Goal: Information Seeking & Learning: Learn about a topic

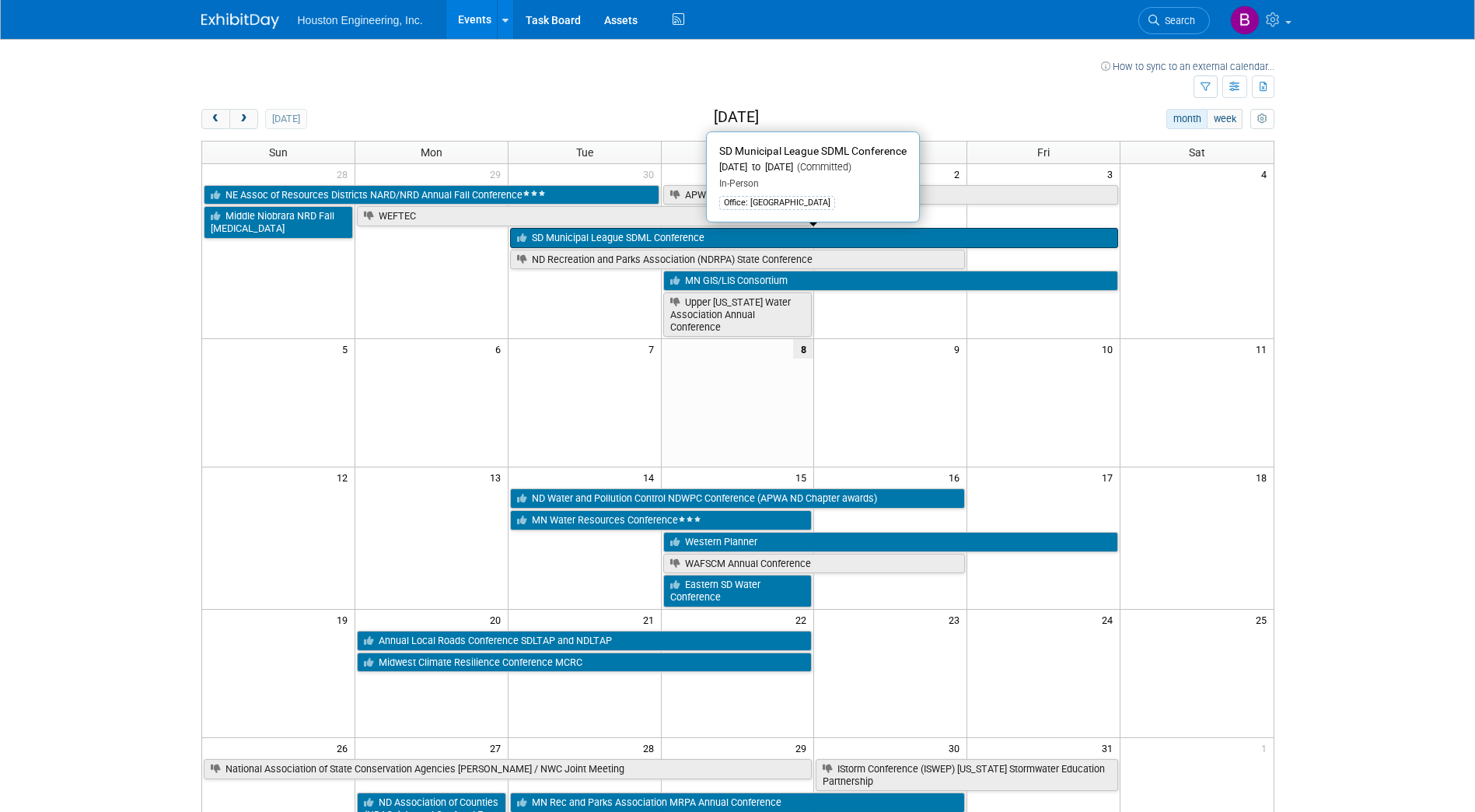
click at [674, 233] on link "SD Municipal League SDML Conference" at bounding box center [814, 237] width 608 height 20
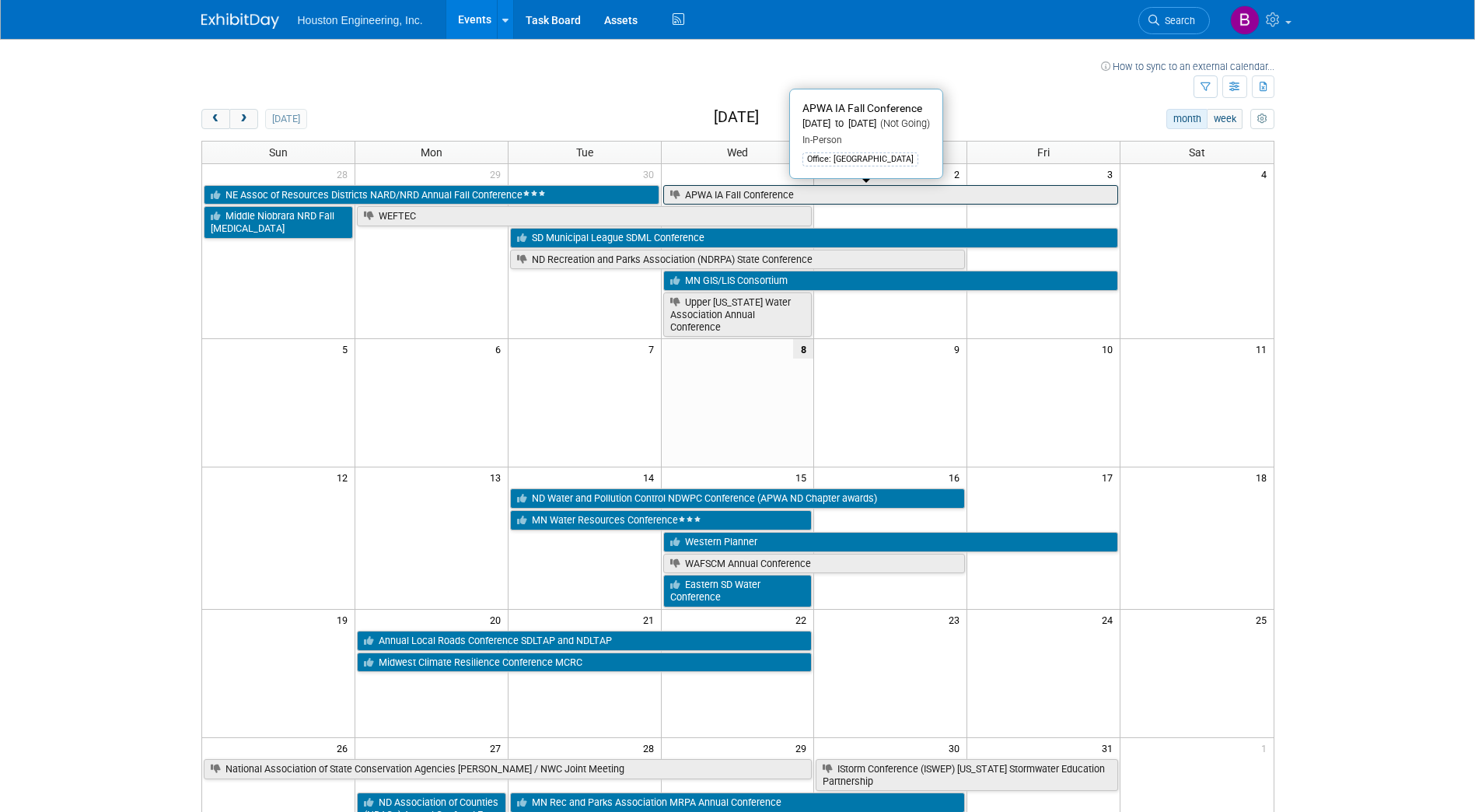
click at [718, 199] on link "APWA IA Fall Conference" at bounding box center [891, 195] width 456 height 20
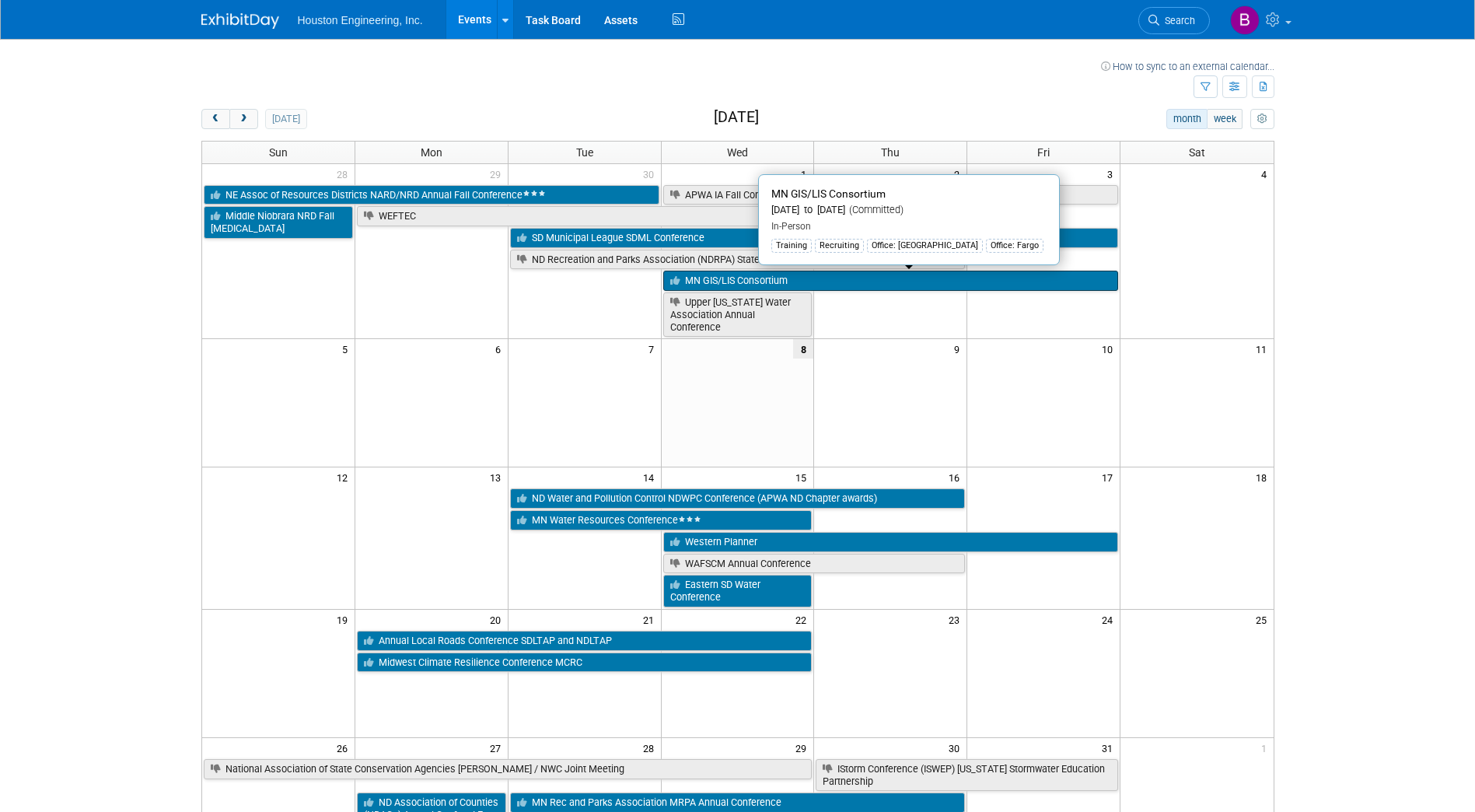
click at [721, 286] on link "MN GIS/LIS Consortium" at bounding box center [891, 281] width 456 height 20
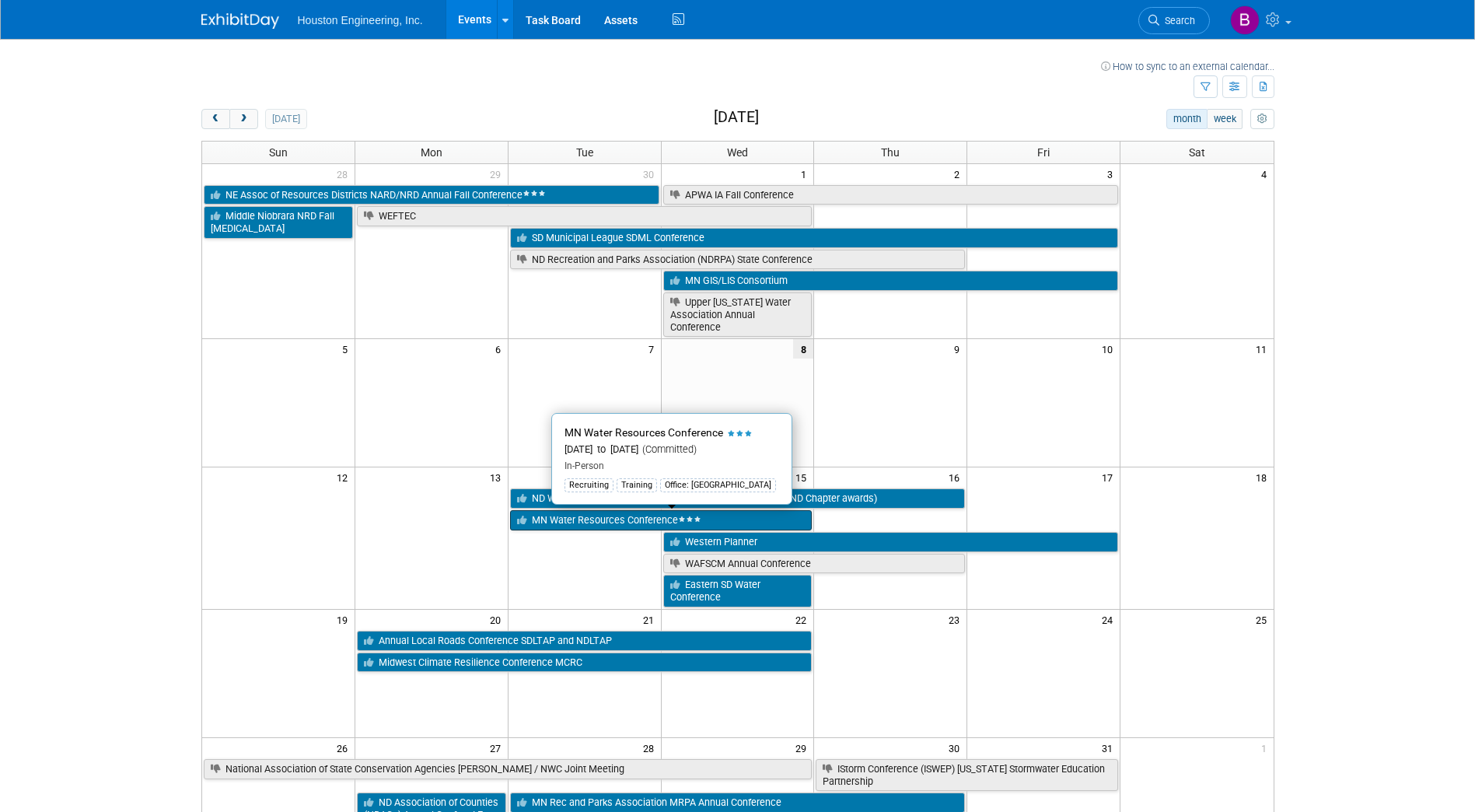
click at [644, 525] on link "MN Water Resources Conference" at bounding box center [661, 520] width 303 height 20
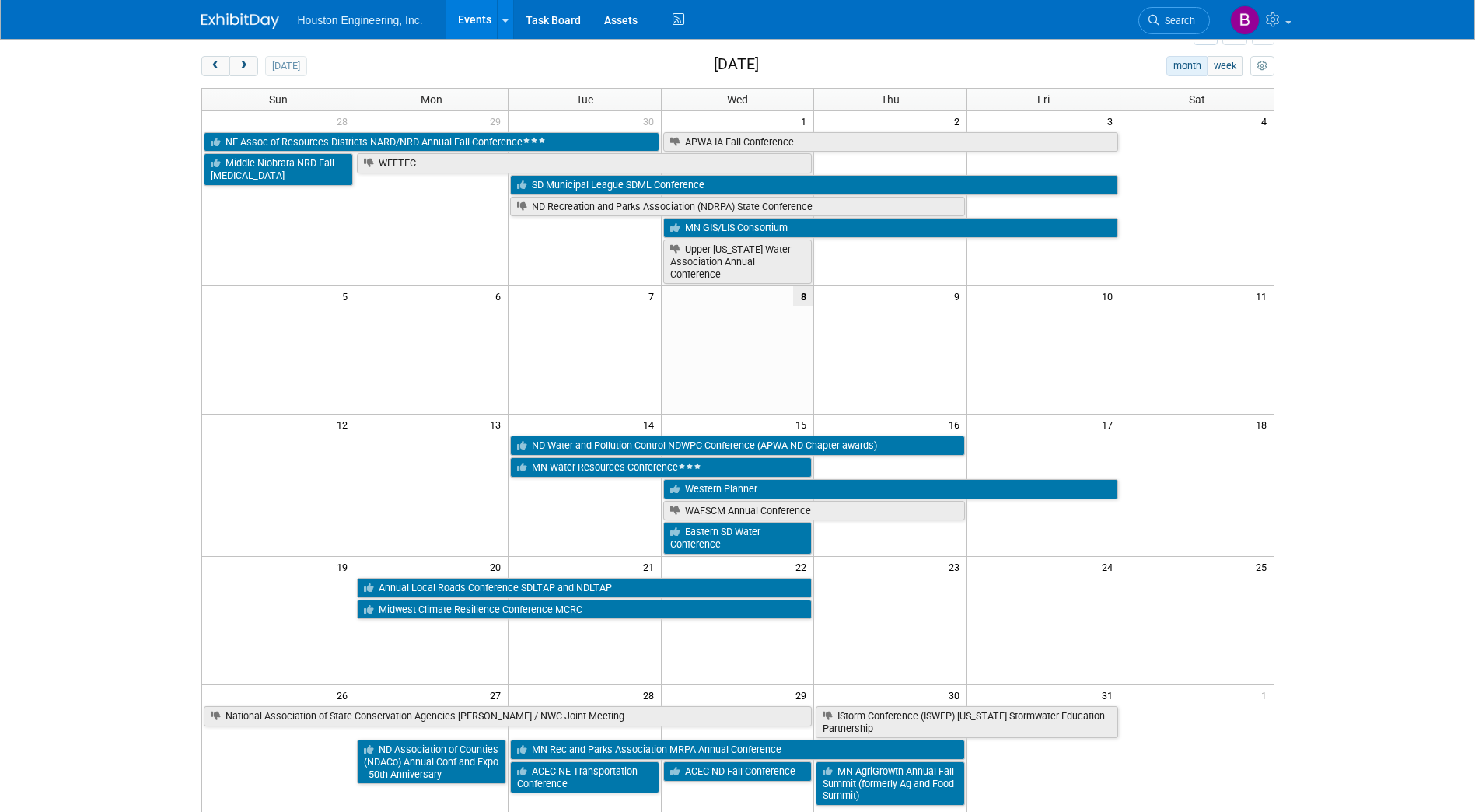
scroll to position [78, 0]
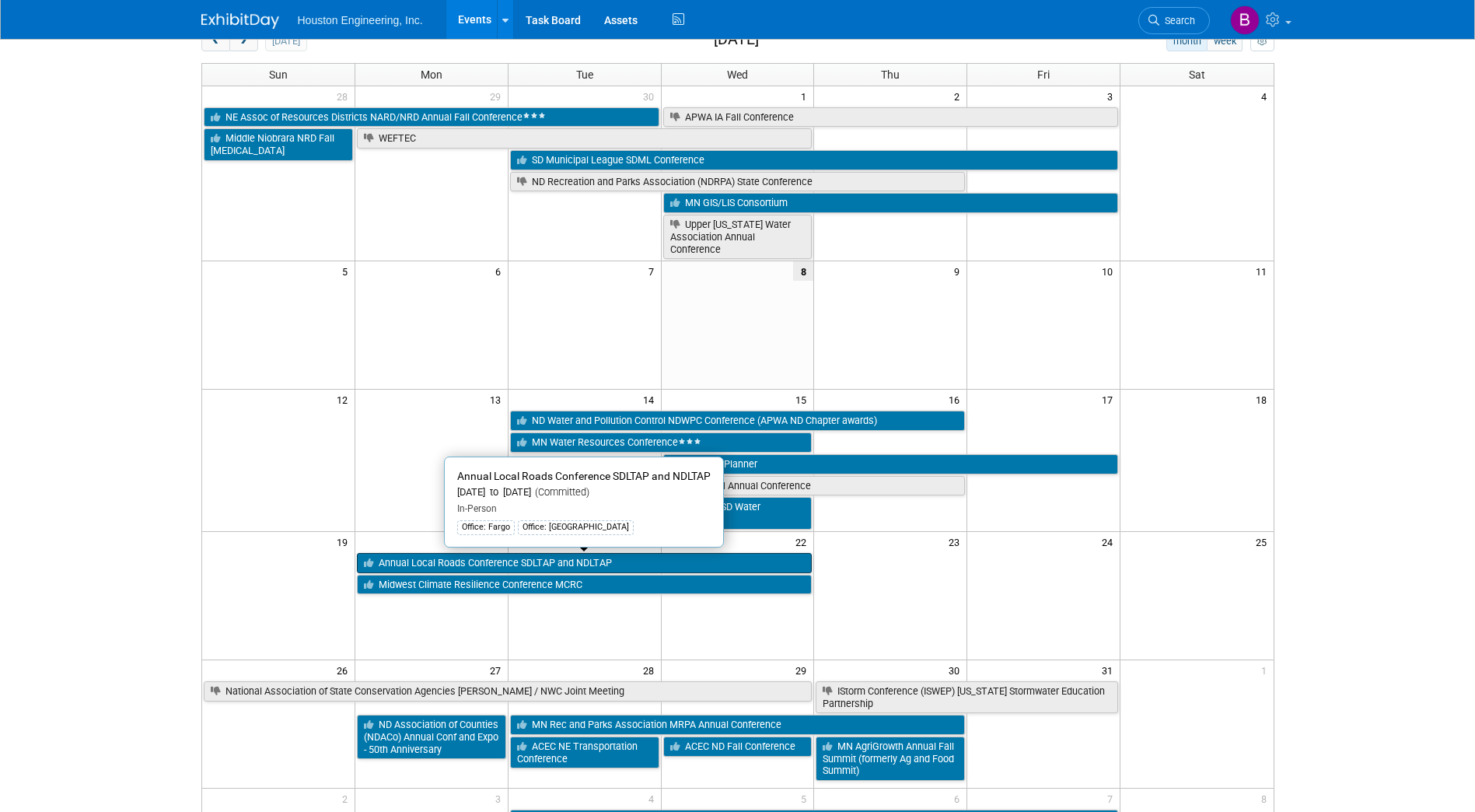
click at [680, 559] on link "Annual Local Roads Conference SDLTAP and NDLTAP" at bounding box center [584, 563] width 456 height 20
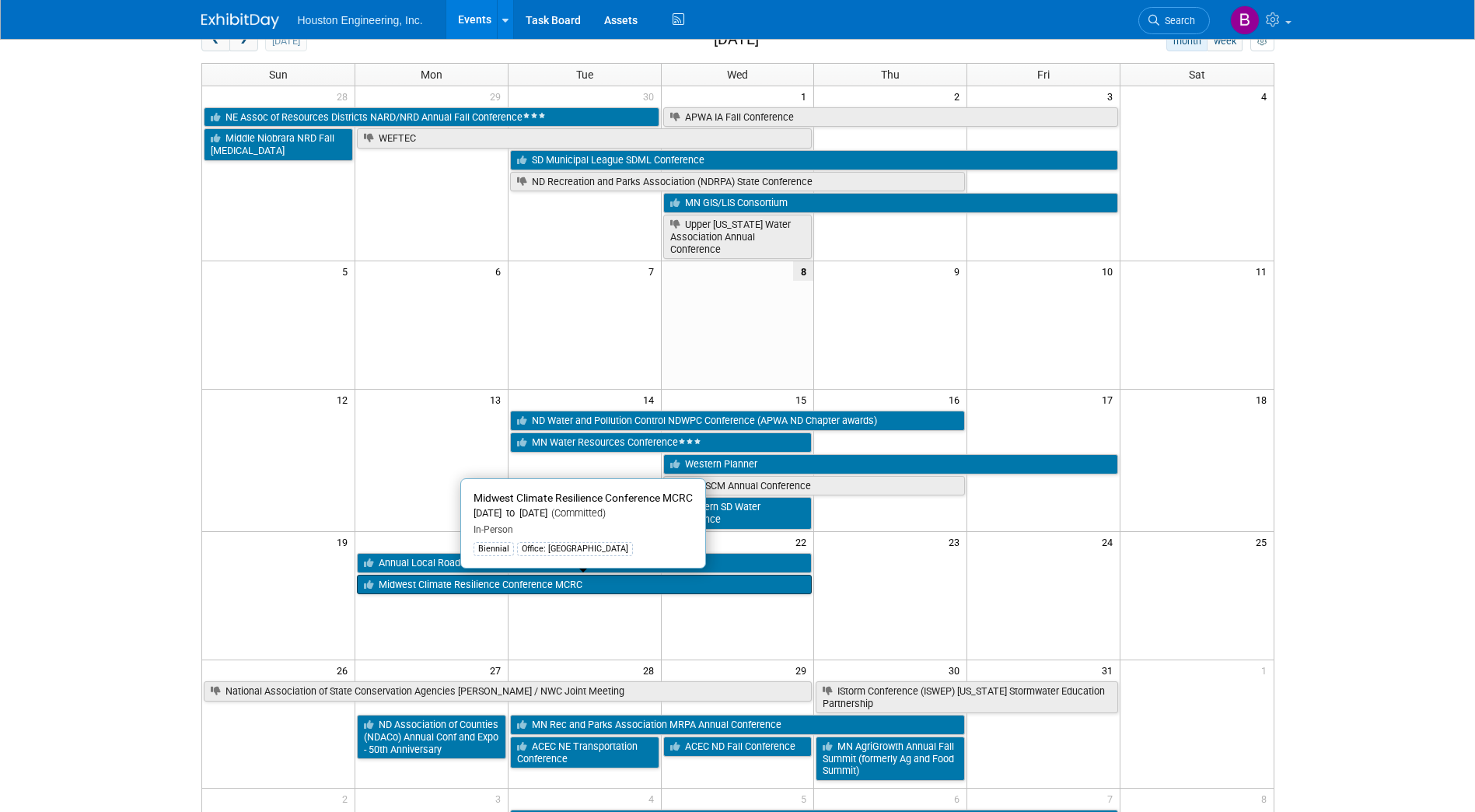
click at [585, 588] on link "Midwest Climate Resilience Conference MCRC" at bounding box center [584, 584] width 456 height 20
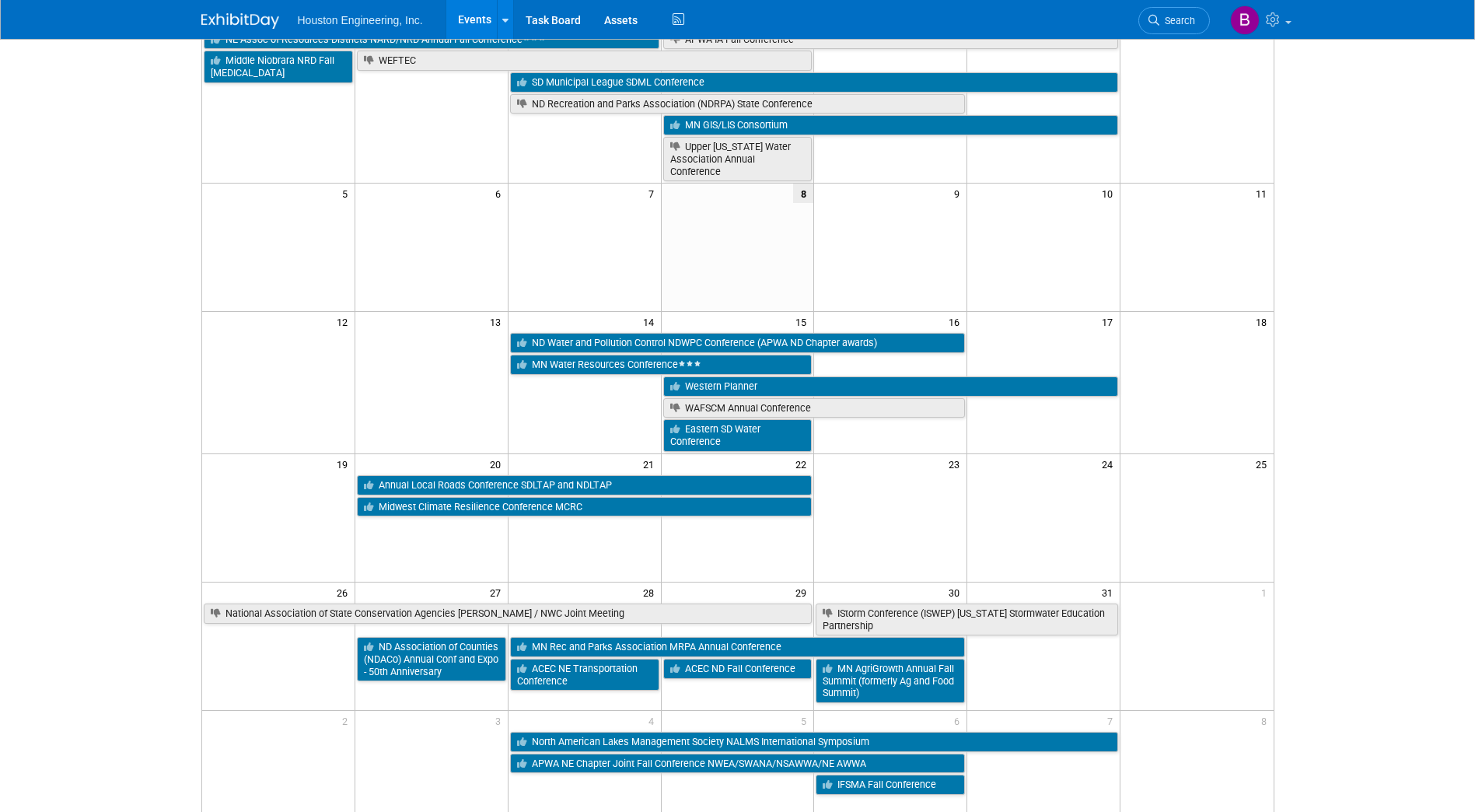
scroll to position [233, 0]
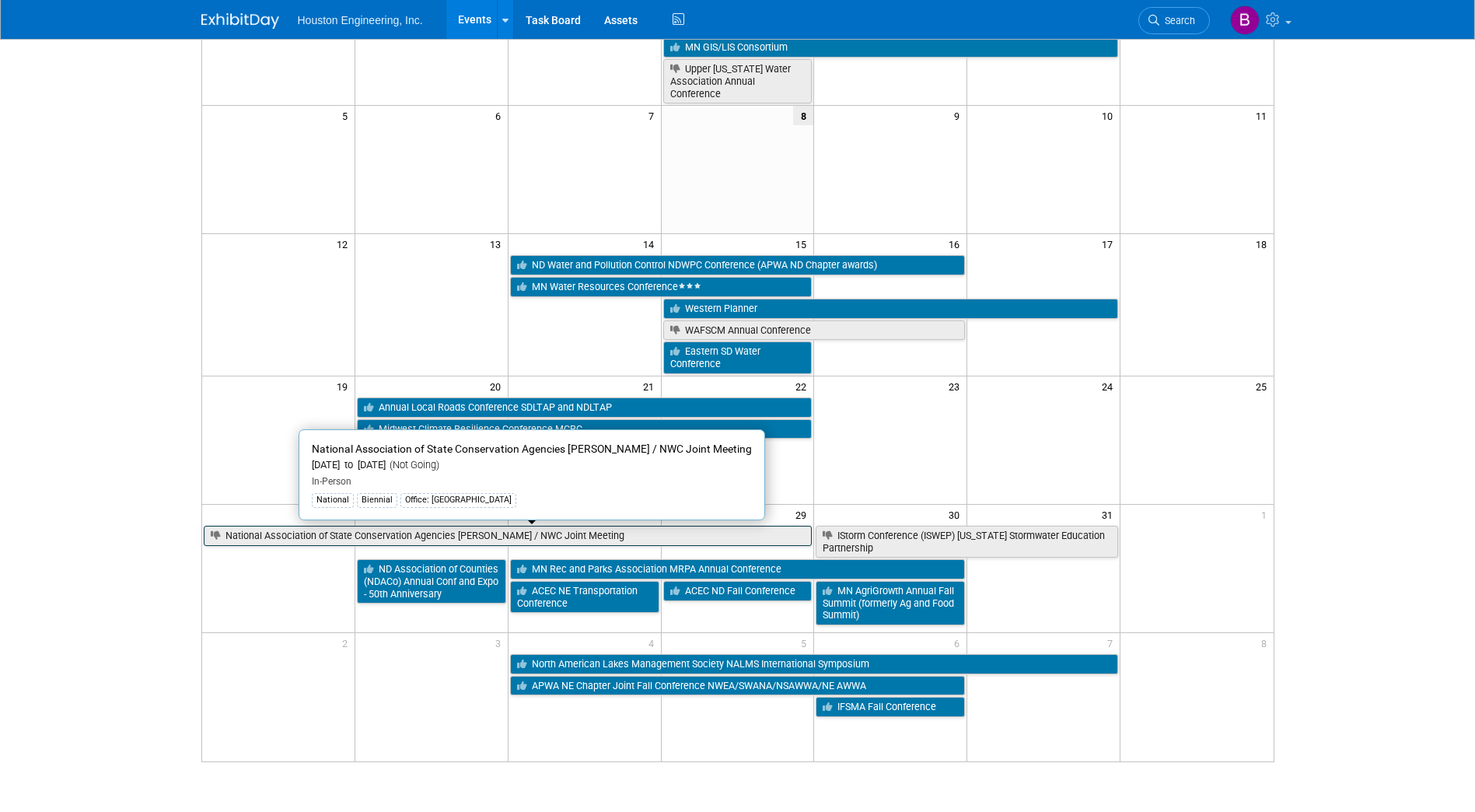
click at [558, 530] on link "National Association of State Conservation Agencies [PERSON_NAME] / NWC Joint M…" at bounding box center [508, 535] width 609 height 20
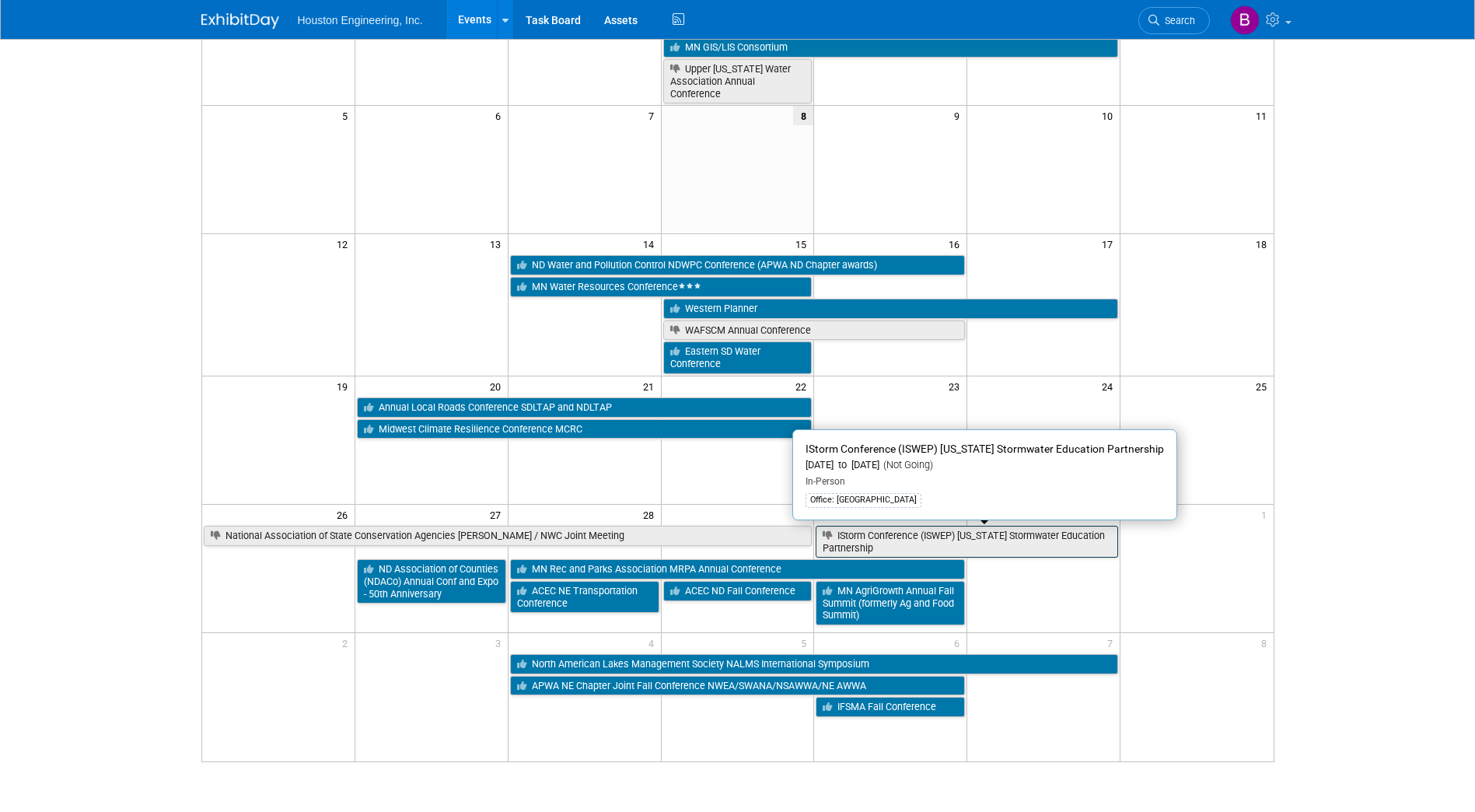
click at [850, 539] on link "IStorm Conference (ISWEP) [US_STATE] Stormwater Education Partnership" at bounding box center [968, 541] width 303 height 32
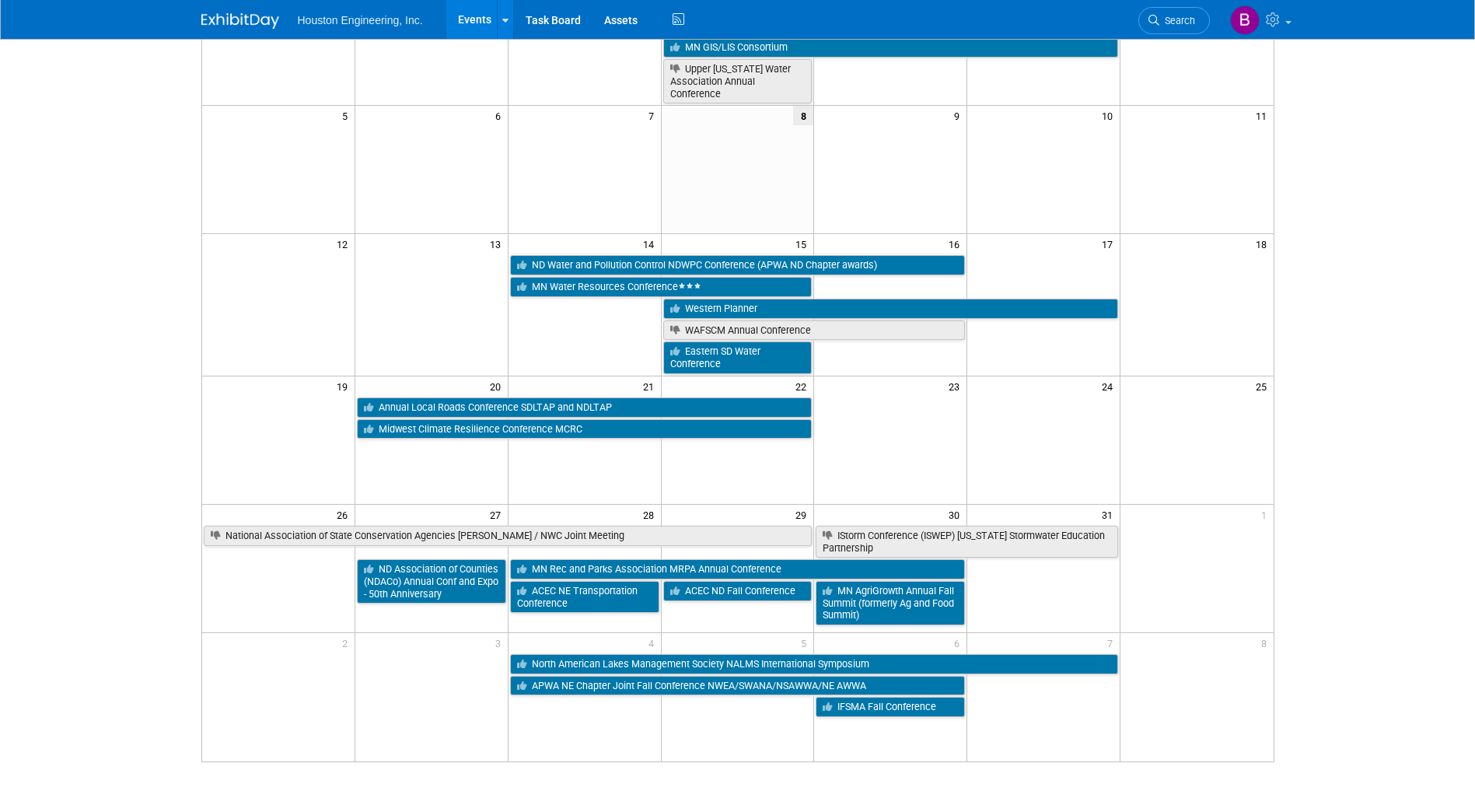
scroll to position [311, 0]
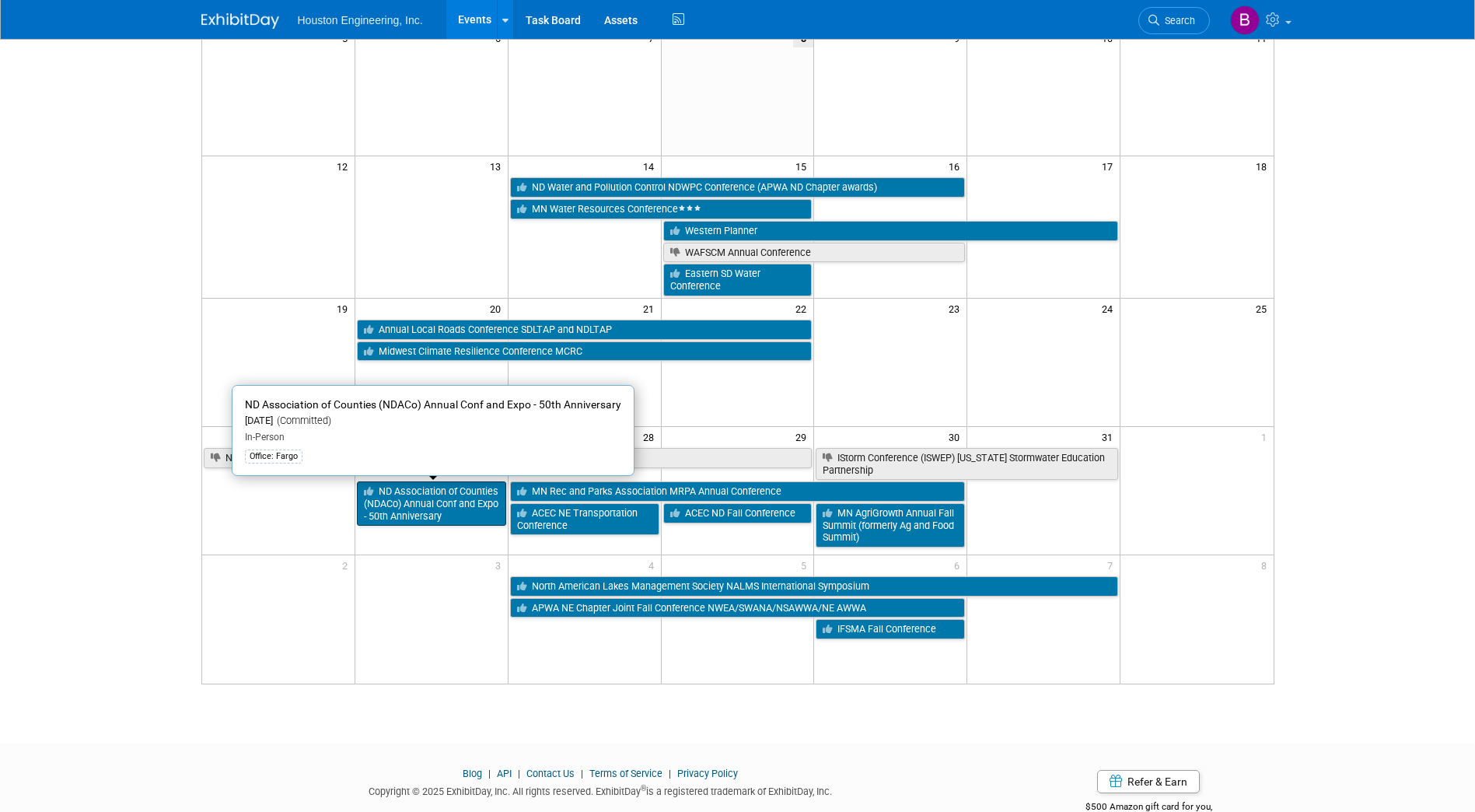
click at [461, 504] on link "ND Association of Counties (NDACo) Annual Conf and Expo - 50th Anniversary" at bounding box center [431, 503] width 149 height 44
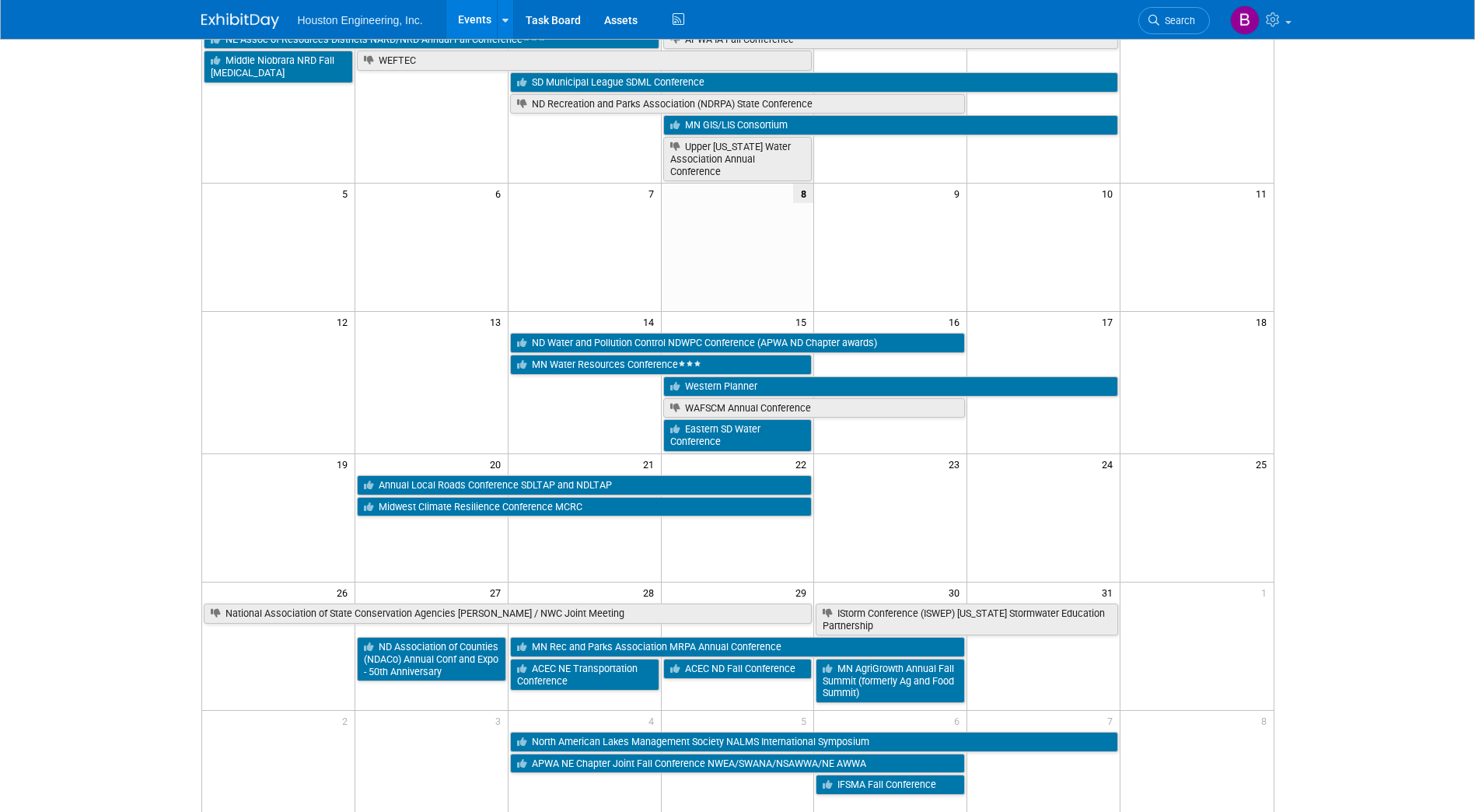
scroll to position [78, 0]
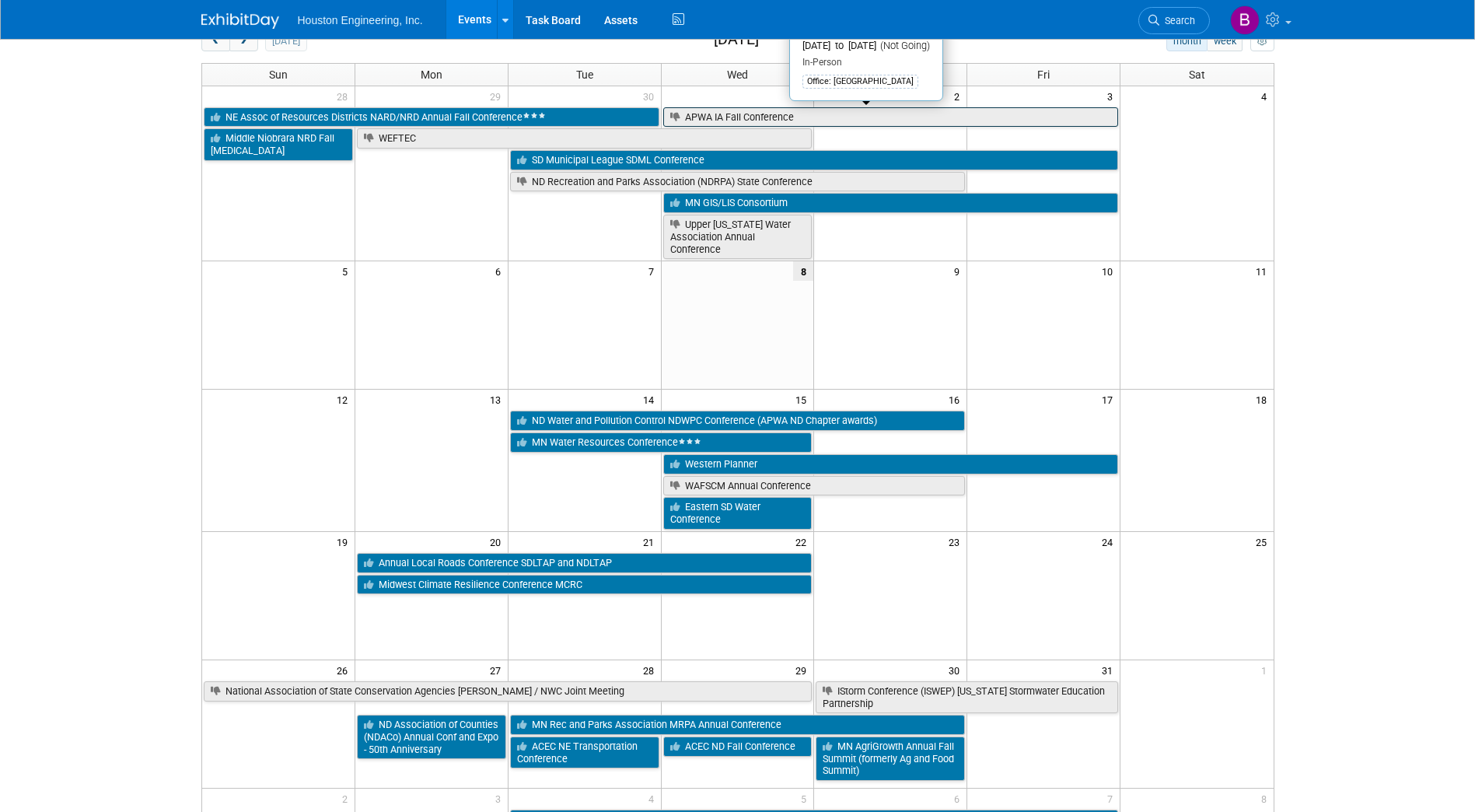
click at [793, 114] on link "APWA IA Fall Conference" at bounding box center [891, 117] width 456 height 20
click at [0, 0] on div at bounding box center [0, 0] width 0 height 0
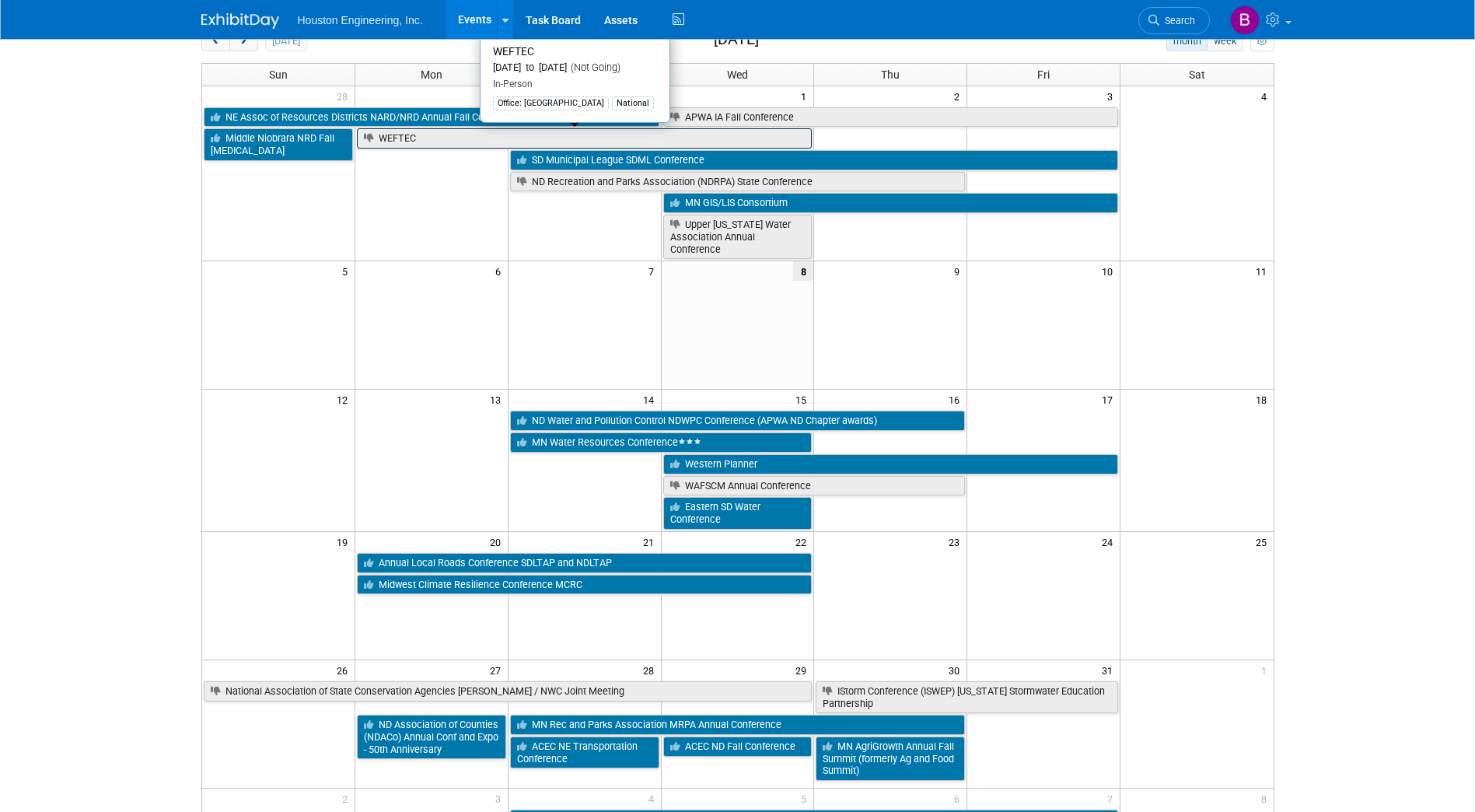
click at [417, 142] on link "WEFTEC" at bounding box center [584, 138] width 456 height 20
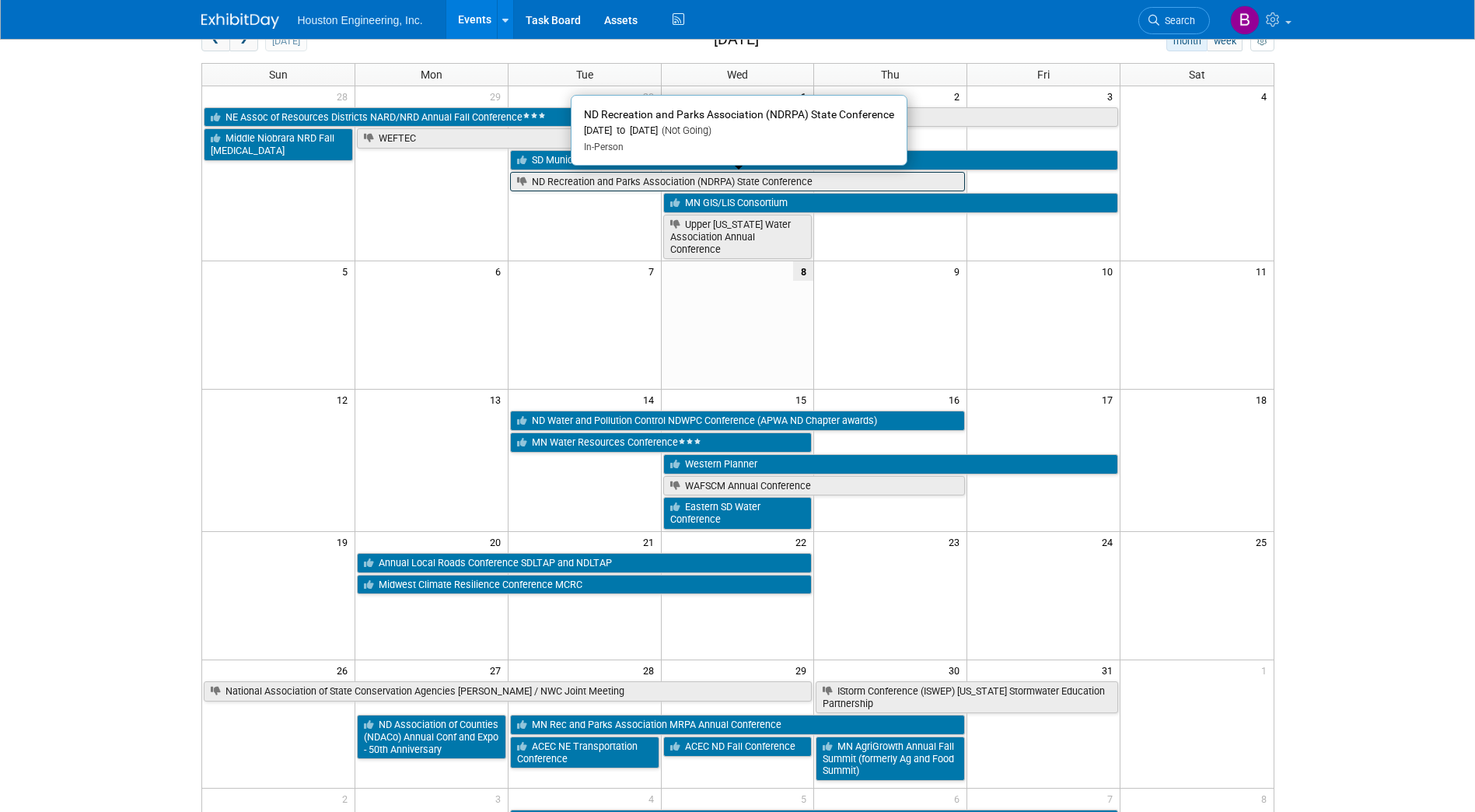
click at [607, 180] on link "ND Recreation and Parks Association (NDRPA) State Conference" at bounding box center [738, 182] width 456 height 20
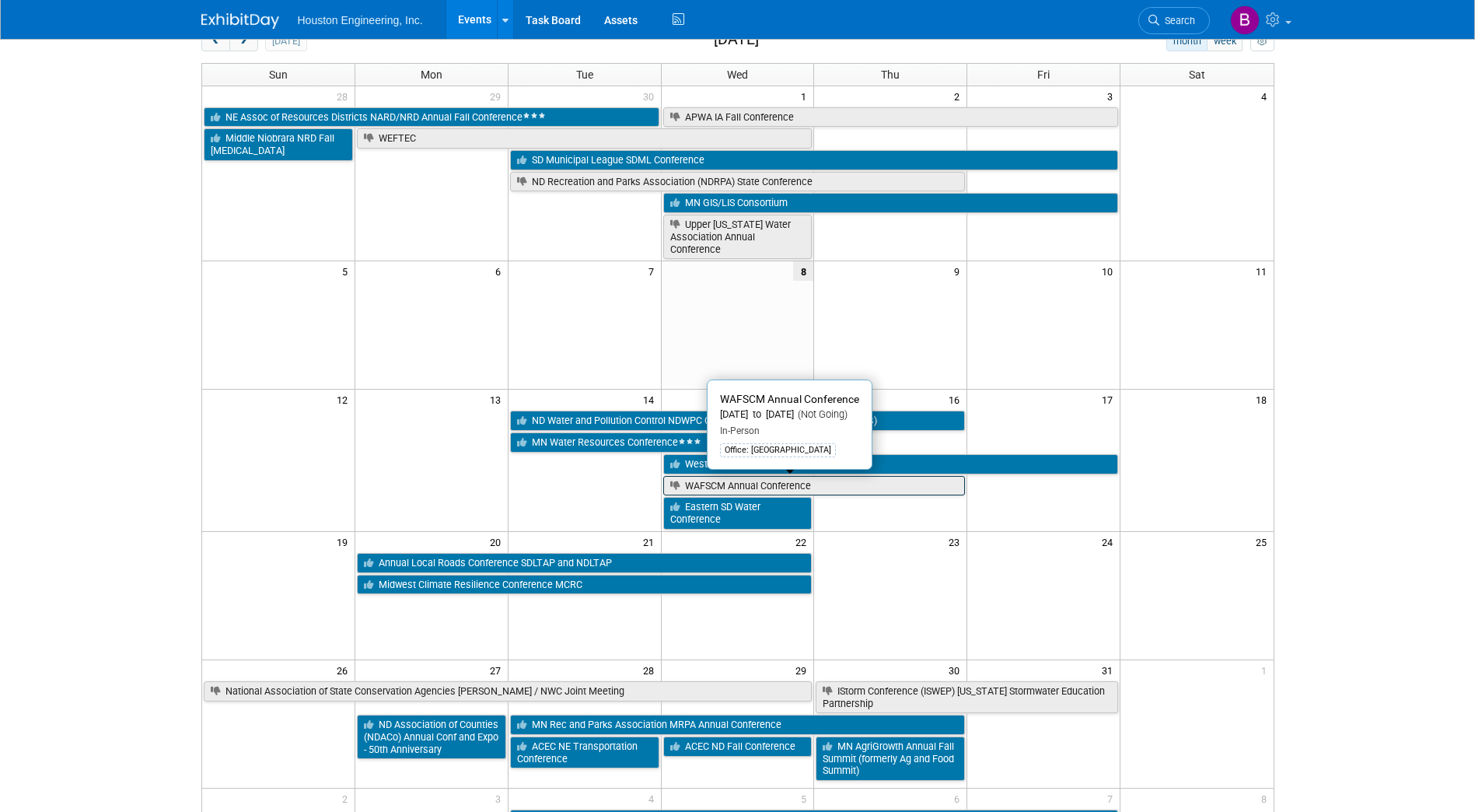
click at [841, 484] on link "WAFSCM Annual Conference" at bounding box center [814, 485] width 303 height 20
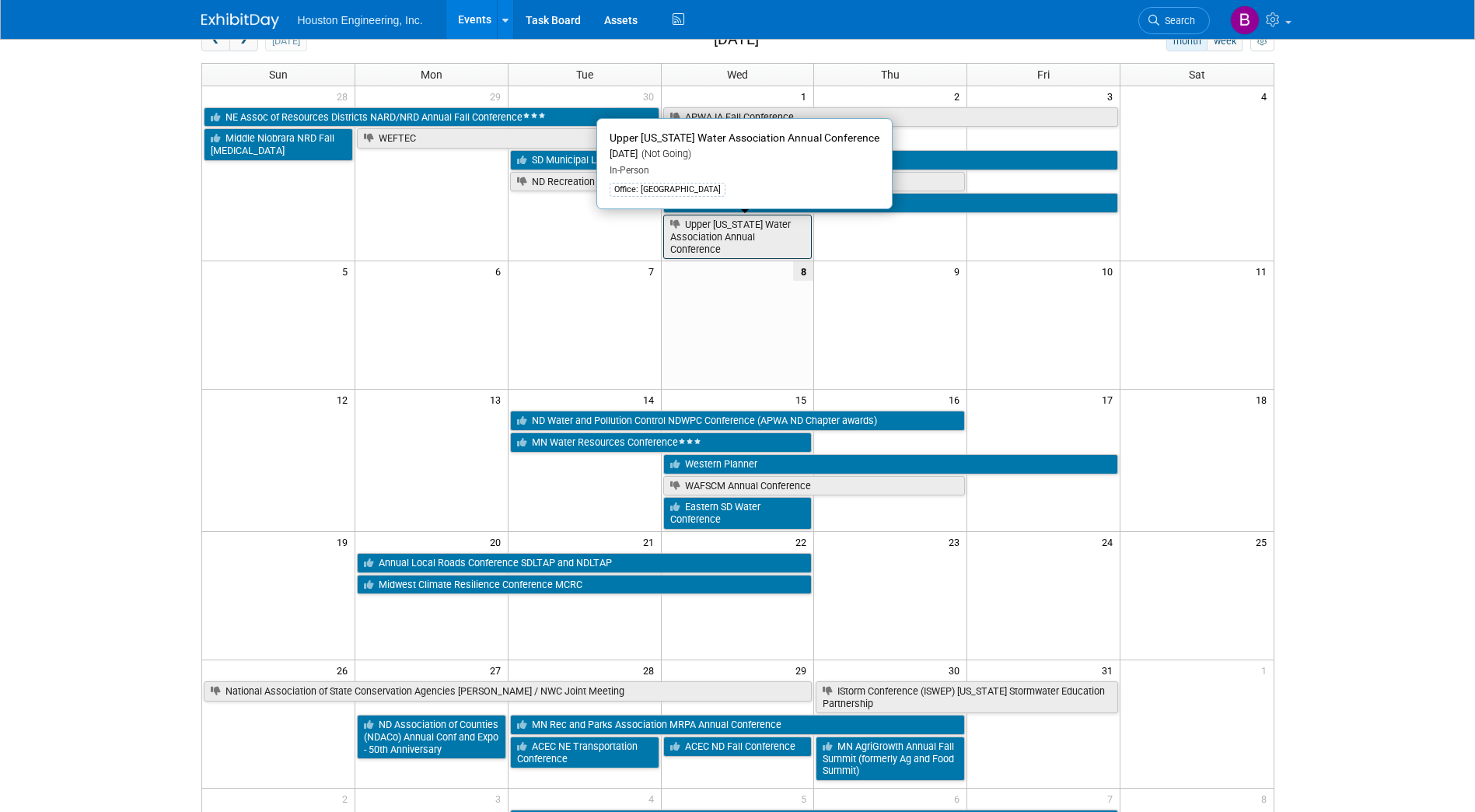
click at [725, 246] on link "Upper Missouri Water Association Annual Conference" at bounding box center [738, 237] width 149 height 44
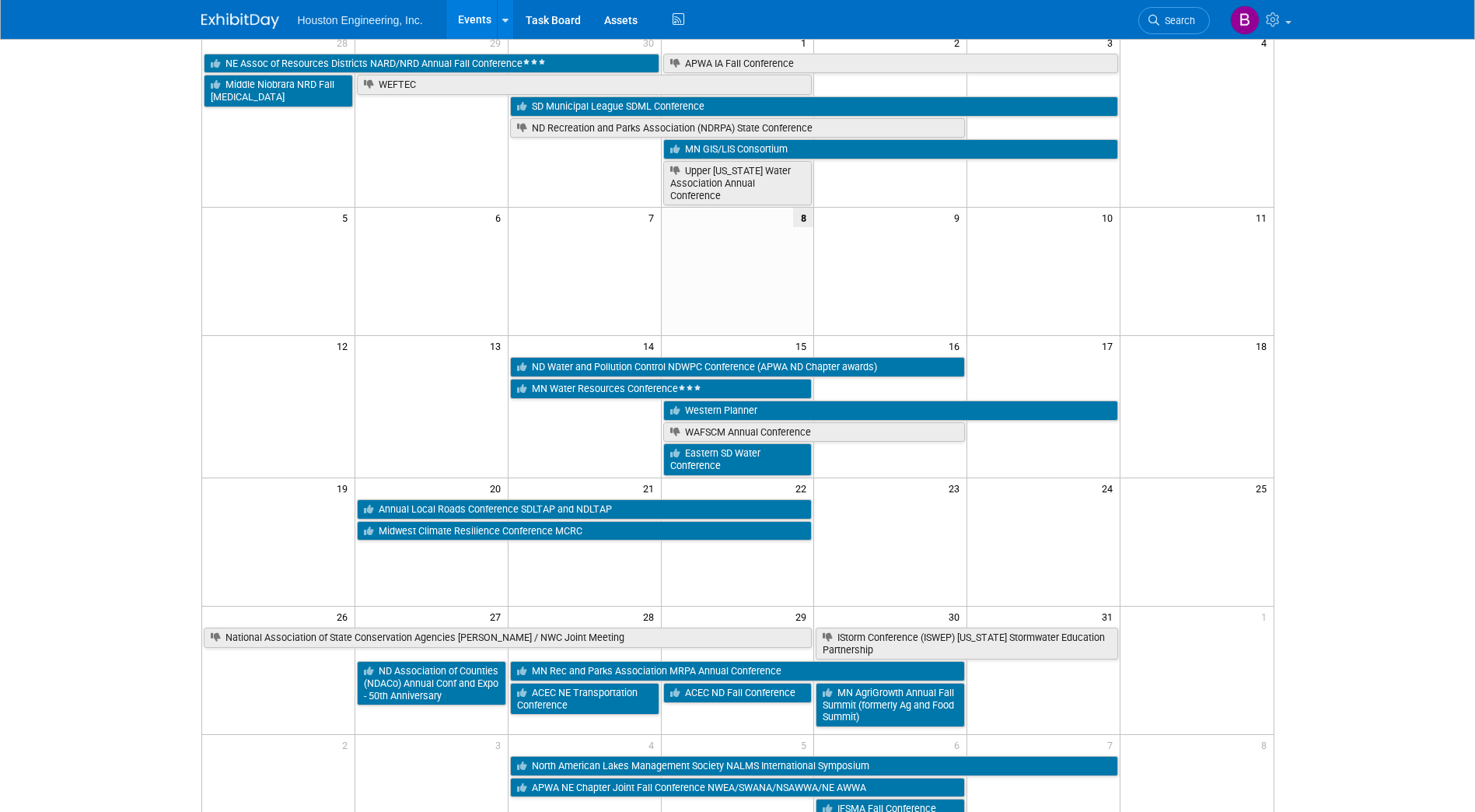
scroll to position [233, 0]
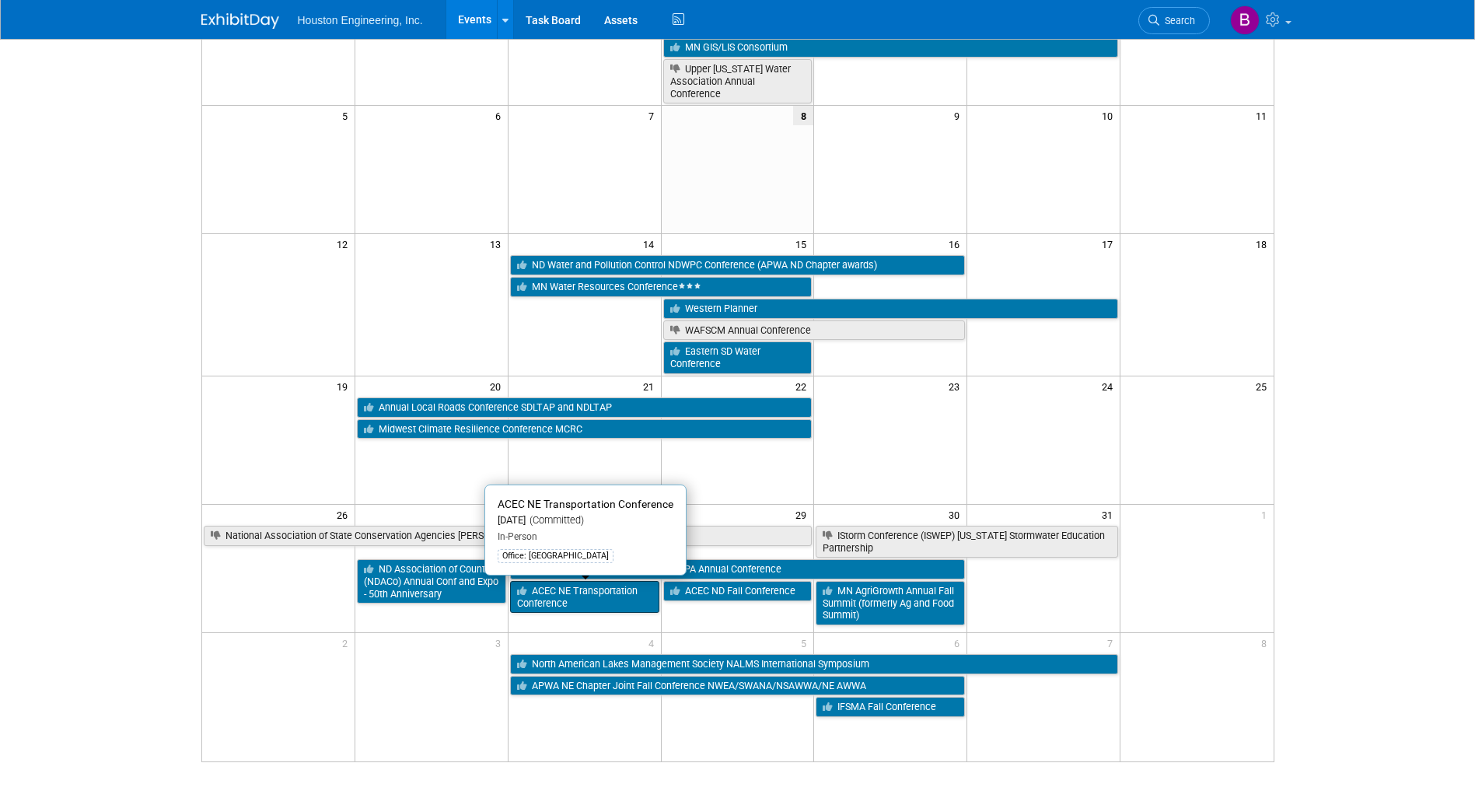
click at [586, 599] on link "ACEC NE Transportation Conference" at bounding box center [584, 597] width 149 height 32
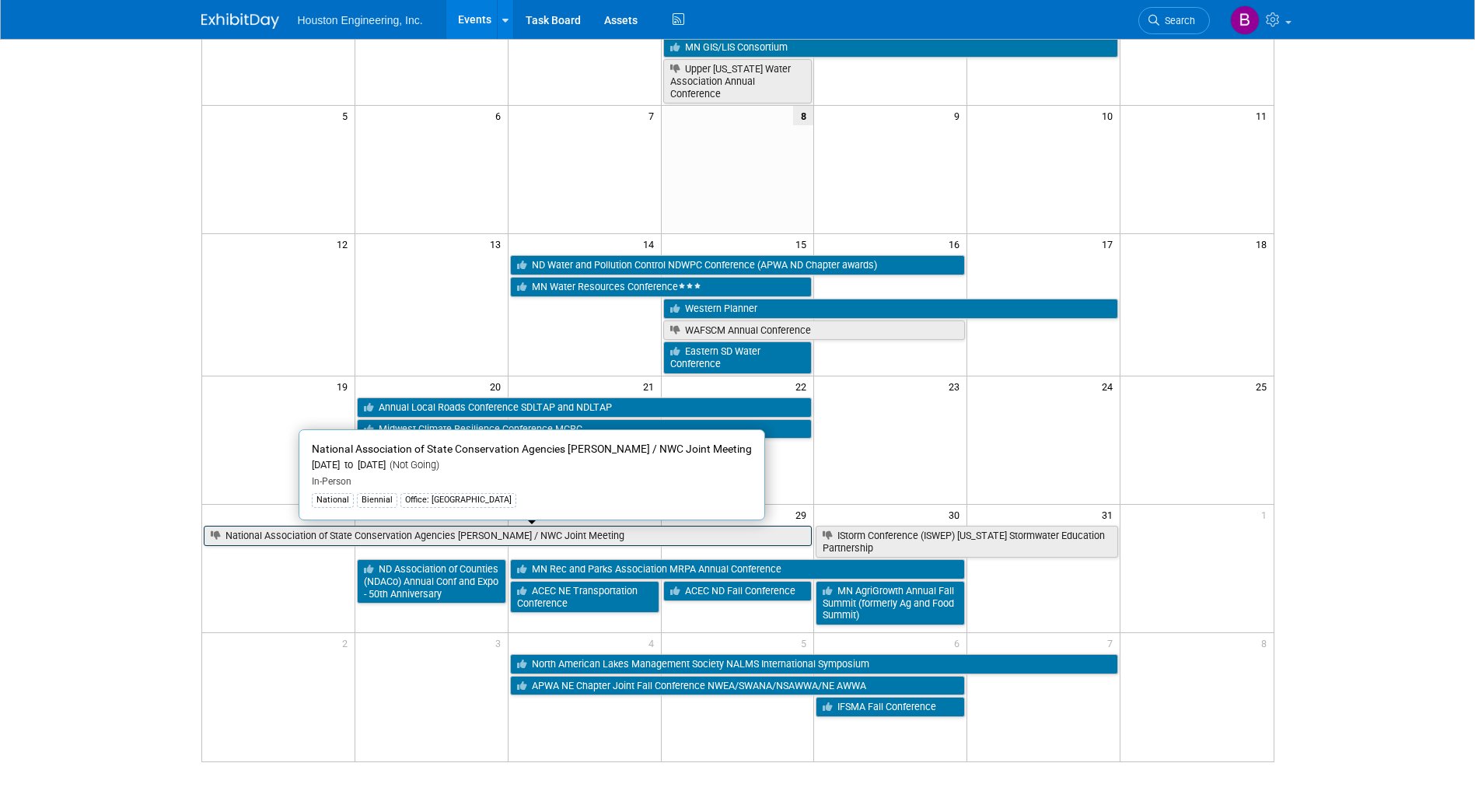
click at [621, 538] on link "National Association of State Conservation Agencies [PERSON_NAME] / NWC Joint M…" at bounding box center [508, 535] width 609 height 20
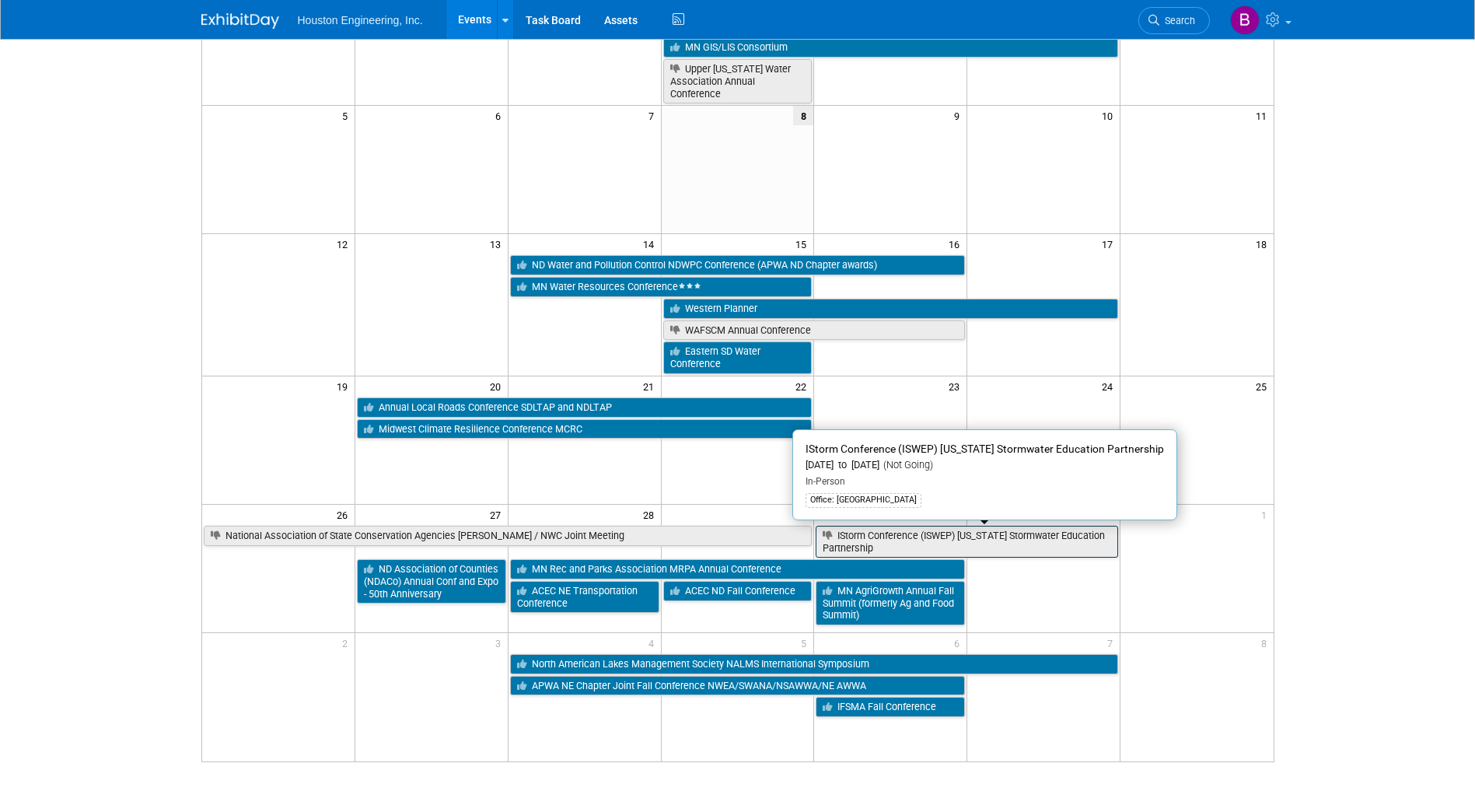
click at [902, 544] on link "IStorm Conference (ISWEP) [US_STATE] Stormwater Education Partnership" at bounding box center [968, 541] width 303 height 32
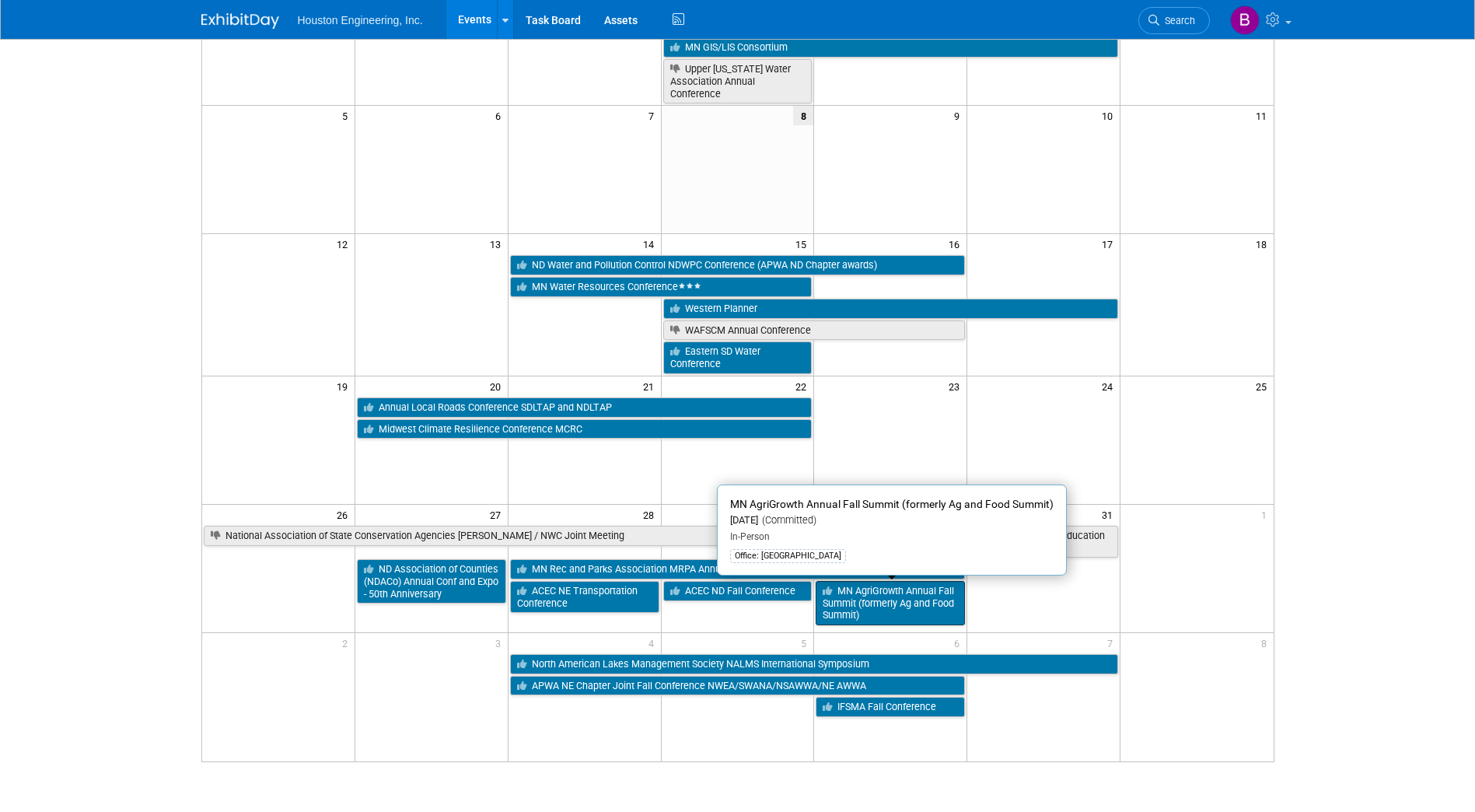
click at [920, 616] on link "MN AgriGrowth Annual Fall Summit (formerly Ag and Food Summit)" at bounding box center [891, 603] width 149 height 44
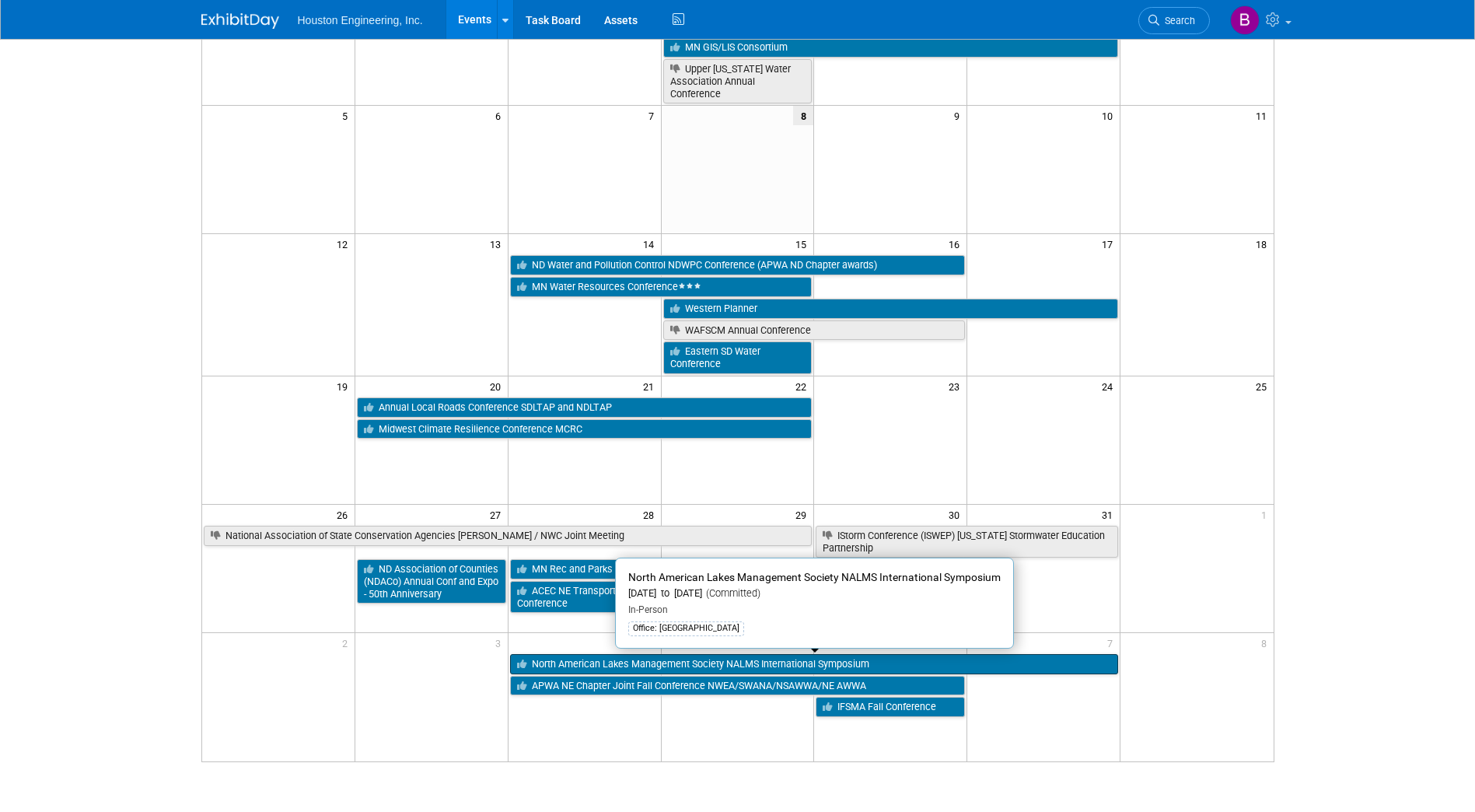
click at [769, 663] on link "North American Lakes Management Society NALMS International Symposium" at bounding box center [814, 664] width 608 height 20
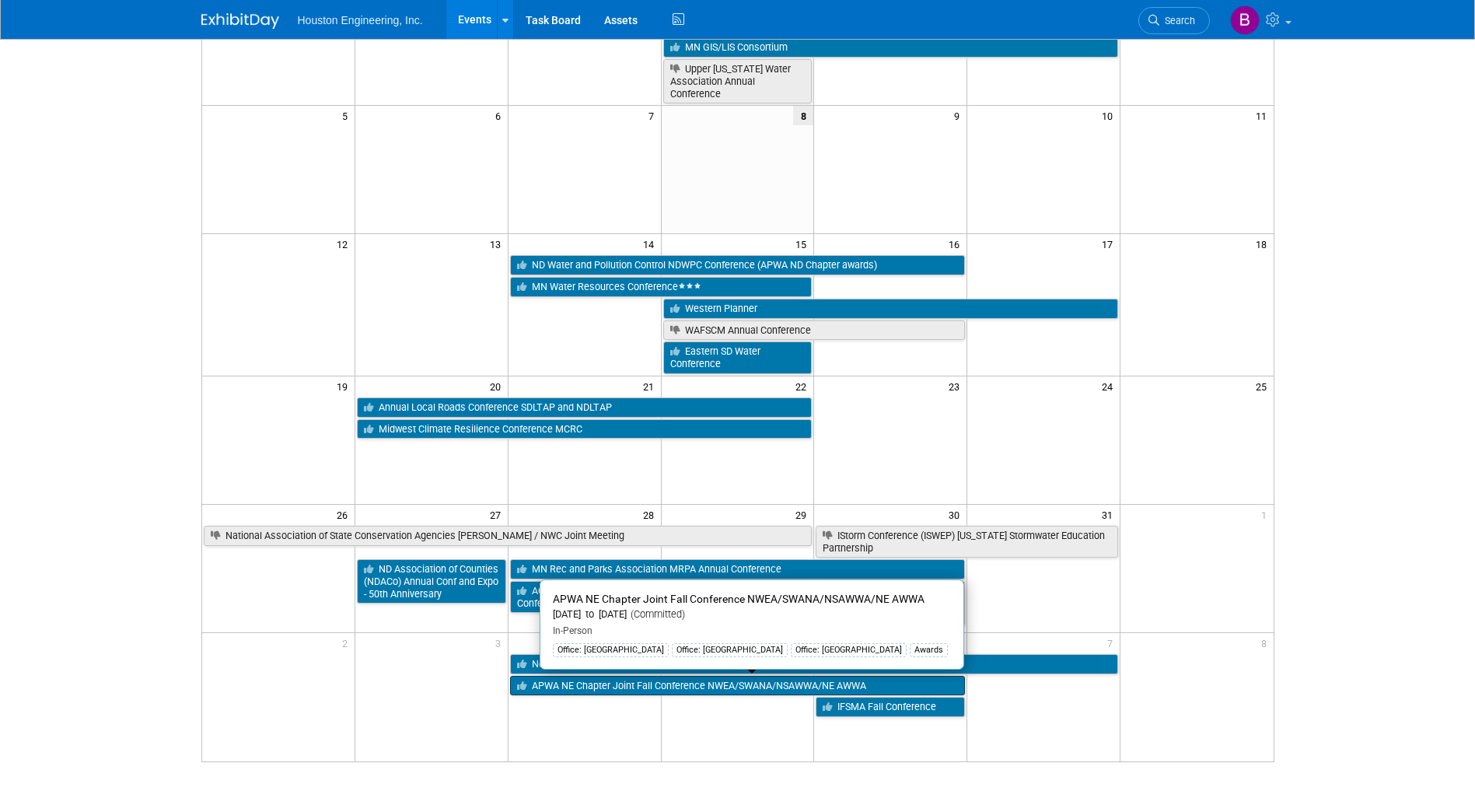
click at [756, 686] on link "APWA NE Chapter Joint Fall Conference NWEA/SWANA/NSAWWA/NE AWWA" at bounding box center [738, 686] width 456 height 20
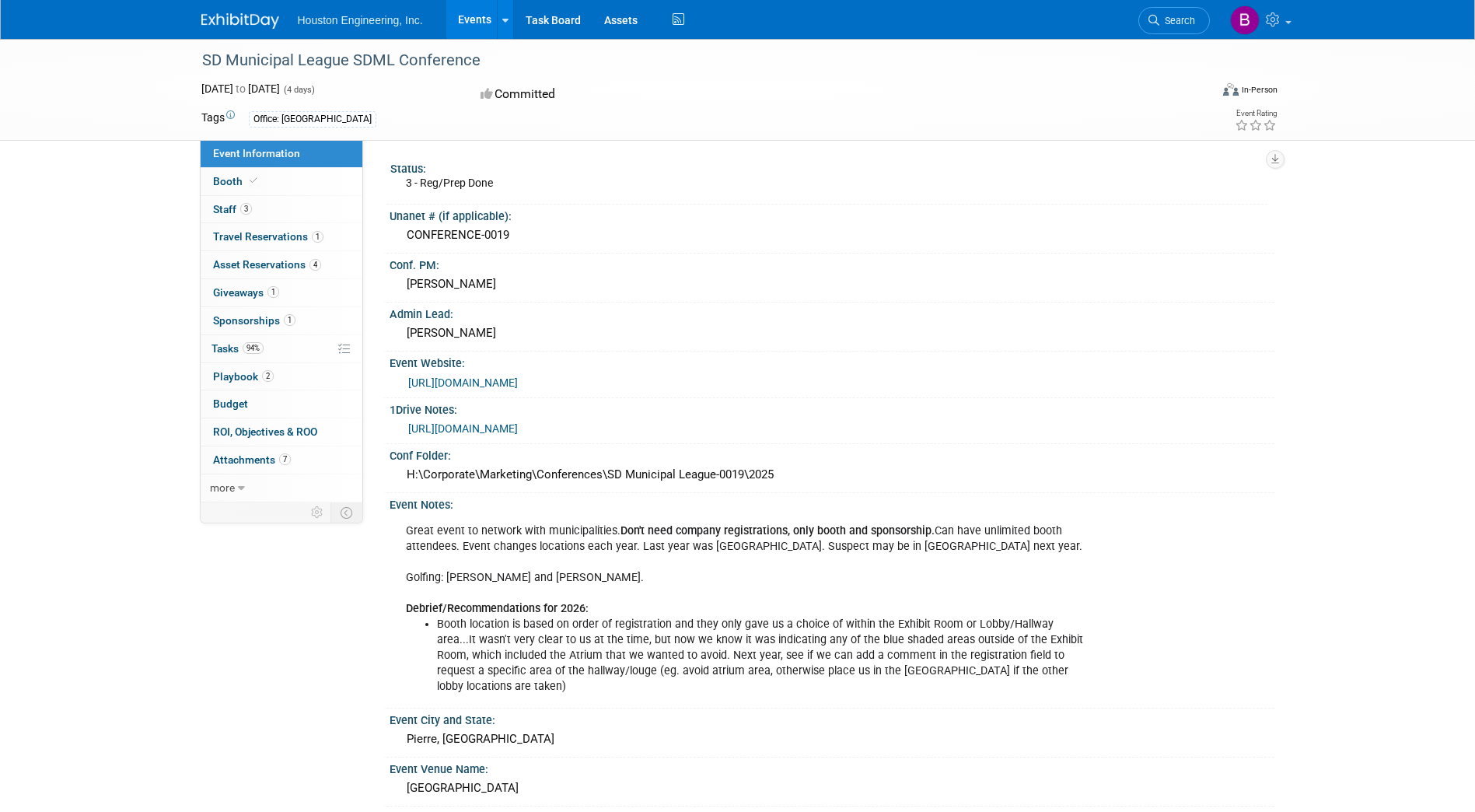
drag, startPoint x: 476, startPoint y: 59, endPoint x: 204, endPoint y: 54, distance: 272.0
click at [204, 54] on div "SD Municipal League SDML Conference" at bounding box center [692, 61] width 990 height 28
copy div "SD Municipal League SDML Conference"
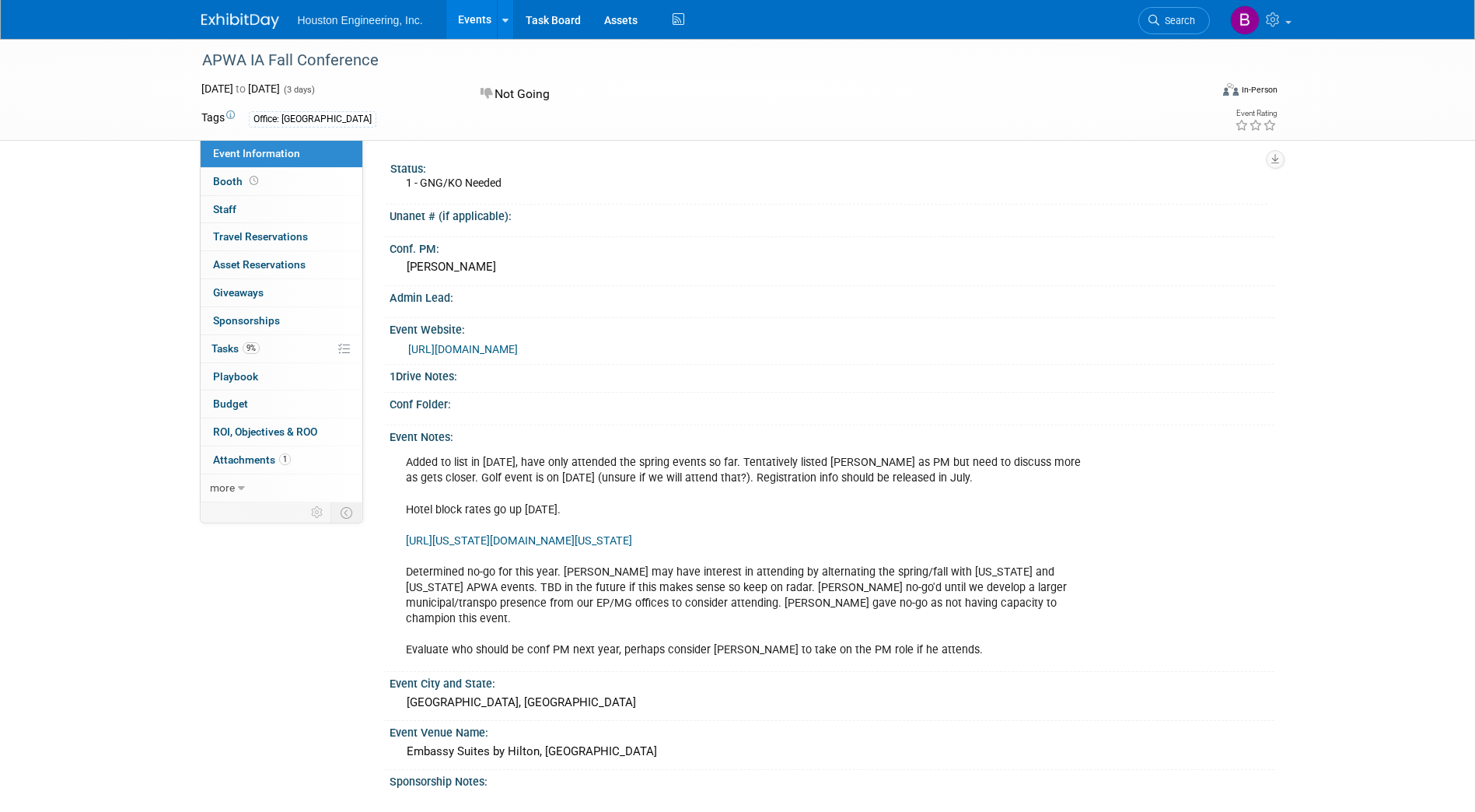
click at [518, 346] on link "https://events.bizzabo.com/2025_APWA-IAFallConference/home" at bounding box center [463, 349] width 110 height 12
click at [368, 58] on div "APWA IA Fall Conference" at bounding box center [692, 61] width 990 height 28
drag, startPoint x: 378, startPoint y: 57, endPoint x: 197, endPoint y: 59, distance: 181.0
click at [197, 59] on div "APWA IA Fall Conference" at bounding box center [692, 61] width 990 height 28
copy div "APWA IA Fall Conference"
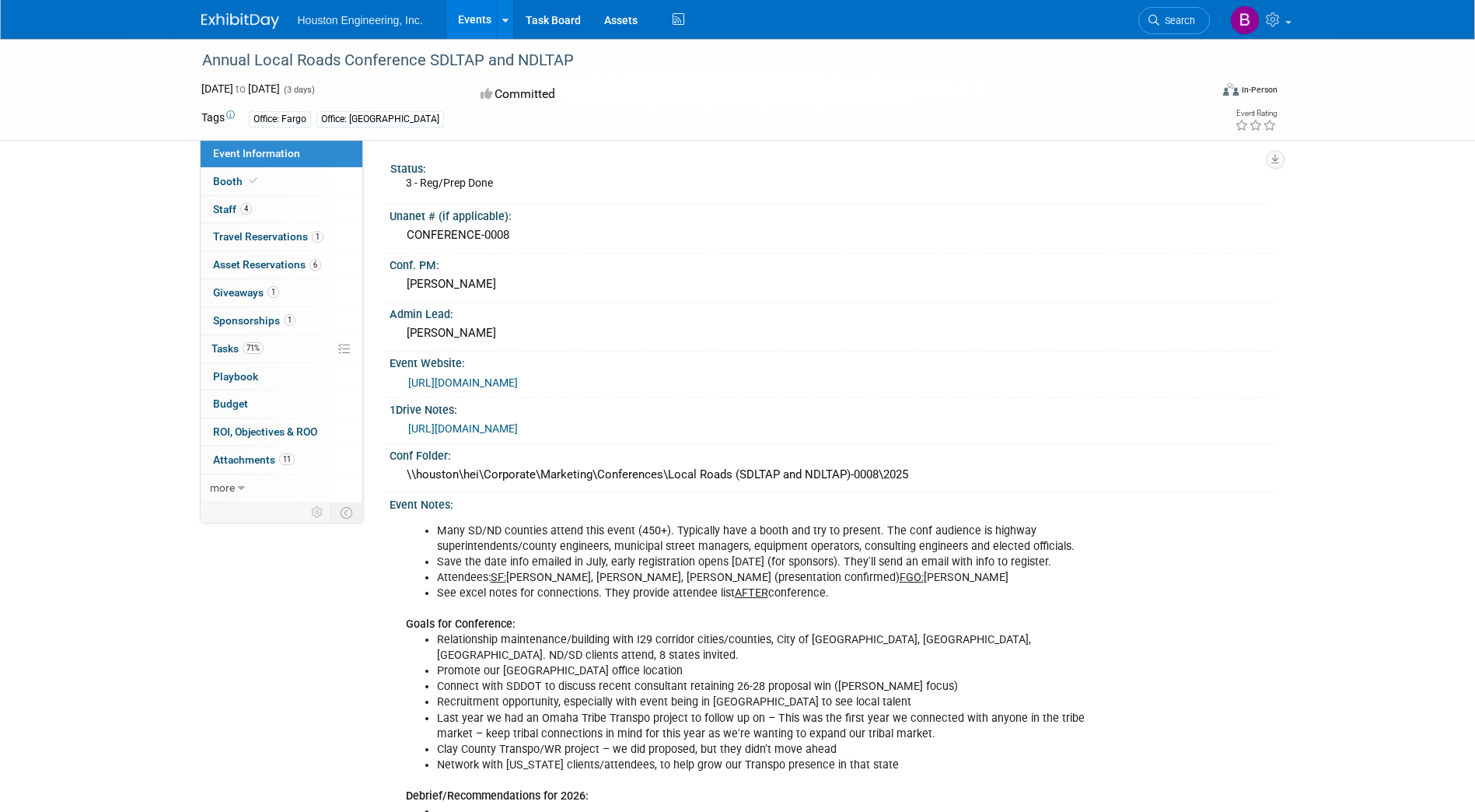
click at [518, 377] on link "https://www.ndltap.org/events/conference/" at bounding box center [463, 382] width 110 height 12
click at [497, 380] on link "https://www.ndltap.org/events/conference/" at bounding box center [463, 382] width 110 height 12
click at [584, 55] on div "Annual Local Roads Conference SDLTAP and NDLTAP" at bounding box center [692, 61] width 990 height 28
drag, startPoint x: 580, startPoint y: 55, endPoint x: 196, endPoint y: 55, distance: 384.0
click at [196, 55] on div "Annual Local Roads Conference SDLTAP and NDLTAP" at bounding box center [692, 61] width 990 height 28
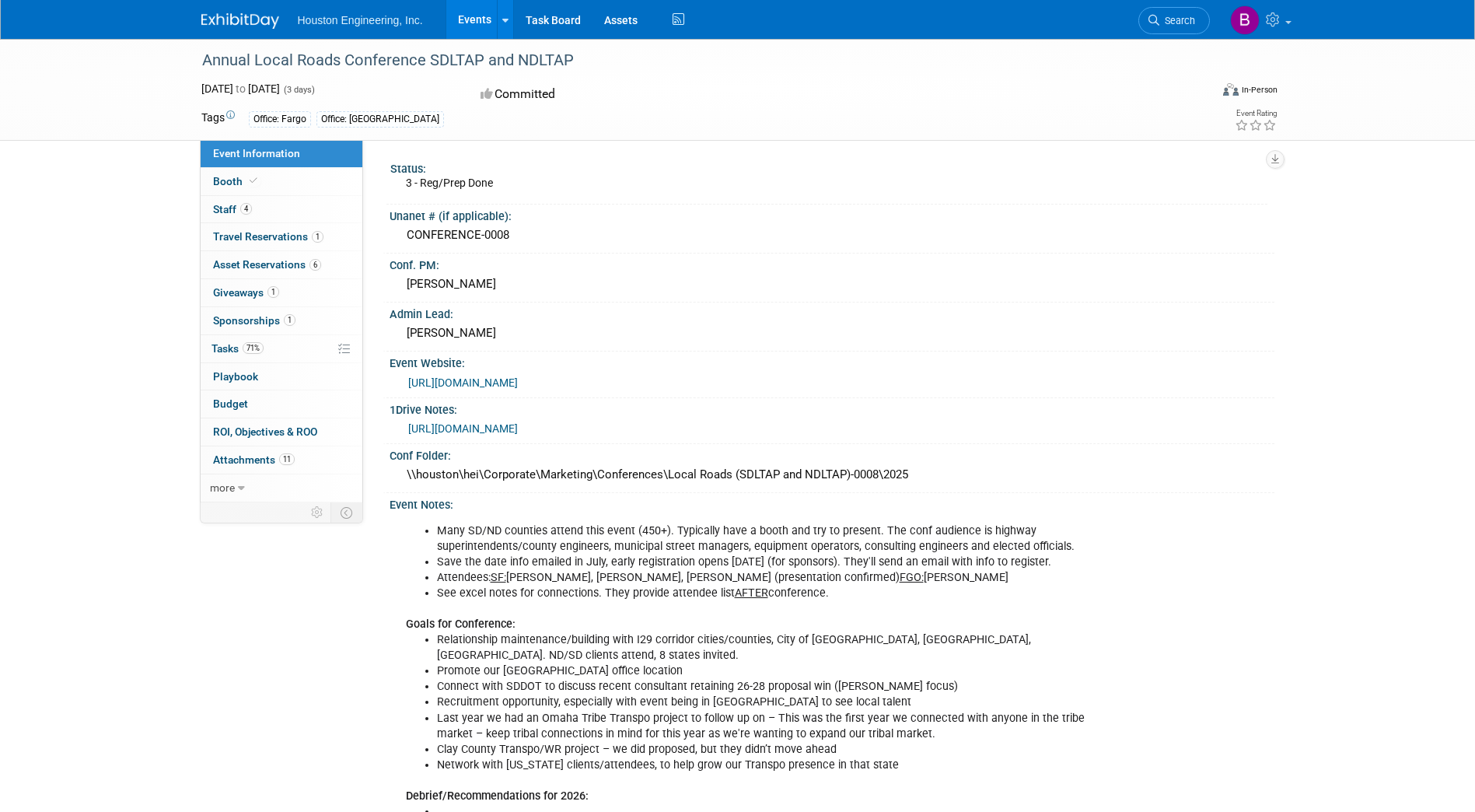
copy div "Annual Local Roads Conference SDLTAP and NDLTAP"
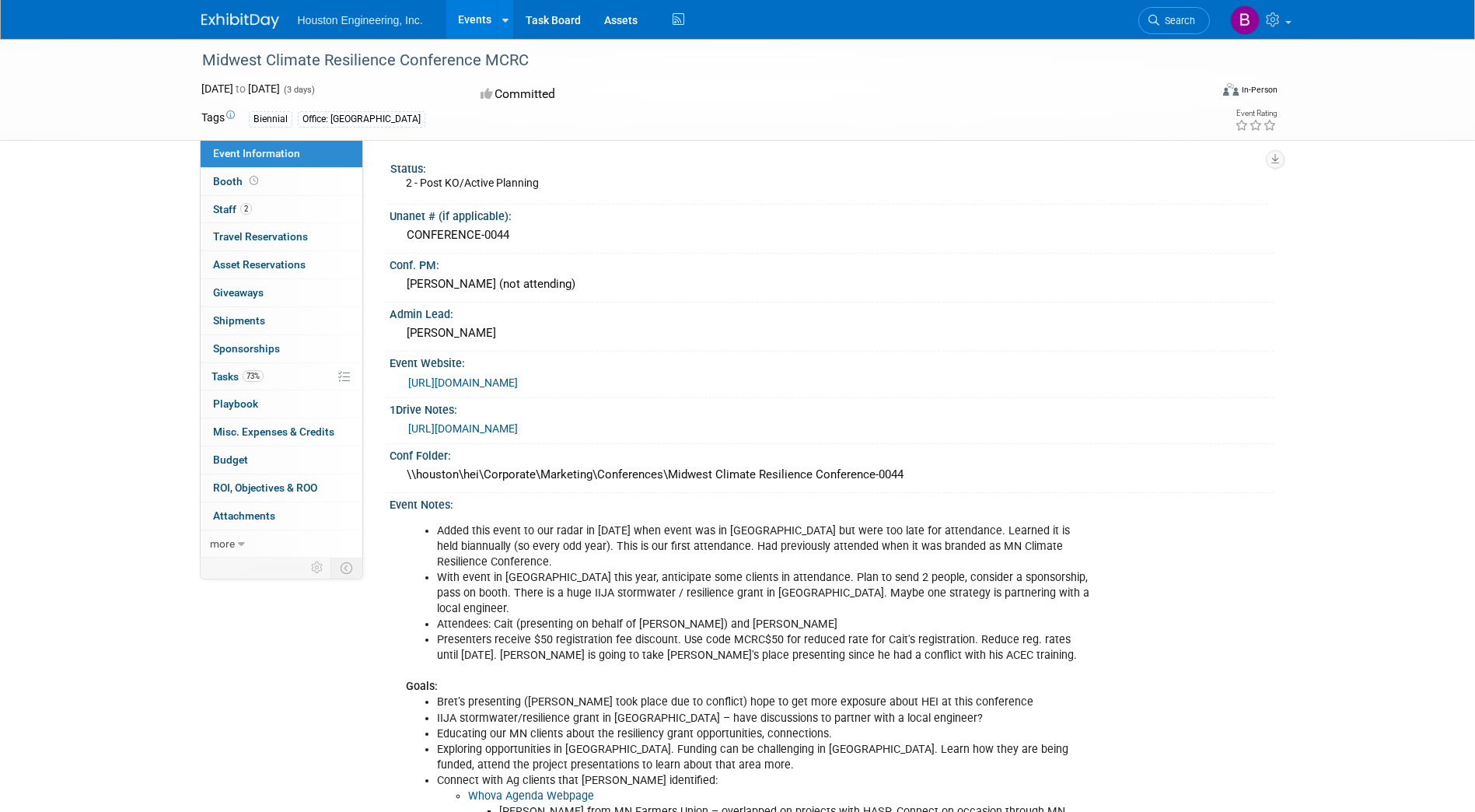
click at [513, 58] on div "Midwest Climate Resilience Conference MCRC" at bounding box center [692, 61] width 990 height 28
drag, startPoint x: 492, startPoint y: 53, endPoint x: 205, endPoint y: 57, distance: 287.0
click at [205, 57] on div "Midwest Climate Resilience Conference MCRC" at bounding box center [692, 61] width 990 height 28
copy div "Midwest Climate Resilience Conference MCRC"
click at [477, 382] on link "https://mcrc.umn.edu/attend" at bounding box center [463, 382] width 110 height 12
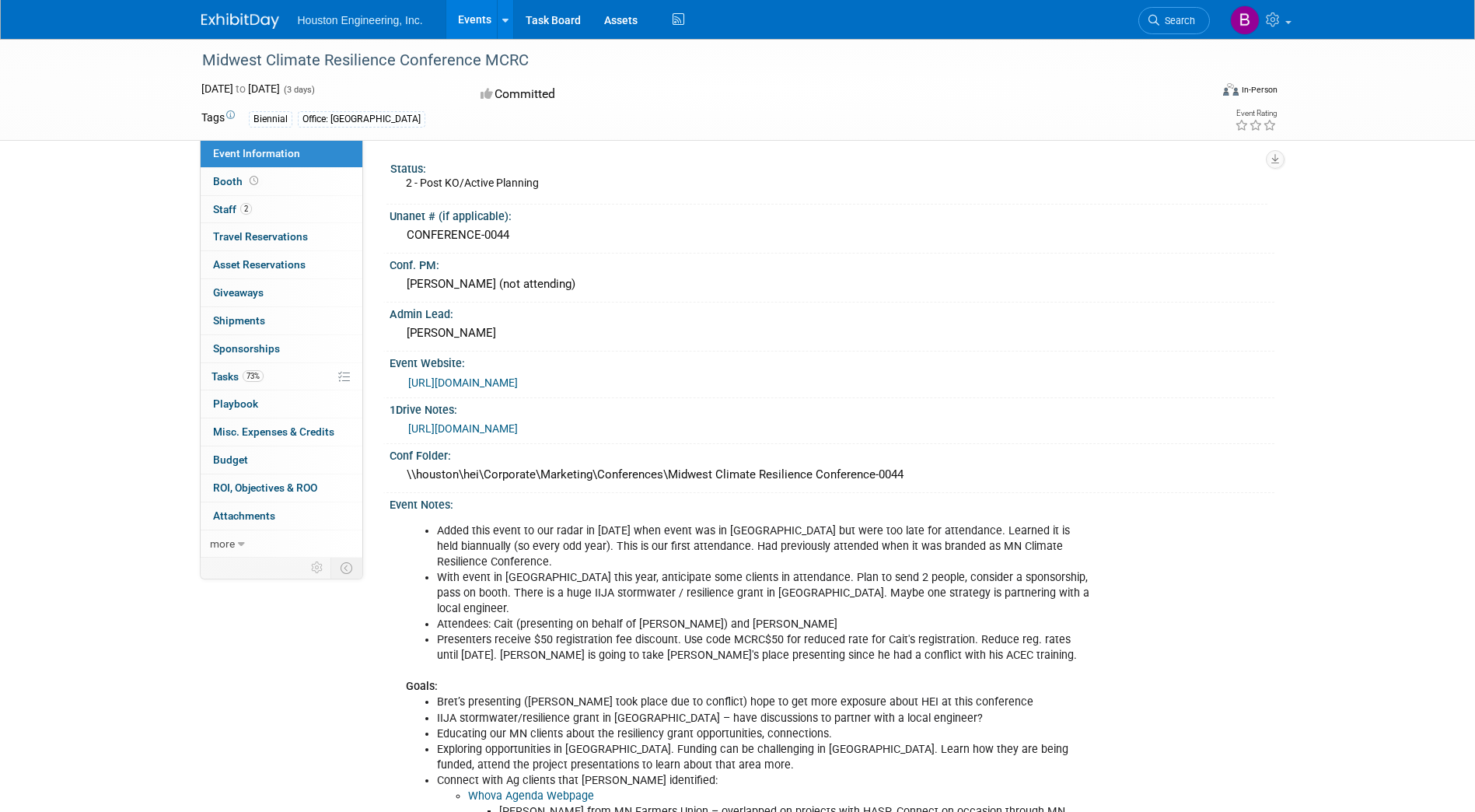
click at [914, 464] on div "\\houston\hei\Corporate\Marketing\Conferences\Midwest Climate Resilience Confer…" at bounding box center [832, 474] width 862 height 24
drag, startPoint x: 902, startPoint y: 471, endPoint x: 398, endPoint y: 476, distance: 504.0
click at [398, 476] on div "\\houston\hei\Corporate\Marketing\Conferences\Midwest Climate Resilience Confer…" at bounding box center [832, 475] width 885 height 25
copy div "\\houston\hei\Corporate\Marketing\Conferences\Midwest Climate Resilience Confer…"
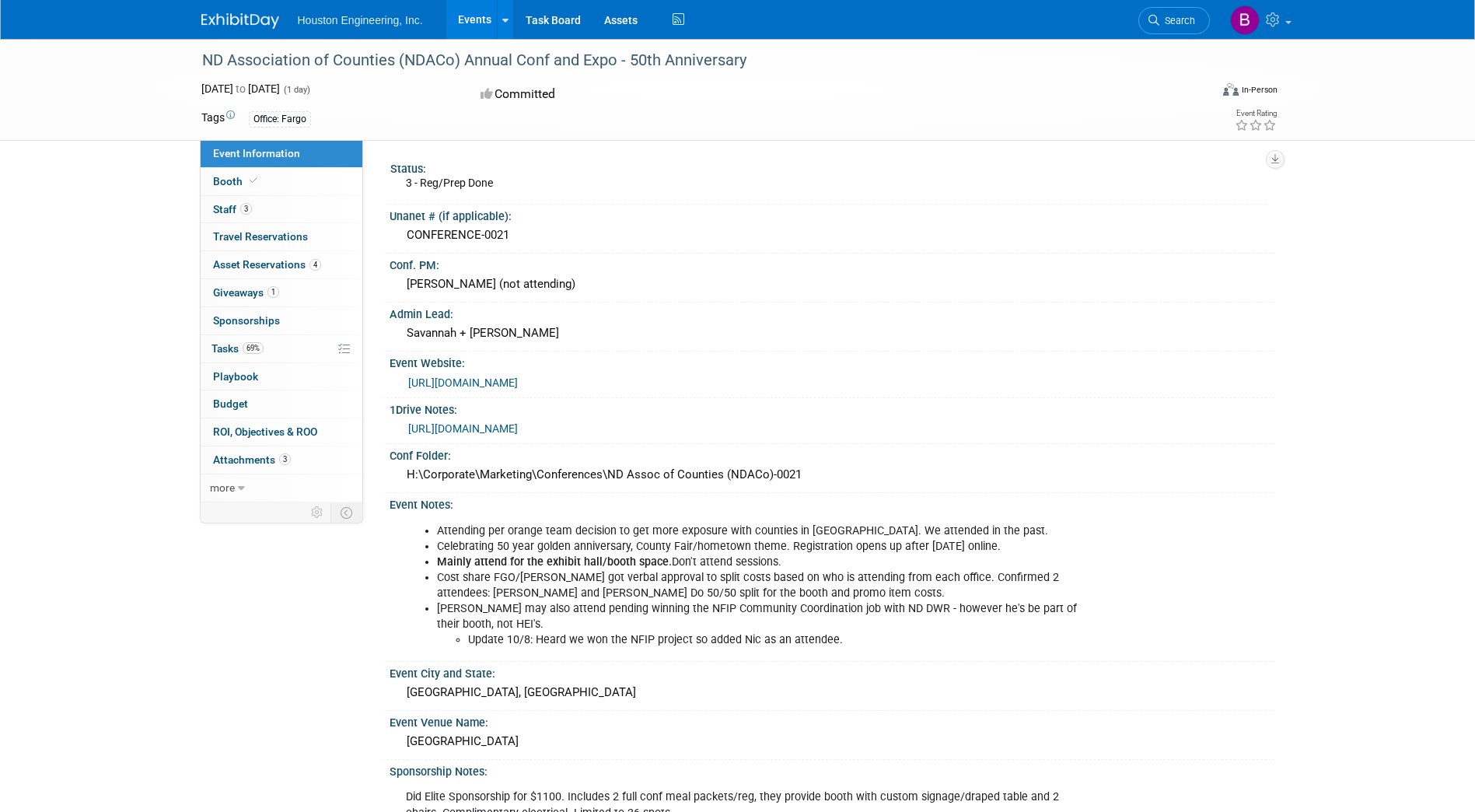
click at [651, 58] on div "ND Association of Counties (NDACo) Annual Conf and Expo - 50th Anniversary" at bounding box center [692, 61] width 990 height 28
click at [614, 59] on div "ND Association of Counties (NDACo) Annual Conf and Expo - 50th Anniversary" at bounding box center [692, 61] width 990 height 28
drag, startPoint x: 614, startPoint y: 59, endPoint x: 204, endPoint y: 54, distance: 410.0
click at [204, 54] on div "ND Association of Counties (NDACo) Annual Conf and Expo - 50th Anniversary" at bounding box center [692, 61] width 990 height 28
copy div "ND Association of Counties (NDACo) Annual Conf and Expo"
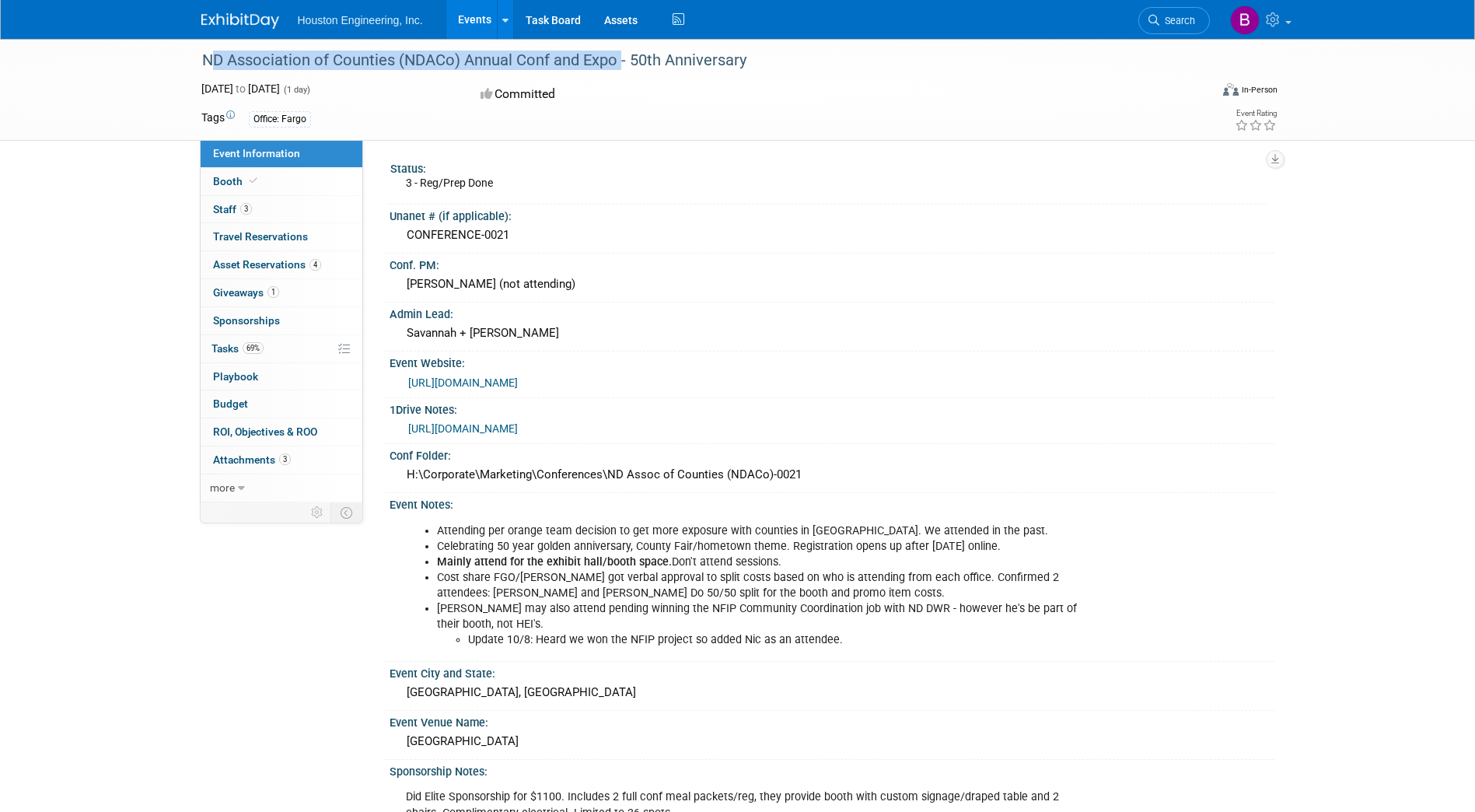
click at [497, 382] on link "https://www.ndaco.org/annual-conference" at bounding box center [463, 382] width 110 height 12
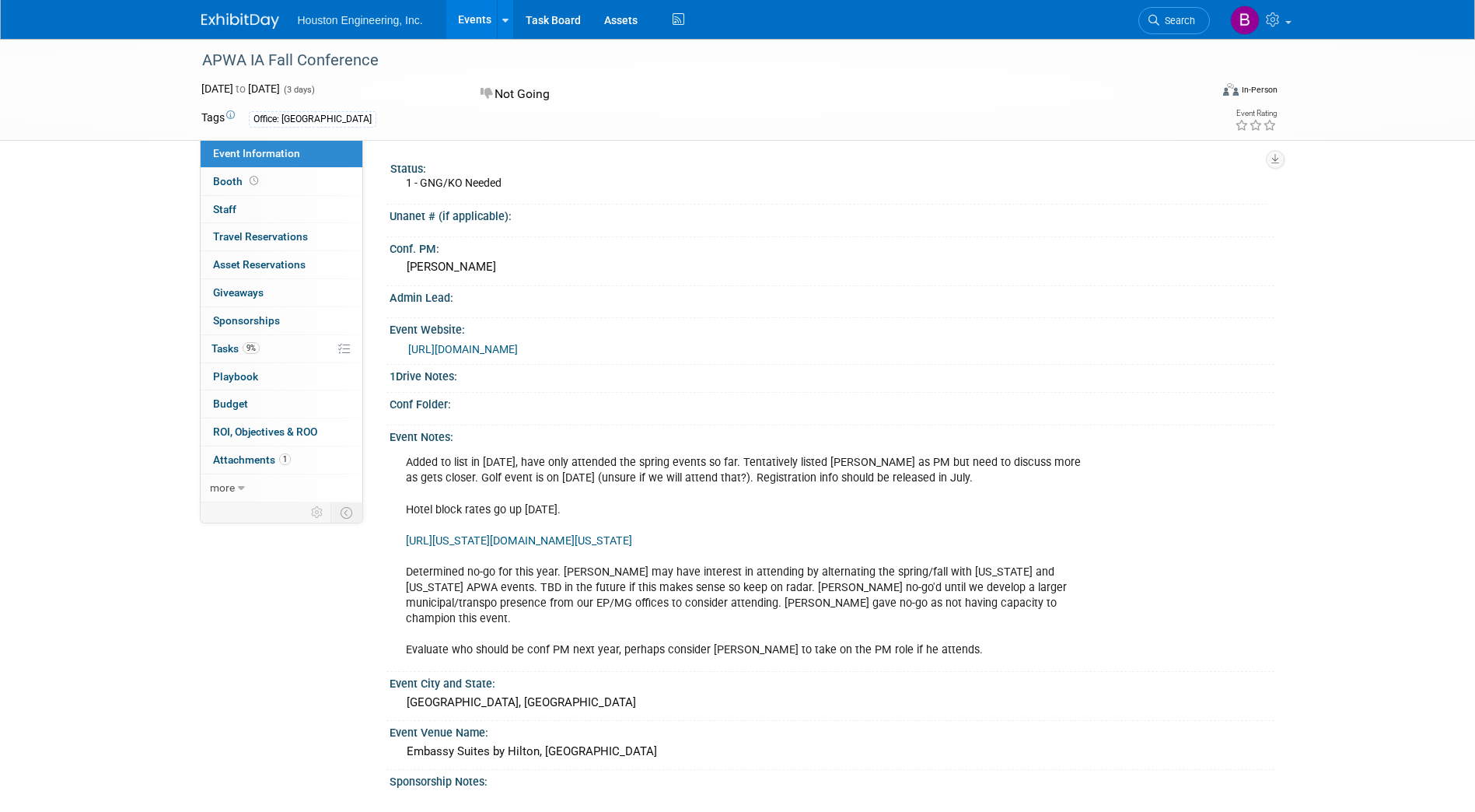
drag, startPoint x: 380, startPoint y: 58, endPoint x: 204, endPoint y: 54, distance: 176.0
click at [204, 54] on div "APWA IA Fall Conference" at bounding box center [692, 61] width 990 height 28
copy div "APWA IA Fall Conference"
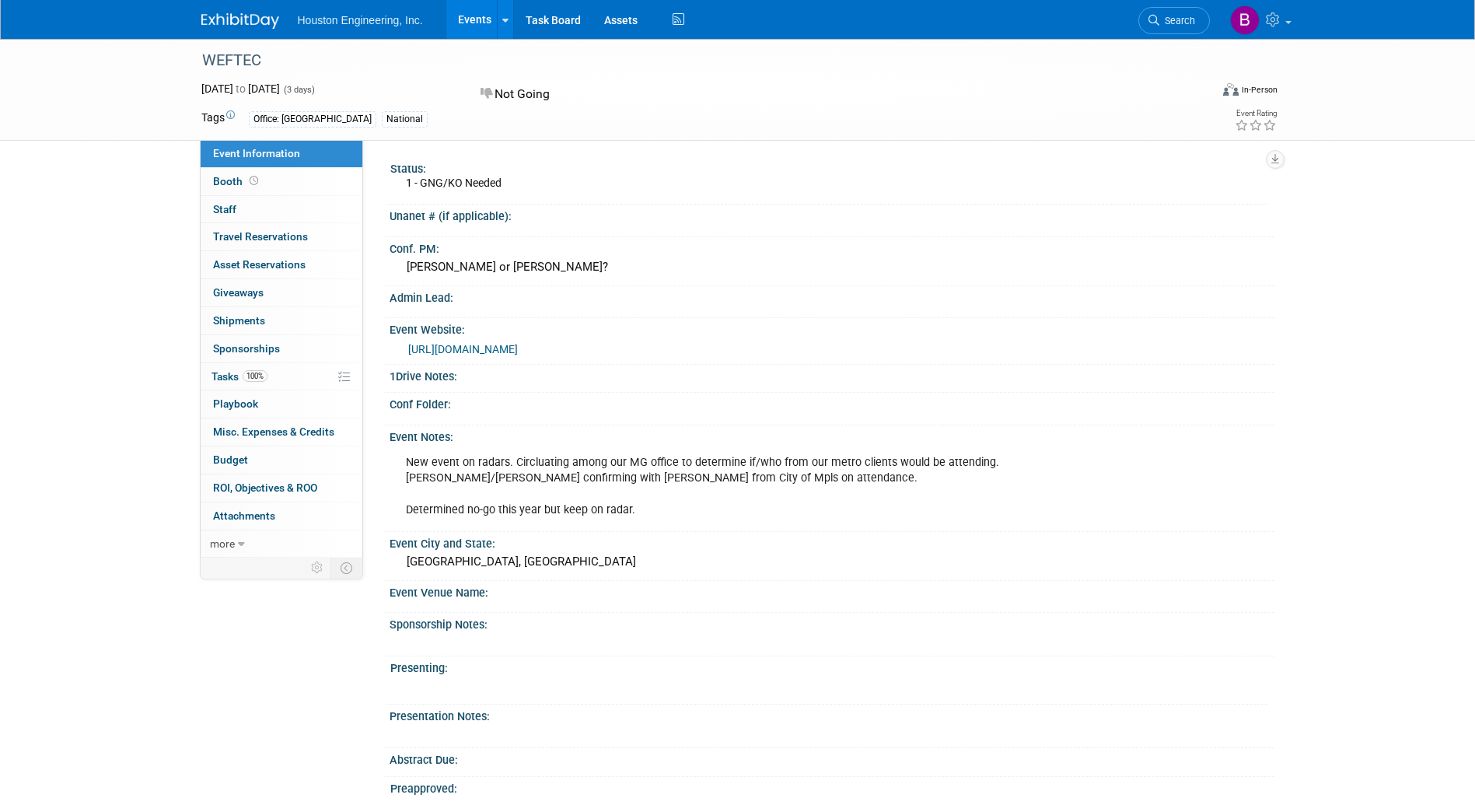
click at [507, 351] on link "https://www.weftec.org/" at bounding box center [463, 349] width 110 height 12
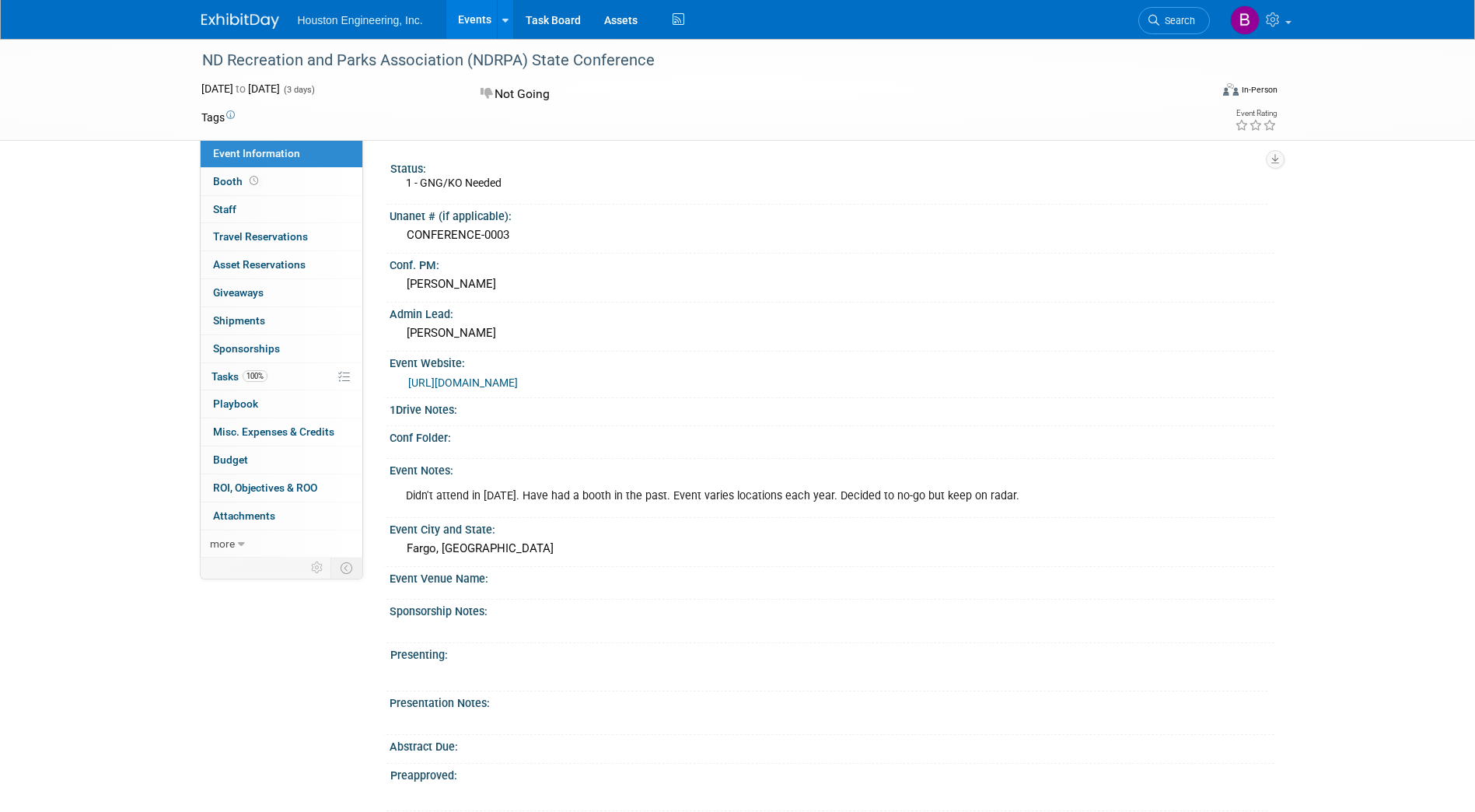
click at [581, 58] on div "ND Recreation and Parks Association (NDRPA) State Conference" at bounding box center [692, 61] width 990 height 28
copy div "Conference"
click at [733, 70] on div "ND Recreation and Parks Association (NDRPA) State Conference" at bounding box center [692, 61] width 990 height 28
drag, startPoint x: 589, startPoint y: 55, endPoint x: 192, endPoint y: 61, distance: 397.0
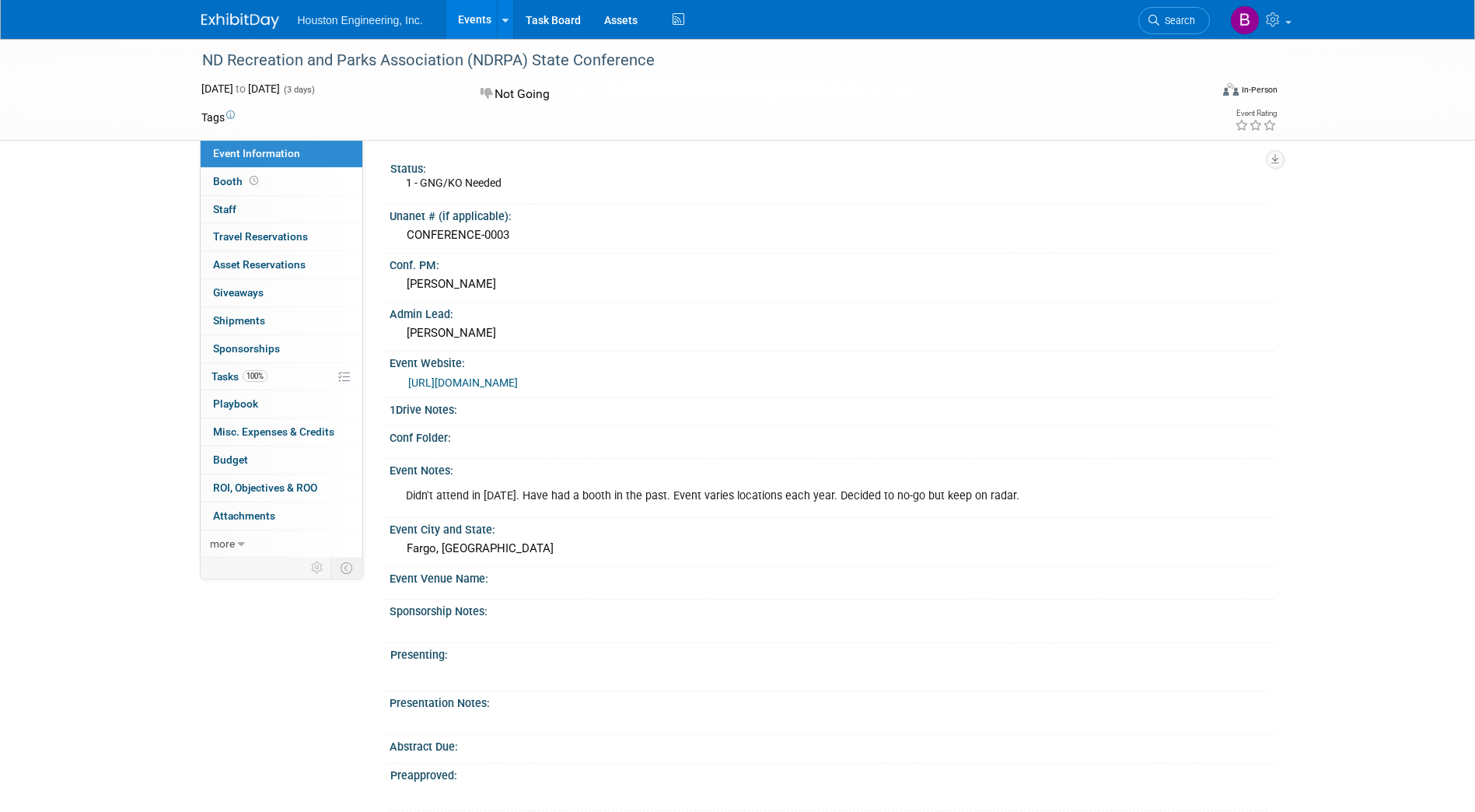
click at [192, 61] on div "ND Recreation and Parks Association (NDRPA) State Conference" at bounding box center [694, 60] width 1008 height 42
click at [652, 61] on div "ND Recreation and Parks Association (NDRPA) State Conference" at bounding box center [692, 61] width 990 height 28
drag, startPoint x: 652, startPoint y: 61, endPoint x: 205, endPoint y: 66, distance: 447.0
click at [205, 66] on div "ND Recreation and Parks Association (NDRPA) State Conference" at bounding box center [692, 61] width 990 height 28
copy div "ND Recreation and Parks Association (NDRPA) State Conference"
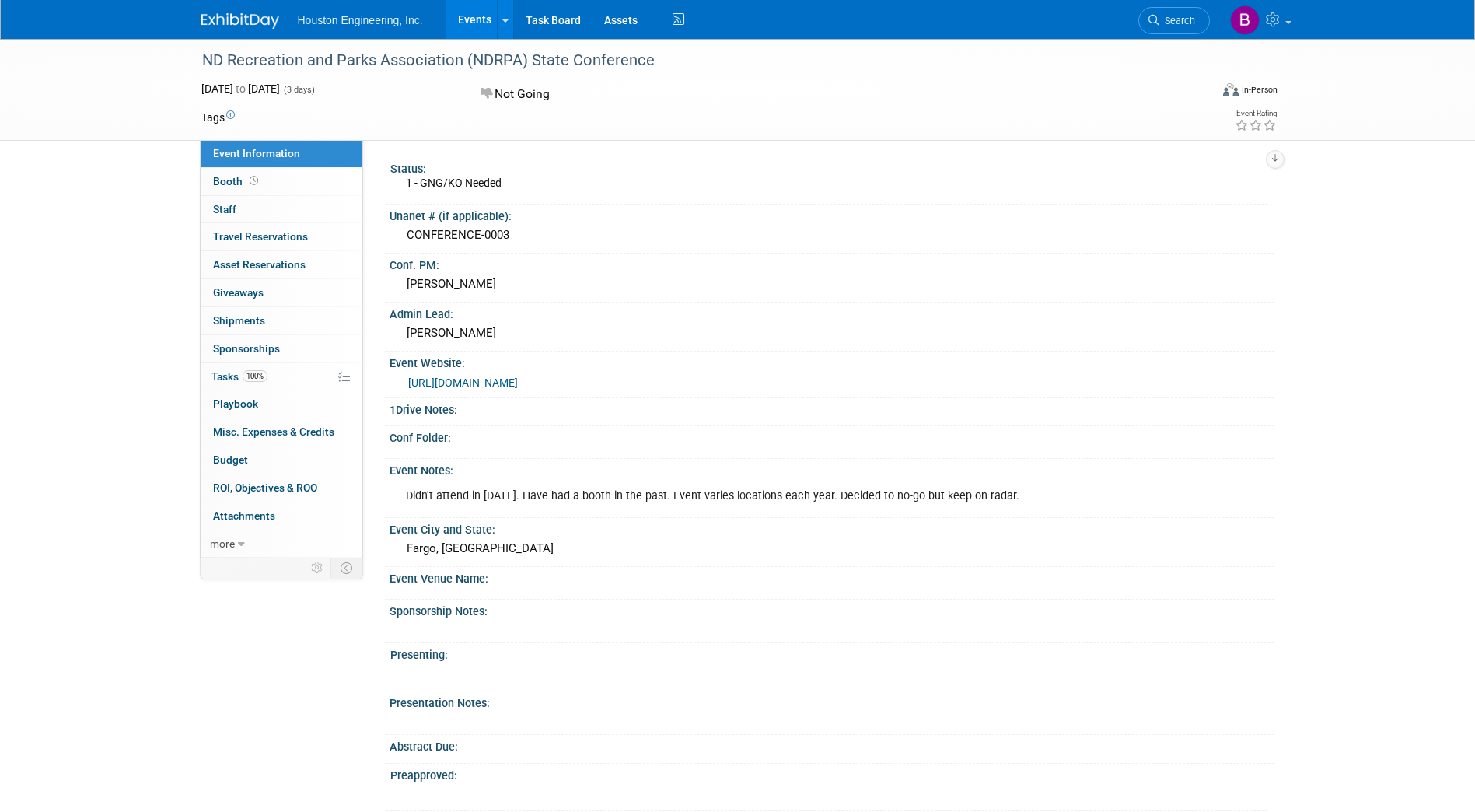
click at [518, 383] on link "https://ndrpa.com/event/2025-ndrpa-state-conference/" at bounding box center [463, 382] width 110 height 12
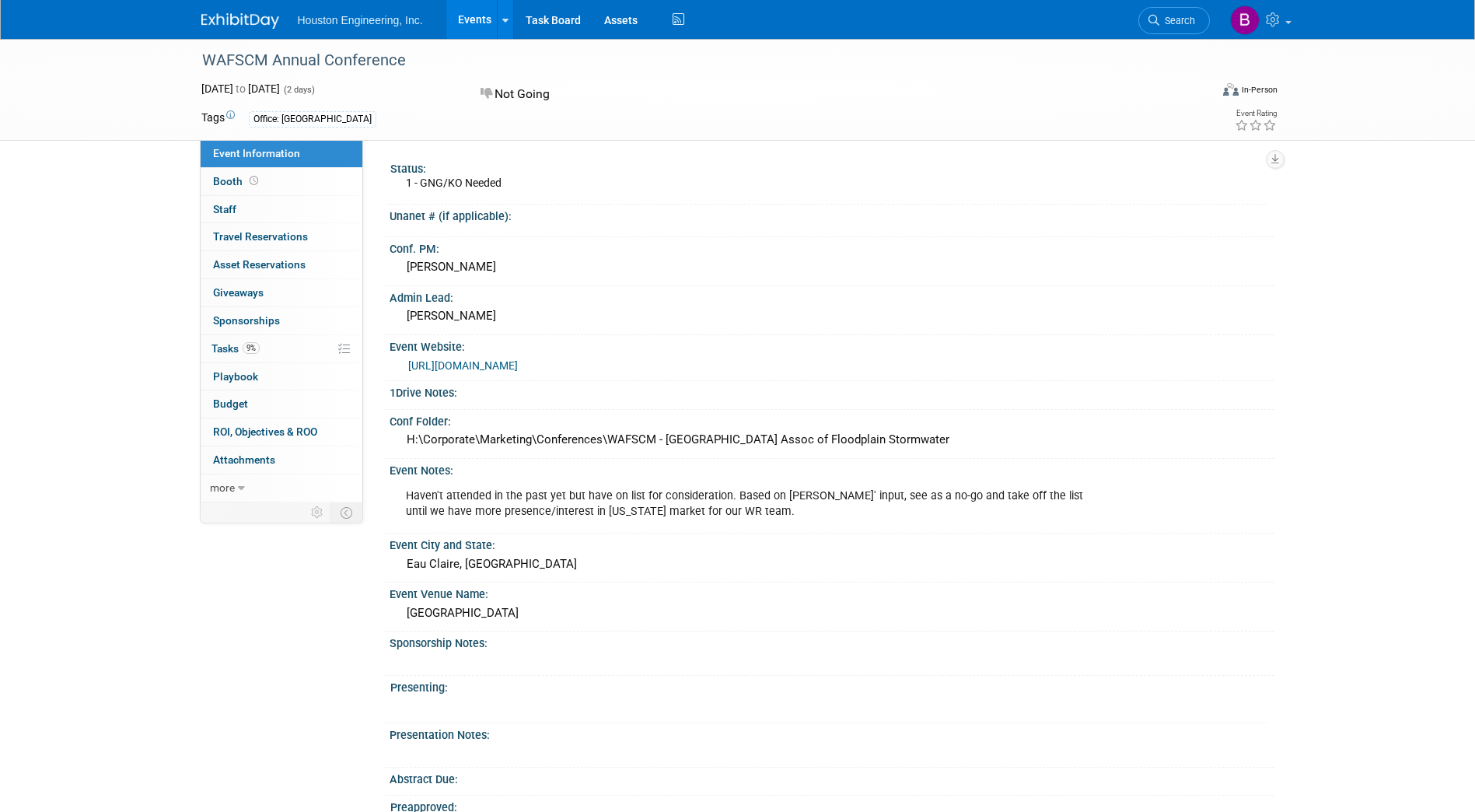
click at [518, 359] on link "https://wafscm.wildapricot.org/event-6272787" at bounding box center [463, 365] width 110 height 12
click at [415, 63] on div "WAFSCM Annual Conference" at bounding box center [692, 61] width 990 height 28
drag, startPoint x: 403, startPoint y: 56, endPoint x: 205, endPoint y: 61, distance: 198.1
click at [205, 61] on div "WAFSCM Annual Conference" at bounding box center [692, 61] width 990 height 28
copy div "WAFSCM Annual Conference"
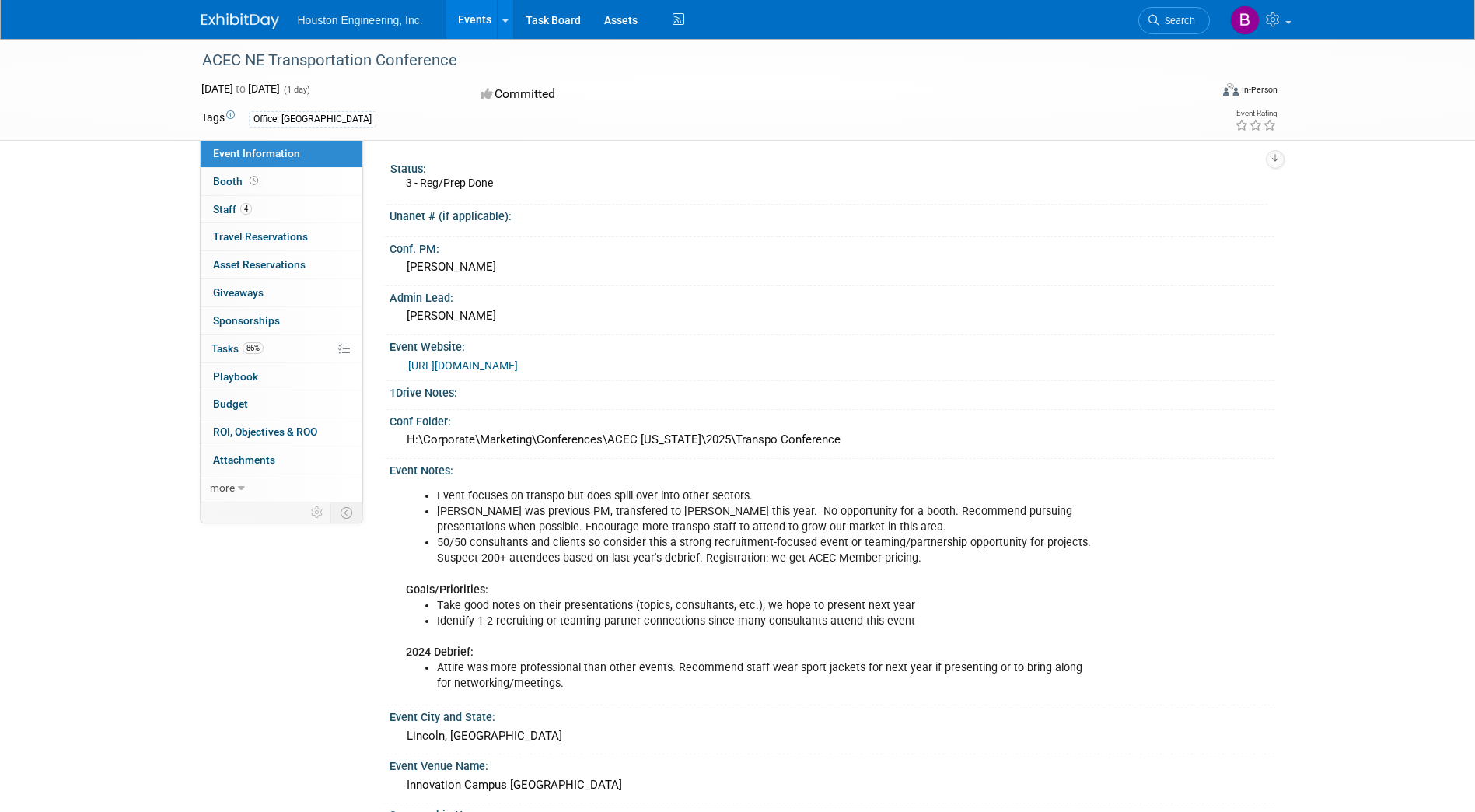
click at [468, 57] on div "ACEC NE Transportation Conference" at bounding box center [692, 61] width 990 height 28
drag, startPoint x: 458, startPoint y: 57, endPoint x: 207, endPoint y: 58, distance: 251.0
click at [207, 58] on div "ACEC NE Transportation Conference" at bounding box center [692, 61] width 990 height 28
copy div "ACEC NE Transportation Conference"
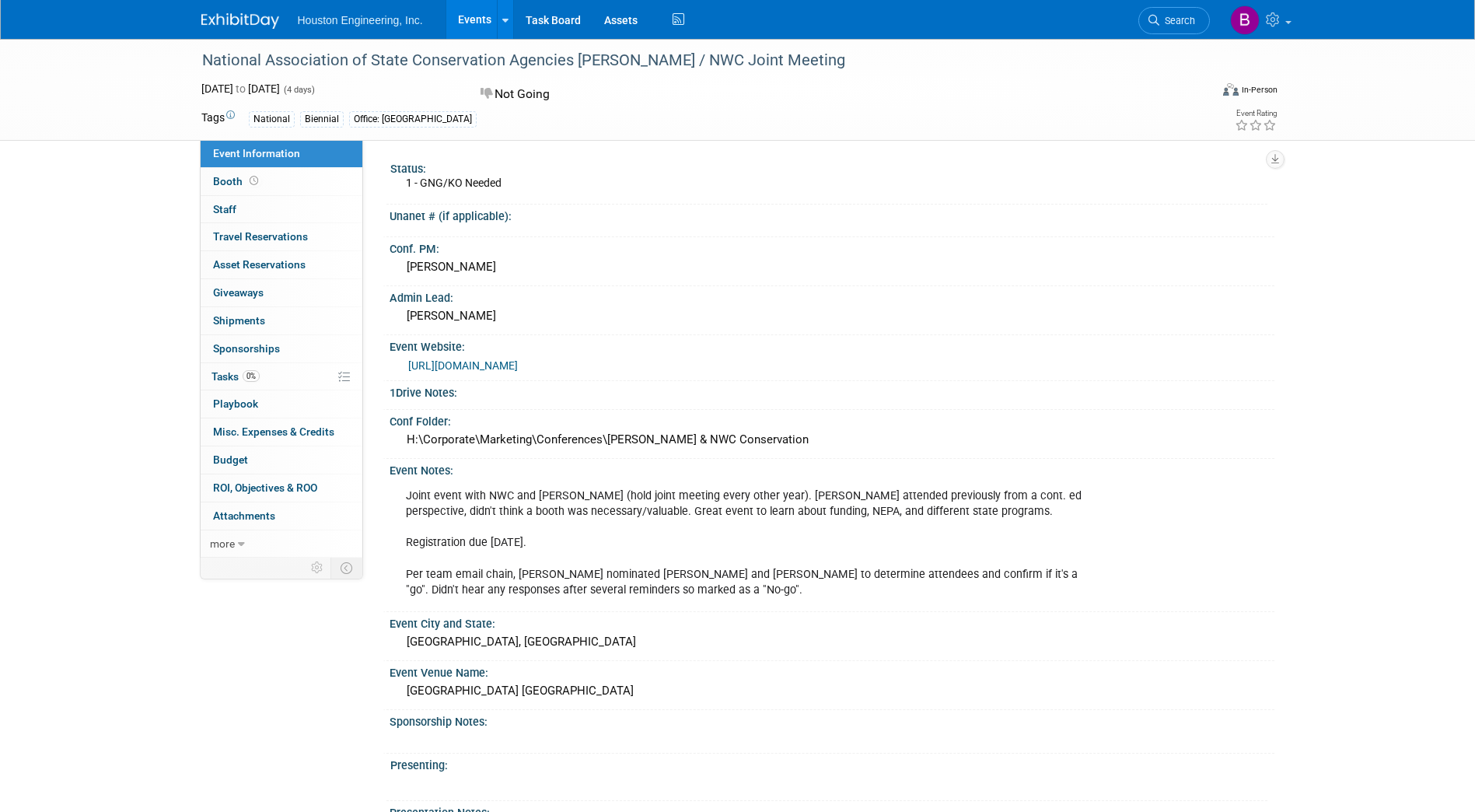
click at [518, 361] on link "https://www.nascanet.org/2025-joint-meeting/" at bounding box center [463, 365] width 110 height 12
drag, startPoint x: 784, startPoint y: 52, endPoint x: 774, endPoint y: 55, distance: 10.4
click at [784, 52] on div "National Association of State Conservation Agencies [PERSON_NAME] / NWC Joint M…" at bounding box center [692, 61] width 990 height 28
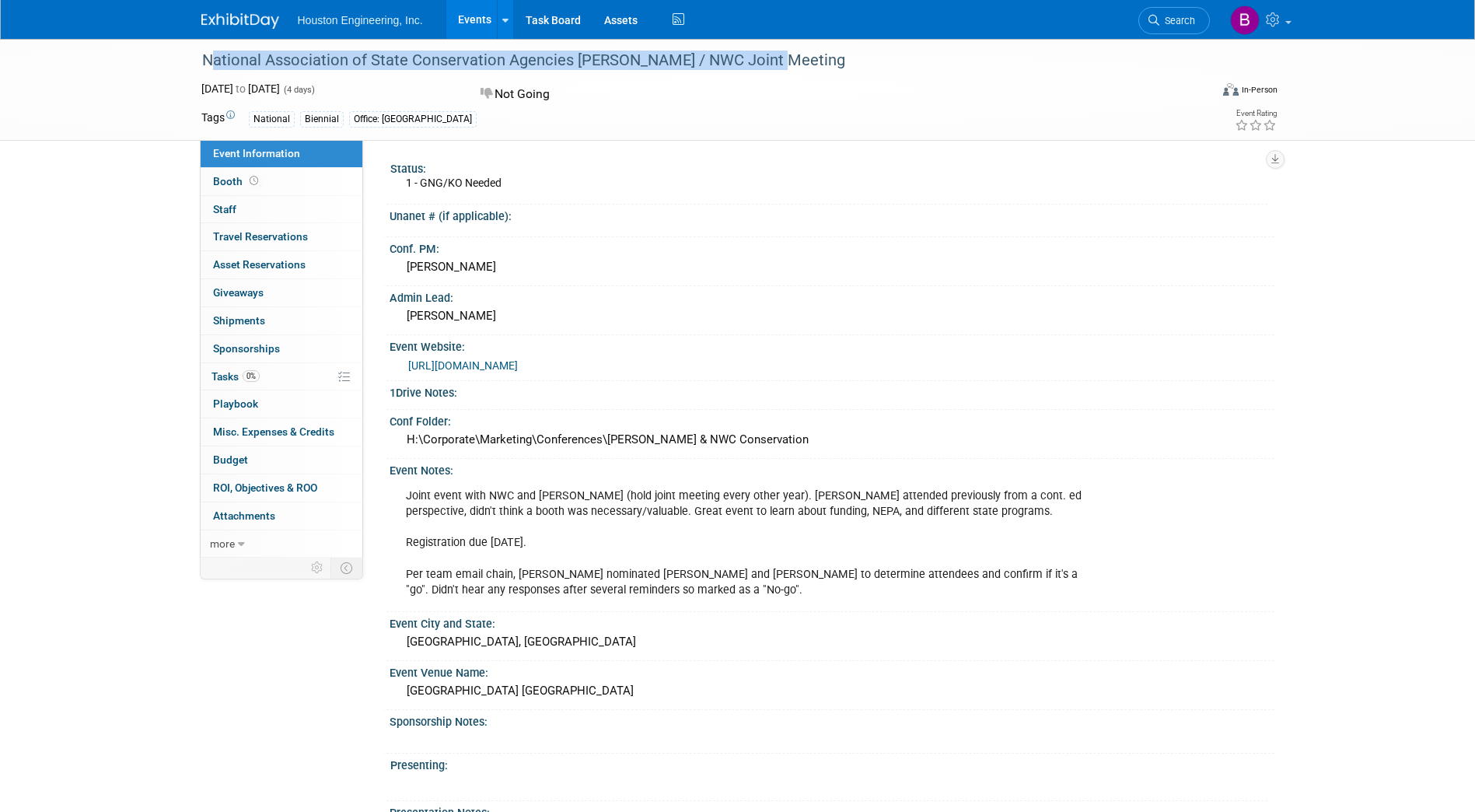
drag, startPoint x: 772, startPoint y: 57, endPoint x: 202, endPoint y: 61, distance: 570.0
click at [202, 61] on div "National Association of State Conservation Agencies [PERSON_NAME] / NWC Joint M…" at bounding box center [692, 61] width 990 height 28
copy div "National Association of State Conservation Agencies [PERSON_NAME] / NWC Joint M…"
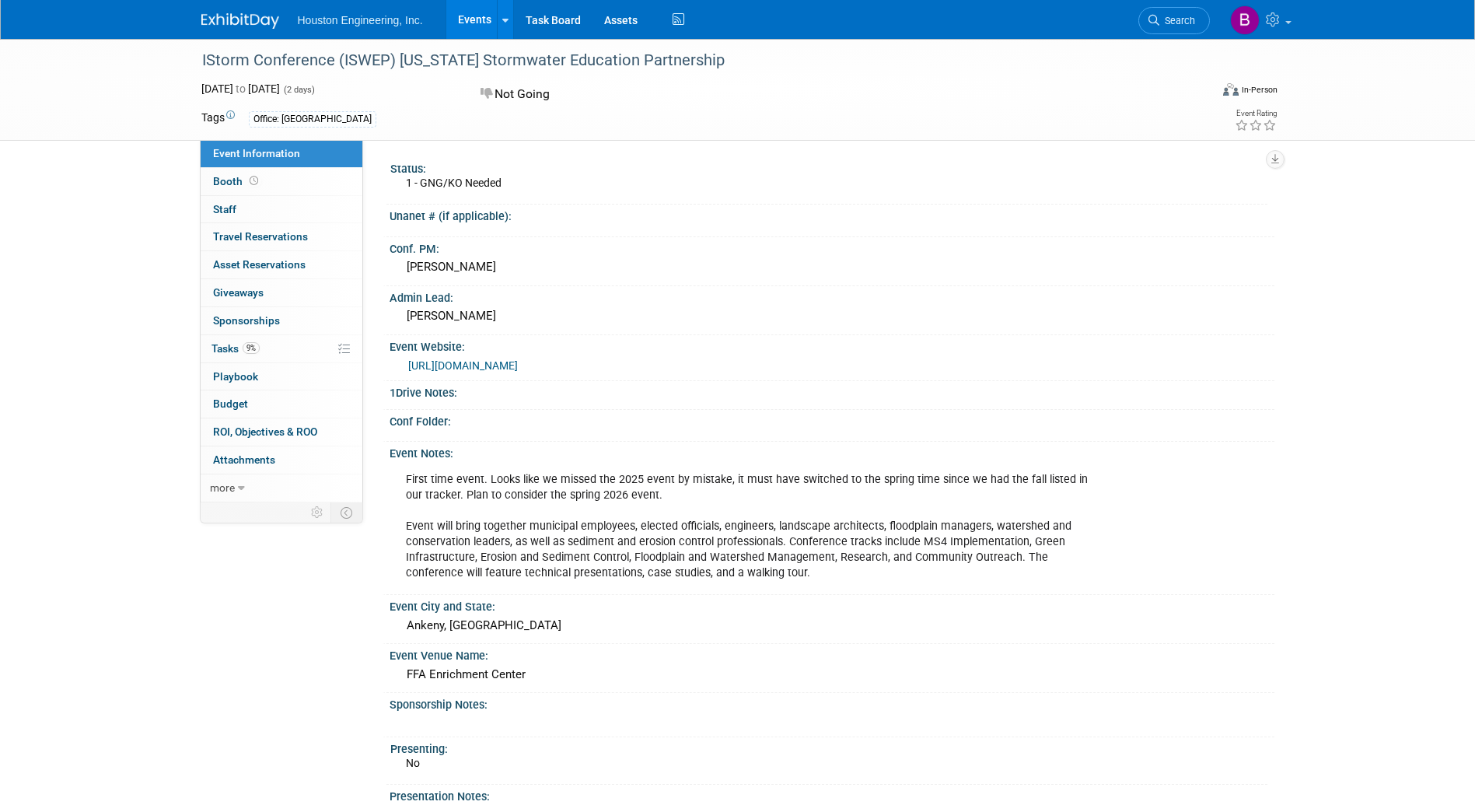
click at [518, 367] on link "[URL][DOMAIN_NAME]" at bounding box center [463, 365] width 110 height 12
click at [670, 56] on div "IStorm Conference (ISWEP) [US_STATE] Stormwater Education Partnership" at bounding box center [692, 61] width 990 height 28
drag, startPoint x: 683, startPoint y: 57, endPoint x: 195, endPoint y: 66, distance: 488.1
click at [195, 66] on div "IStorm Conference (ISWEP) [US_STATE] Stormwater Education Partnership" at bounding box center [694, 60] width 1008 height 42
copy div "IStorm Conference (ISWEP) [US_STATE] Stormwater Education Partnership"
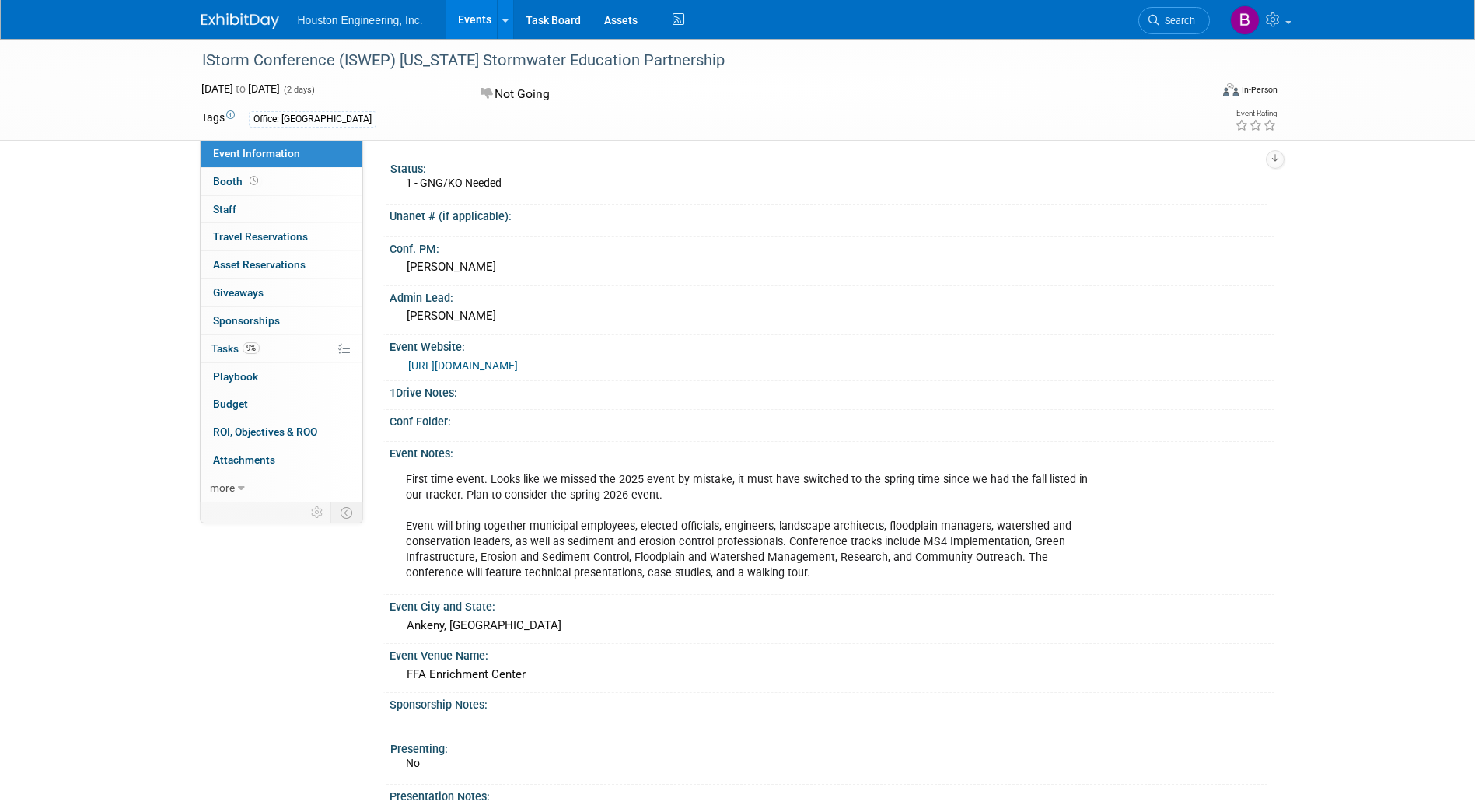
click at [724, 88] on div "Not Going" at bounding box center [647, 94] width 344 height 27
click at [675, 61] on div "IStorm Conference (ISWEP) [US_STATE] Stormwater Education Partnership" at bounding box center [692, 61] width 990 height 28
drag, startPoint x: 673, startPoint y: 58, endPoint x: 196, endPoint y: 61, distance: 477.0
click at [196, 61] on div "IStorm Conference (ISWEP) [US_STATE] Stormwater Education Partnership" at bounding box center [692, 61] width 990 height 28
copy div "IStorm Conference (ISWEP) [US_STATE] Stormwater Education Partnership"
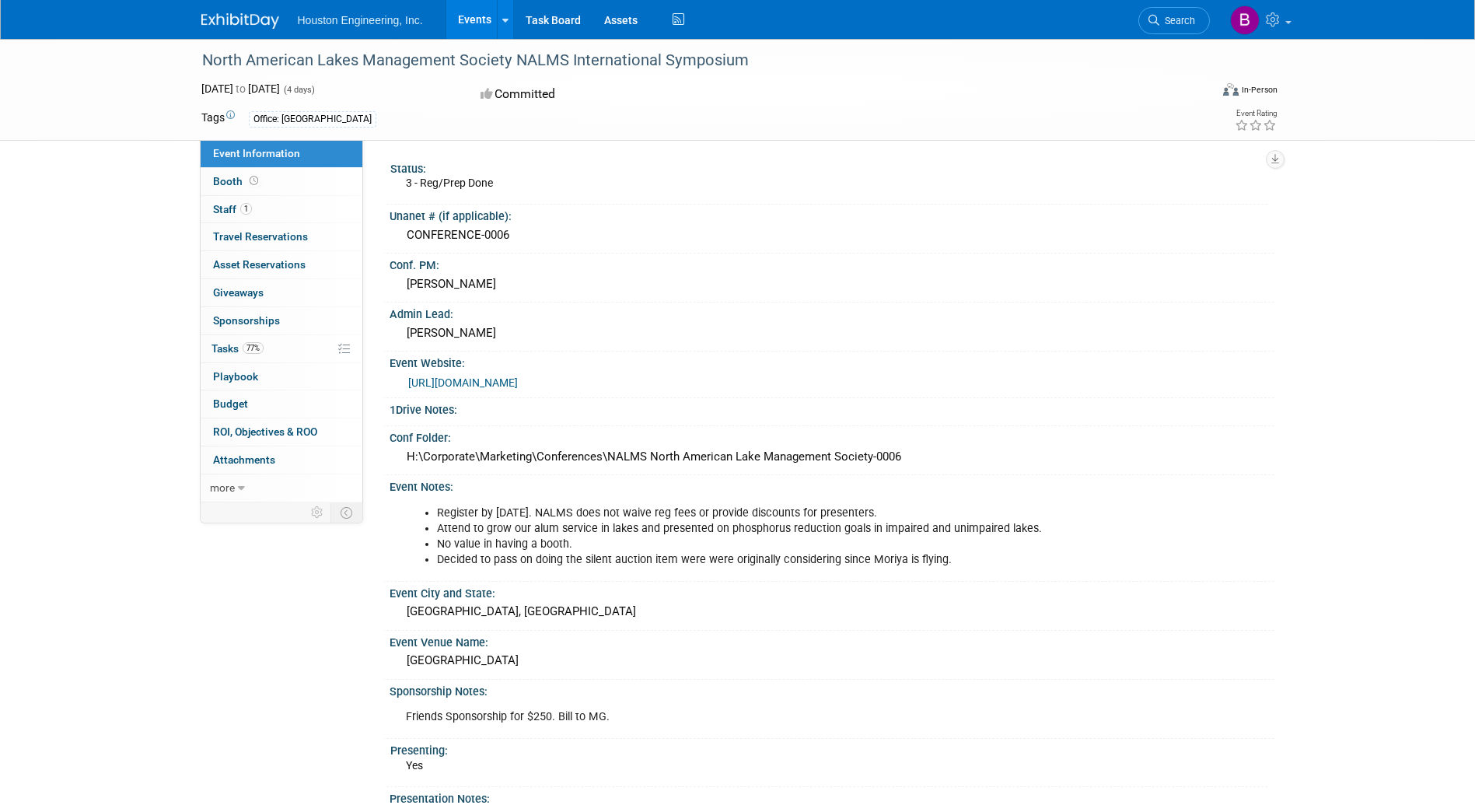
click at [737, 55] on div "North American Lakes Management Society NALMS International Symposium" at bounding box center [692, 61] width 990 height 28
drag, startPoint x: 746, startPoint y: 62, endPoint x: 205, endPoint y: 61, distance: 541.0
click at [205, 61] on div "North American Lakes Management Society NALMS International Symposium" at bounding box center [692, 61] width 990 height 28
copy div "North American Lakes Management Society NALMS International Symposium"
click at [518, 383] on link "https://www.nalms.org/nalms2025/" at bounding box center [463, 382] width 110 height 12
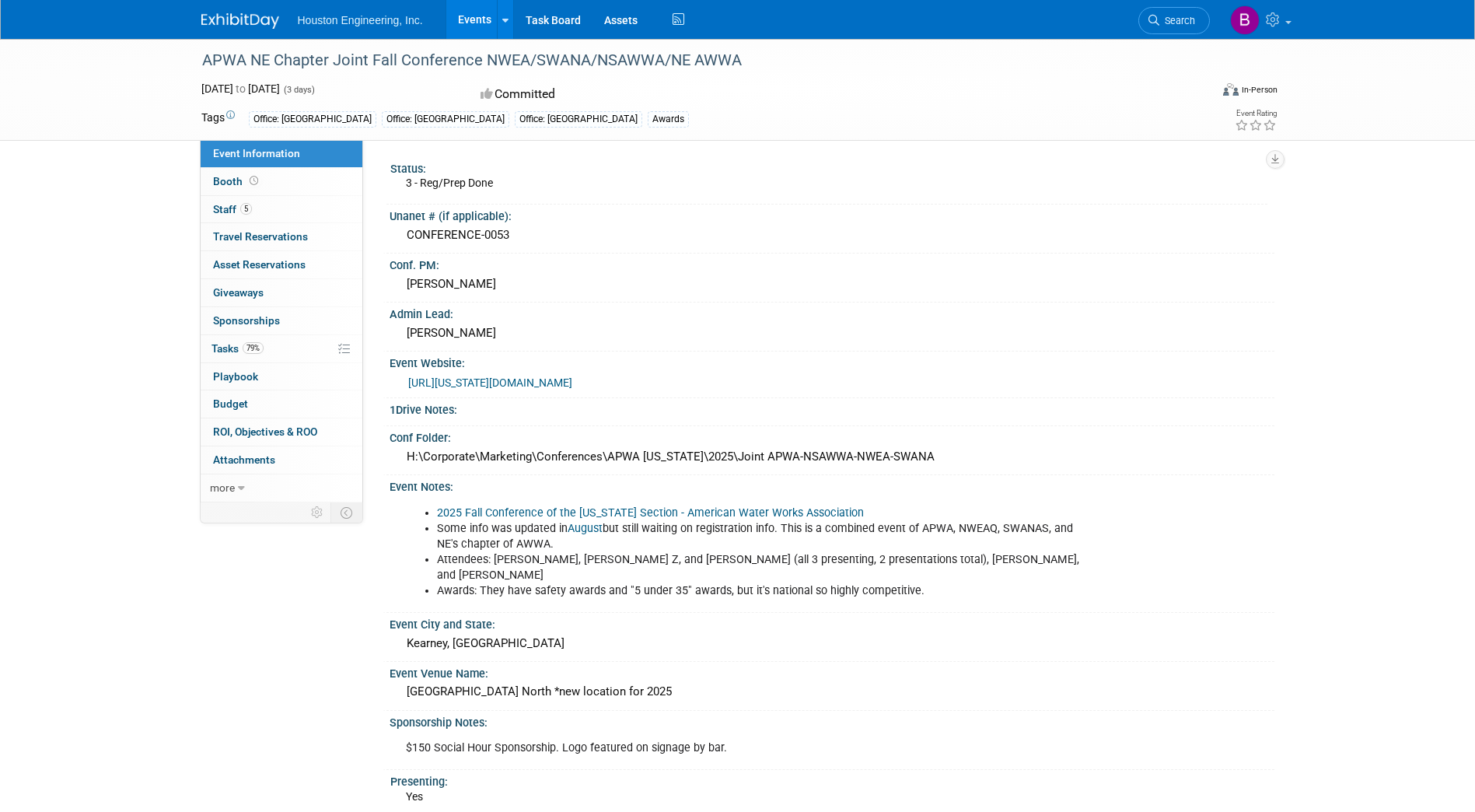
click at [572, 377] on link "https://nebraska.apwa.org/news-and-announcements/2025-joint-fall-conference/" at bounding box center [490, 382] width 164 height 12
click at [740, 60] on div "APWA NE Chapter Joint Fall Conference NWEA/SWANA/NSAWWA/NE AWWA" at bounding box center [692, 61] width 990 height 28
click at [724, 67] on div "APWA NE Chapter Joint Fall Conference NWEA/SWANA/NSAWWA/NE AWWA" at bounding box center [692, 61] width 990 height 28
drag, startPoint x: 729, startPoint y: 59, endPoint x: 205, endPoint y: 57, distance: 524.0
click at [205, 57] on div "APWA NE Chapter Joint Fall Conference NWEA/SWANA/NSAWWA/NE AWWA" at bounding box center [692, 61] width 990 height 28
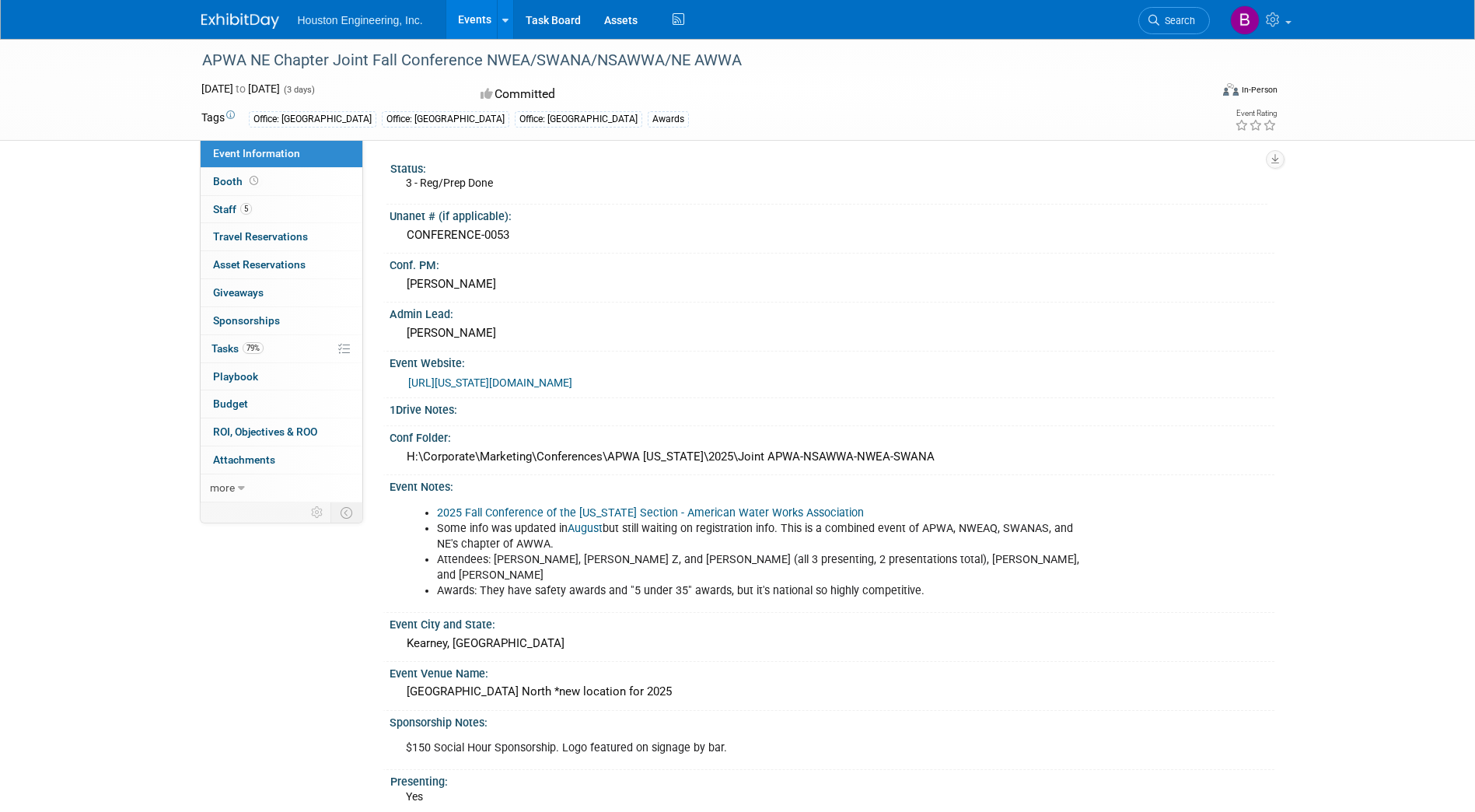
copy div "APWA NE Chapter Joint Fall Conference NWEA/SWANA/NSAWWA/NE AWWA"
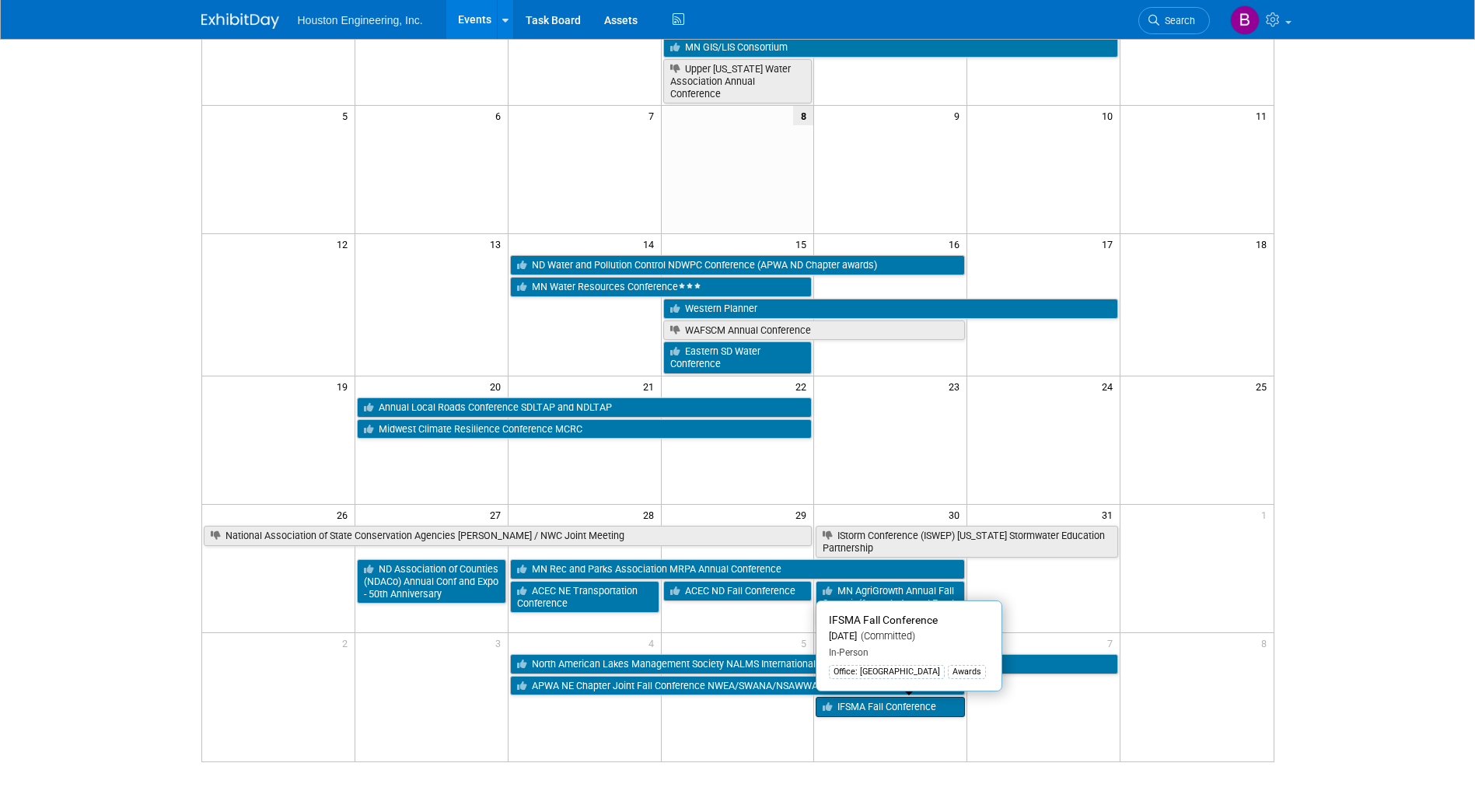
click at [835, 710] on icon at bounding box center [830, 707] width 15 height 10
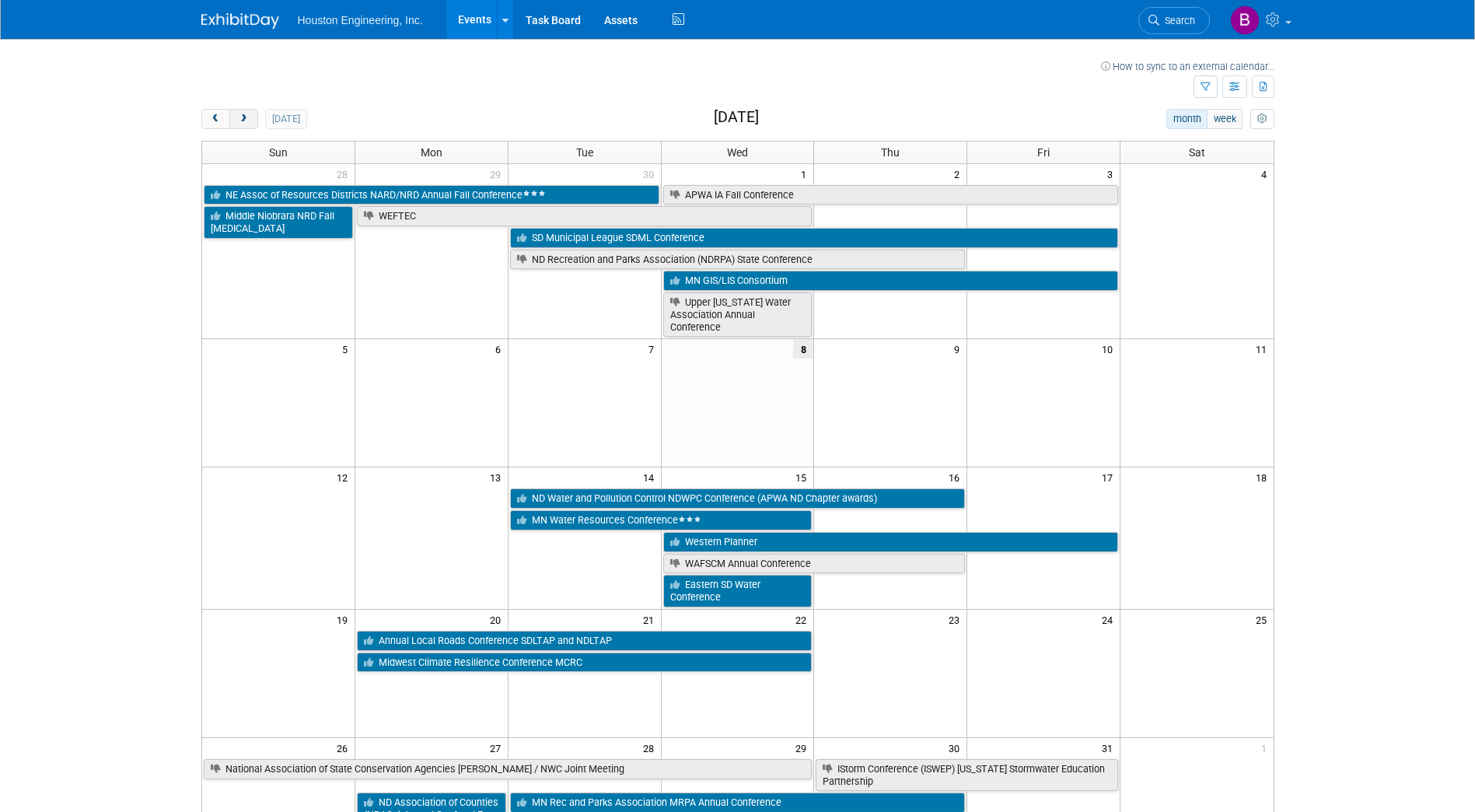
click at [246, 121] on span "next" at bounding box center [244, 120] width 11 height 10
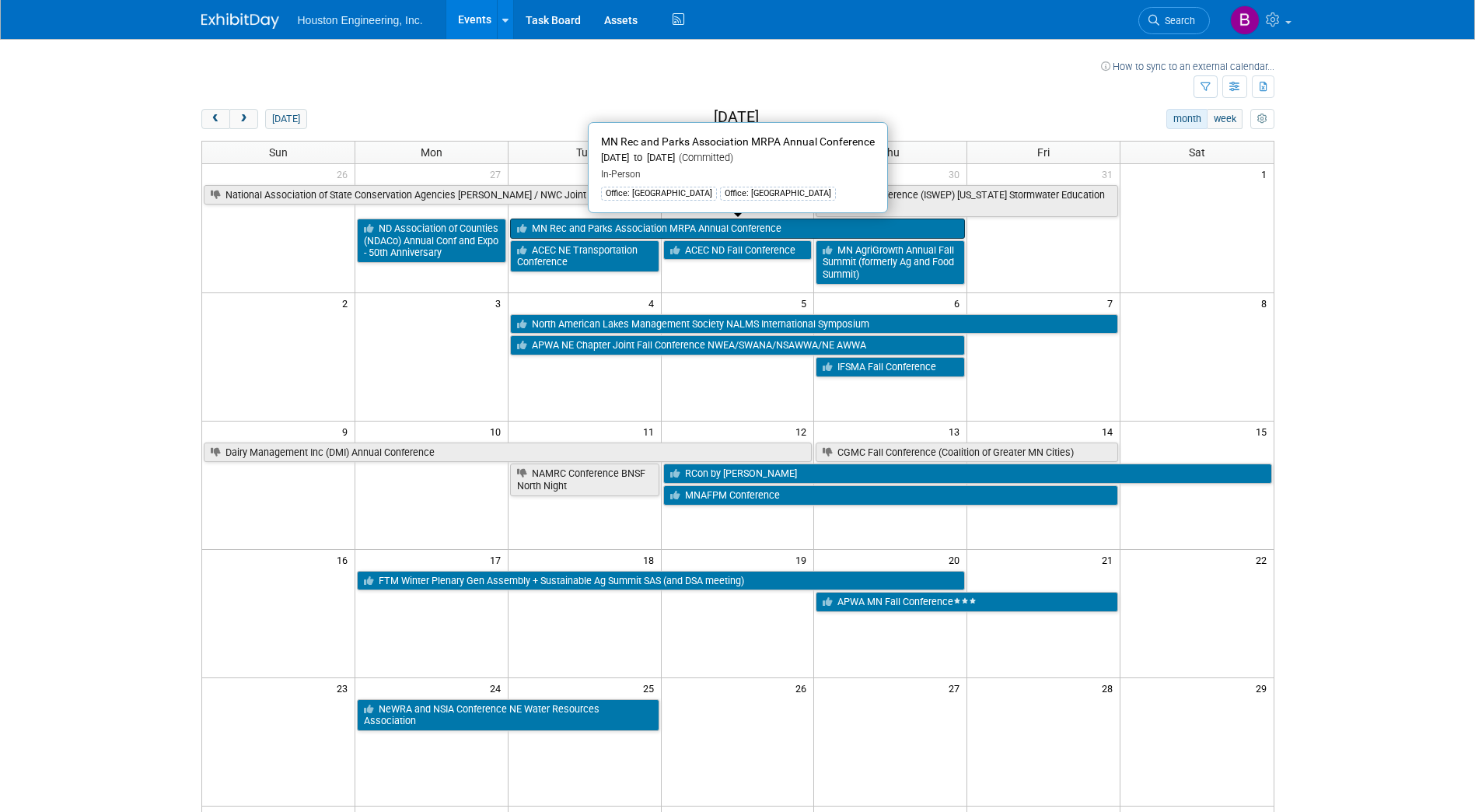
click at [563, 224] on link "MN Rec and Parks Association MRPA Annual Conference" at bounding box center [738, 228] width 456 height 20
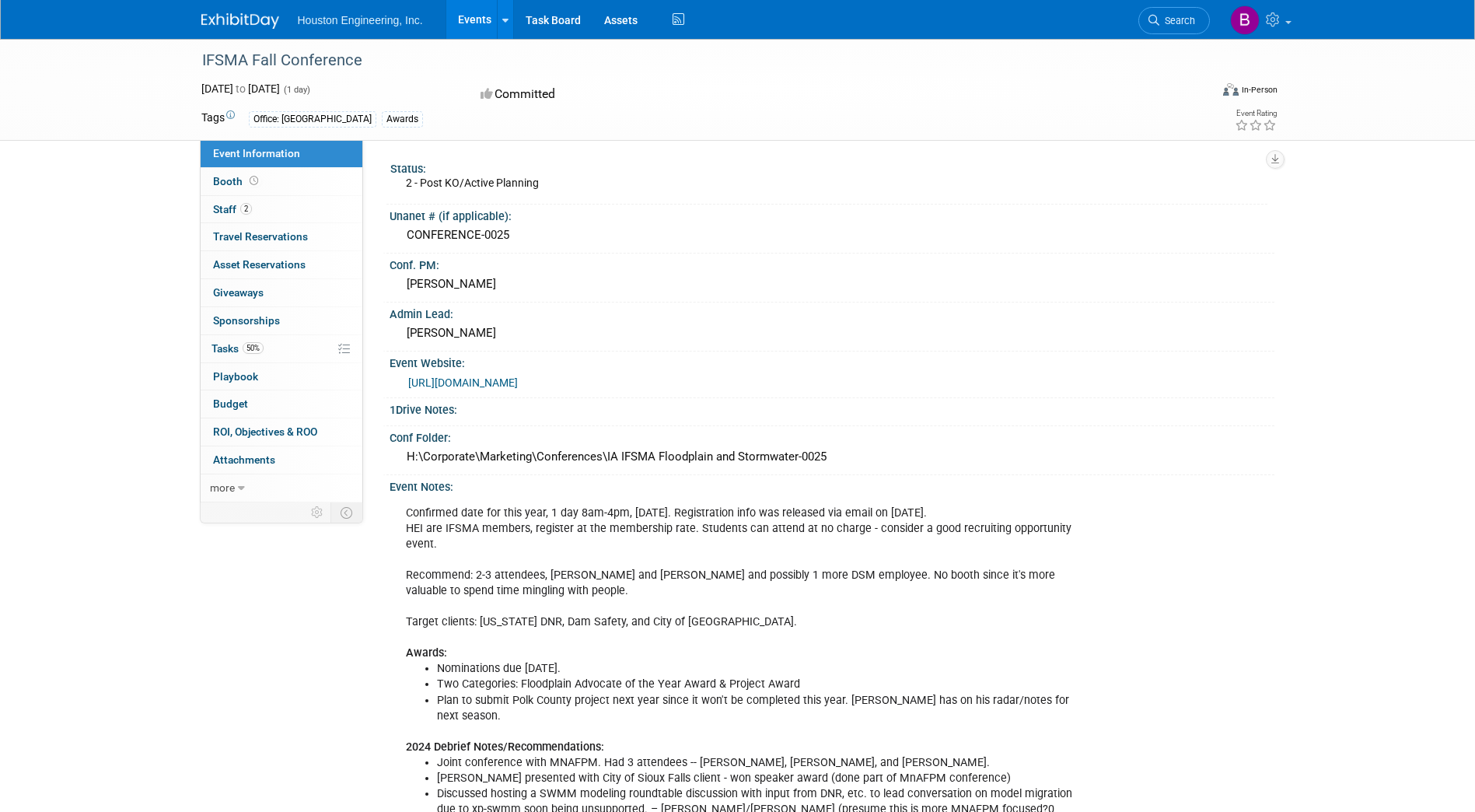
click at [518, 386] on link "https://www.iowafloods.org/content.aspx?page_id=4091&club_id=887028&item_id=266…" at bounding box center [463, 382] width 110 height 12
drag, startPoint x: 345, startPoint y: 63, endPoint x: 197, endPoint y: 59, distance: 148.1
click at [197, 59] on div "IFSMA Fall Conference" at bounding box center [692, 61] width 990 height 28
click at [518, 378] on link "https://www.iowafloods.org/content.aspx?page_id=4091&club_id=887028&item_id=266…" at bounding box center [463, 382] width 110 height 12
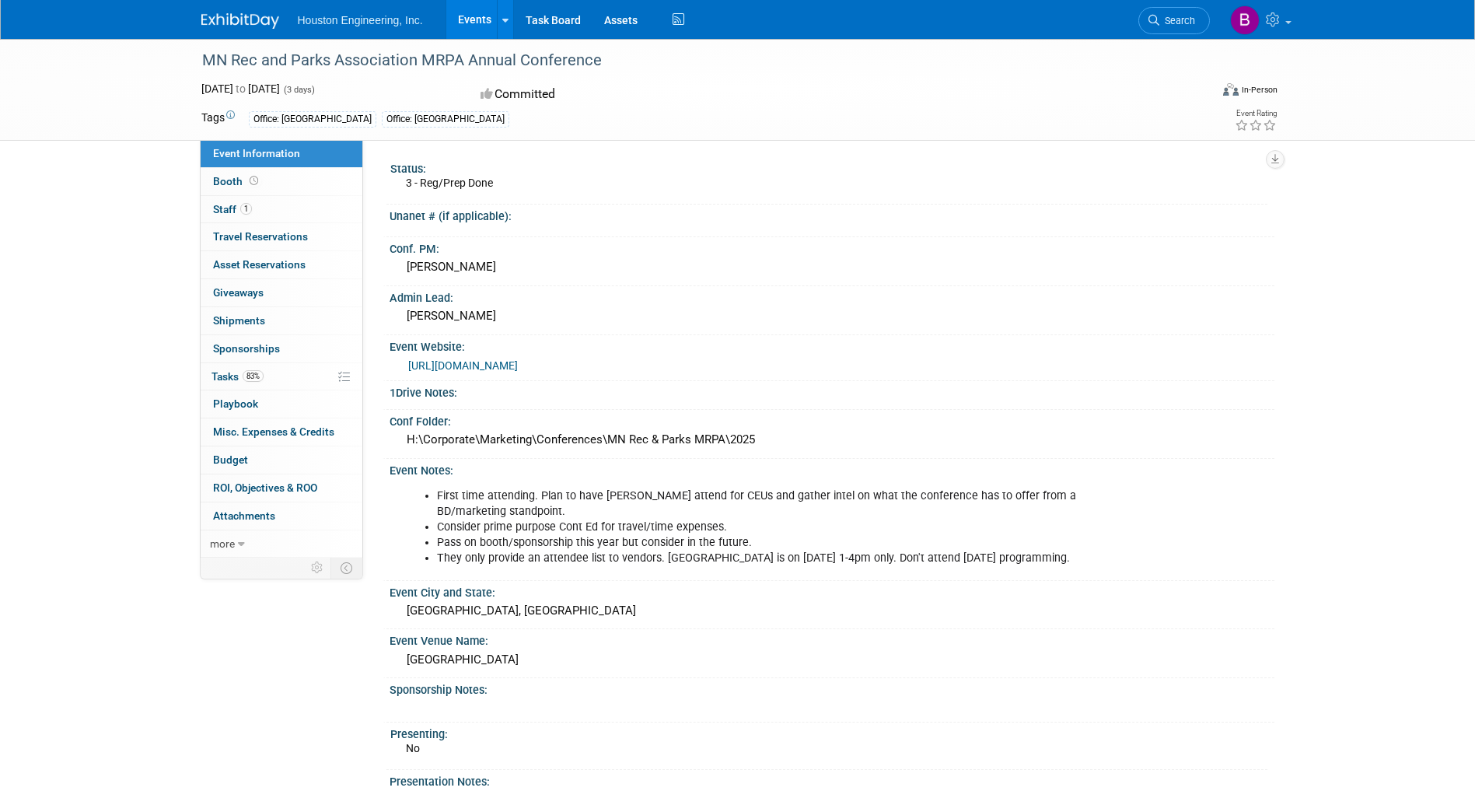
click at [598, 59] on div "MN Rec and Parks Association MRPA Annual Conference" at bounding box center [692, 61] width 990 height 28
drag, startPoint x: 598, startPoint y: 59, endPoint x: 200, endPoint y: 69, distance: 398.1
click at [200, 69] on div "MN Rec and Parks Association MRPA Annual Conference" at bounding box center [692, 61] width 990 height 28
copy div "MN Rec and Parks Association MRPA Annual Conference"
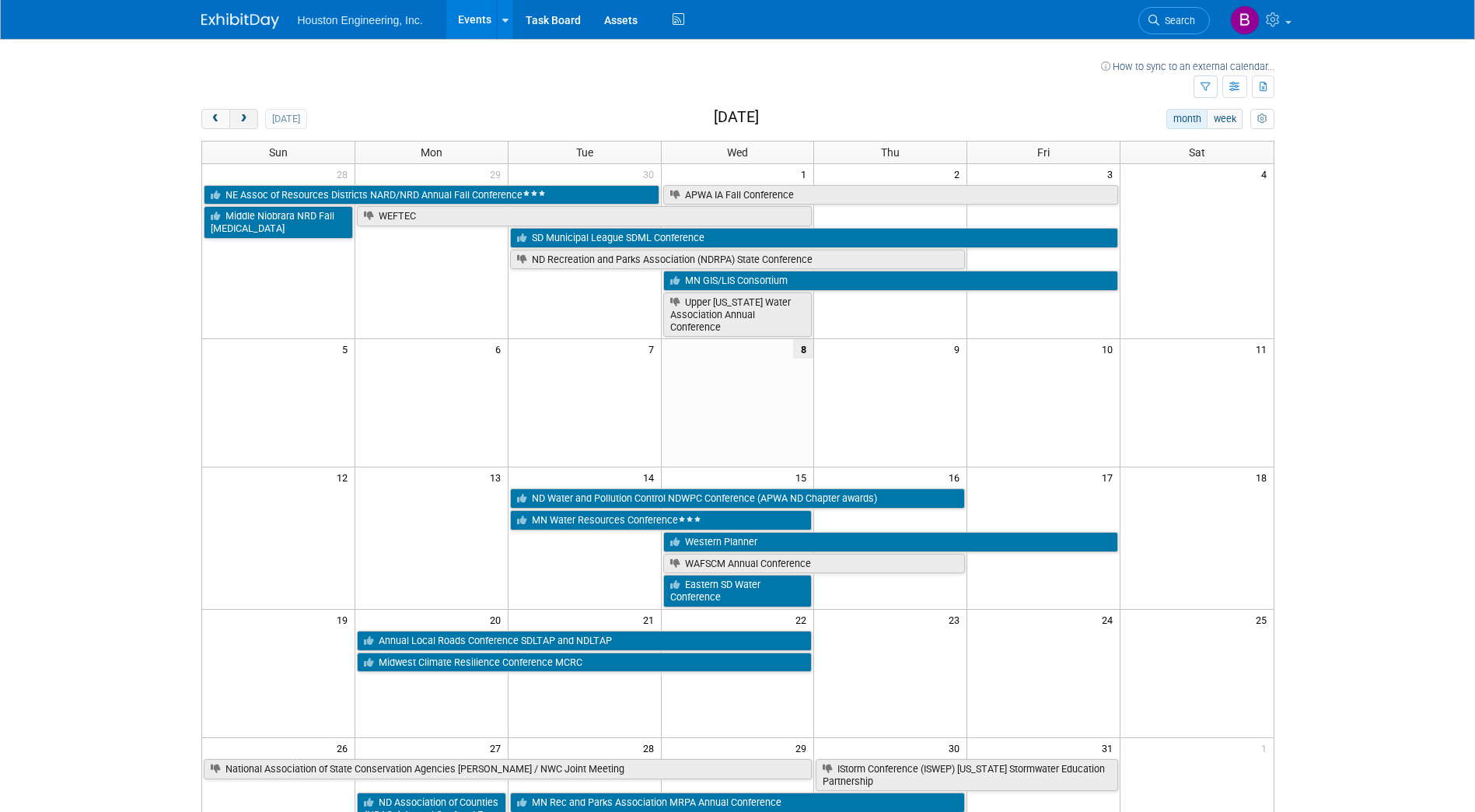
click at [246, 124] on span "next" at bounding box center [244, 120] width 11 height 10
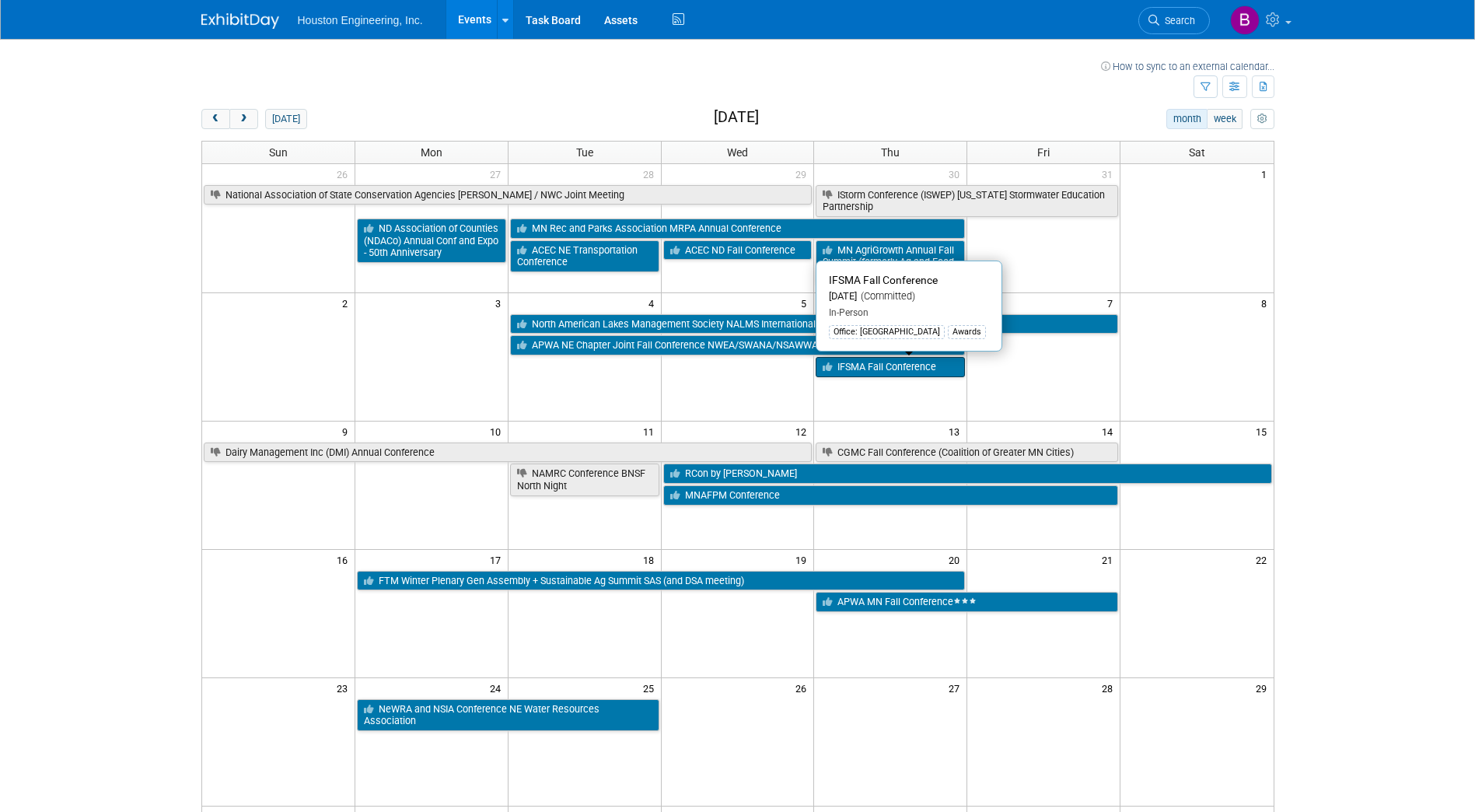
scroll to position [78, 0]
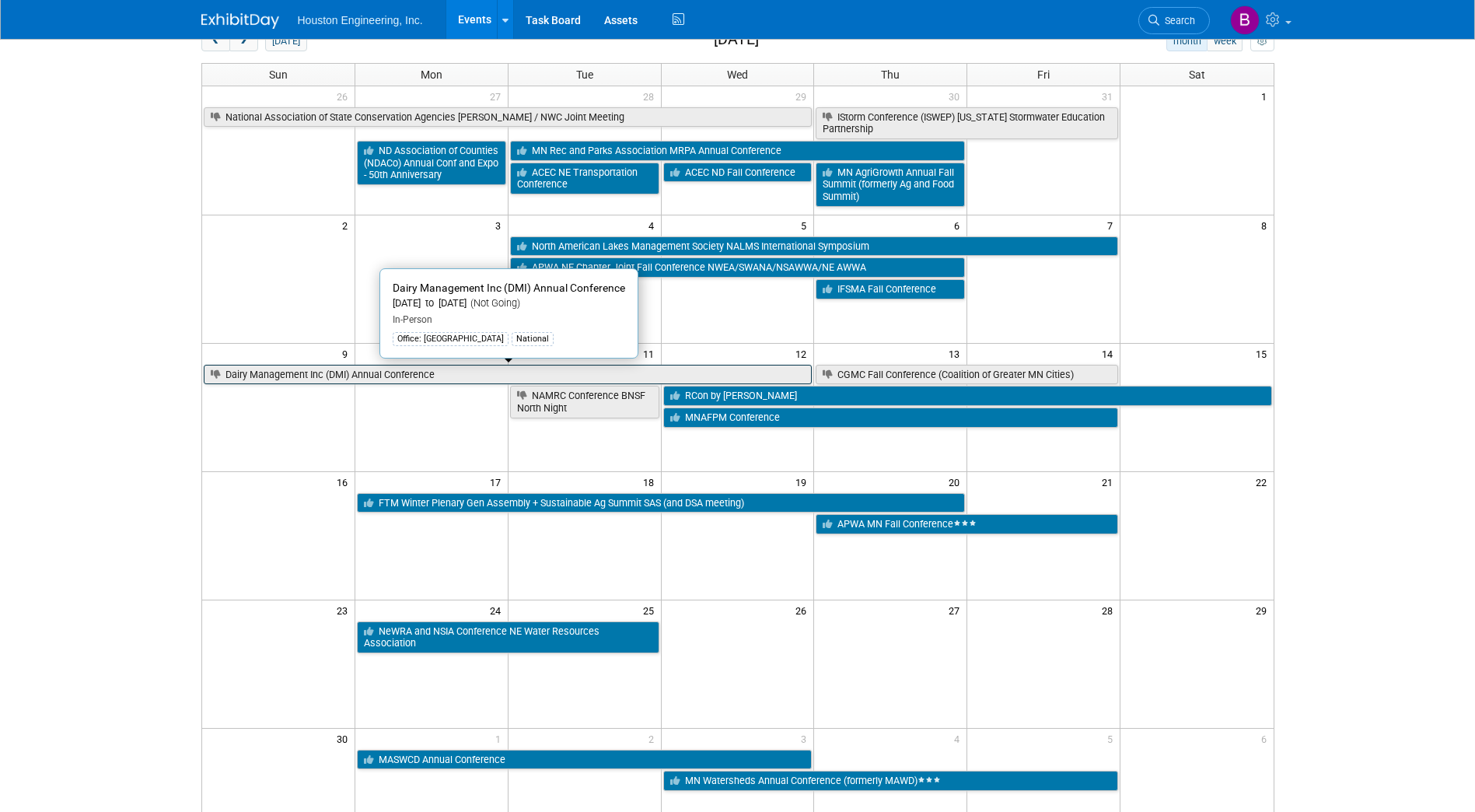
click at [458, 377] on link "Dairy Management Inc (DMI) Annual Conference" at bounding box center [508, 375] width 609 height 20
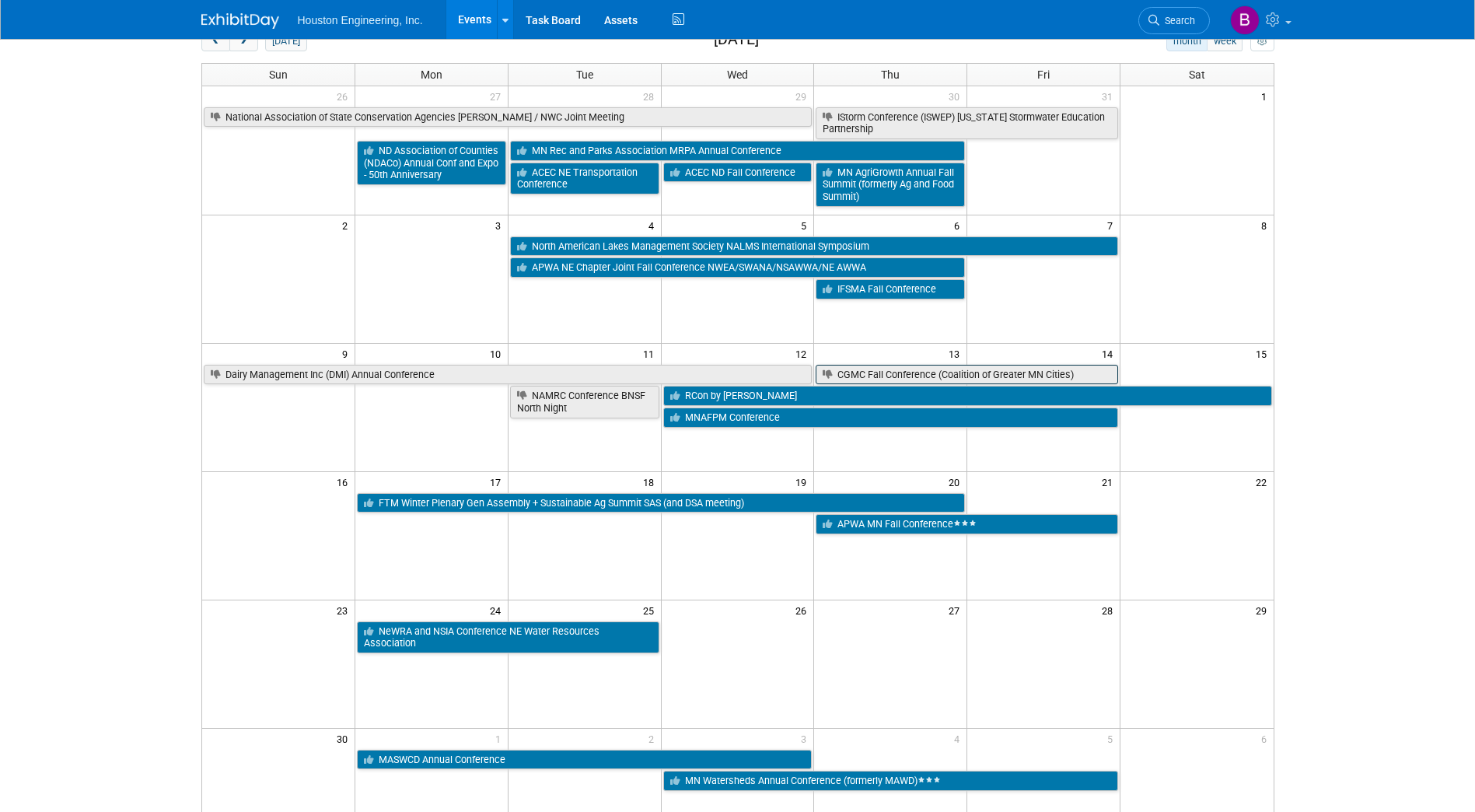
click at [866, 370] on link "CGMC Fall Conference (Coalition of Greater MN Cities)" at bounding box center [968, 375] width 303 height 20
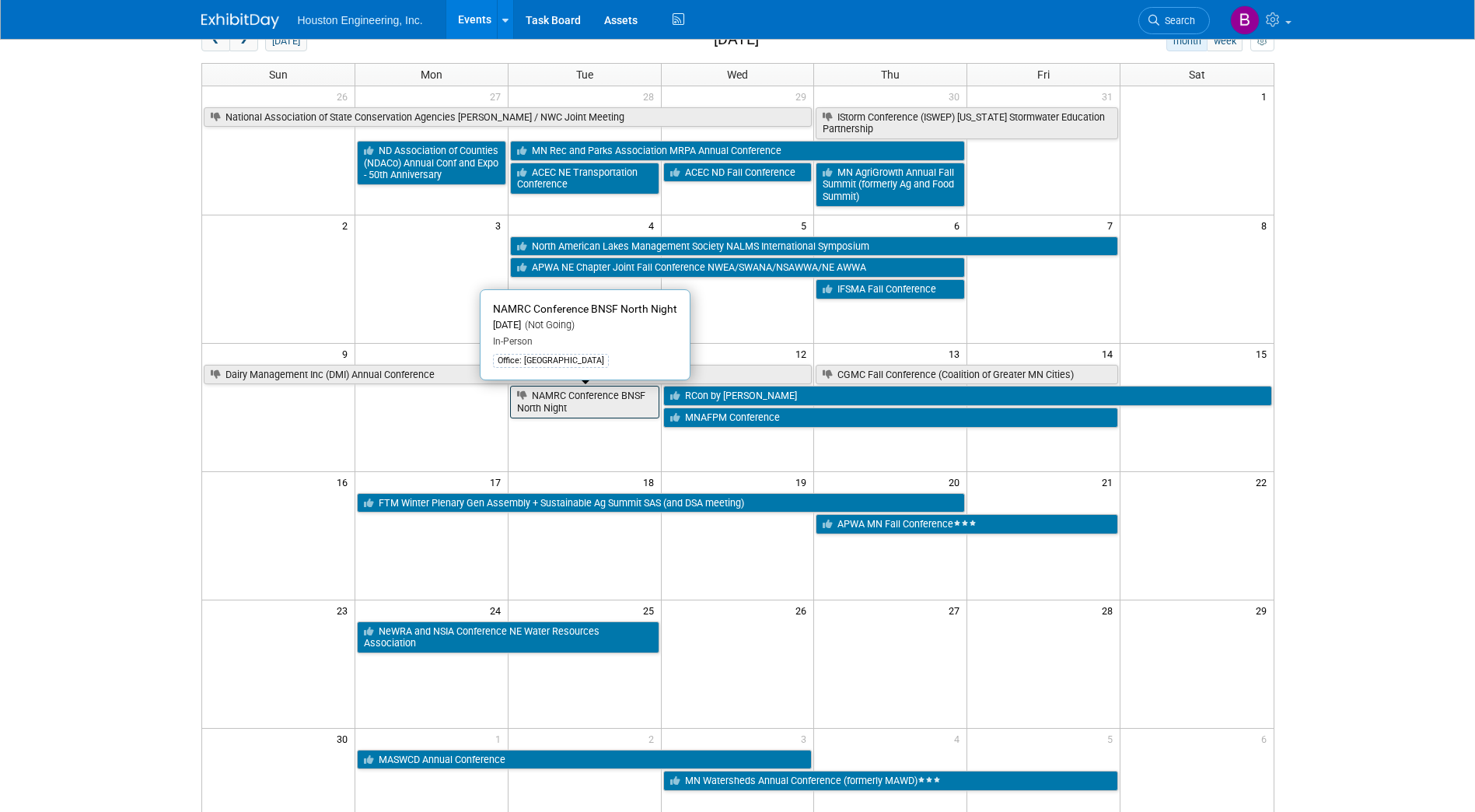
click at [620, 411] on link "NAMRC Conference BNSF North Night" at bounding box center [584, 401] width 149 height 32
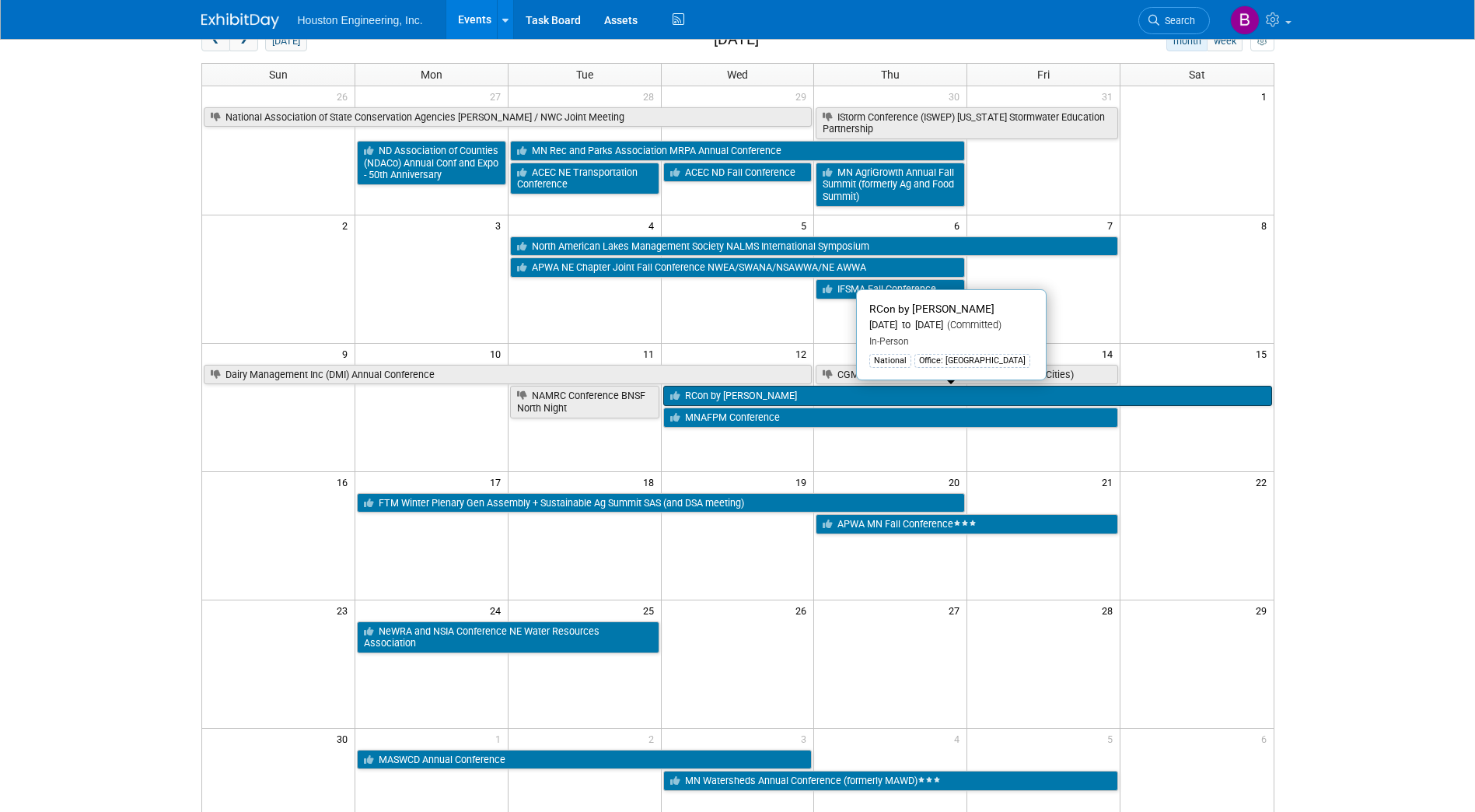
click at [713, 395] on link "RCon by SWANA" at bounding box center [968, 395] width 609 height 20
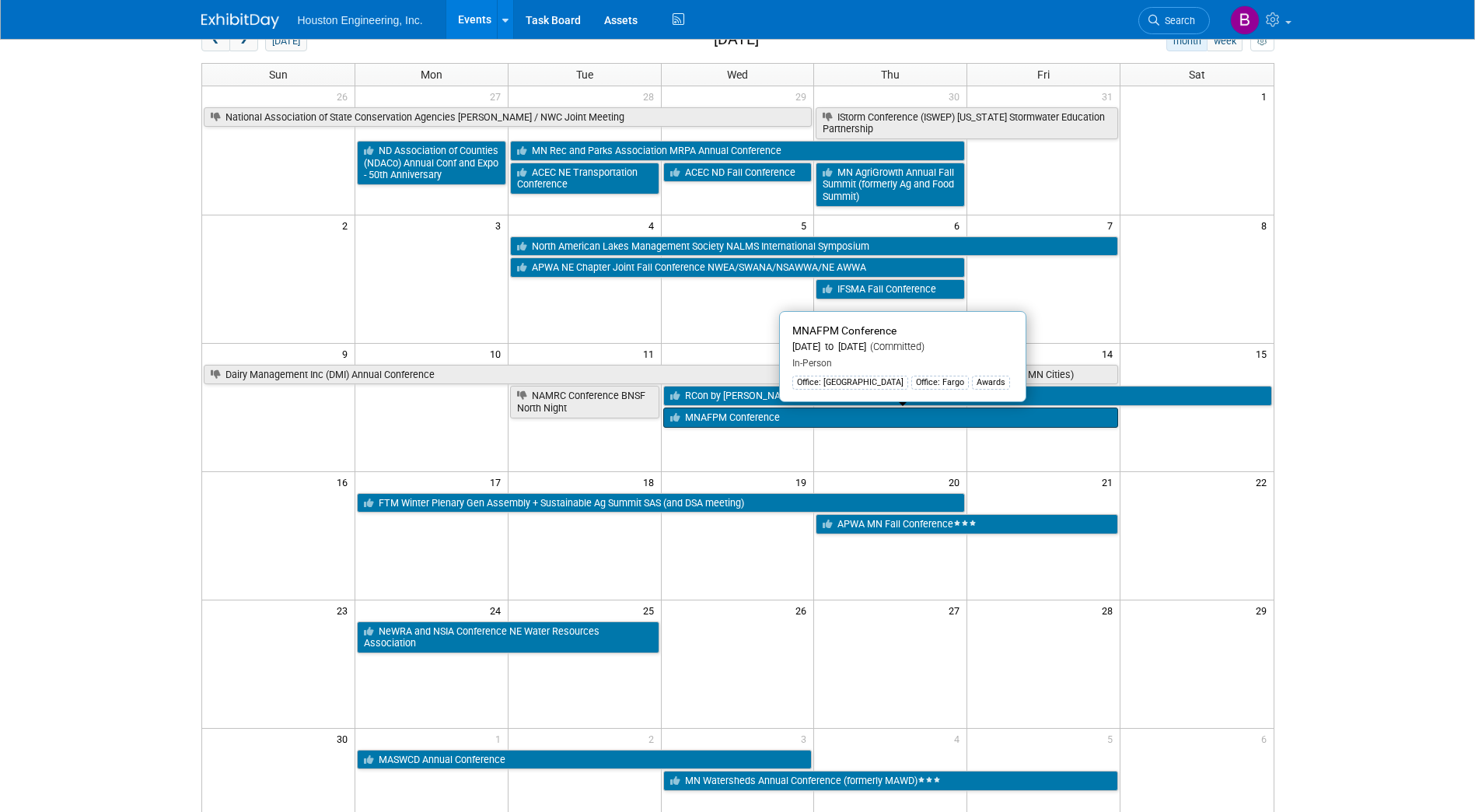
click at [705, 417] on link "MNAFPM Conference" at bounding box center [891, 417] width 456 height 20
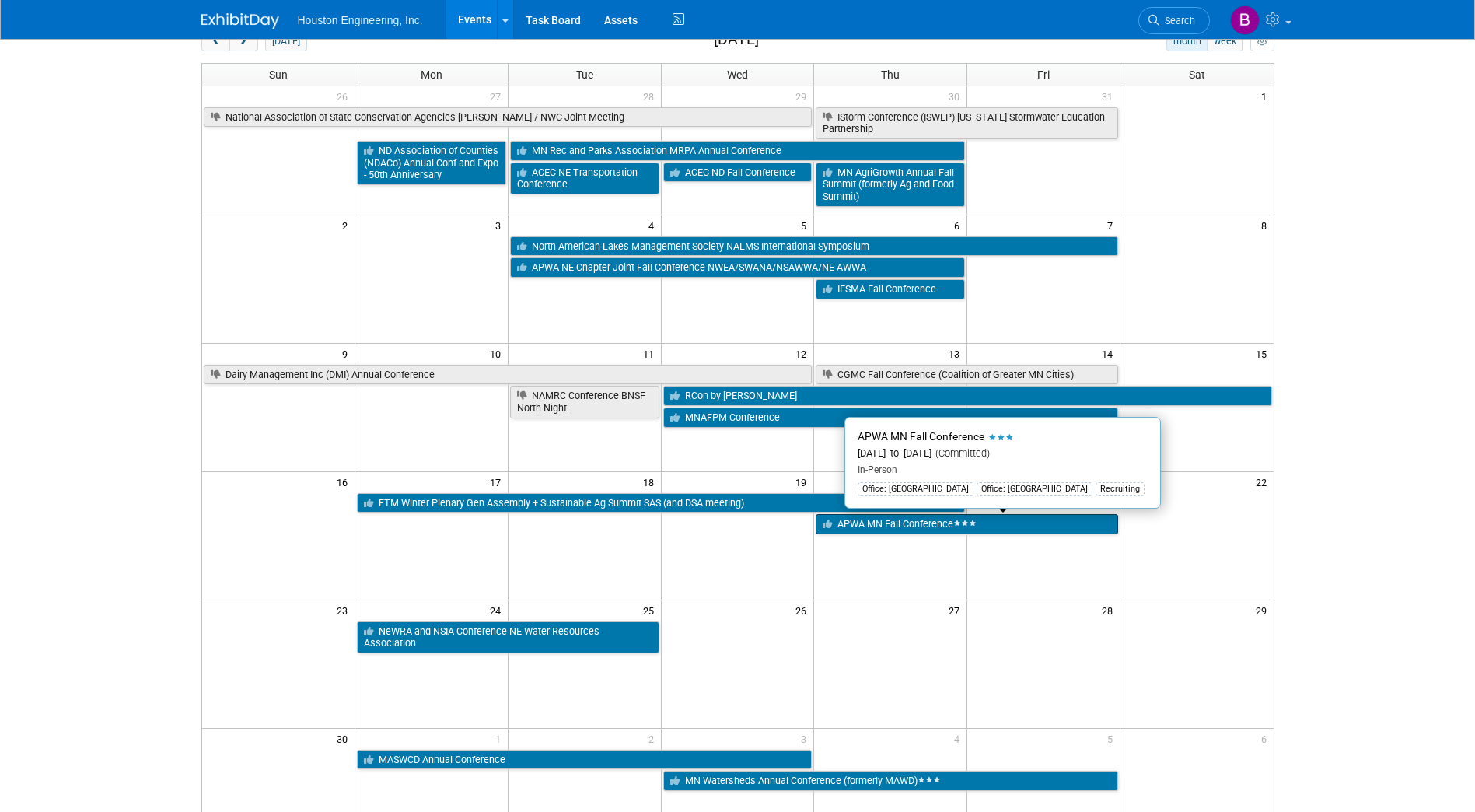
click at [865, 530] on link "APWA MN Fall Conference" at bounding box center [968, 524] width 303 height 20
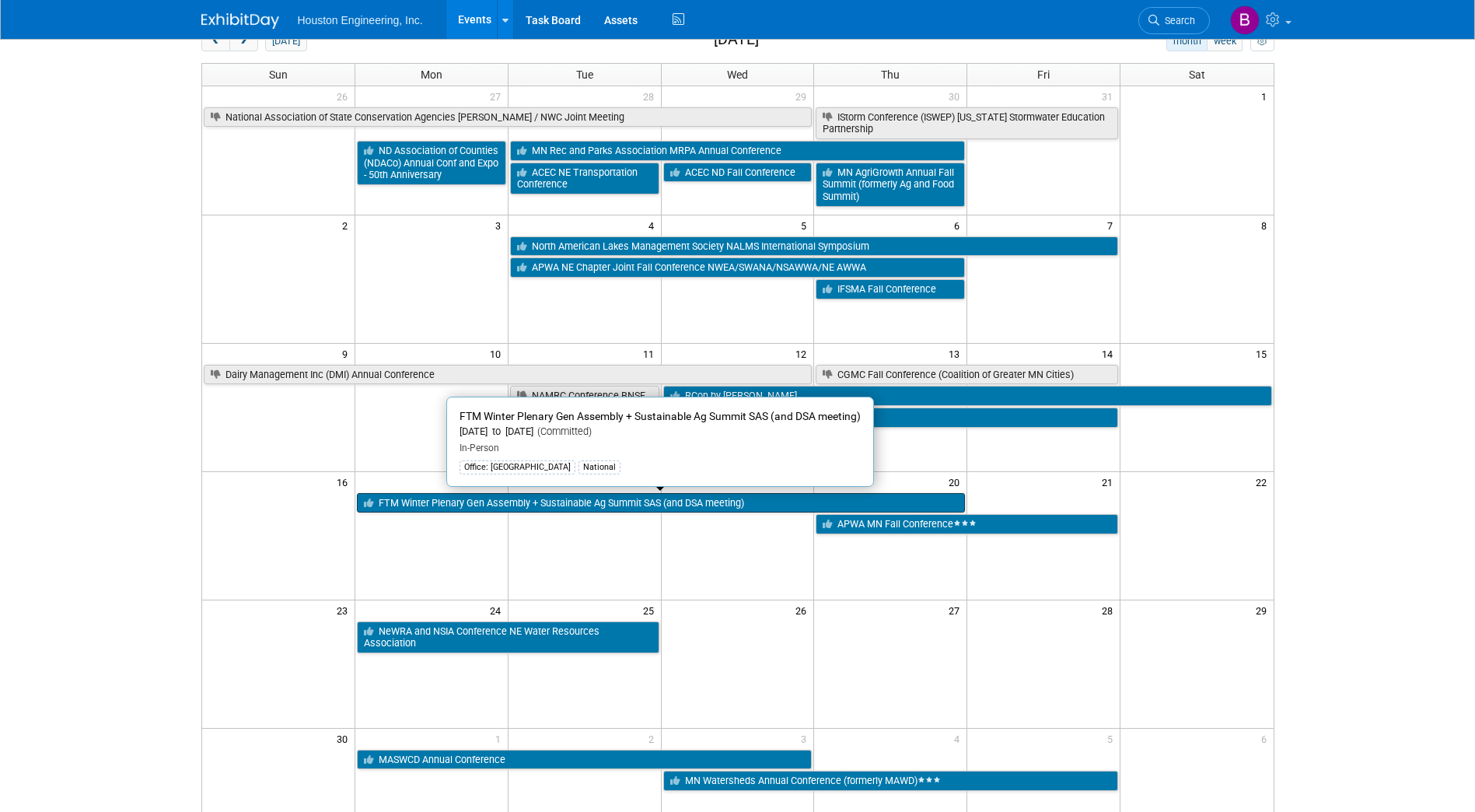
click at [629, 497] on link "FTM Winter Plenary Gen Assembly + Sustainable Ag Summit SAS (and DSA meeting)" at bounding box center [661, 503] width 608 height 20
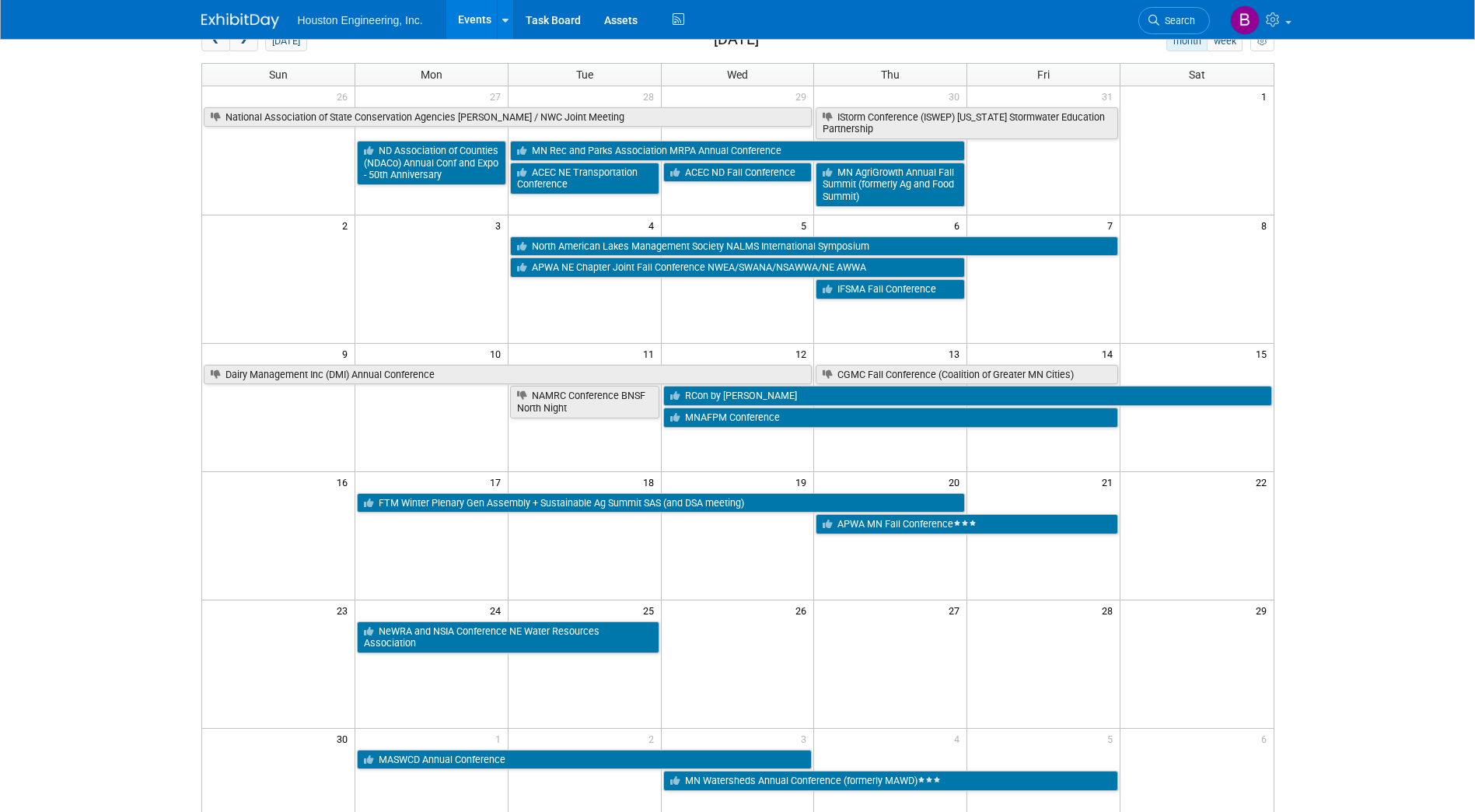
click at [212, 39] on div "Houston Engineering, Inc. Events Recently Viewed Events: APWA NE Chapter Joint …" at bounding box center [738, 20] width 1475 height 39
click at [216, 47] on button "prev" at bounding box center [215, 41] width 29 height 20
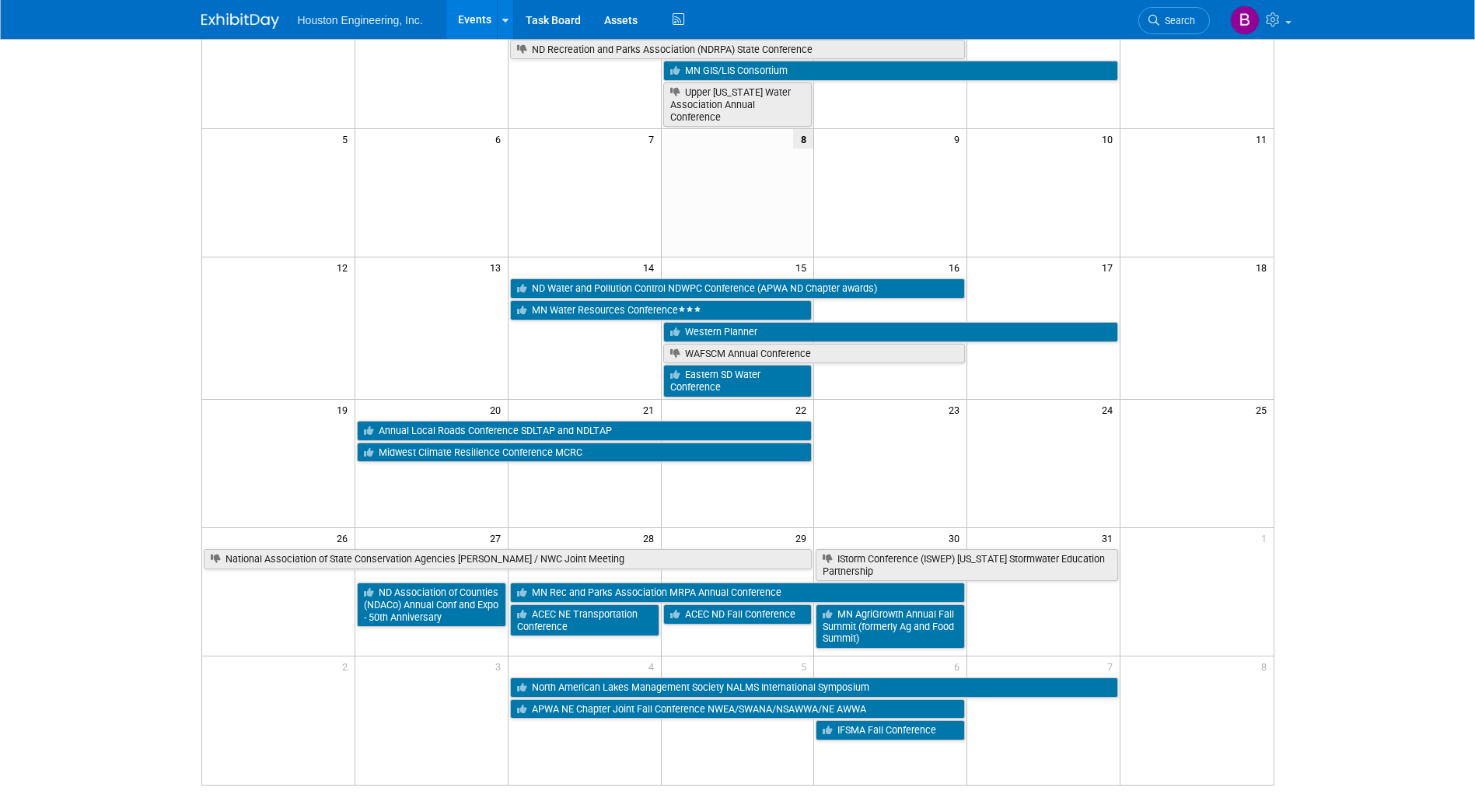
scroll to position [233, 0]
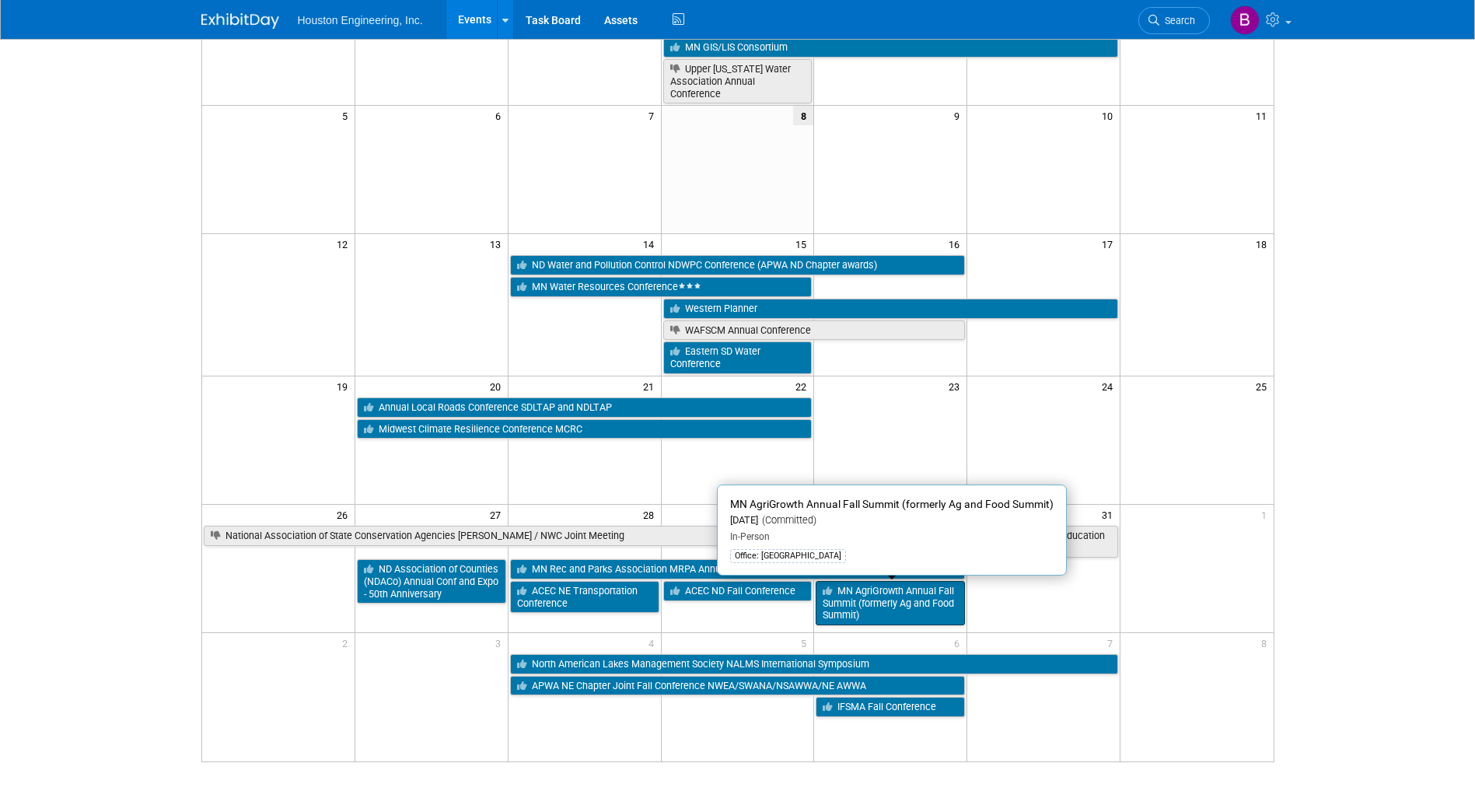
click at [876, 602] on link "MN AgriGrowth Annual Fall Summit (formerly Ag and Food Summit)" at bounding box center [891, 603] width 149 height 44
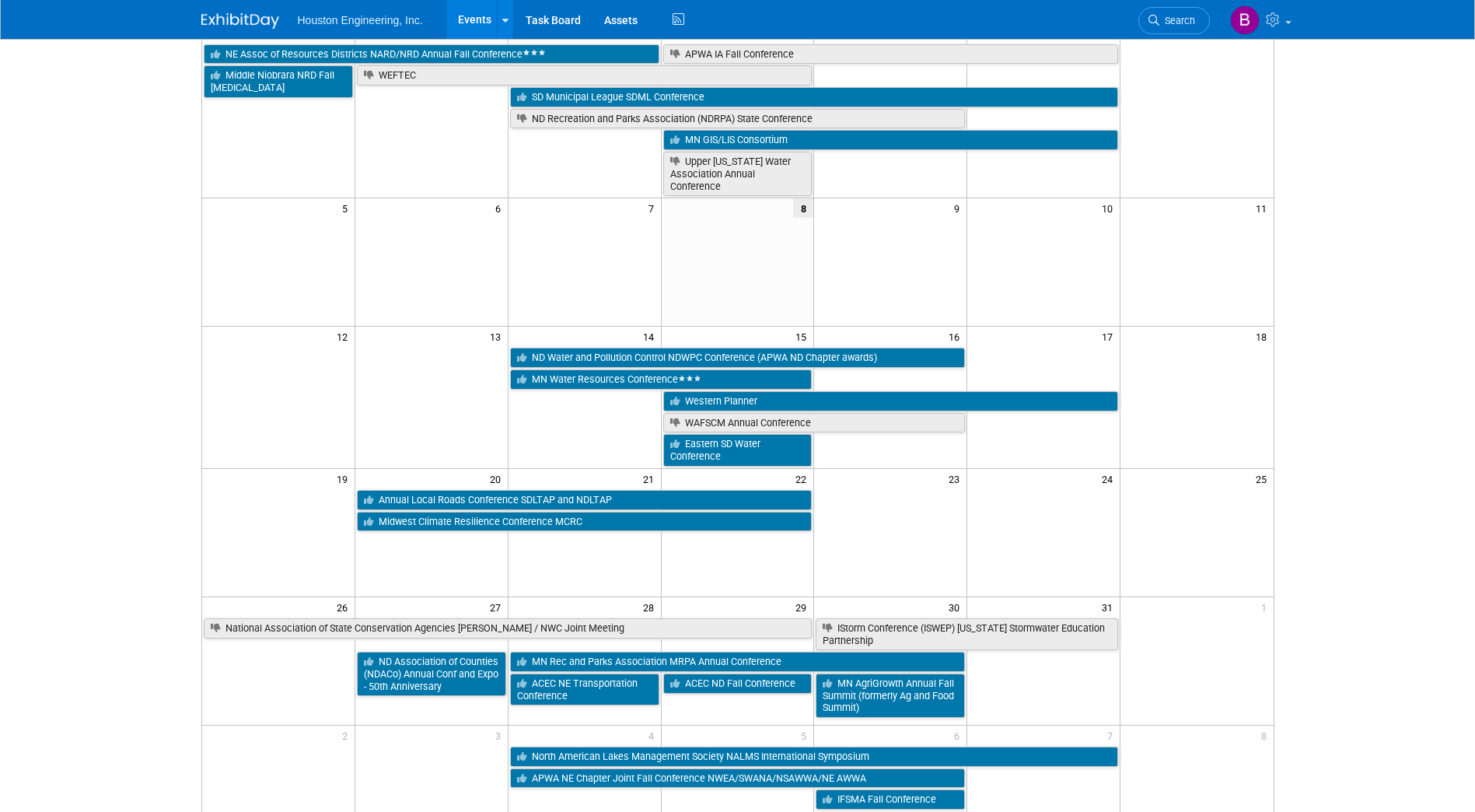
scroll to position [0, 0]
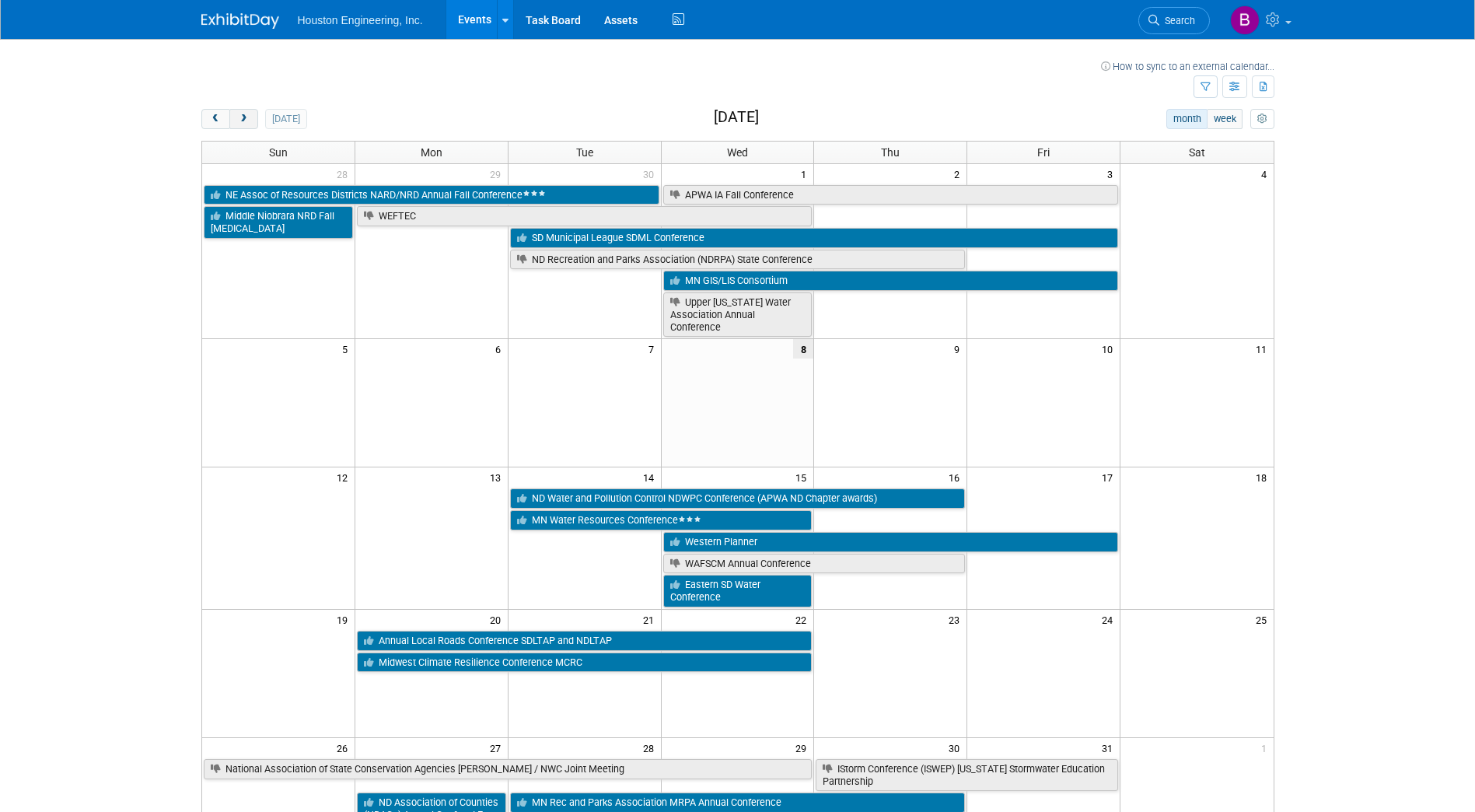
click at [246, 113] on button "next" at bounding box center [243, 119] width 29 height 20
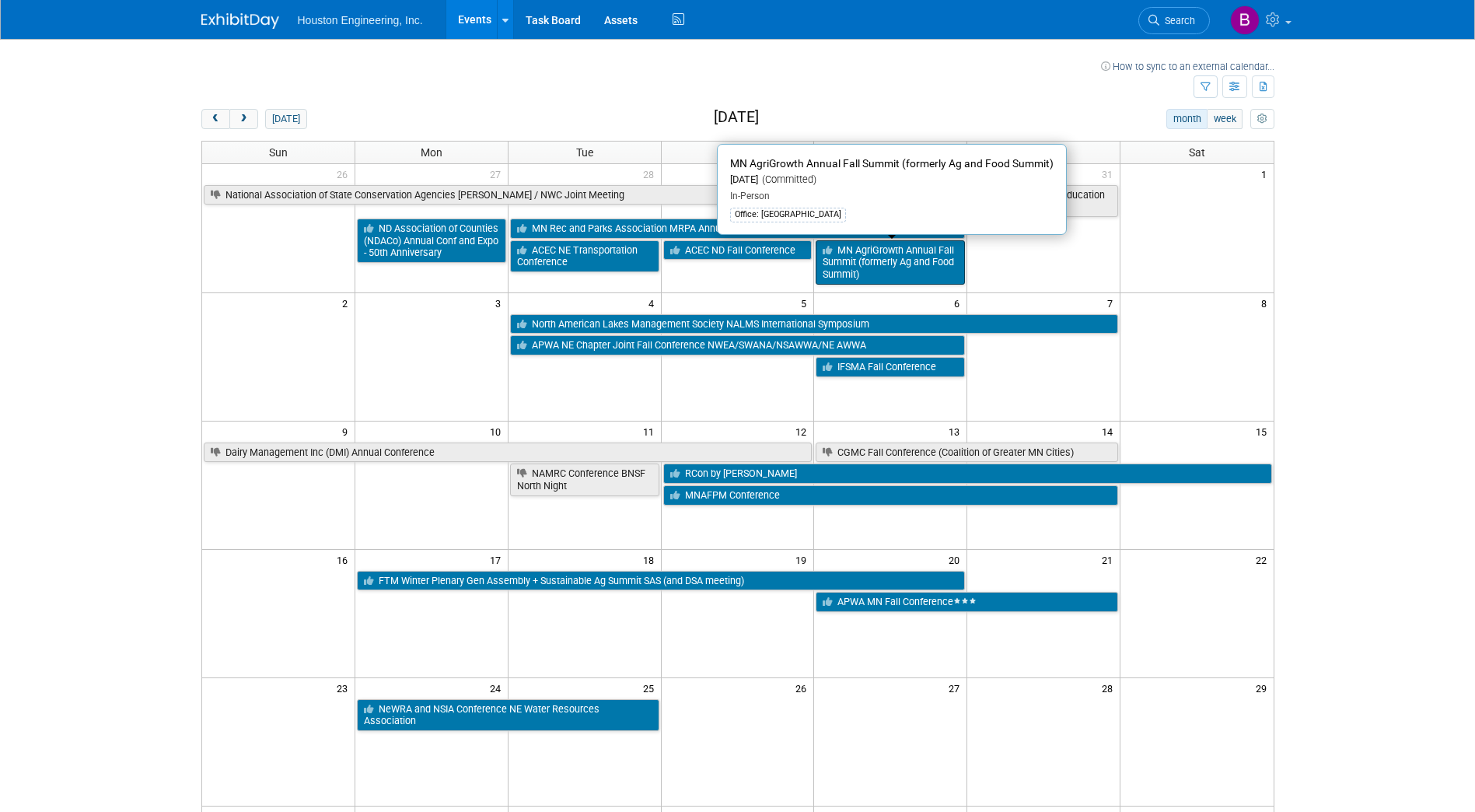
click at [895, 259] on link "MN AgriGrowth Annual Fall Summit (formerly Ag and Food Summit)" at bounding box center [891, 263] width 149 height 44
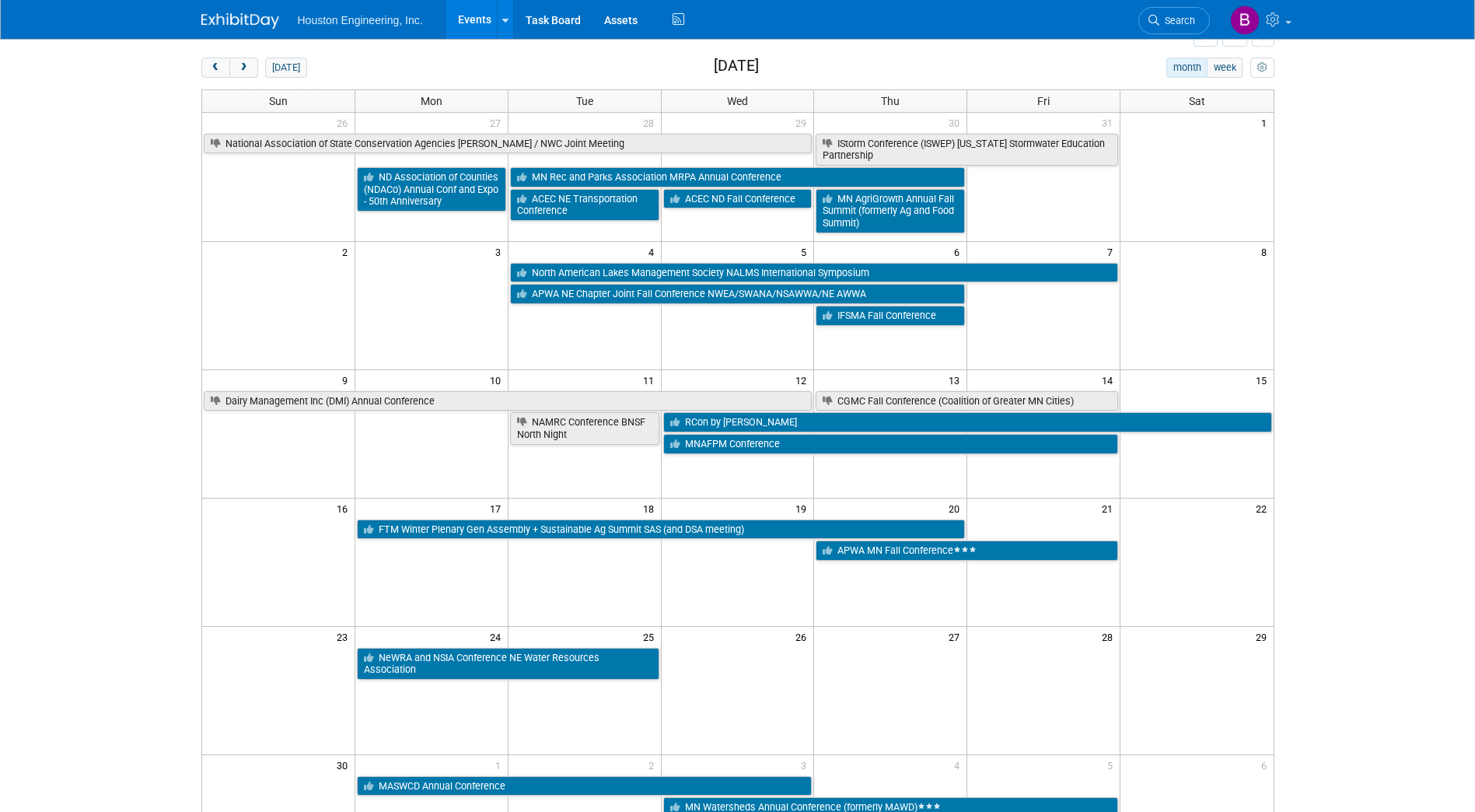
scroll to position [78, 0]
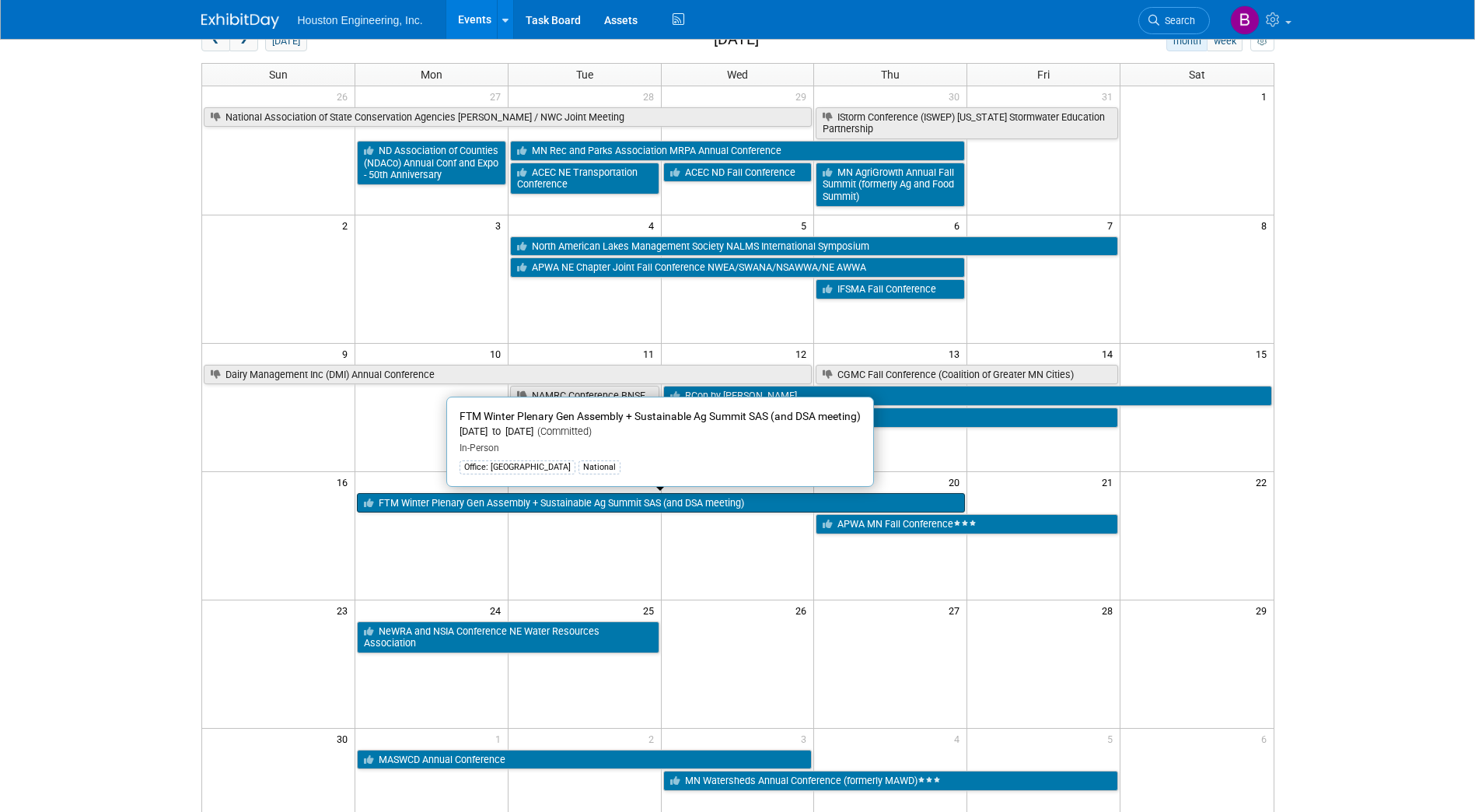
click at [671, 508] on link "FTM Winter Plenary Gen Assembly + Sustainable Ag Summit SAS (and DSA meeting)" at bounding box center [661, 503] width 608 height 20
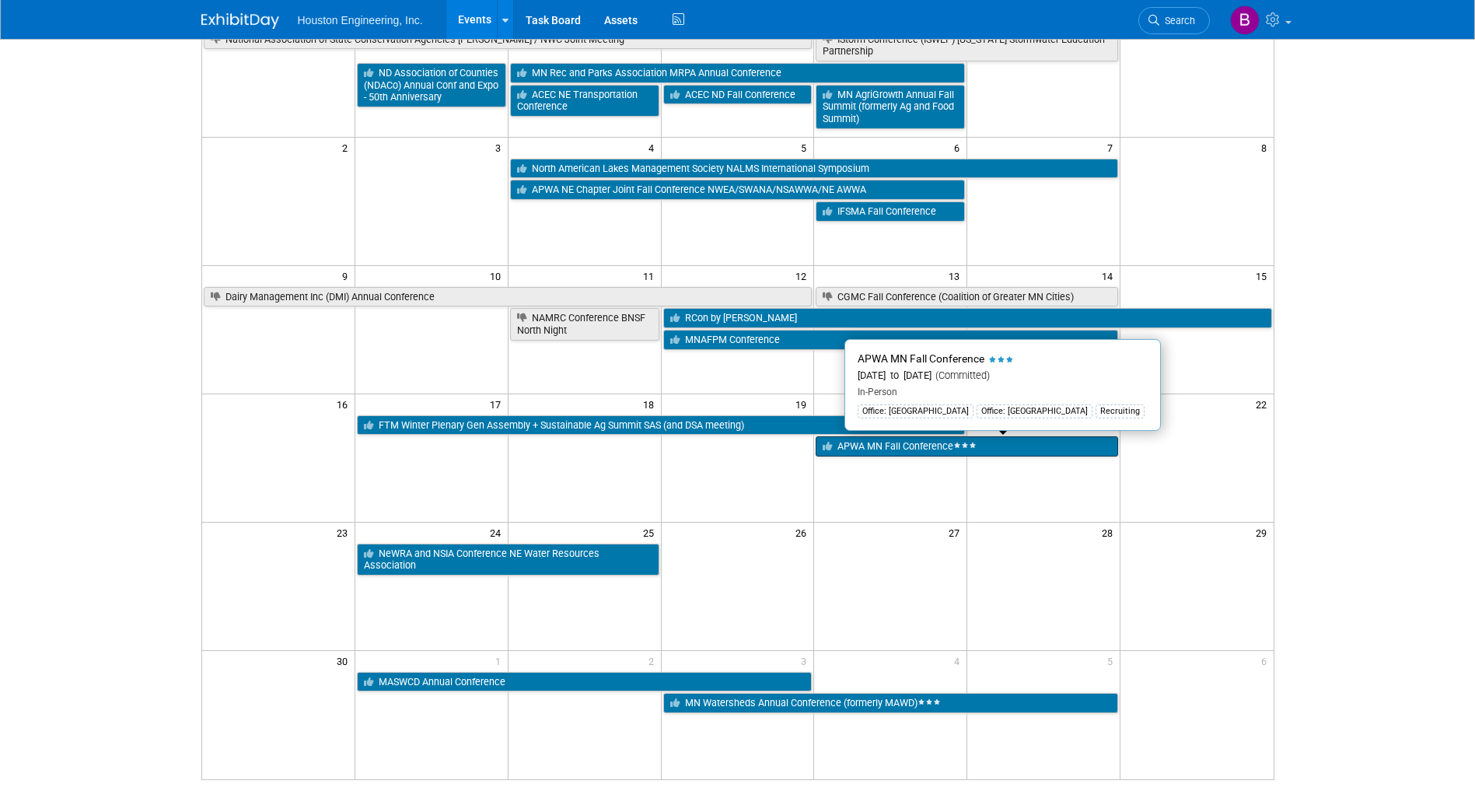
click at [888, 444] on link "APWA MN Fall Conference" at bounding box center [968, 446] width 303 height 20
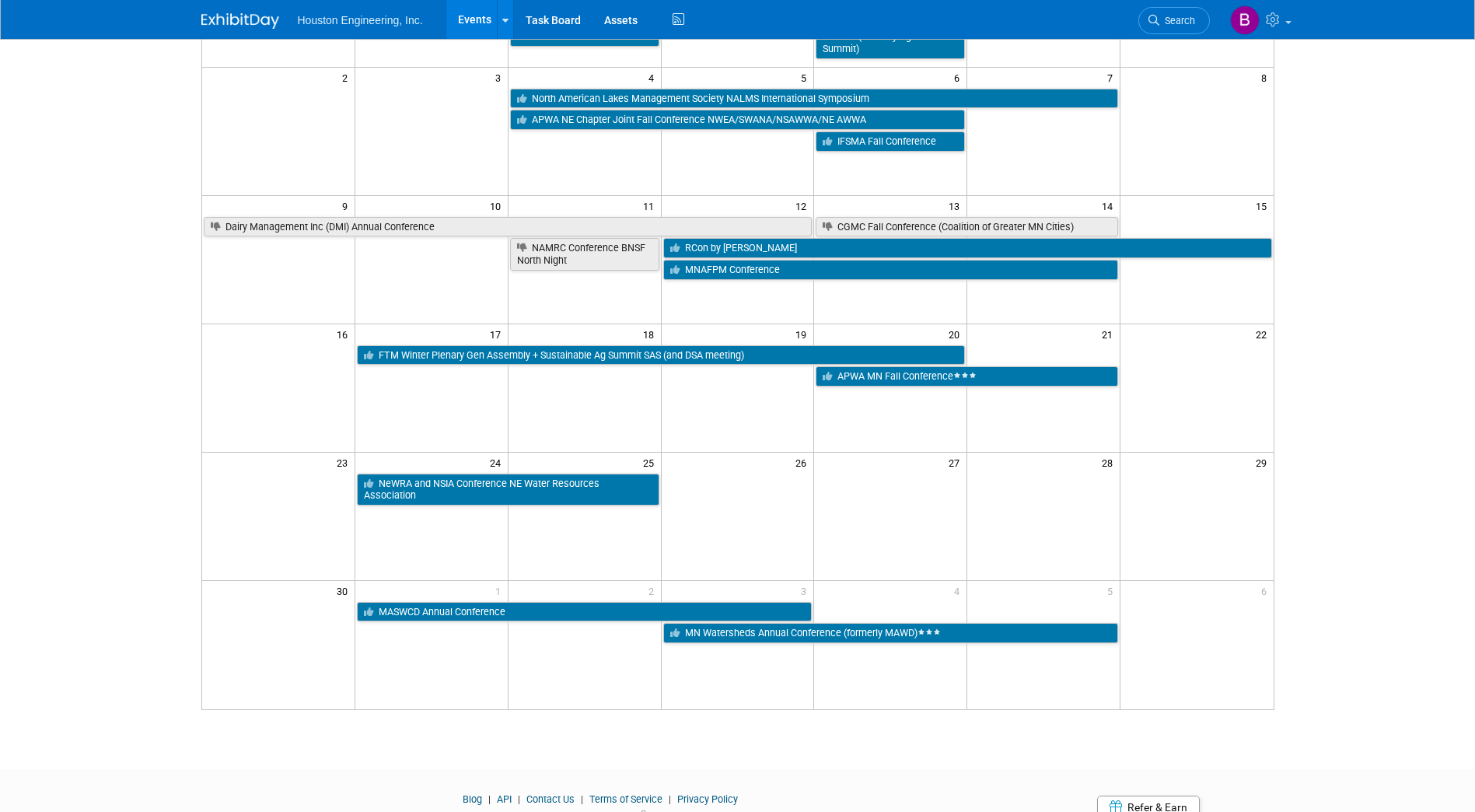
scroll to position [233, 0]
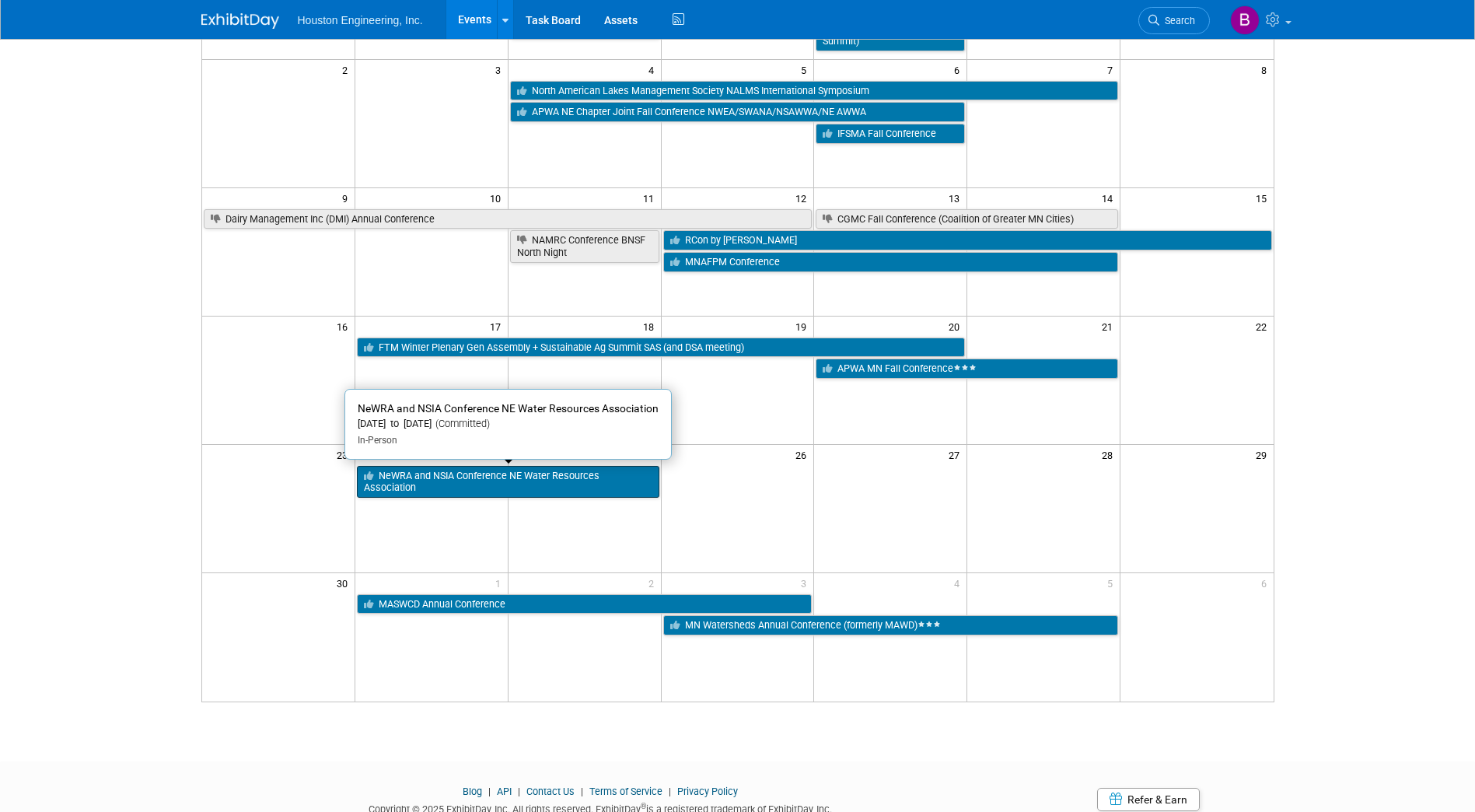
click at [513, 483] on link "NeWRA and NSIA Conference NE Water Resources Association" at bounding box center [508, 481] width 303 height 32
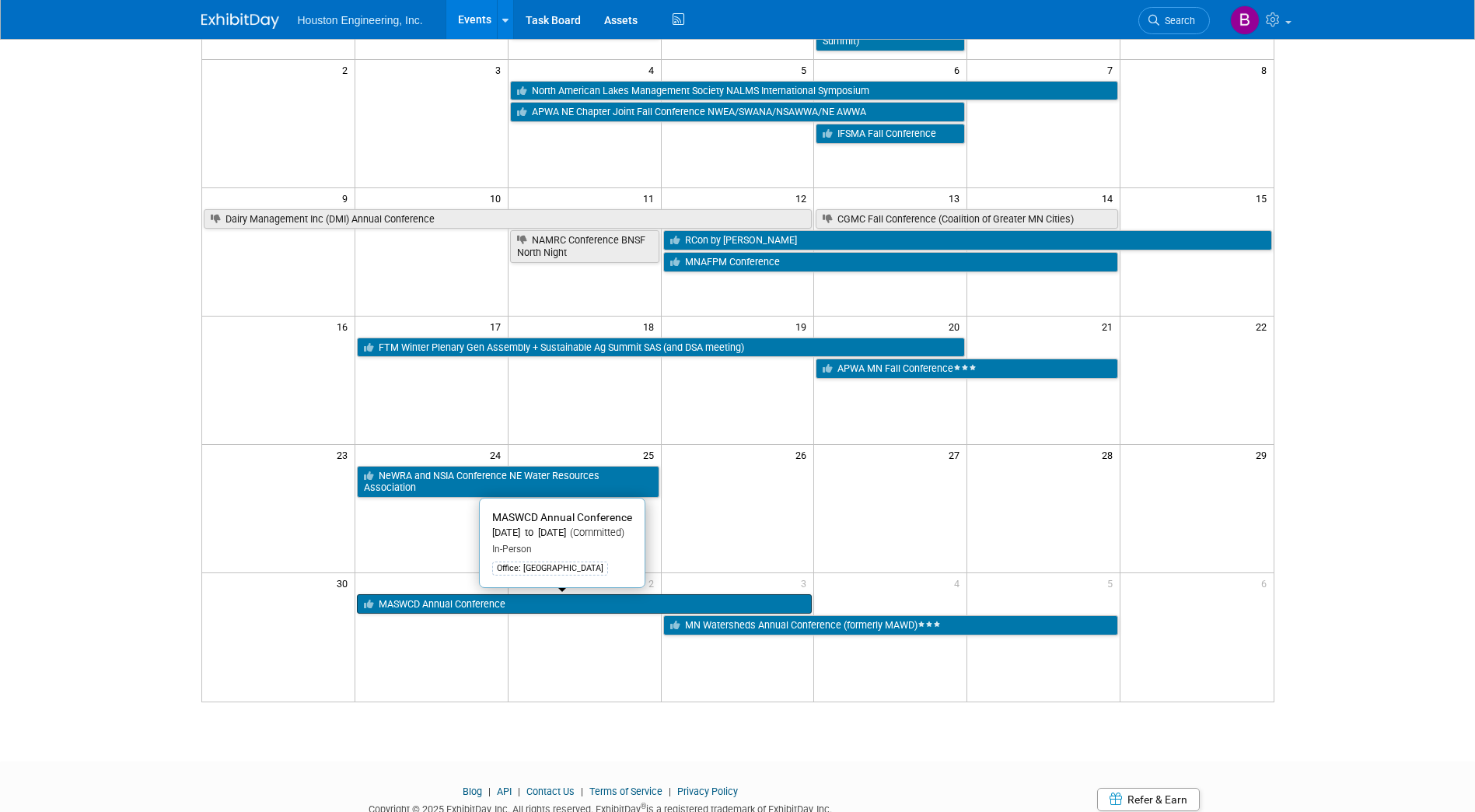
click at [595, 605] on link "MASWCD Annual Conference" at bounding box center [584, 604] width 456 height 20
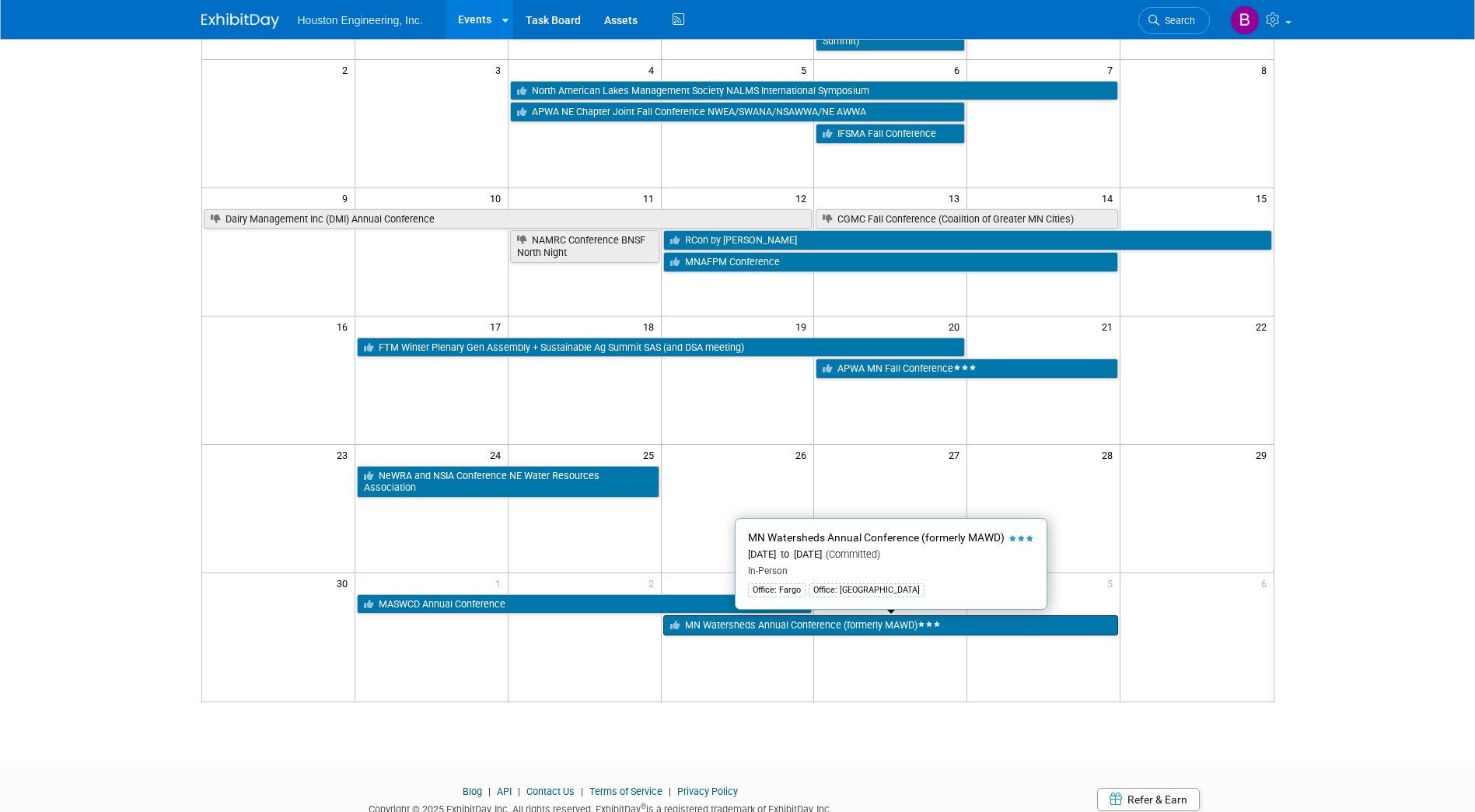
click at [836, 625] on link "MN Watersheds Annual Conference (formerly MAWD)" at bounding box center [891, 625] width 456 height 20
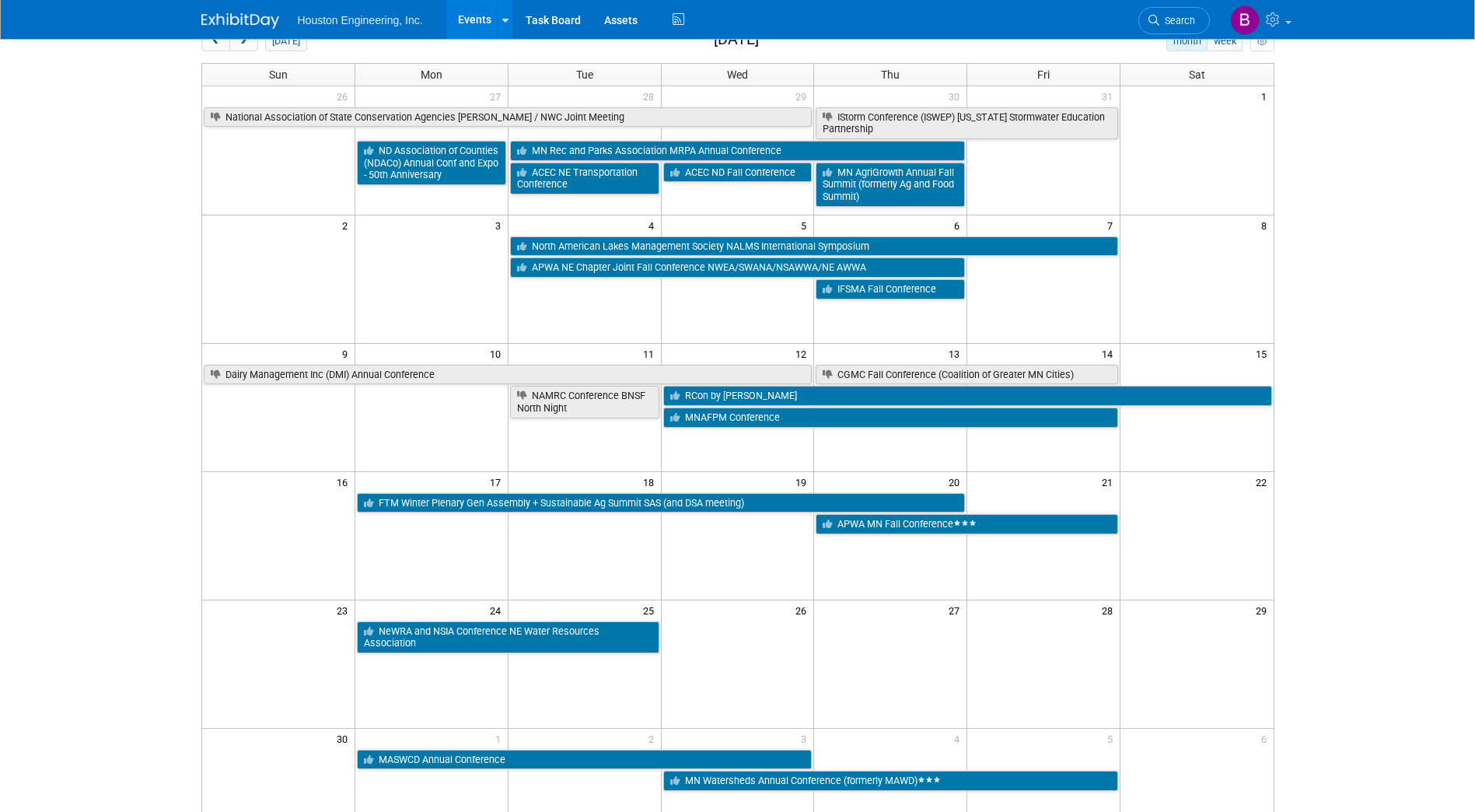
scroll to position [0, 0]
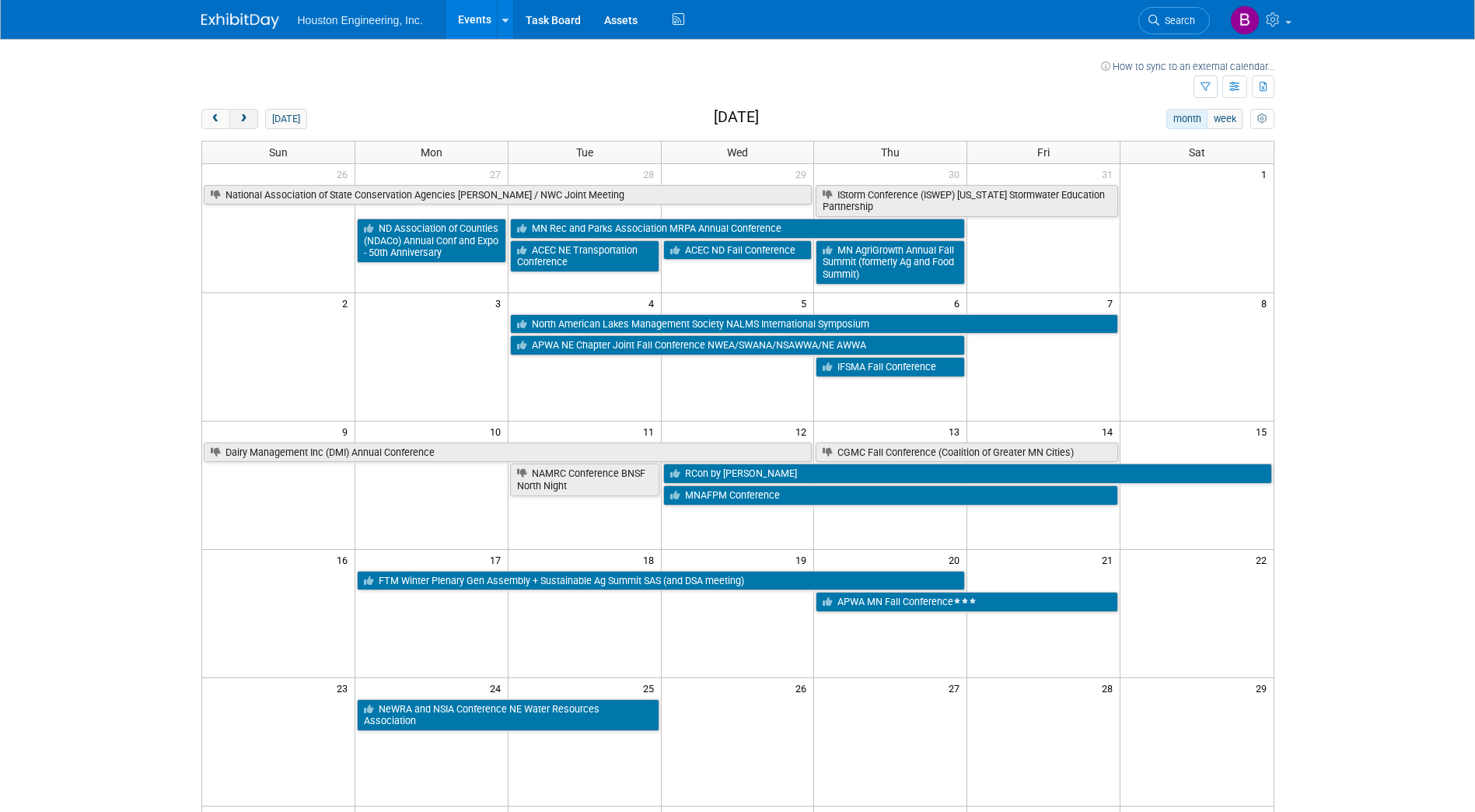
click at [241, 118] on span "next" at bounding box center [244, 120] width 11 height 10
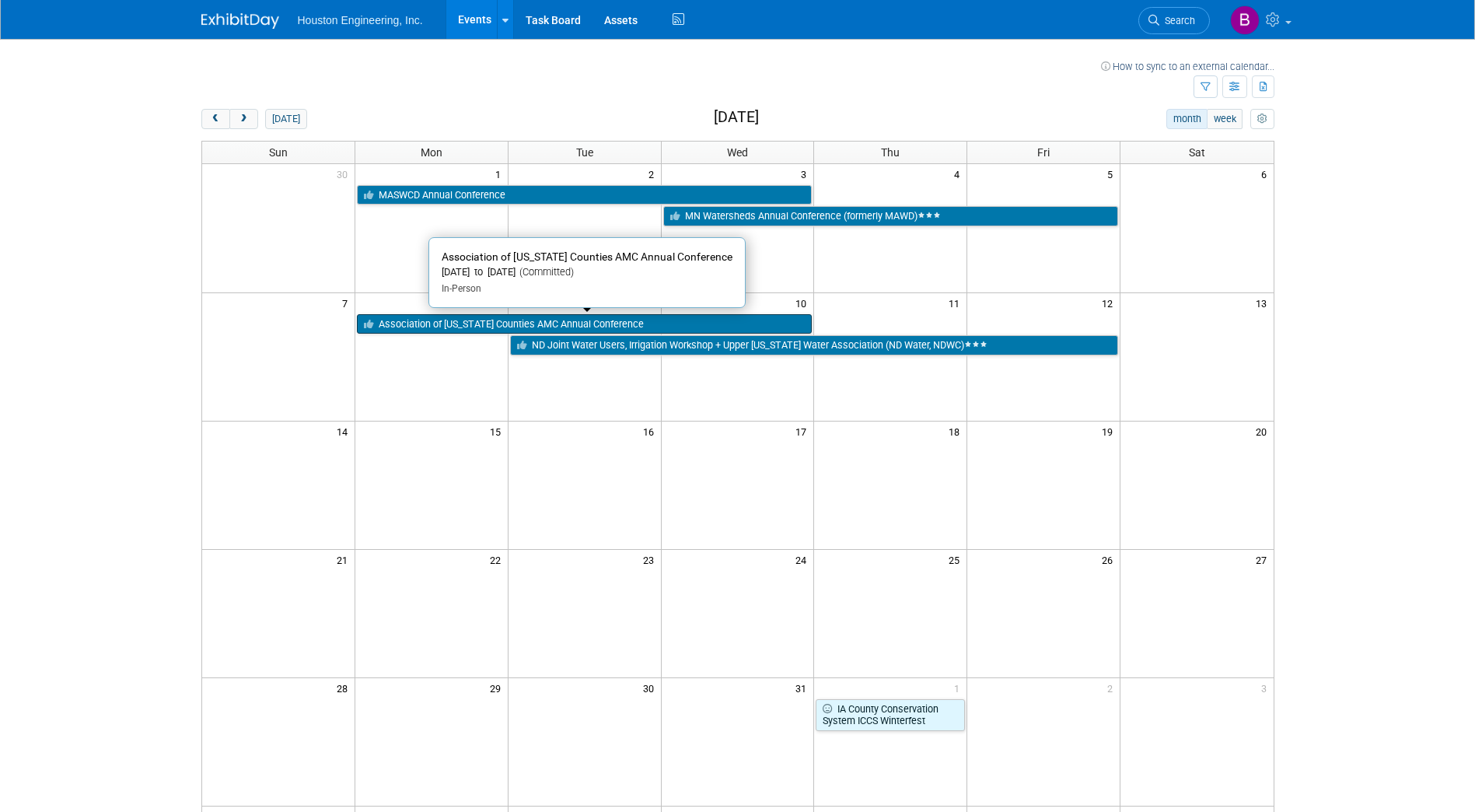
click at [550, 324] on link "Association of Minnesota Counties AMC Annual Conference" at bounding box center [584, 324] width 456 height 20
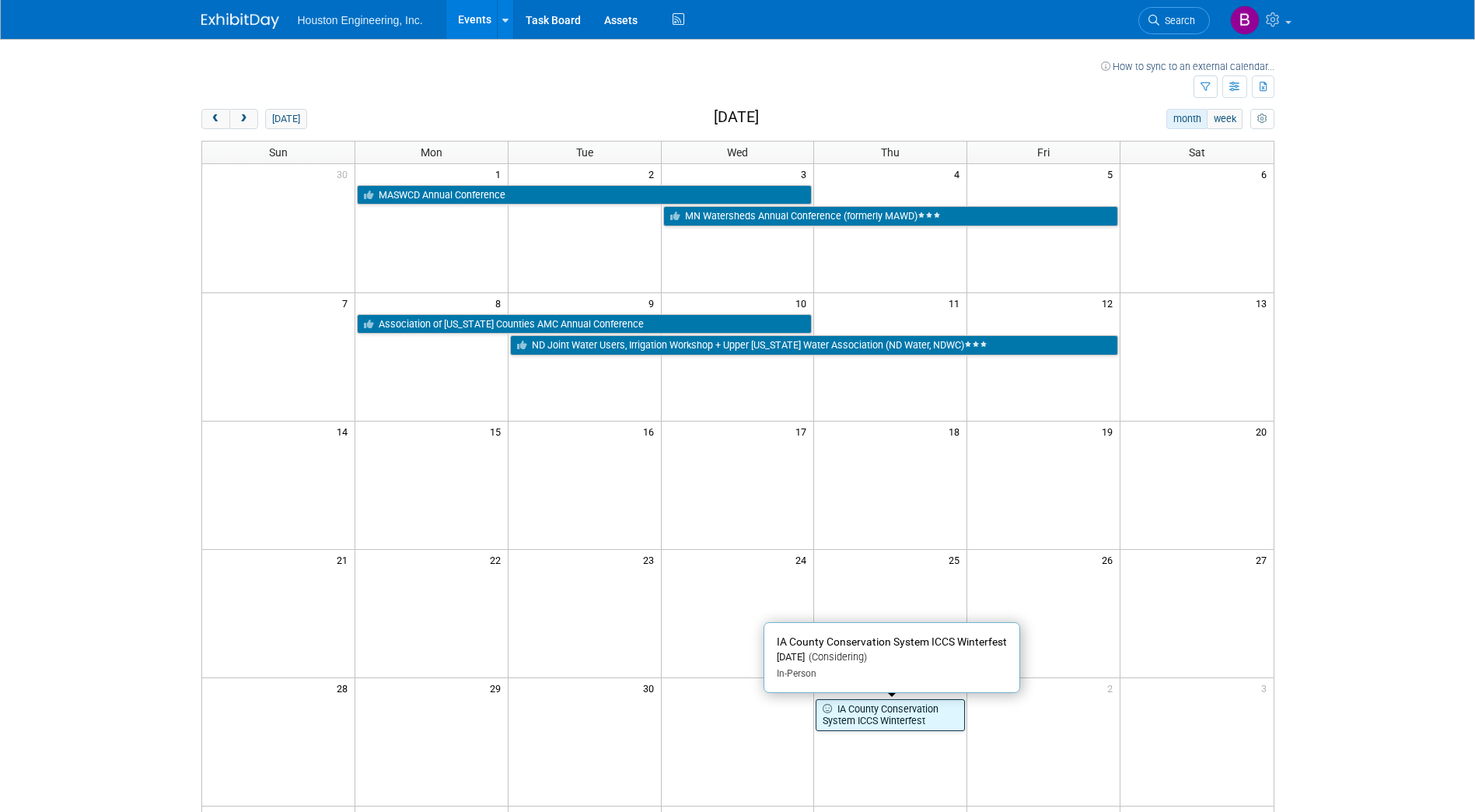
click at [855, 709] on link "IA County Conservation System ICCS Winterfest" at bounding box center [891, 715] width 149 height 32
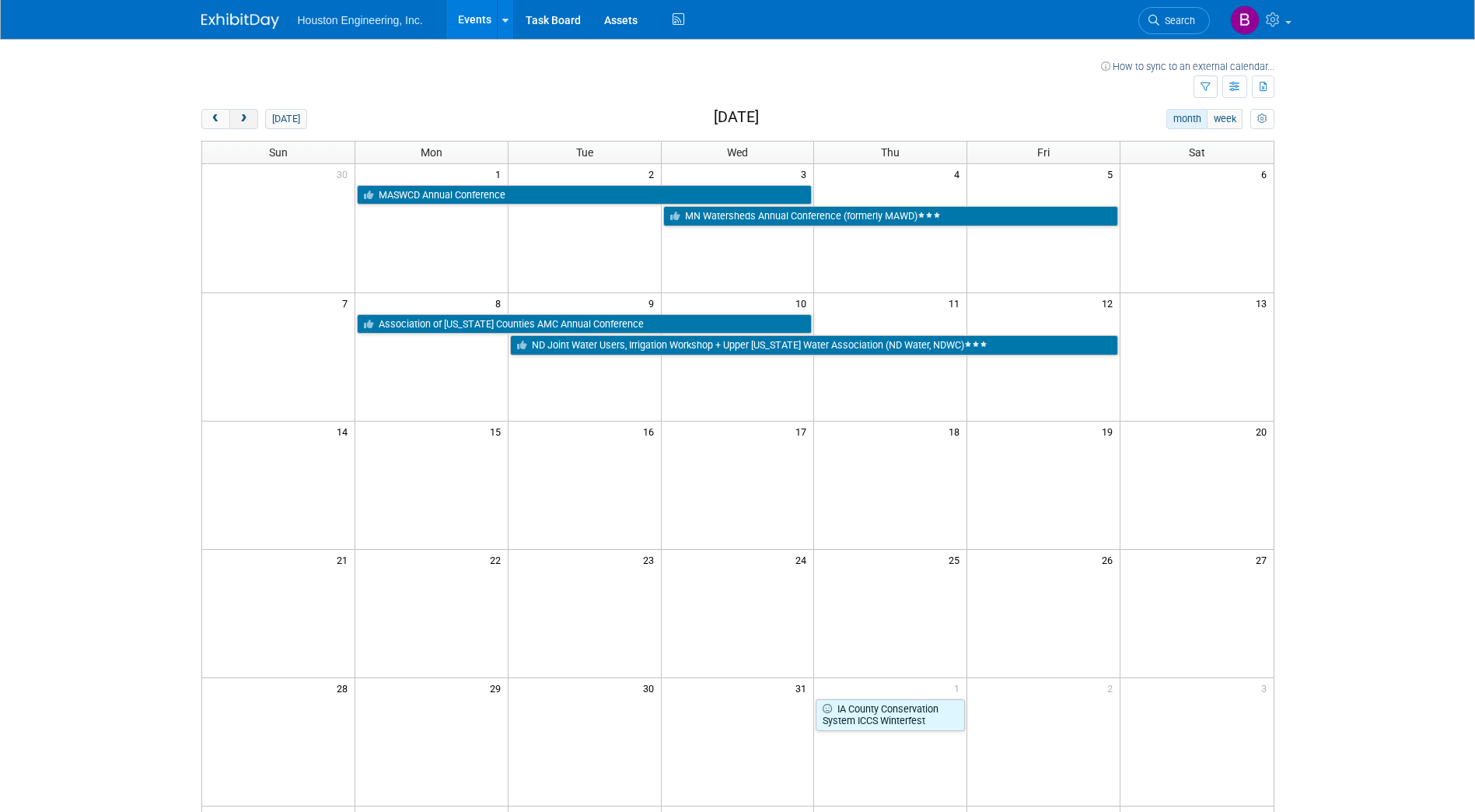
click at [243, 117] on span "next" at bounding box center [244, 120] width 11 height 10
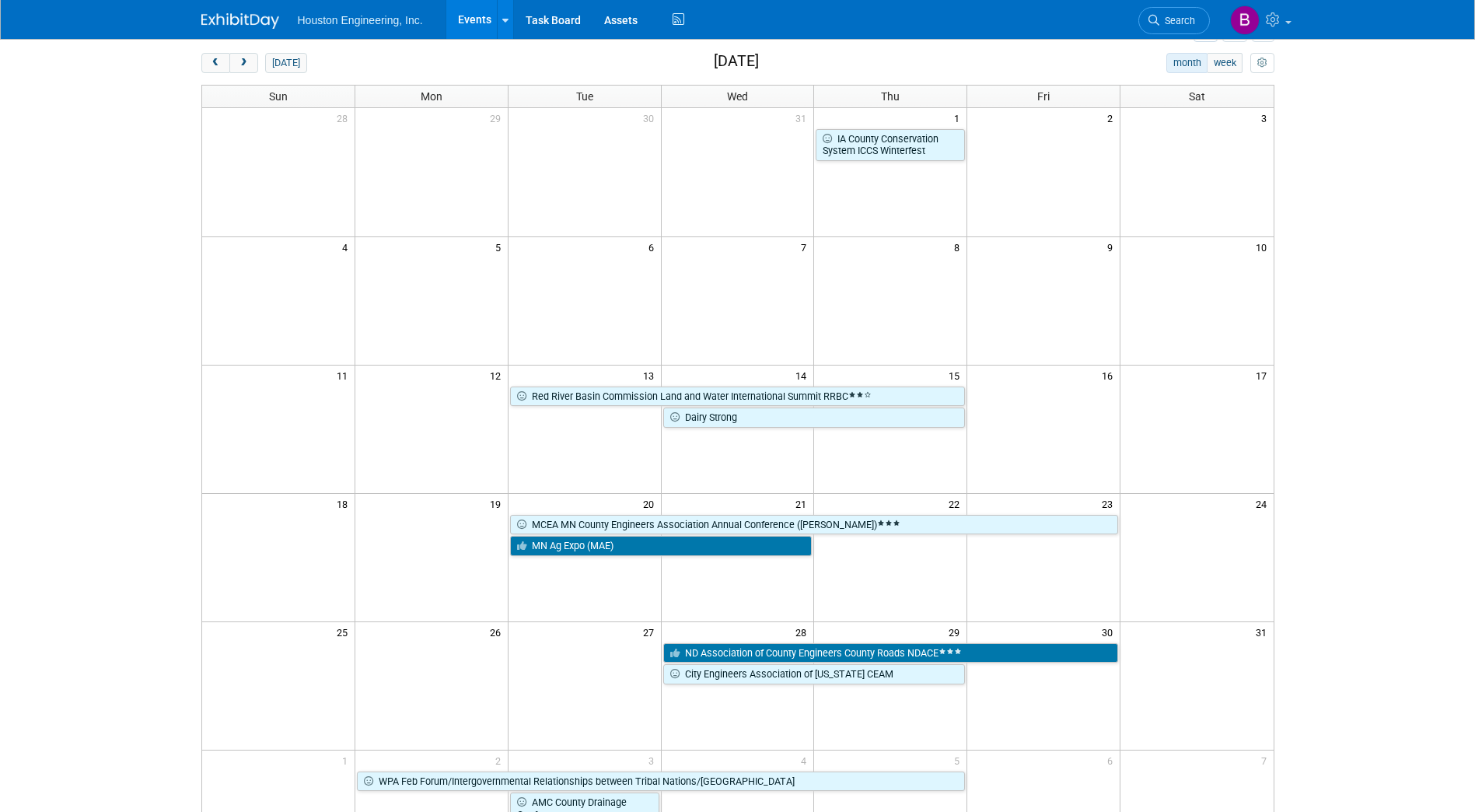
scroll to position [78, 0]
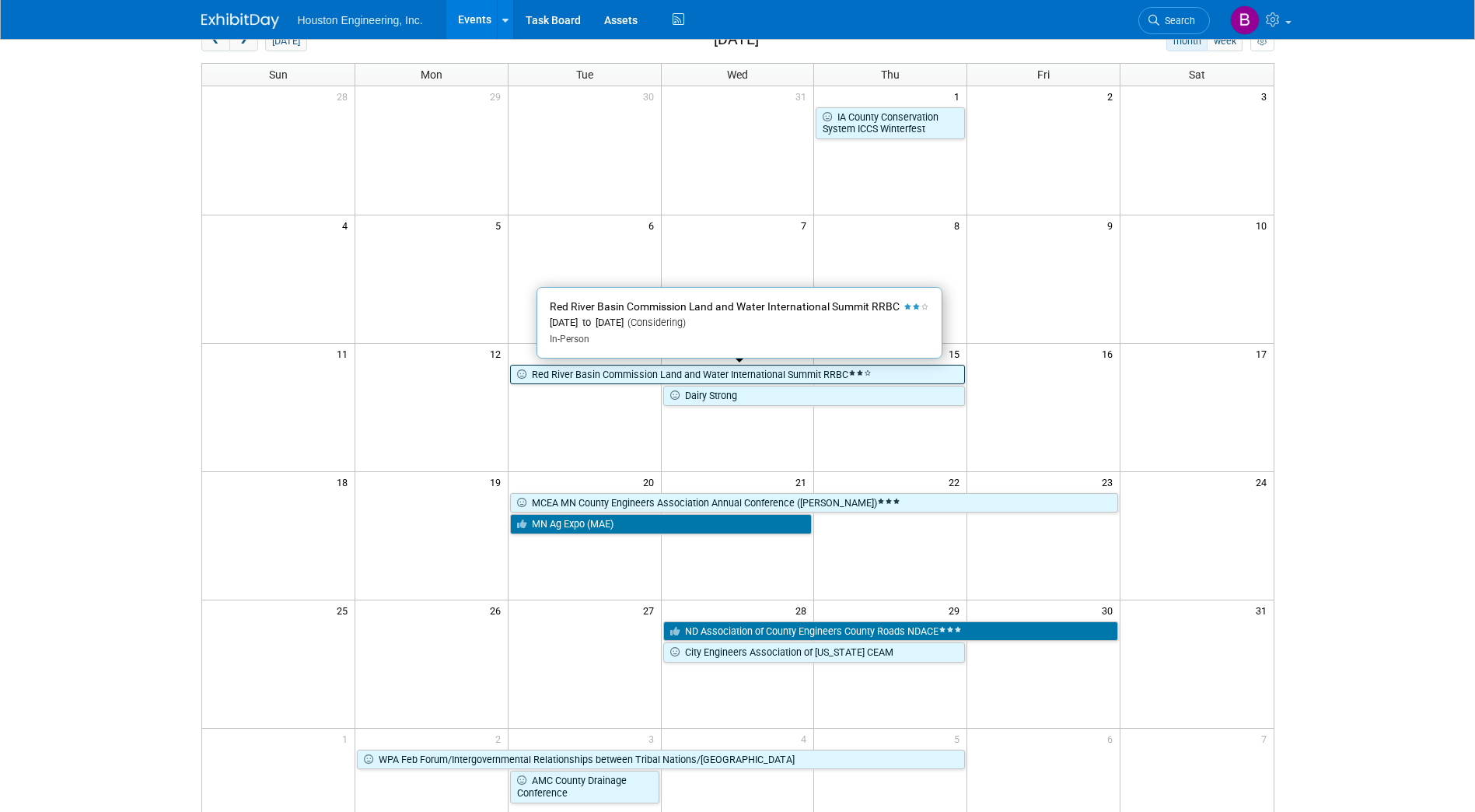
click at [759, 371] on link "Red River Basin Commission Land and Water International Summit RRBC" at bounding box center [738, 375] width 456 height 20
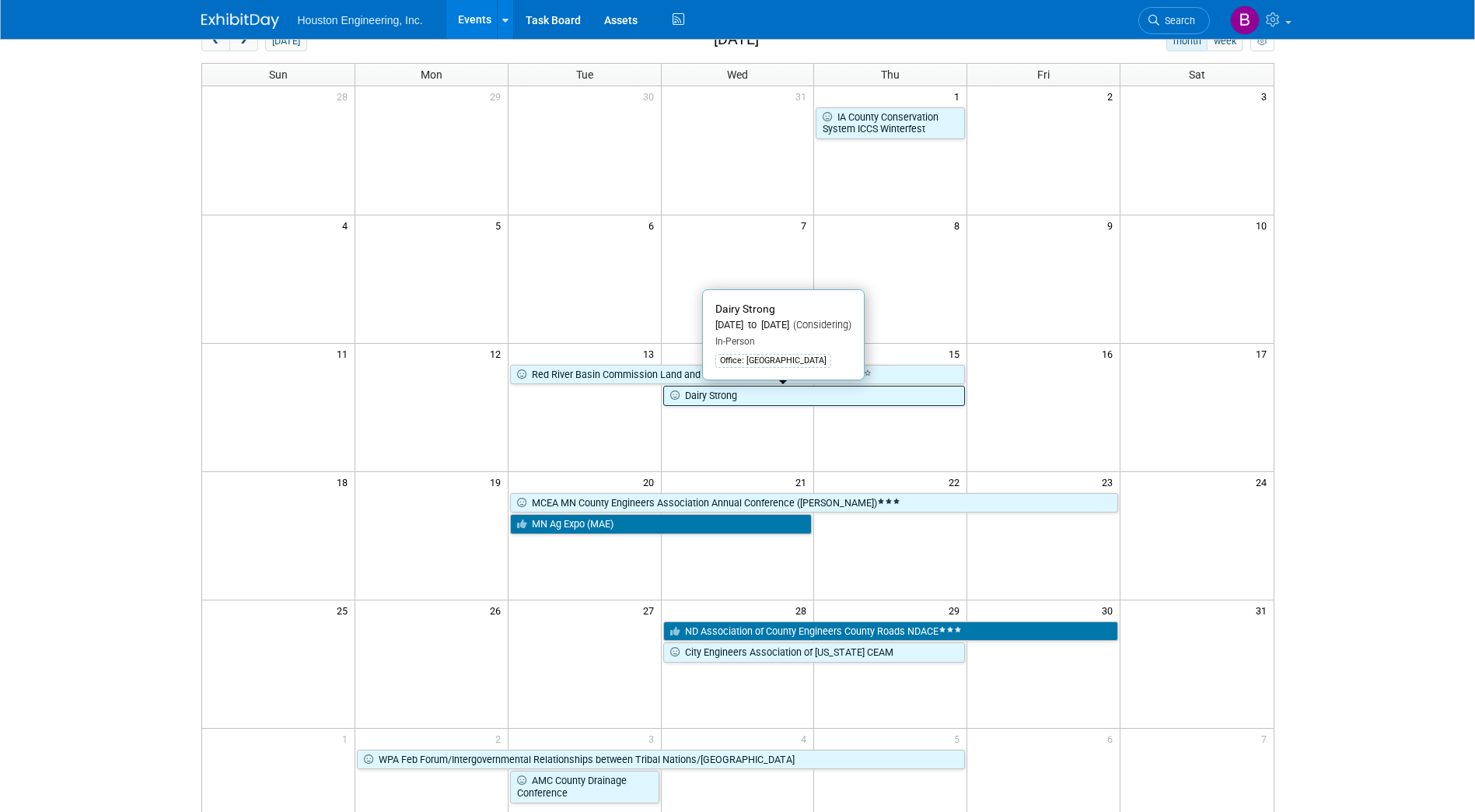
click at [812, 399] on link "Dairy Strong" at bounding box center [814, 395] width 303 height 20
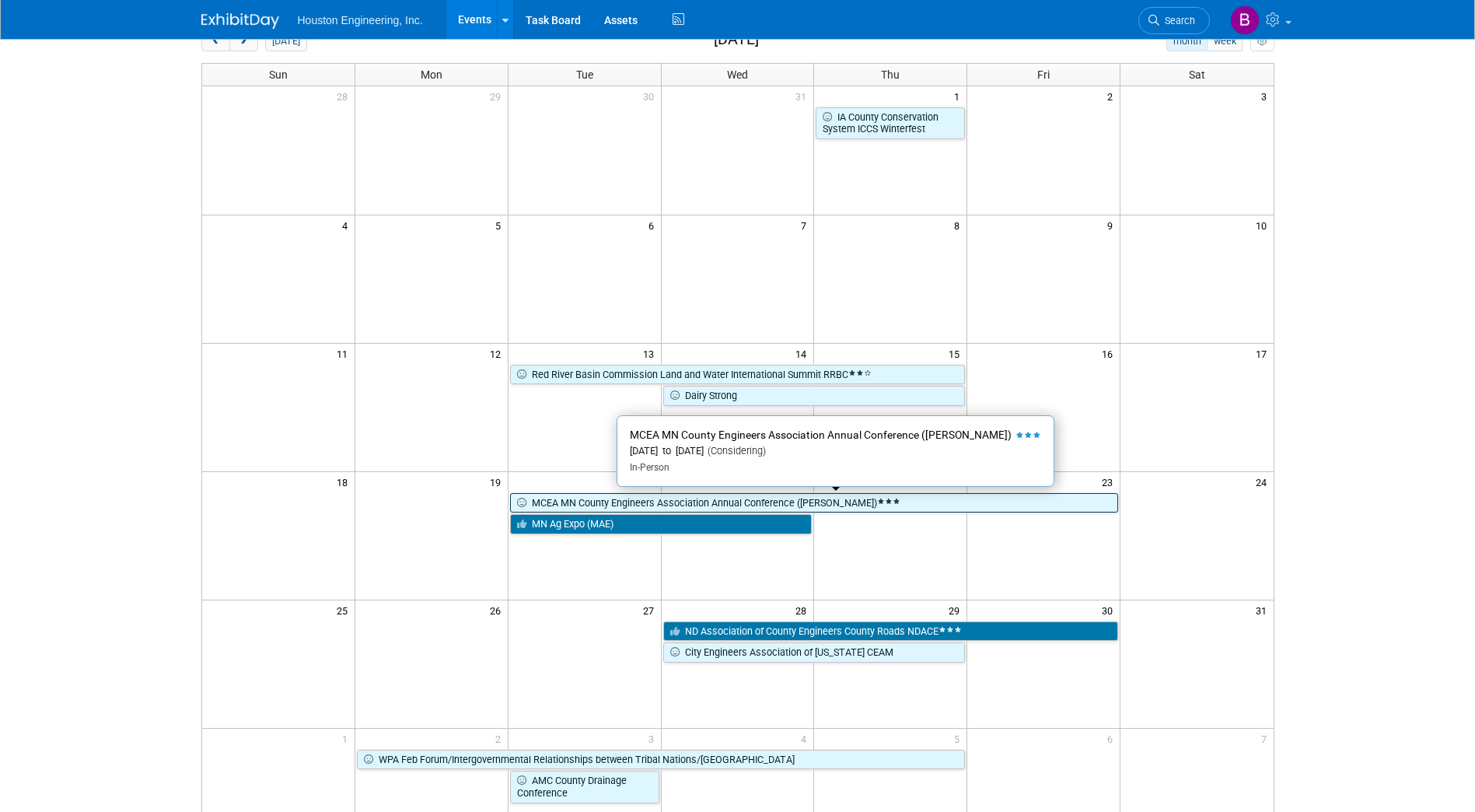
click at [882, 504] on link "MCEA MN County Engineers Association Annual Conference (Cragun’s)" at bounding box center [814, 503] width 608 height 20
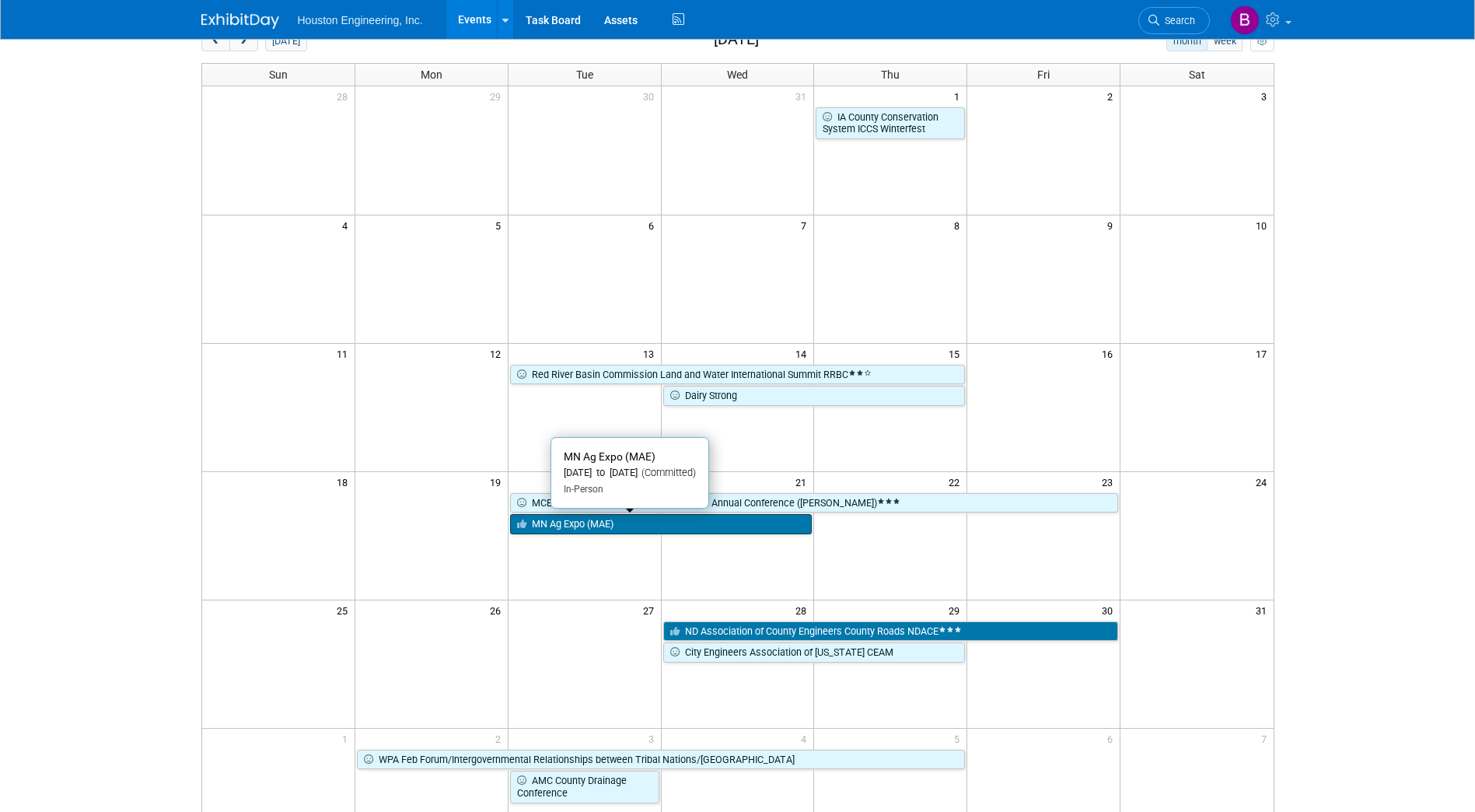
click at [670, 528] on link "MN Ag Expo (MAE)" at bounding box center [661, 524] width 303 height 20
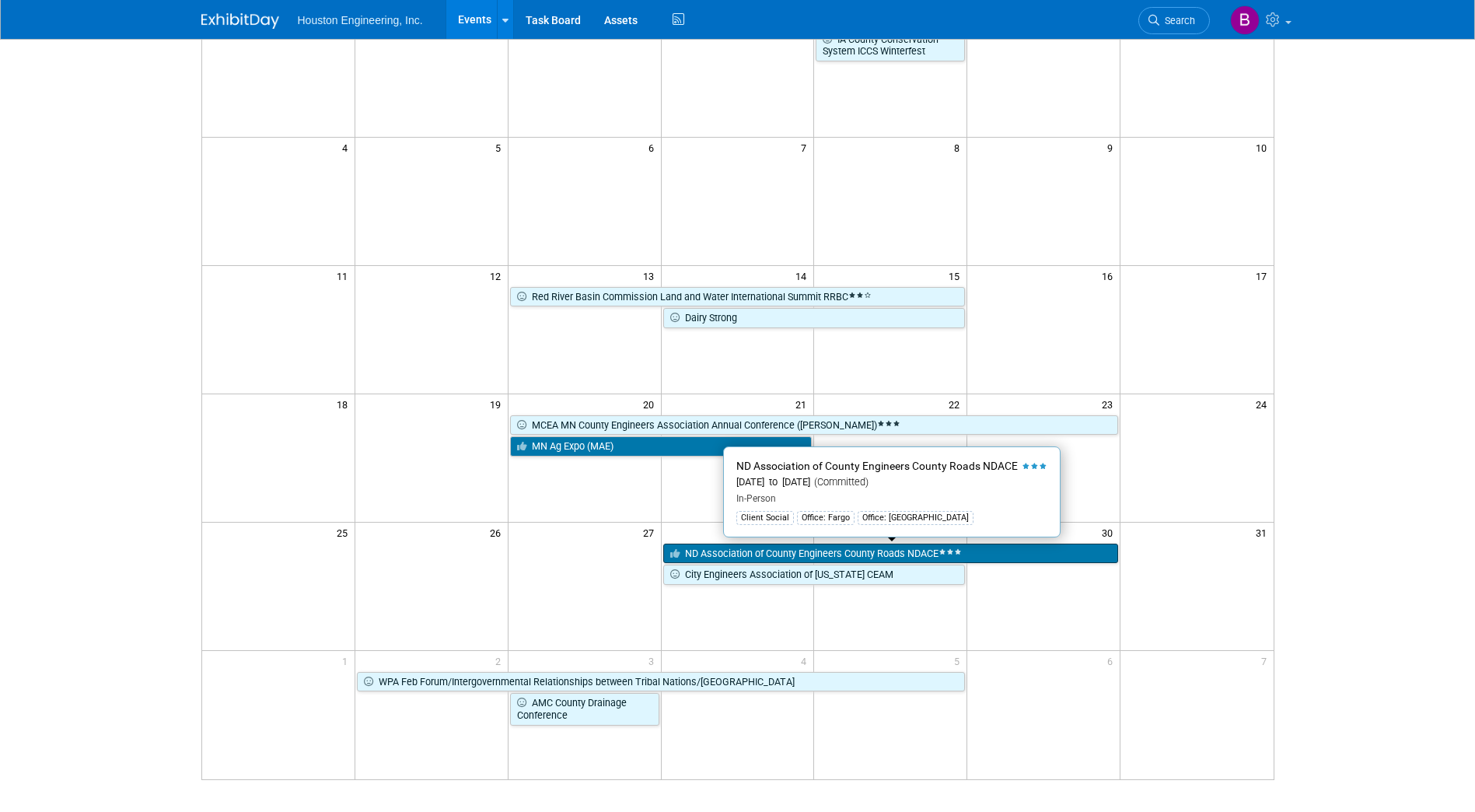
click at [733, 548] on link "ND Association of County Engineers County Roads NDACE" at bounding box center [891, 553] width 456 height 20
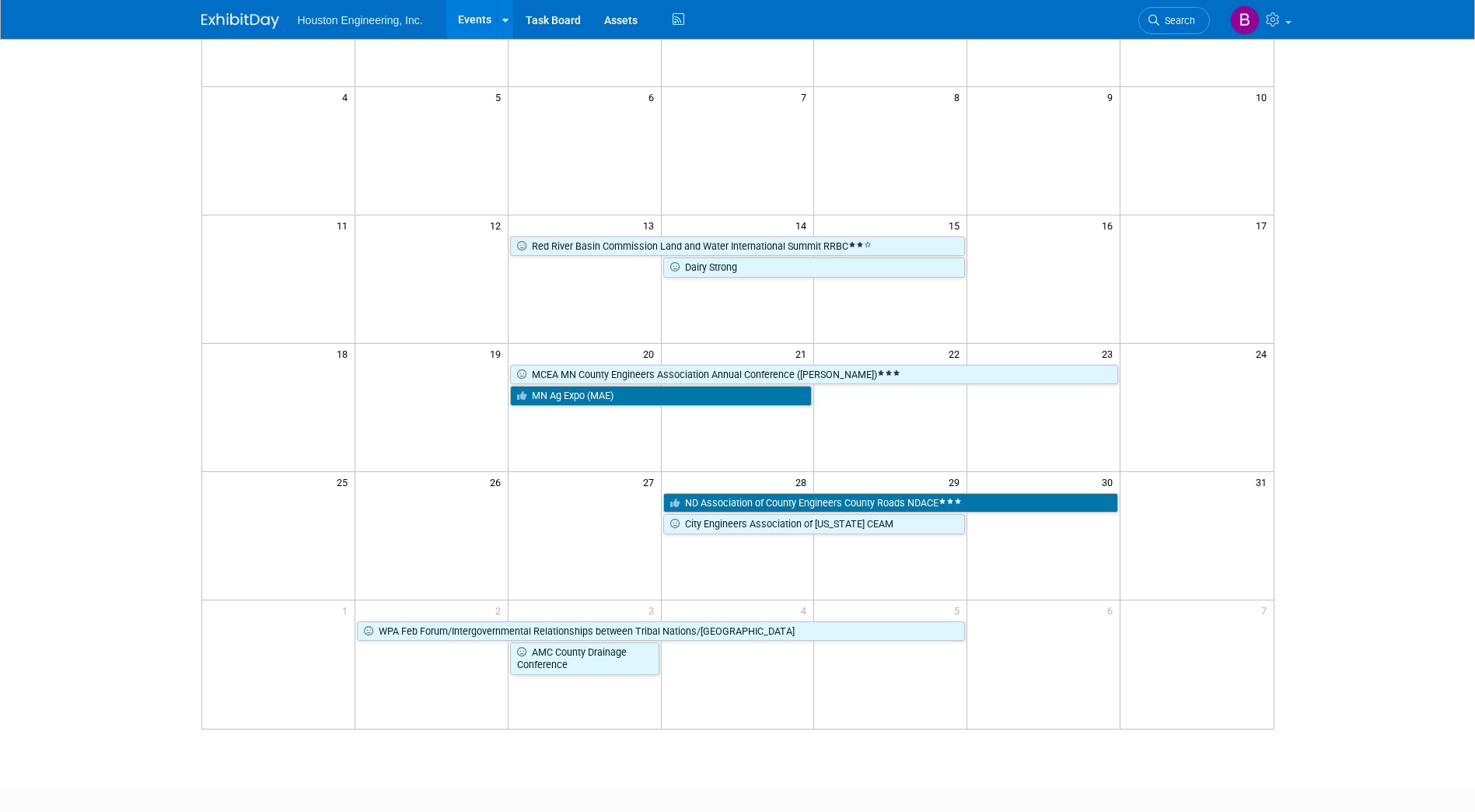
scroll to position [233, 0]
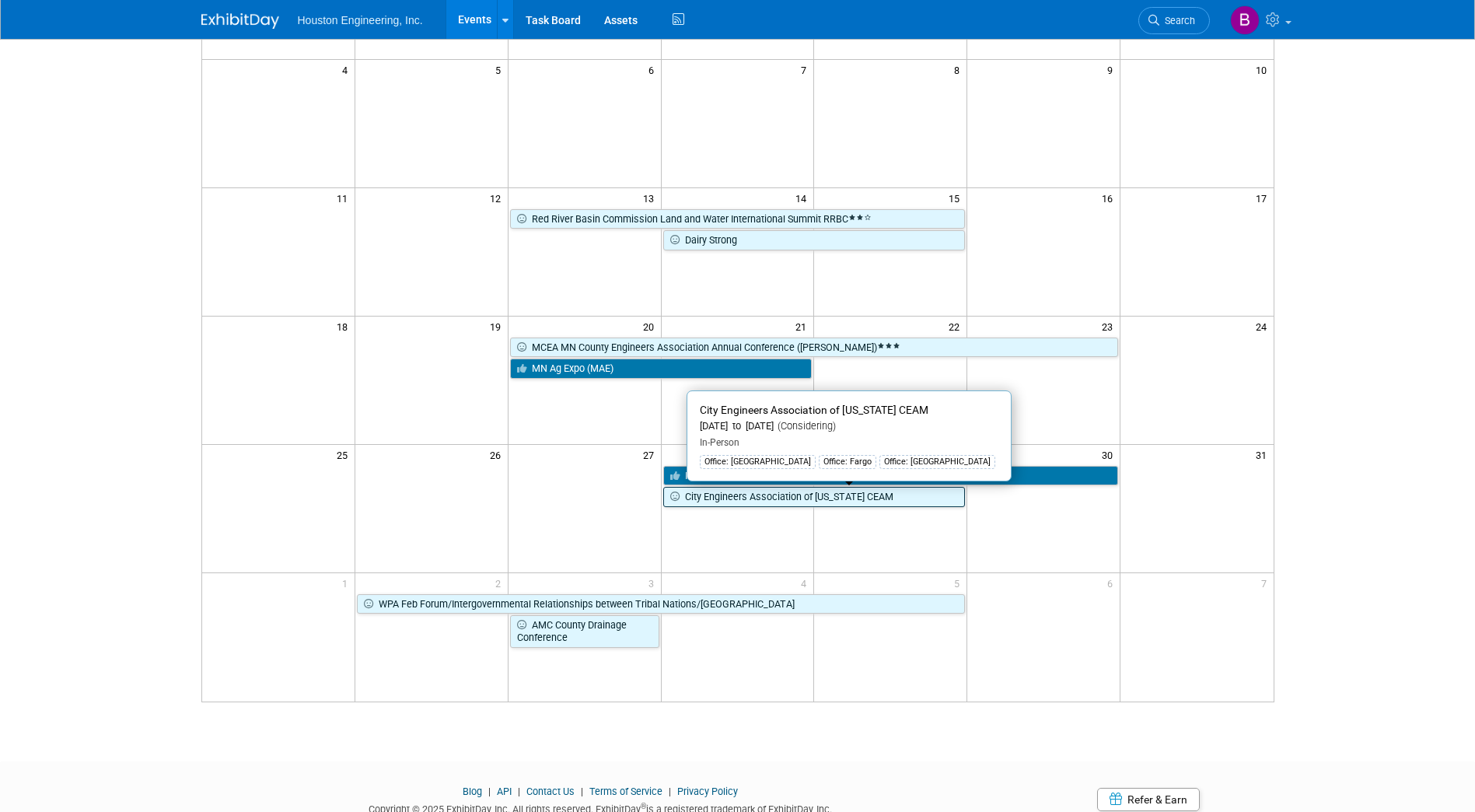
click at [771, 502] on link "City Engineers Association of Minnesota CEAM" at bounding box center [814, 497] width 303 height 20
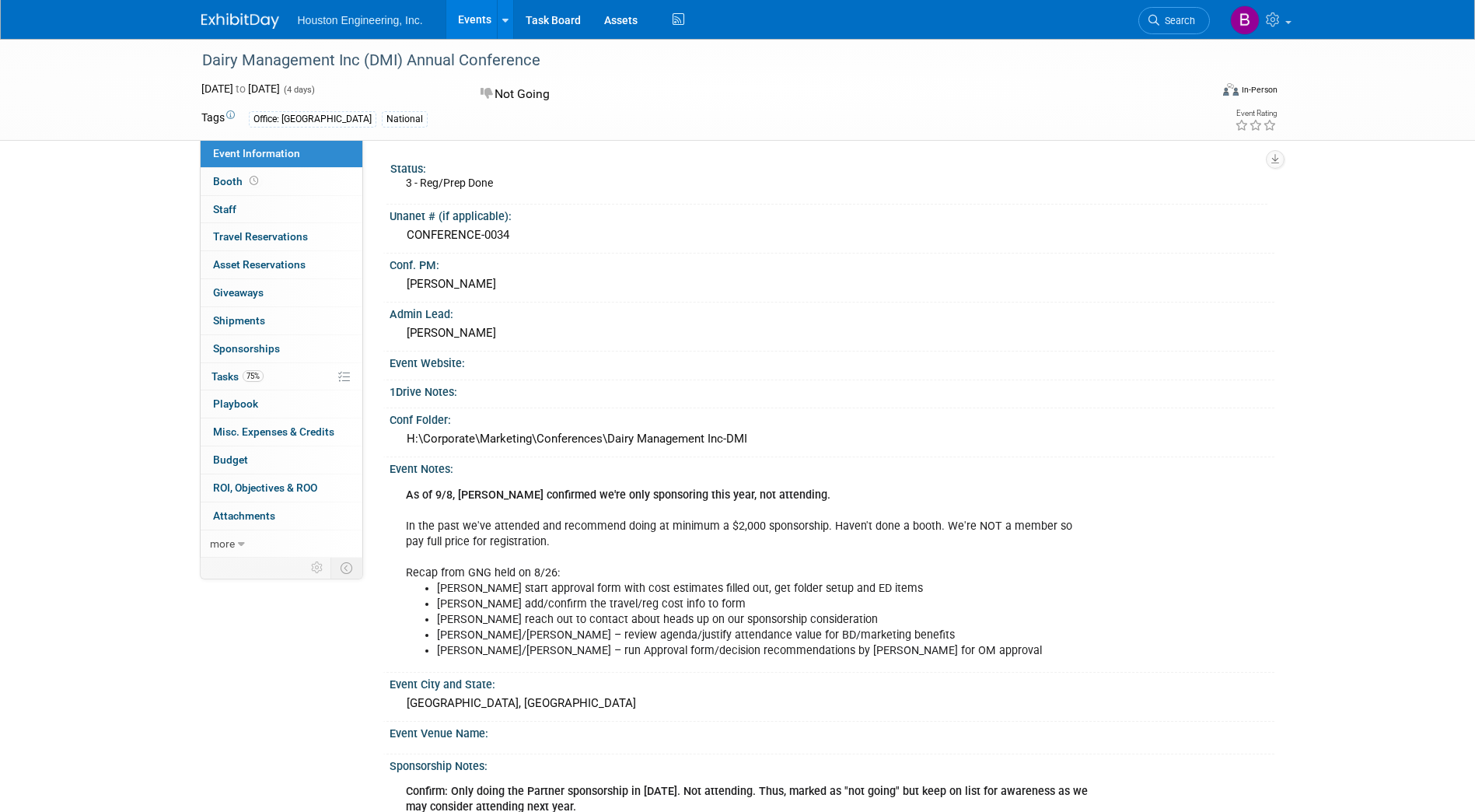
click at [539, 60] on div "Dairy Management Inc (DMI) Annual Conference" at bounding box center [692, 61] width 990 height 28
click at [541, 55] on div "Dairy Management Inc (DMI) Annual Conference" at bounding box center [692, 61] width 990 height 28
drag, startPoint x: 536, startPoint y: 55, endPoint x: 201, endPoint y: 66, distance: 335.2
click at [201, 66] on div "Dairy Management Inc (DMI) Annual Conference" at bounding box center [692, 61] width 990 height 28
copy div "Dairy Management Inc (DMI) Annual Conference"
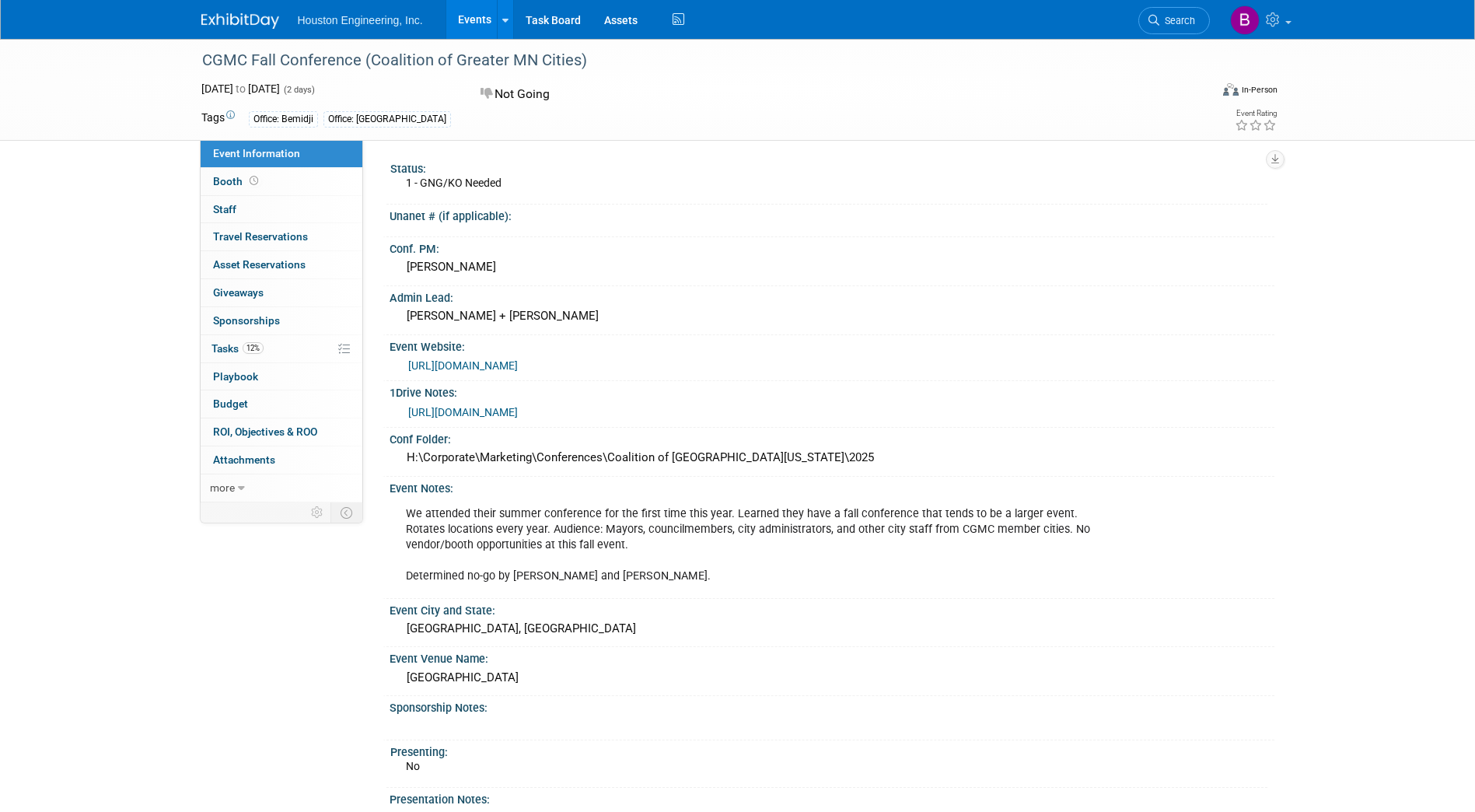
click at [571, 55] on div "CGMC Fall Conference (Coalition of Greater MN Cities)" at bounding box center [692, 61] width 990 height 28
drag, startPoint x: 507, startPoint y: 61, endPoint x: 201, endPoint y: 54, distance: 306.1
click at [201, 54] on div "CGMC Fall Conference (Coalition of Greater MN Cities)" at bounding box center [692, 61] width 990 height 28
copy div "CGMC Fall Conference (Coalition of Greater MN Cities)"
click at [518, 363] on link "https://members.greatermncities.org/events/Details/cgmc-2025-fall-conference-13…" at bounding box center [463, 365] width 110 height 12
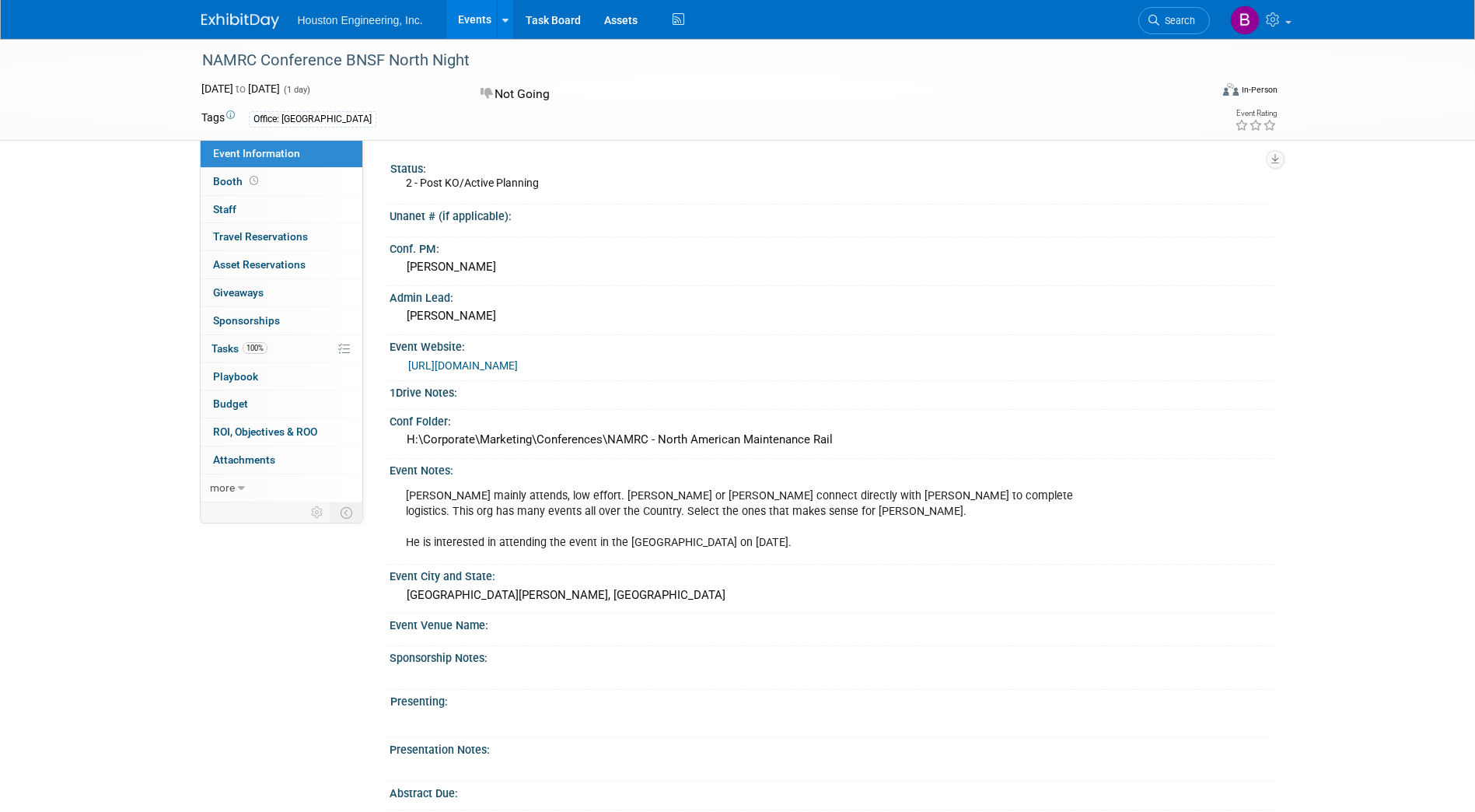
click at [499, 363] on link "https://www.namrailwayclub.com/" at bounding box center [463, 365] width 110 height 12
drag, startPoint x: 467, startPoint y: 56, endPoint x: 205, endPoint y: 65, distance: 262.2
click at [205, 65] on div "NAMRC Conference BNSF North Night" at bounding box center [692, 61] width 990 height 28
copy div "NAMRC Conference BNSF North Night"
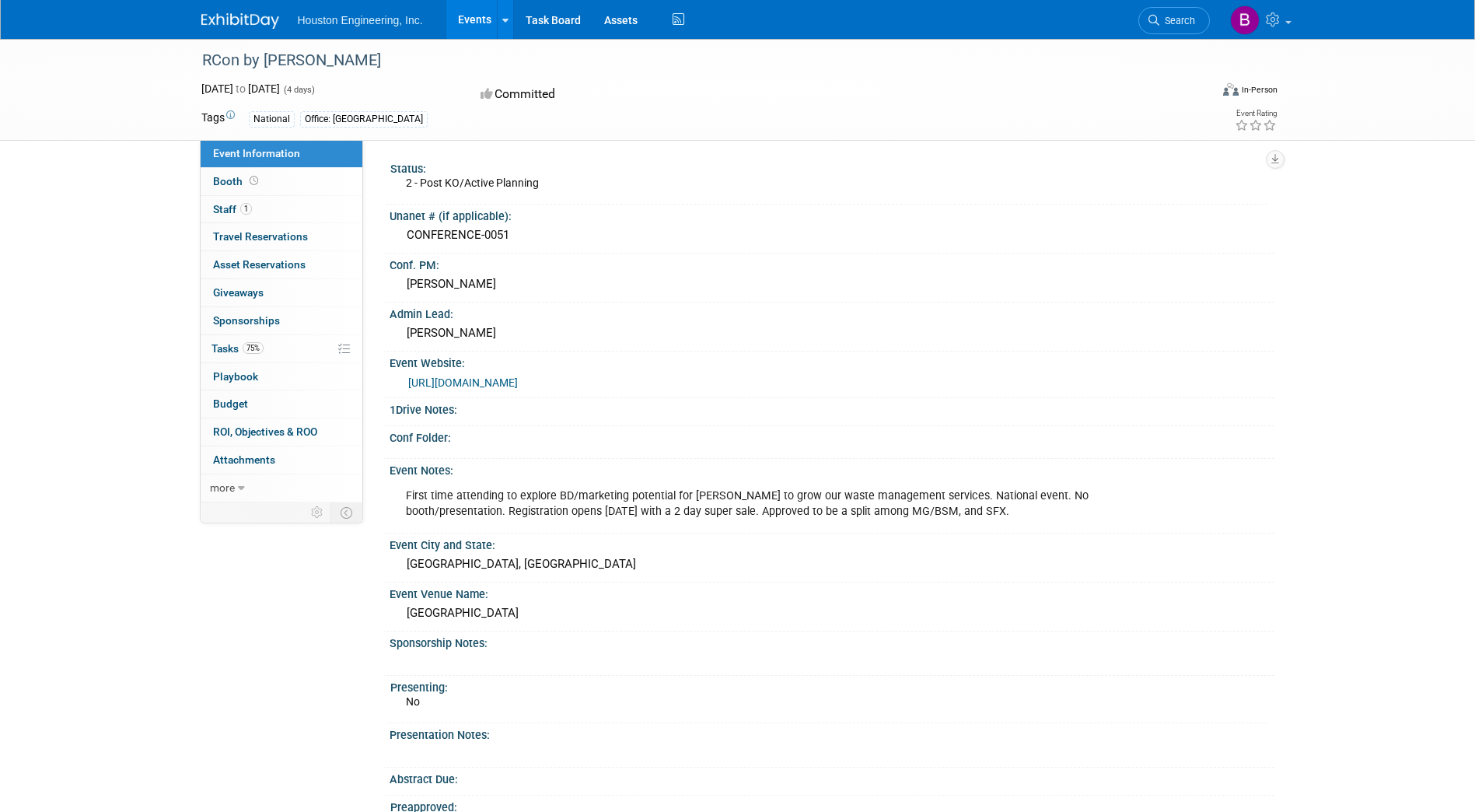
click at [516, 377] on link "[URL][DOMAIN_NAME]" at bounding box center [463, 382] width 110 height 12
drag, startPoint x: 320, startPoint y: 58, endPoint x: 205, endPoint y: 62, distance: 115.1
click at [205, 62] on div "RCon by SWANA" at bounding box center [692, 61] width 990 height 28
copy div "RCon by SWANA"
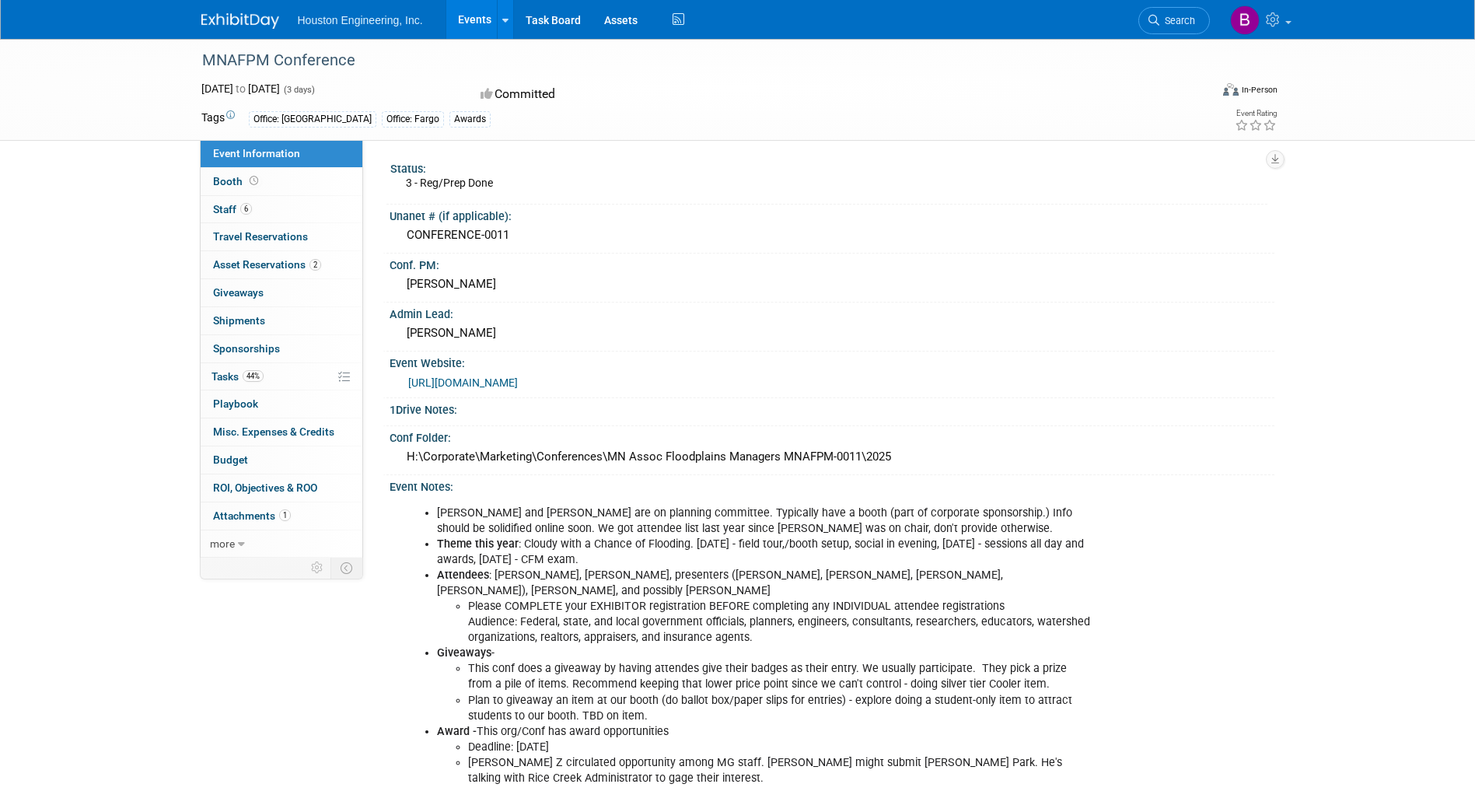
click at [491, 377] on link "https://www.mnafpm.org/conference" at bounding box center [463, 382] width 110 height 12
drag, startPoint x: 352, startPoint y: 61, endPoint x: 203, endPoint y: 64, distance: 149.0
click at [203, 64] on div "MNAFPM Conference" at bounding box center [692, 61] width 990 height 28
copy div "MNAFPM Conference"
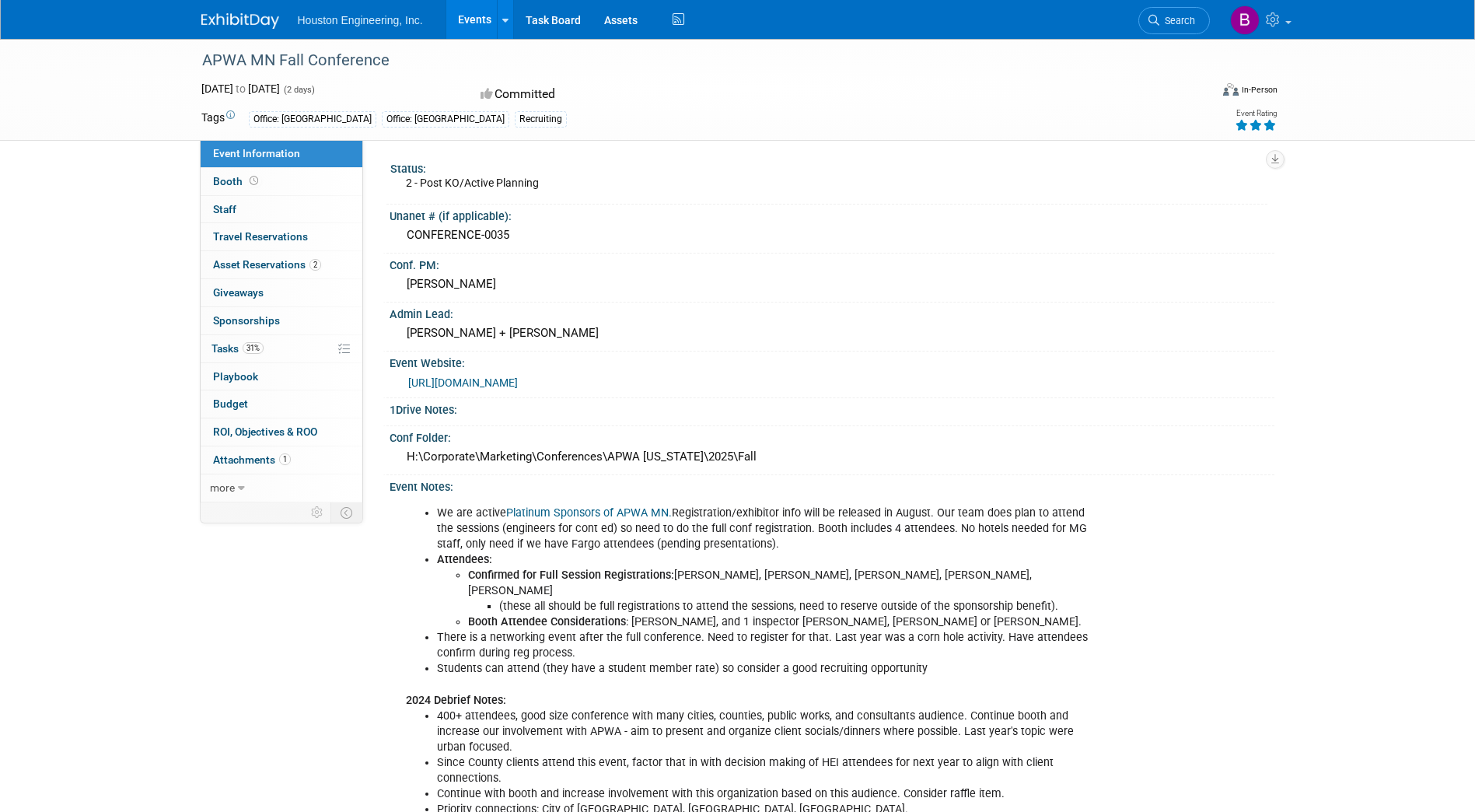
click at [371, 61] on div "APWA MN Fall Conference" at bounding box center [692, 61] width 990 height 28
drag, startPoint x: 387, startPoint y: 57, endPoint x: 197, endPoint y: 57, distance: 190.0
click at [197, 57] on div "APWA MN Fall Conference" at bounding box center [692, 61] width 990 height 28
copy div "APWA MN Fall Conference"
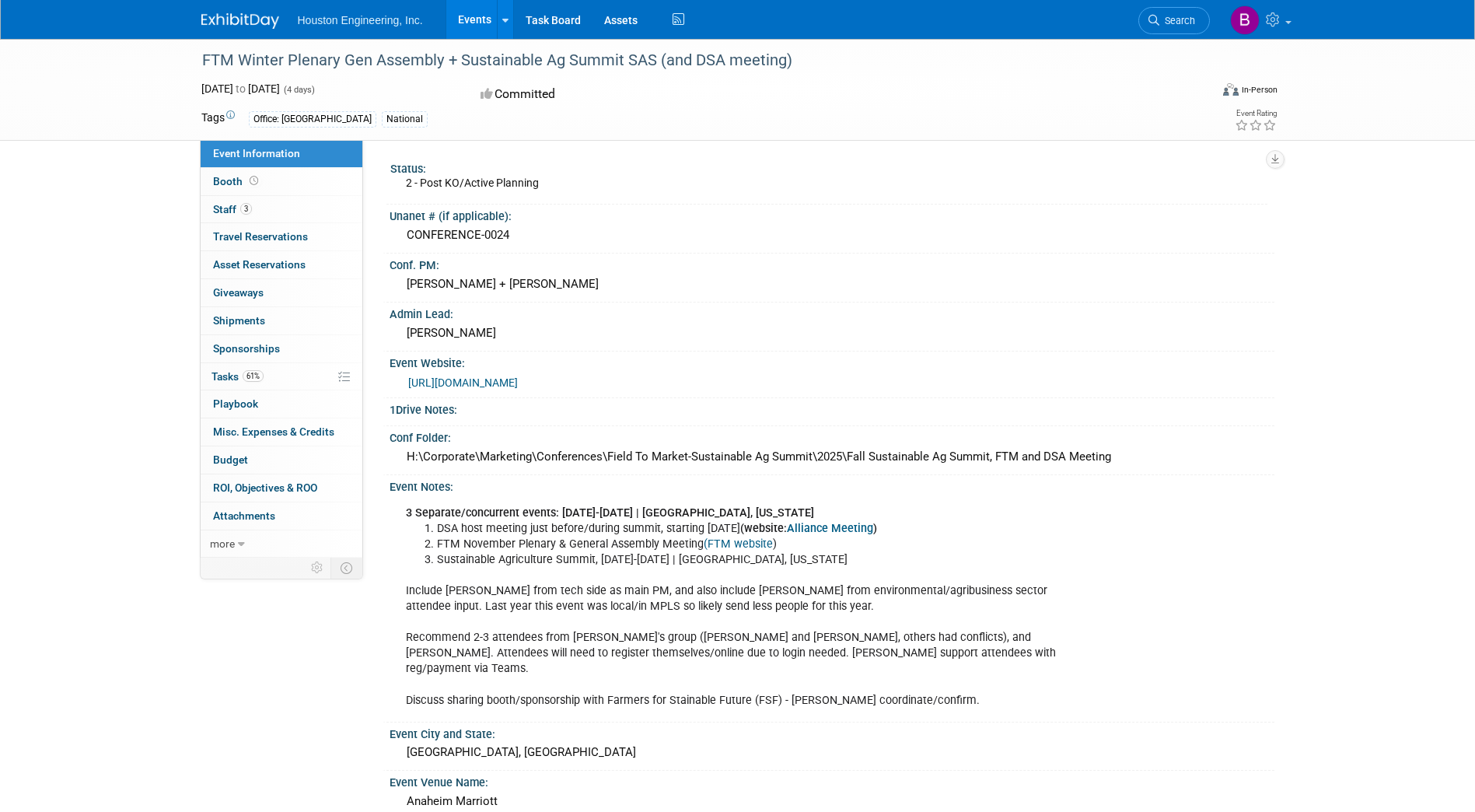
click at [518, 383] on link "[URL][DOMAIN_NAME]" at bounding box center [463, 382] width 110 height 12
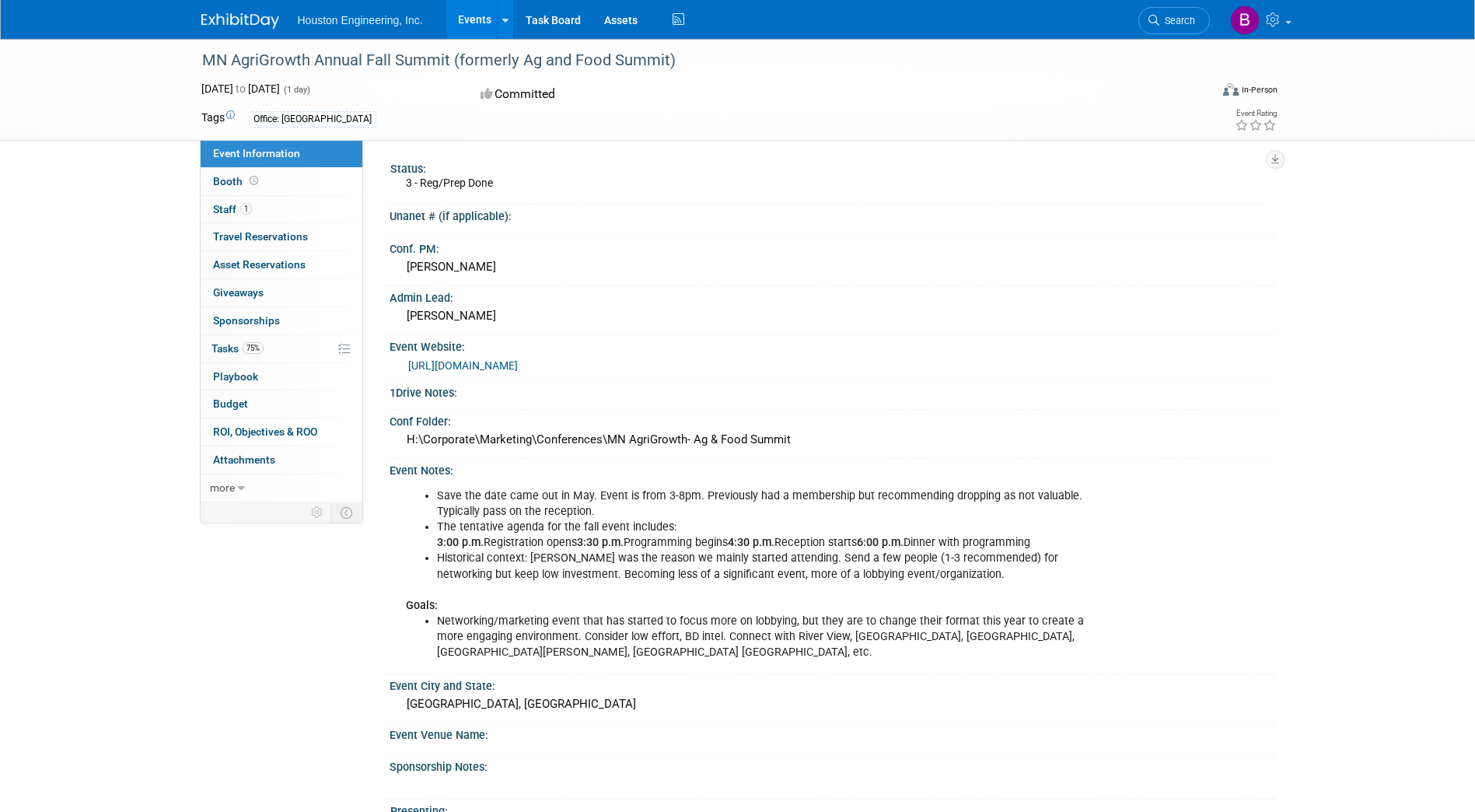
click at [518, 368] on link "[URL][DOMAIN_NAME]" at bounding box center [463, 365] width 110 height 12
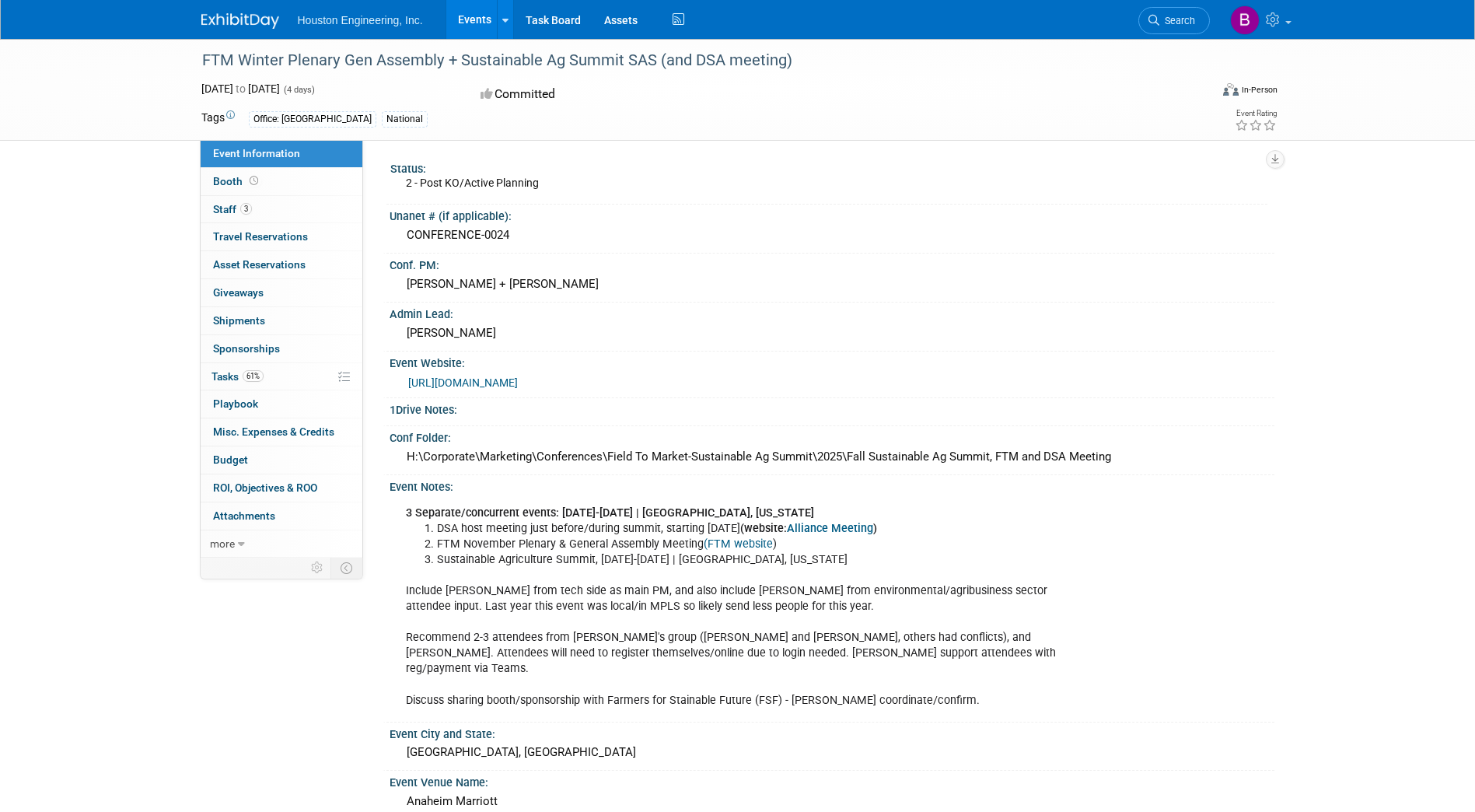
click at [472, 381] on link "[URL][DOMAIN_NAME]" at bounding box center [463, 382] width 110 height 12
click at [821, 65] on div "FTM Winter Plenary Gen Assembly + Sustainable Ag Summit SAS (and DSA meeting)" at bounding box center [692, 61] width 990 height 28
drag, startPoint x: 796, startPoint y: 52, endPoint x: 199, endPoint y: 60, distance: 597.1
click at [199, 60] on div "FTM Winter Plenary Gen Assembly + Sustainable Ag Summit SAS (and DSA meeting)" at bounding box center [692, 61] width 990 height 28
copy div "FTM Winter Plenary Gen Assembly + Sustainable Ag Summit SAS (and DSA meeting)"
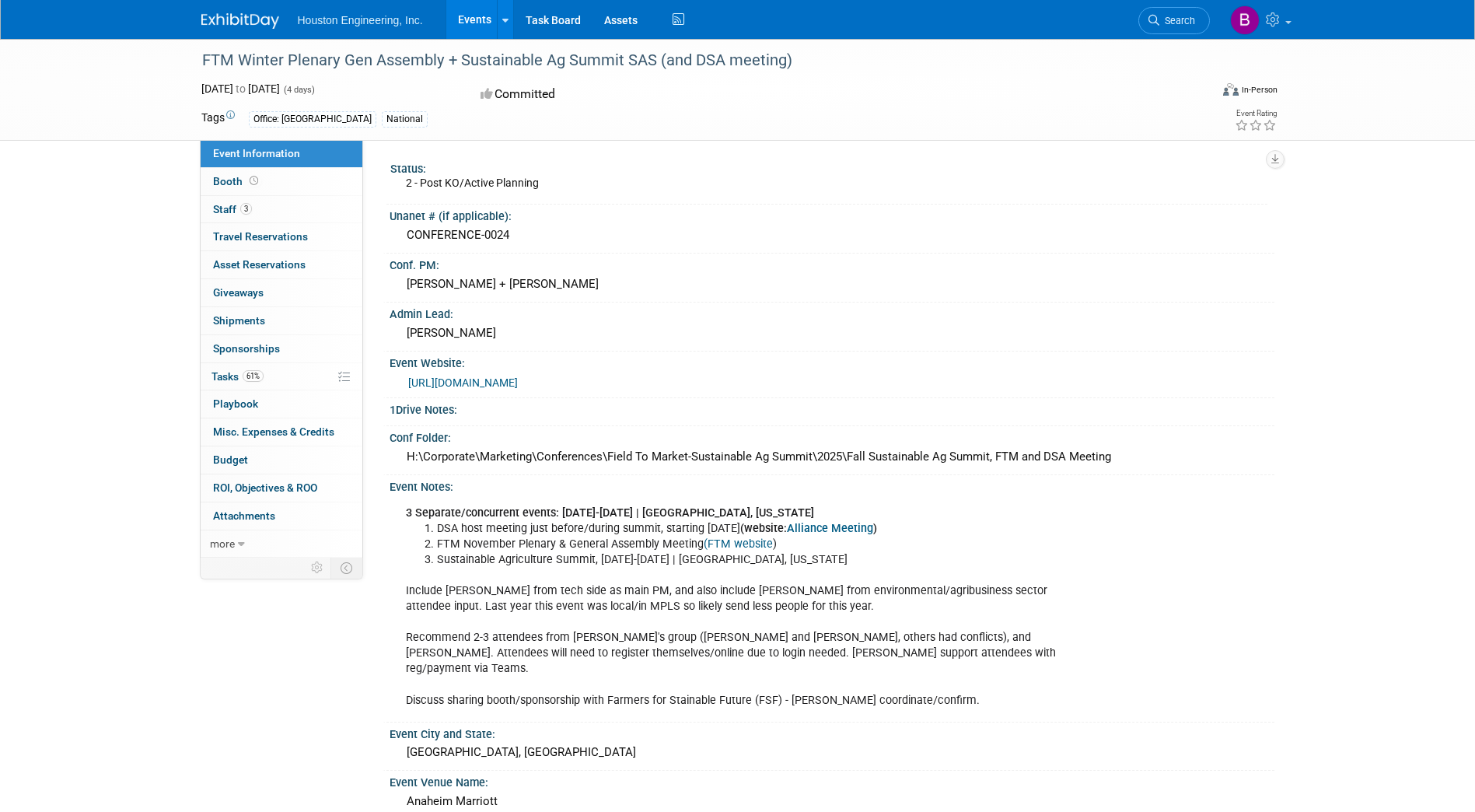
click at [725, 539] on link "(FTM website" at bounding box center [738, 544] width 70 height 13
click at [809, 528] on link "Alliance Meeting" at bounding box center [830, 529] width 86 height 13
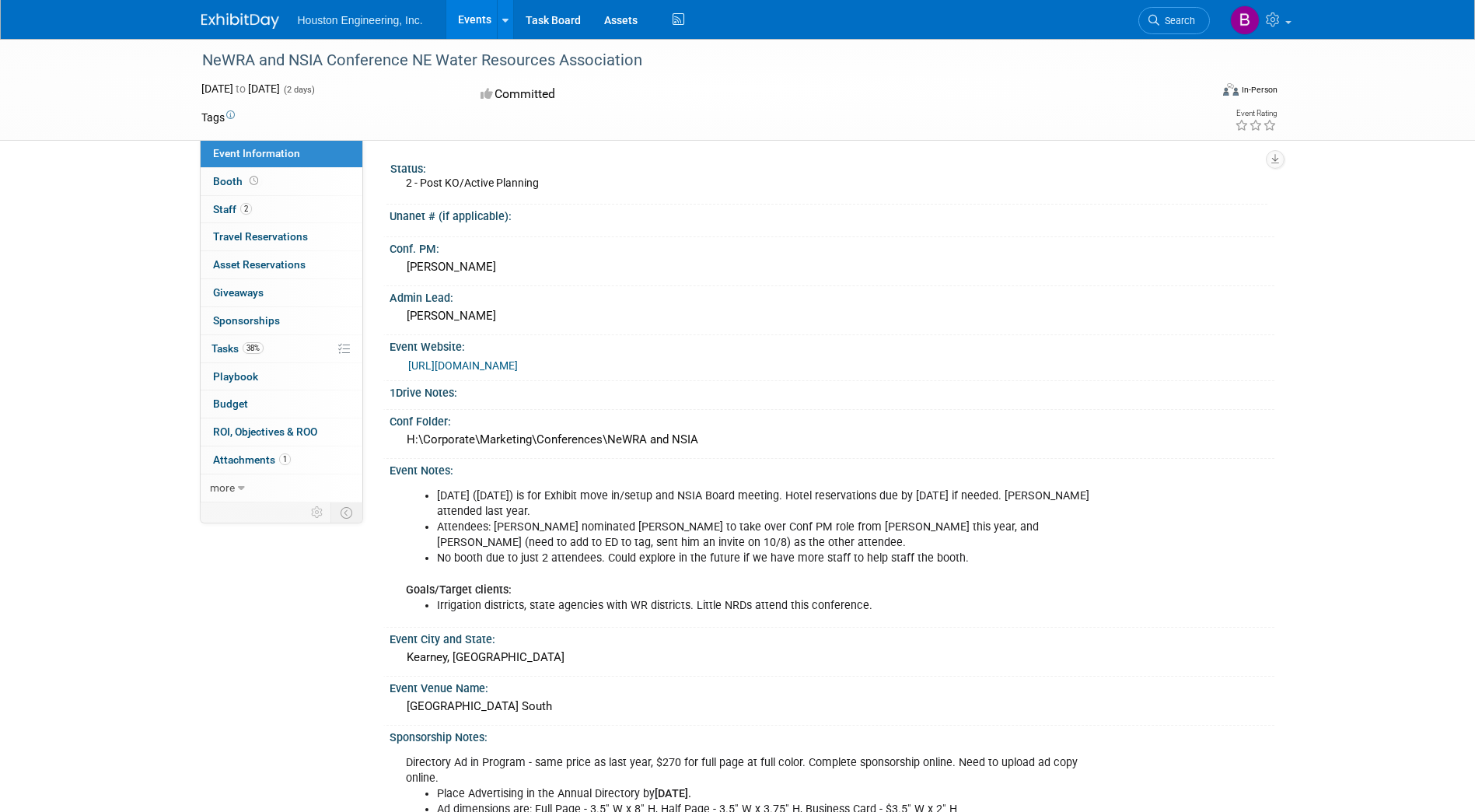
click at [518, 365] on link "https://www.newra.net/nwra-nsia-joint-convention/" at bounding box center [463, 365] width 110 height 12
click at [644, 59] on div "NeWRA and NSIA Conference NE Water Resources Association" at bounding box center [692, 61] width 990 height 28
drag, startPoint x: 646, startPoint y: 58, endPoint x: 207, endPoint y: 63, distance: 439.0
click at [207, 63] on div "NeWRA and NSIA Conference NE Water Resources Association" at bounding box center [692, 61] width 990 height 28
copy div "NeWRA and NSIA Conference NE Water Resources Association"
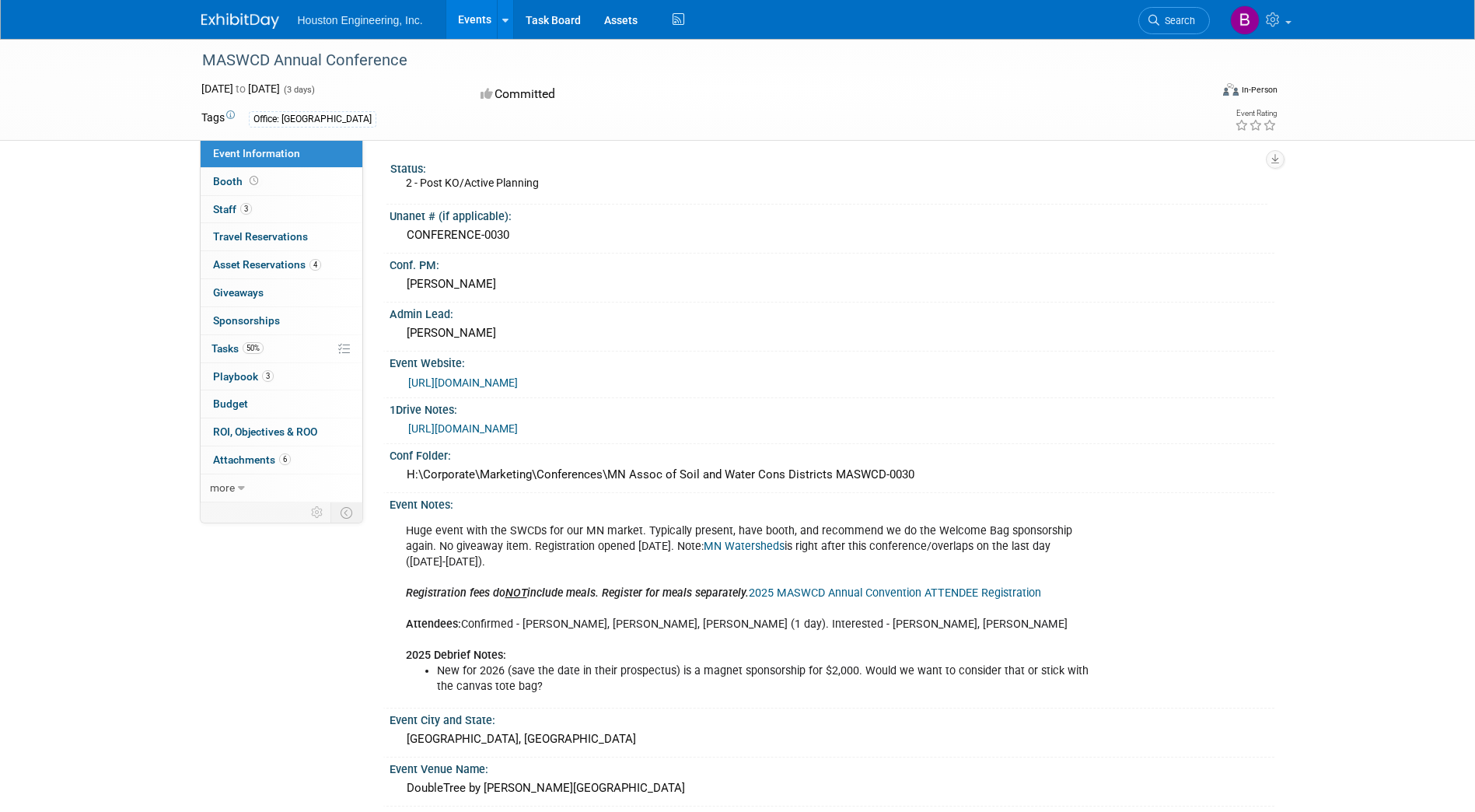
click at [494, 378] on link "[URL][DOMAIN_NAME]" at bounding box center [463, 382] width 110 height 12
drag, startPoint x: 408, startPoint y: 54, endPoint x: 204, endPoint y: 59, distance: 204.1
click at [204, 59] on div "MASWCD Annual Conference" at bounding box center [692, 61] width 990 height 28
copy div "MASWCD Annual Conference"
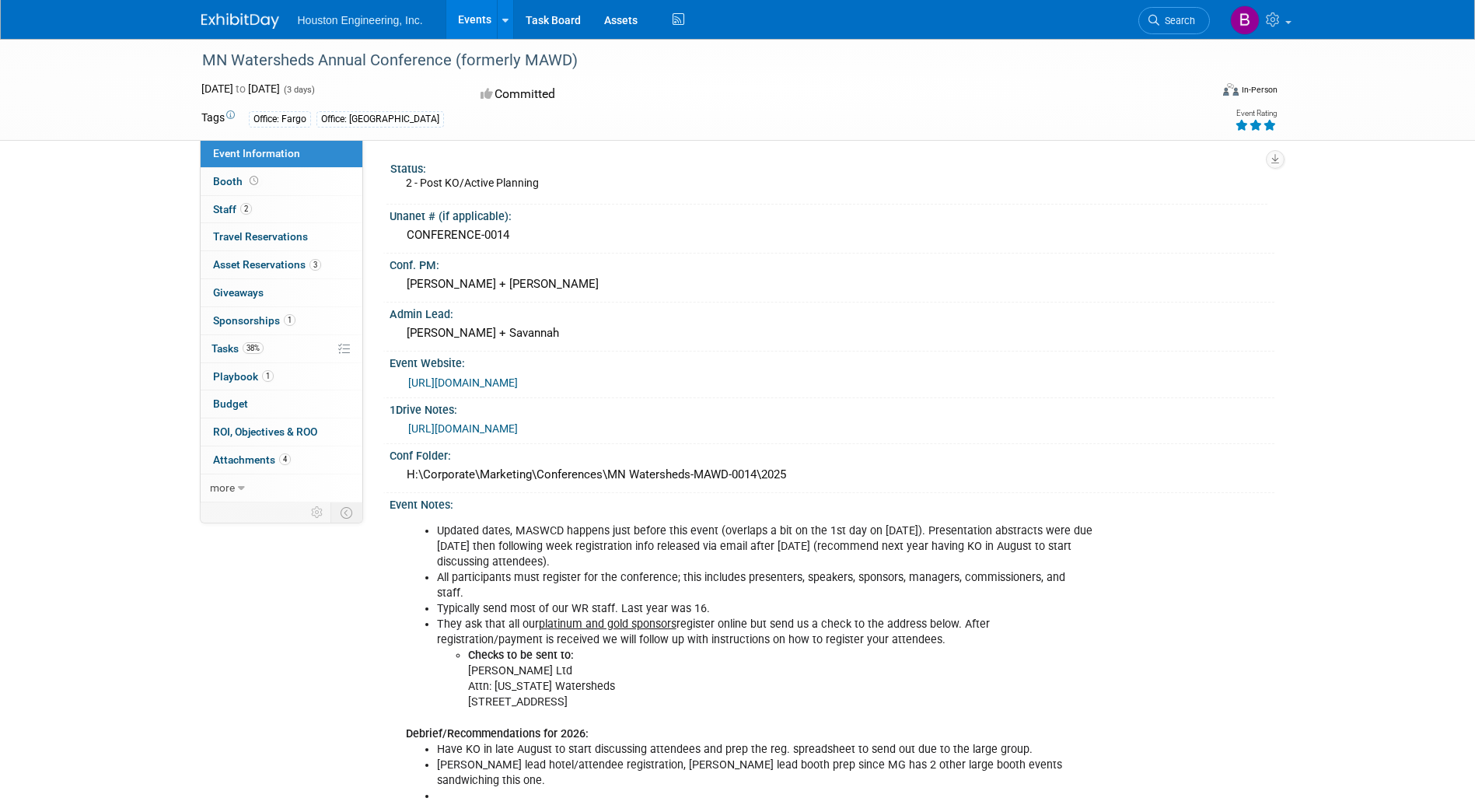
click at [518, 380] on link "https://www.mnwatersheds.com/annual-conference" at bounding box center [463, 382] width 110 height 12
click at [518, 423] on link "https://houstoneng-my.sharepoint.com/:x:/p/hjoarnt/EVI5GYBC1rZGrAG0-Ws8ISgBMbih…" at bounding box center [463, 428] width 110 height 12
click at [797, 472] on div "H:\Corporate\Marketing\Conferences\MN Watersheds-MAWD-0014\2025" at bounding box center [832, 474] width 862 height 24
drag, startPoint x: 797, startPoint y: 469, endPoint x: 399, endPoint y: 471, distance: 398.0
click at [399, 471] on div "H:\Corporate\Marketing\Conferences\MN Watersheds-MAWD-0014\2025" at bounding box center [832, 475] width 885 height 25
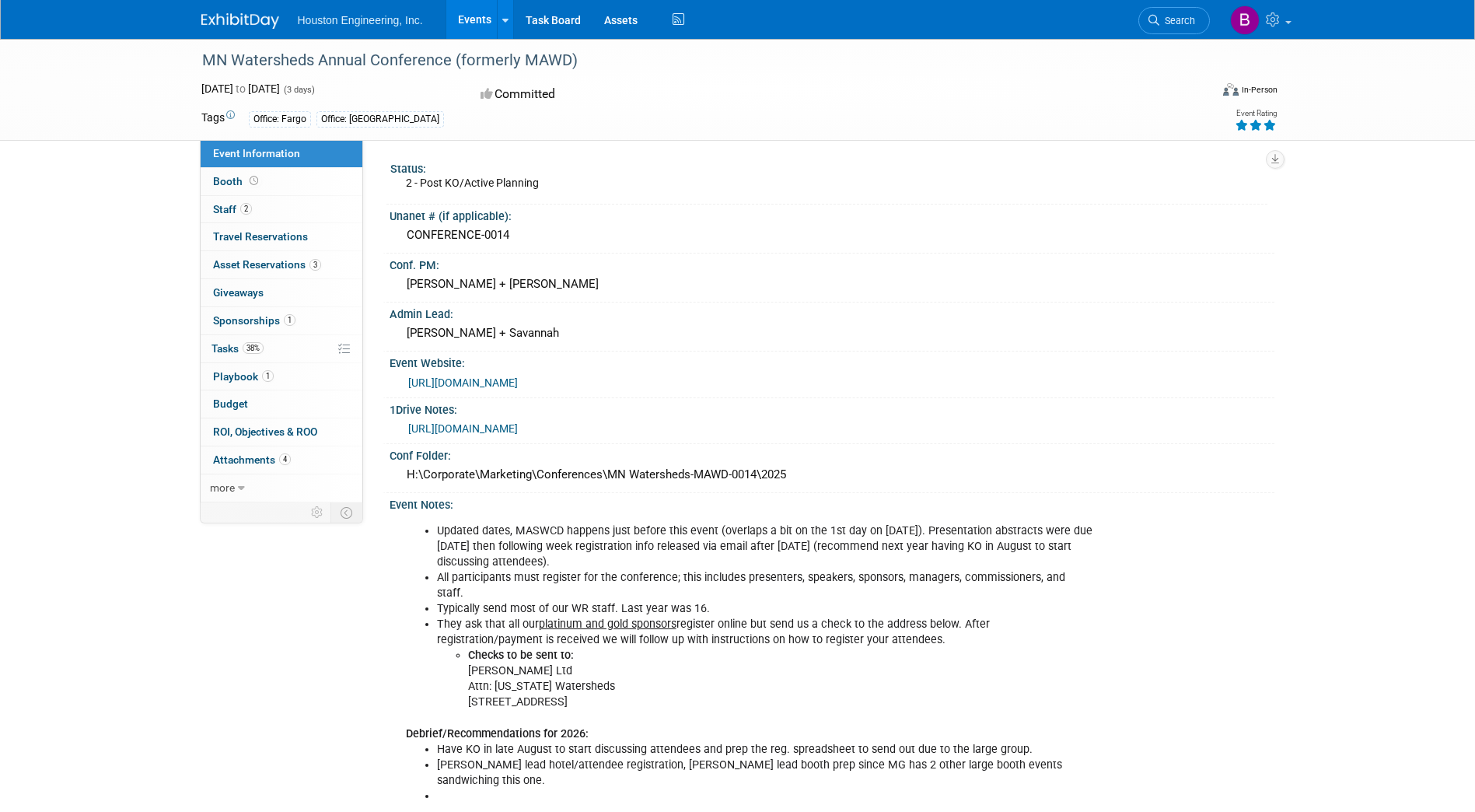
copy div "H:\Corporate\Marketing\Conferences\MN Watersheds-MAWD-0014\2025"
click at [576, 61] on div "MN Watersheds Annual Conference (formerly MAWD)" at bounding box center [692, 61] width 990 height 28
drag, startPoint x: 576, startPoint y: 56, endPoint x: 200, endPoint y: 64, distance: 376.1
click at [200, 64] on div "MN Watersheds Annual Conference (formerly MAWD)" at bounding box center [692, 61] width 990 height 28
copy div "MN Watersheds Annual Conference (formerly MAWD)"
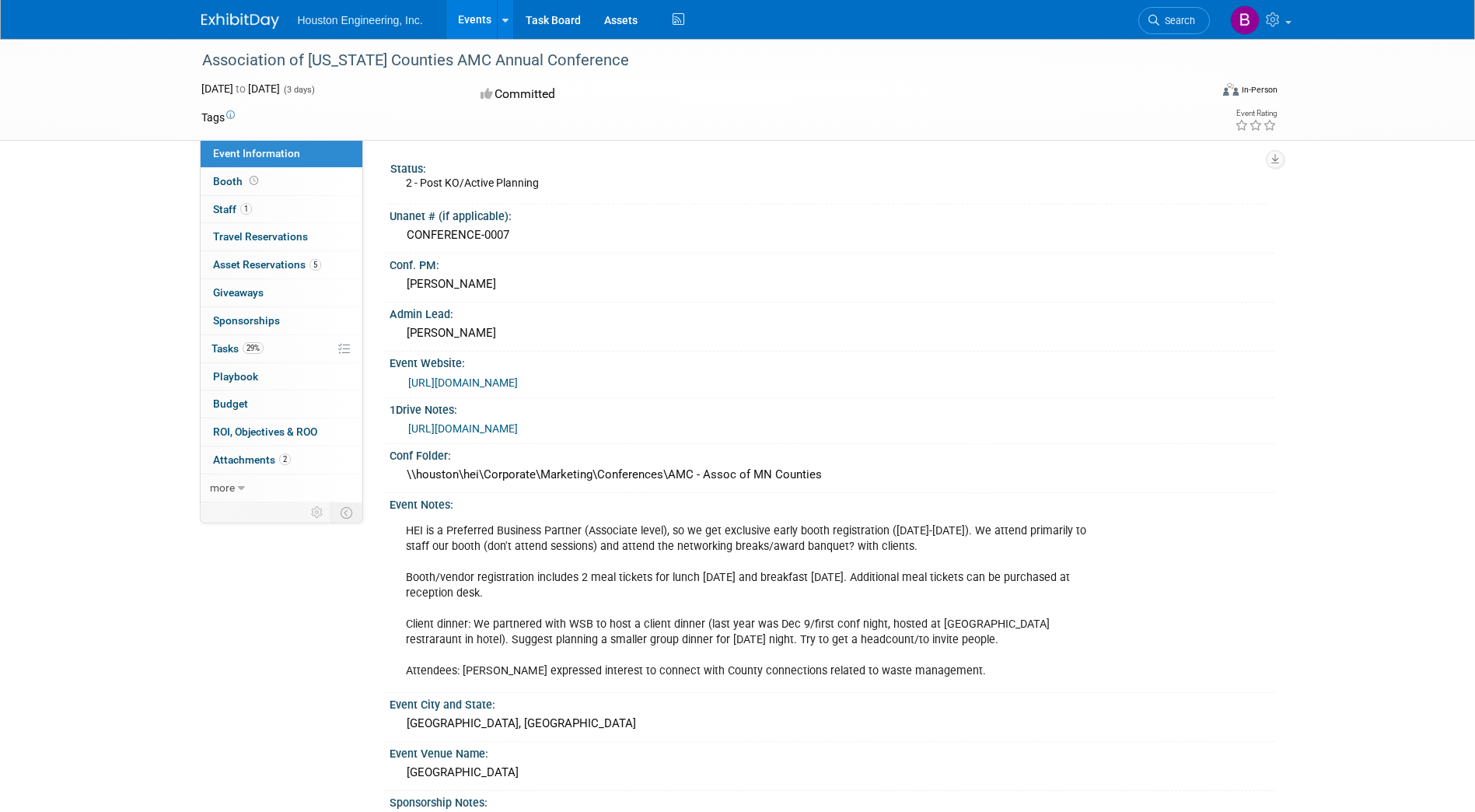
click at [518, 380] on link "https://www.mncounties.org/meetings_and_education/amc_annual_conference/index.p…" at bounding box center [463, 382] width 110 height 12
click at [609, 74] on div "Association of [US_STATE] Counties AMC Annual Conference" at bounding box center [692, 61] width 990 height 28
drag, startPoint x: 624, startPoint y: 56, endPoint x: 204, endPoint y: 62, distance: 420.0
click at [204, 62] on div "Association of [US_STATE] Counties AMC Annual Conference" at bounding box center [692, 61] width 990 height 28
copy div "Association of [US_STATE] Counties AMC Annual Conference"
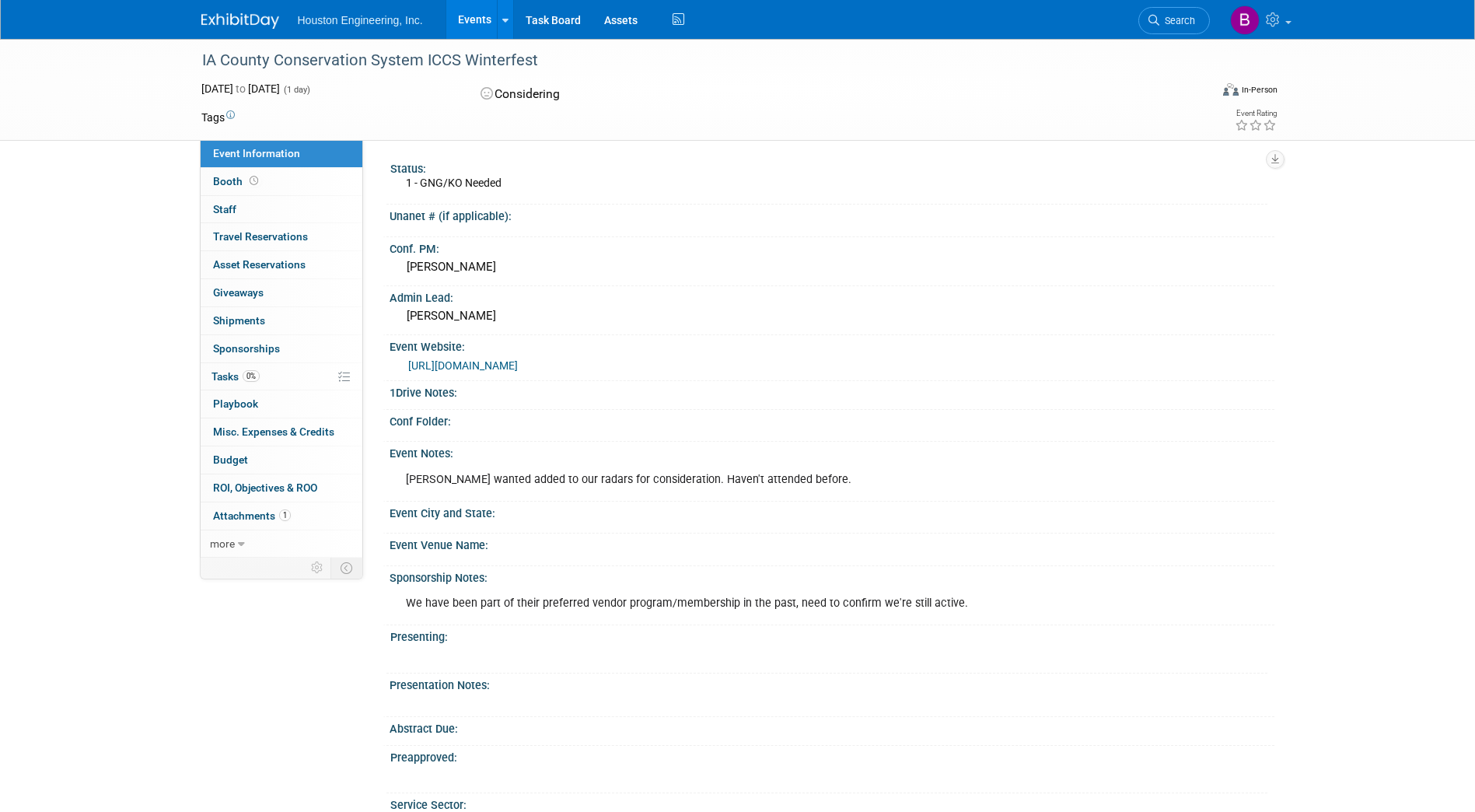
click at [518, 363] on link "[URL][DOMAIN_NAME]" at bounding box center [463, 365] width 110 height 12
drag, startPoint x: 540, startPoint y: 56, endPoint x: 201, endPoint y: 58, distance: 339.0
click at [201, 58] on div "IA County Conservation System ICCS Winterfest" at bounding box center [692, 61] width 990 height 28
copy div "IA County Conservation System ICCS Winterfest"
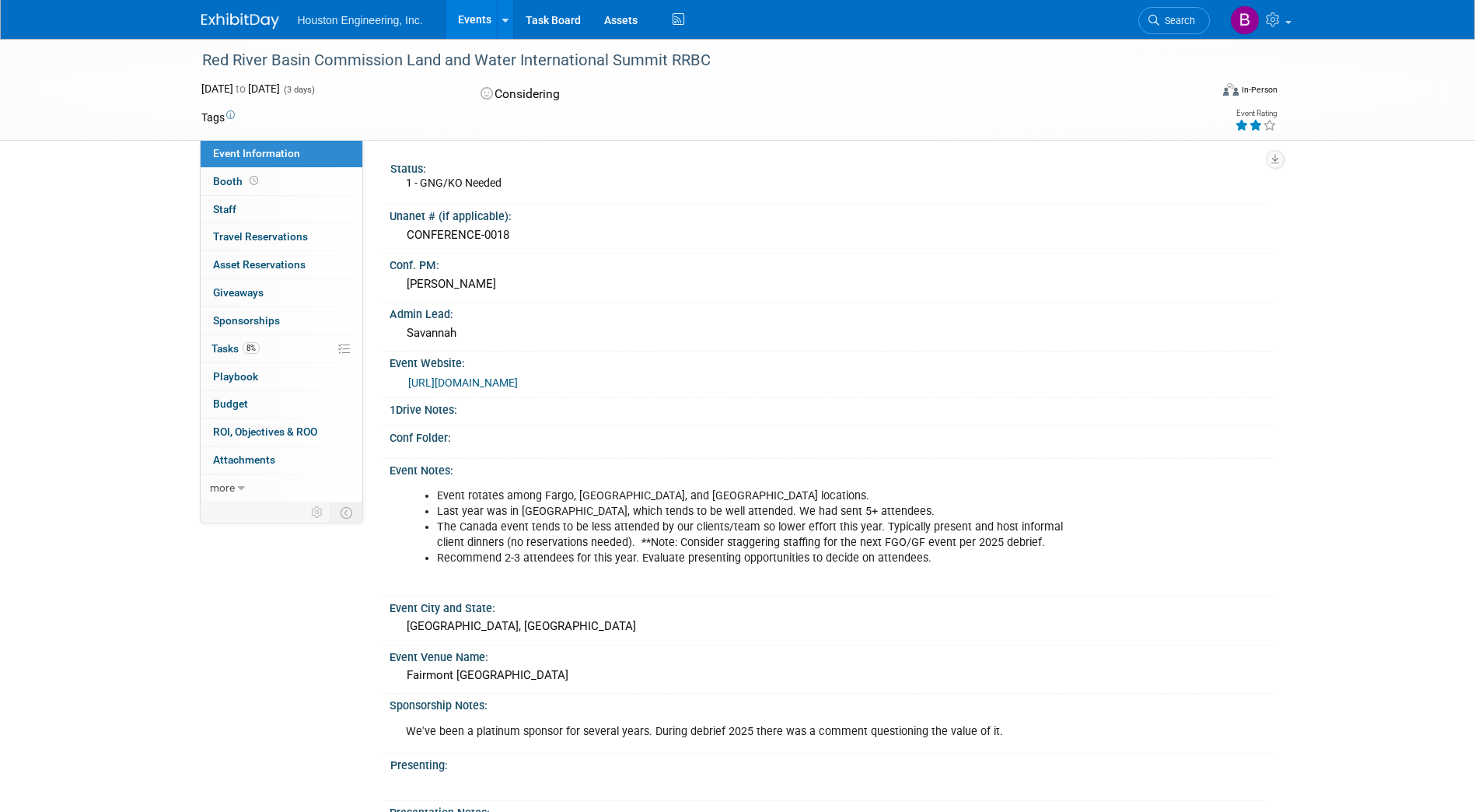
click at [697, 55] on div "Red River Basin Commission Land and Water International Summit RRBC" at bounding box center [692, 61] width 990 height 28
drag, startPoint x: 714, startPoint y: 56, endPoint x: 201, endPoint y: 60, distance: 513.0
click at [201, 60] on div "Red River Basin Commission Land and Water International Summit RRBC" at bounding box center [692, 61] width 990 height 28
copy div "Red River Basin Commission Land and Water International Summit RRBC"
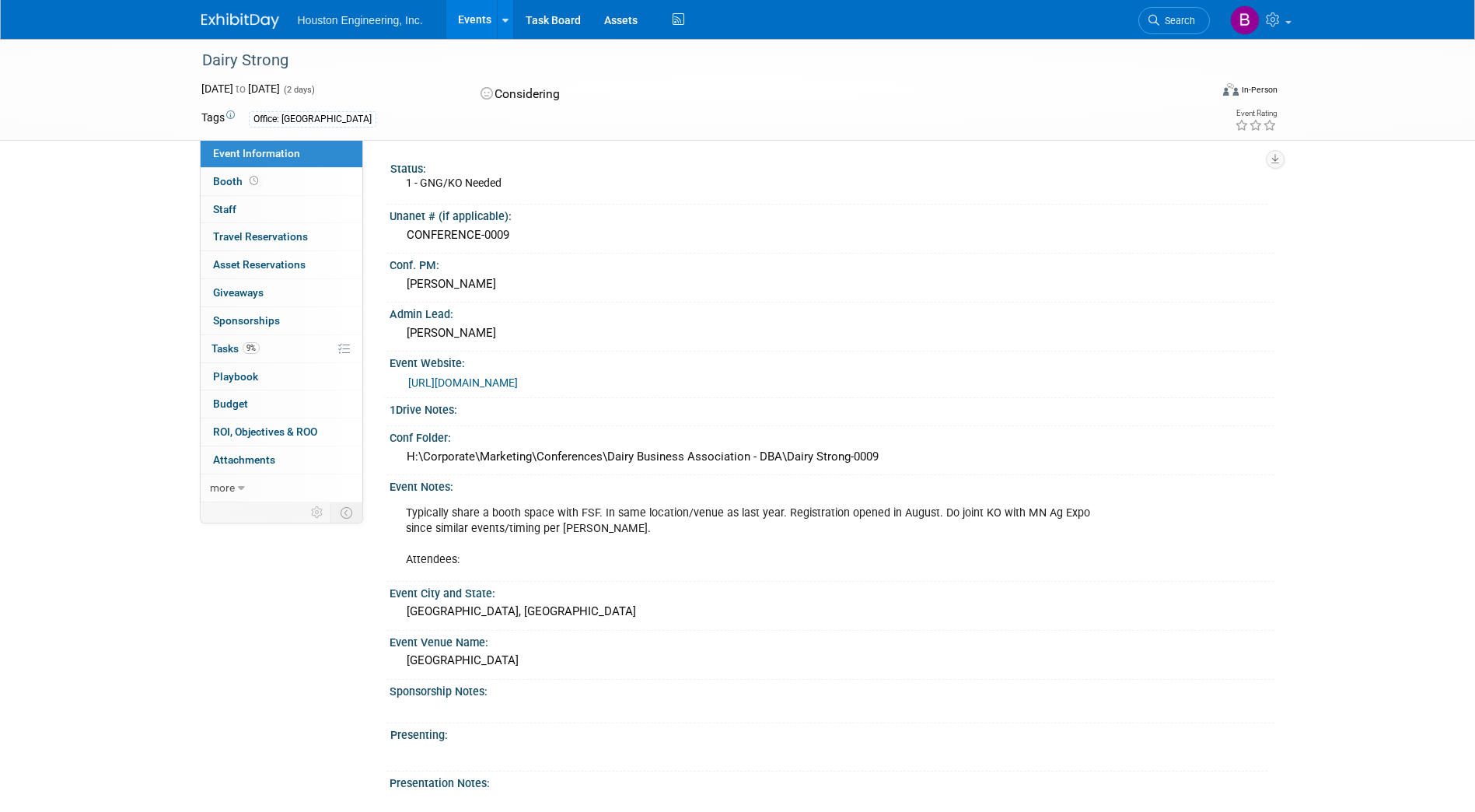
click at [518, 380] on link "[URL][DOMAIN_NAME]" at bounding box center [463, 382] width 110 height 12
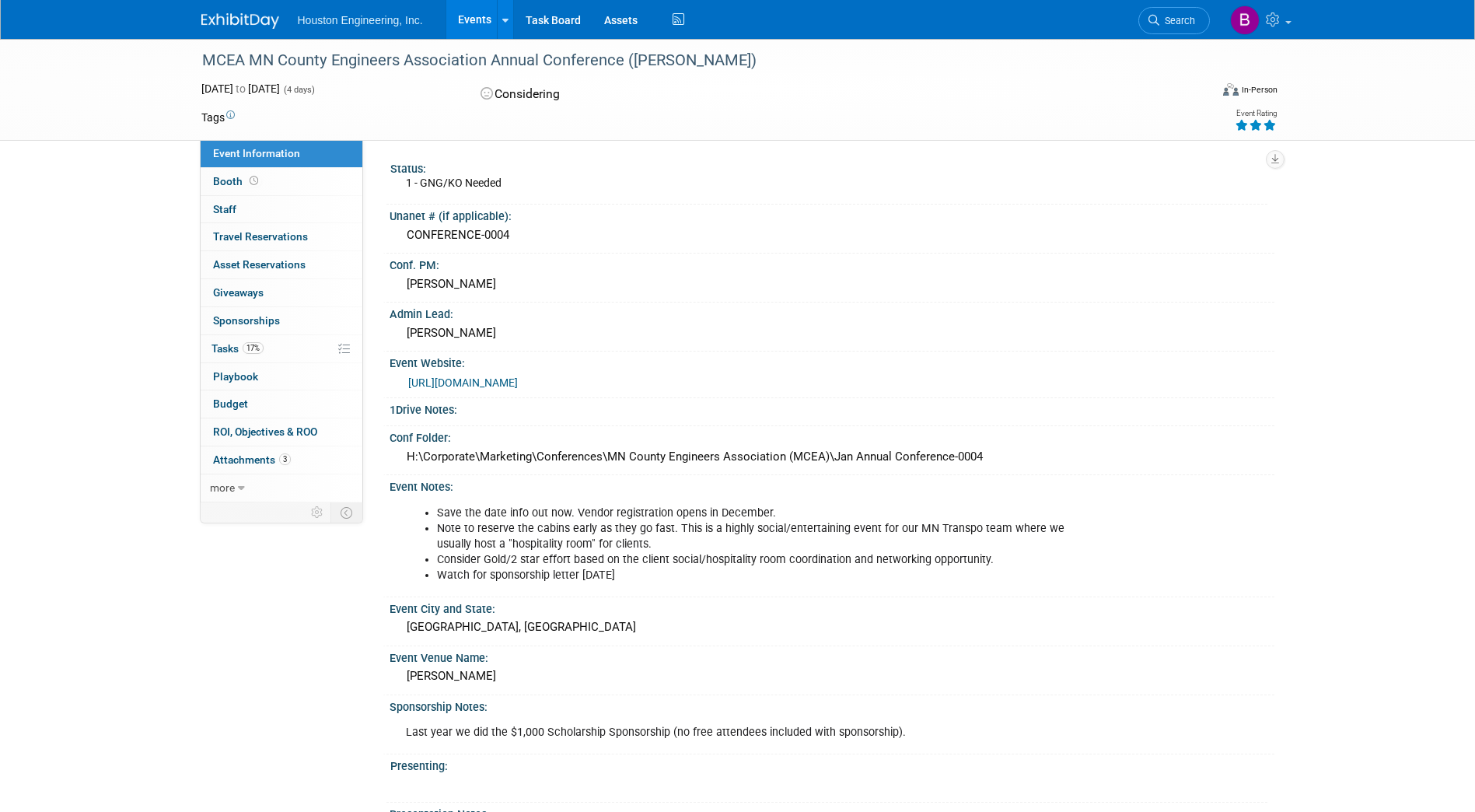
click at [699, 48] on div "MCEA MN County Engineers Association Annual Conference ([PERSON_NAME])" at bounding box center [692, 61] width 990 height 28
drag, startPoint x: 698, startPoint y: 57, endPoint x: 208, endPoint y: 67, distance: 490.1
click at [208, 67] on div "MCEA MN County Engineers Association Annual Conference ([PERSON_NAME])" at bounding box center [692, 61] width 990 height 28
copy div "MCEA MN County Engineers Association Annual Conference ([PERSON_NAME])"
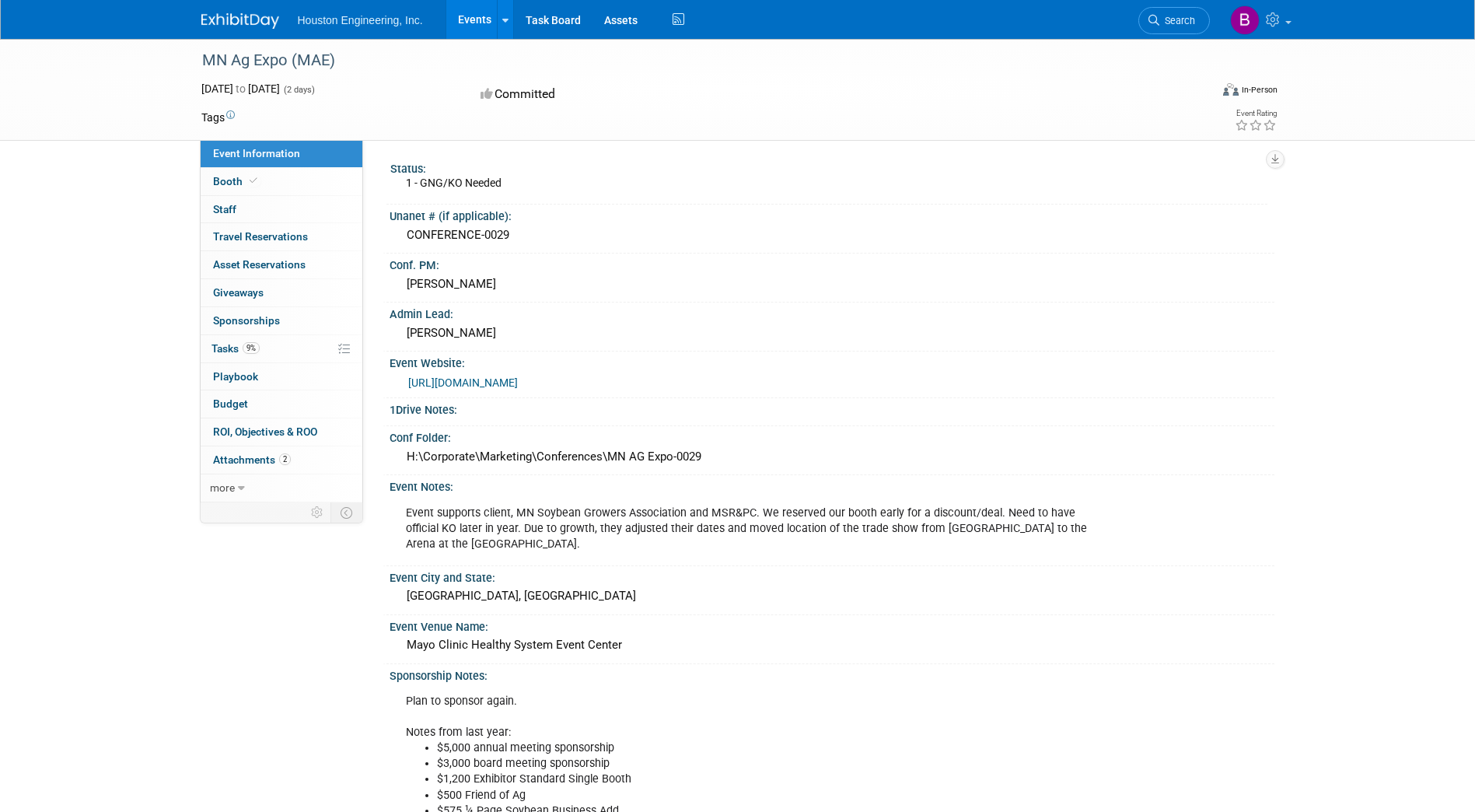
drag, startPoint x: 340, startPoint y: 55, endPoint x: 199, endPoint y: 65, distance: 141.4
click at [199, 65] on div "MN Ag Expo (MAE)" at bounding box center [692, 61] width 990 height 28
copy div "MN Ag Expo (MAE)"
click at [469, 382] on link "https://mnagexpo.com/" at bounding box center [463, 382] width 110 height 12
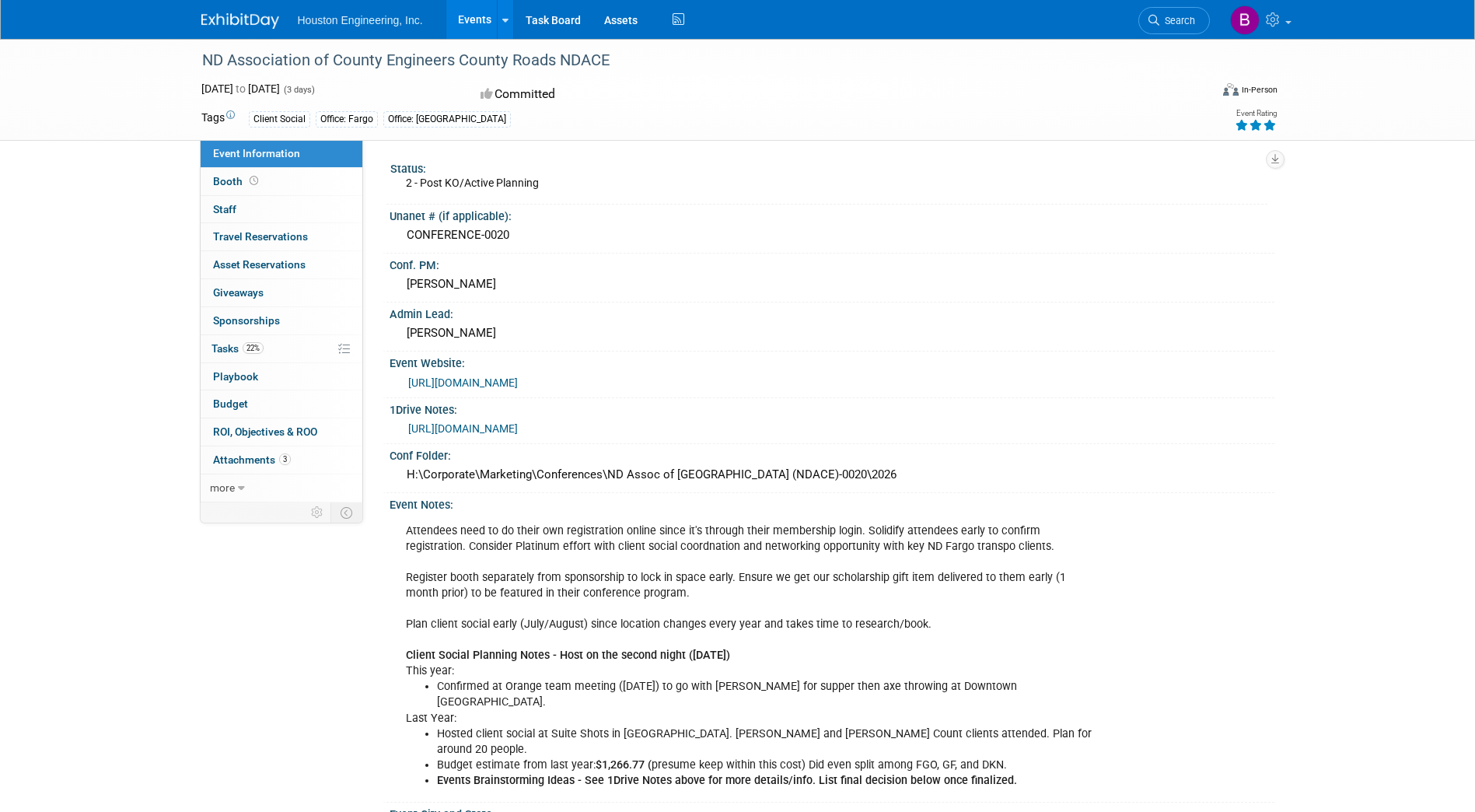
click at [614, 52] on div "ND Association of County Engineers County Roads NDACE" at bounding box center [692, 61] width 990 height 28
drag, startPoint x: 447, startPoint y: 55, endPoint x: 202, endPoint y: 65, distance: 245.2
click at [202, 65] on div "ND Association of County Engineers County Roads NDACE" at bounding box center [692, 61] width 990 height 28
copy div "ND Association of County Engineers County Roads NDACE"
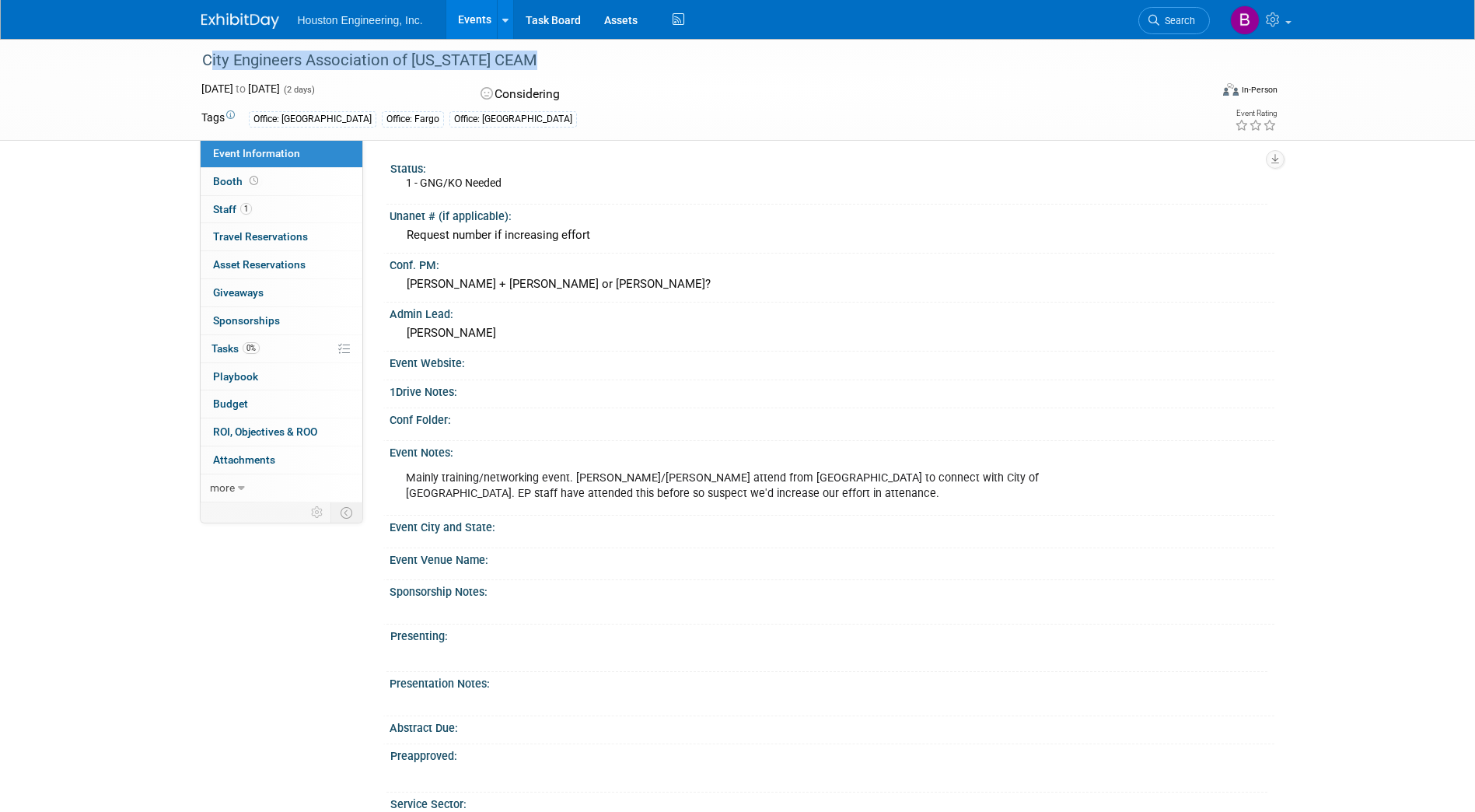
drag, startPoint x: 529, startPoint y: 61, endPoint x: 207, endPoint y: 57, distance: 322.0
click at [207, 57] on div "City Engineers Association of [US_STATE] CEAM" at bounding box center [692, 61] width 990 height 28
copy div "City Engineers Association of [US_STATE] CEAM"
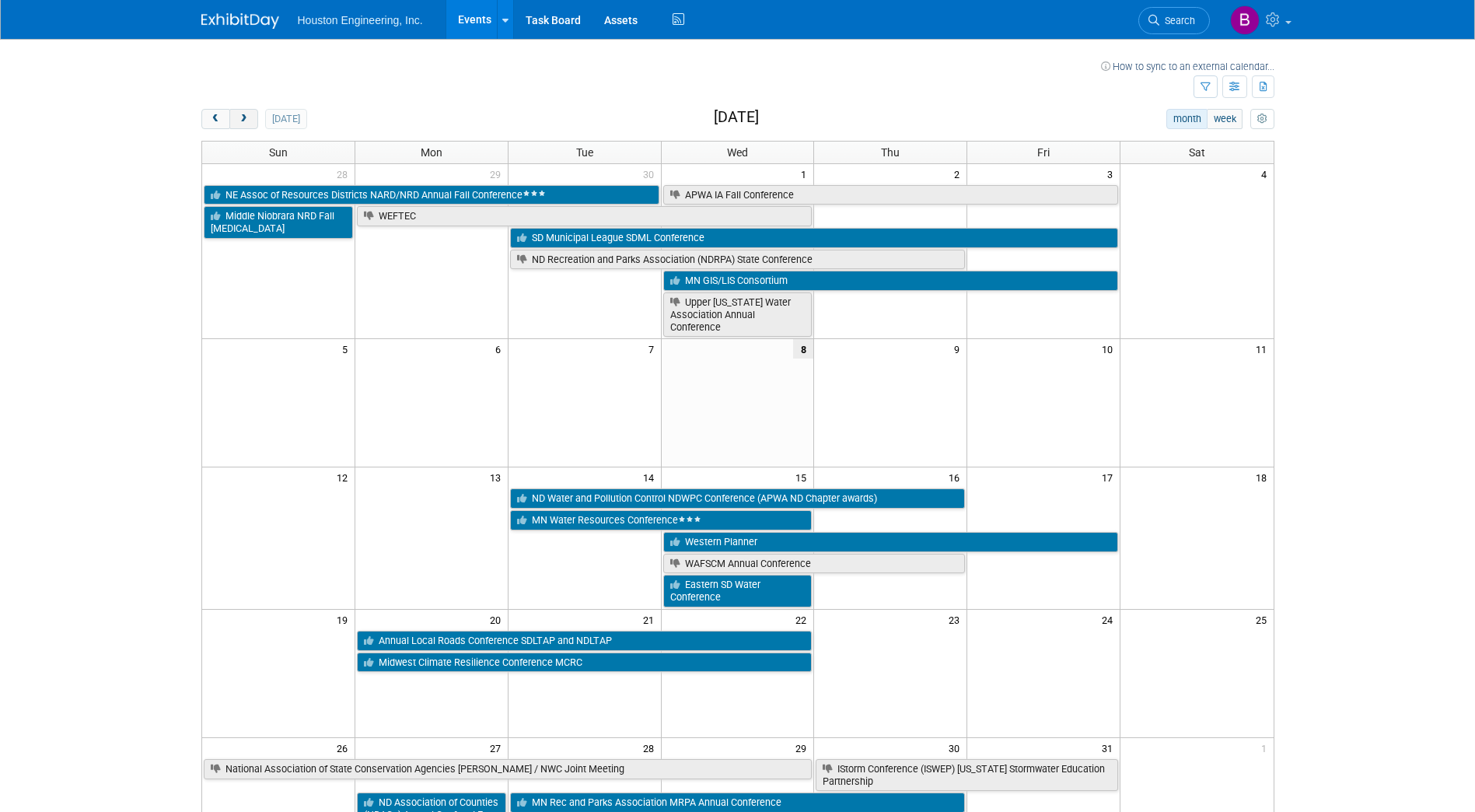
click at [252, 113] on button "next" at bounding box center [243, 119] width 29 height 20
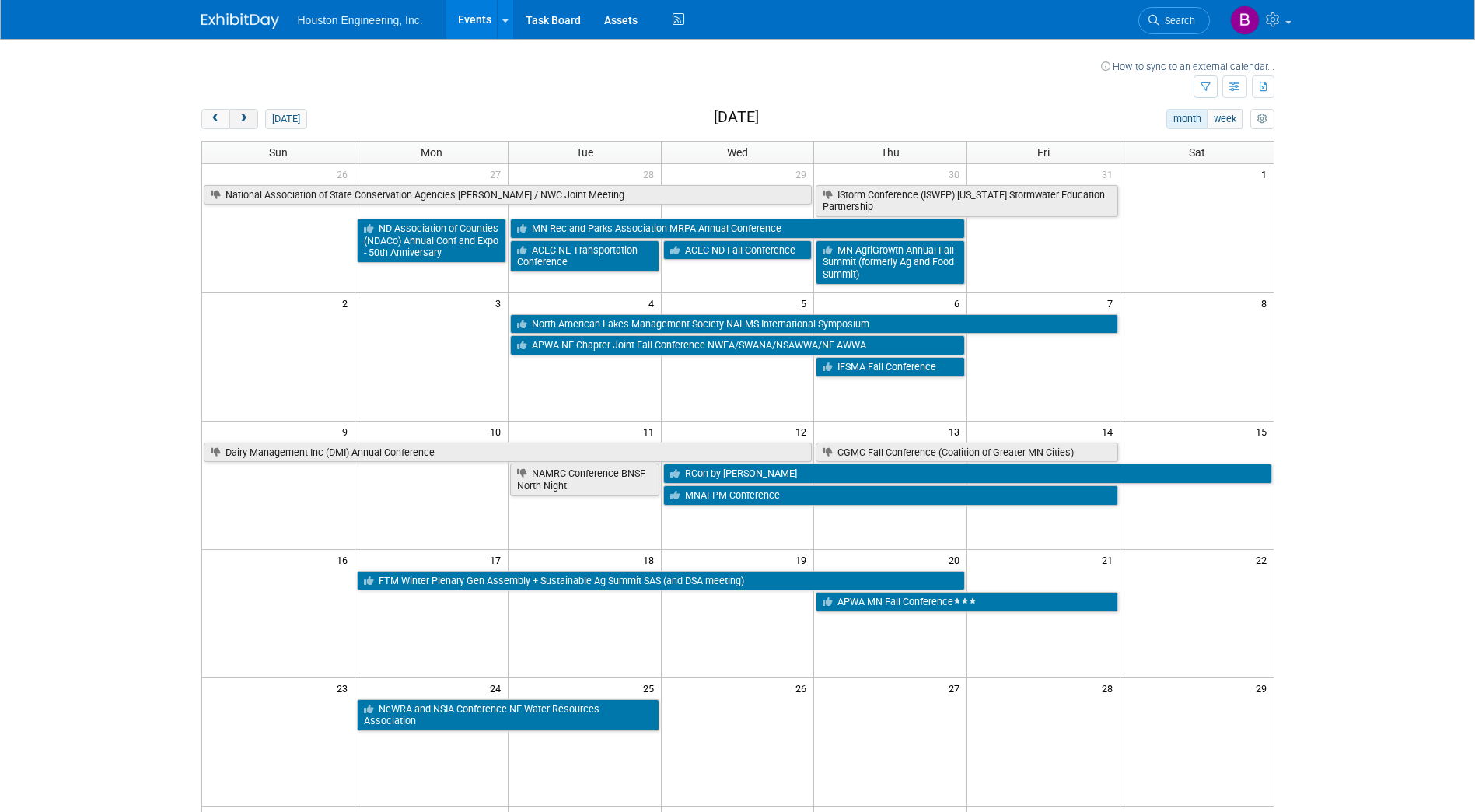
click at [252, 113] on button "next" at bounding box center [243, 119] width 29 height 20
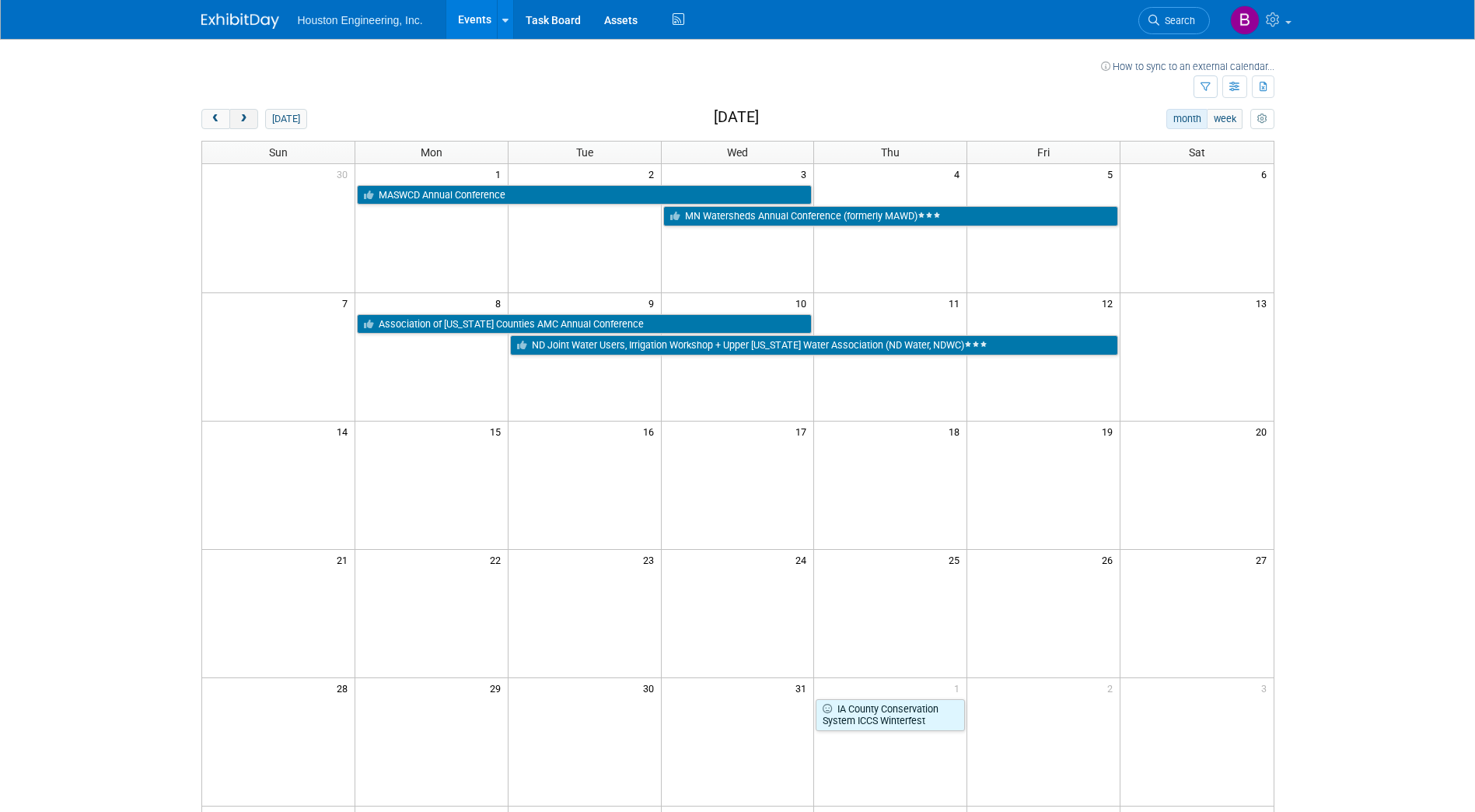
click at [242, 118] on span "next" at bounding box center [244, 120] width 11 height 10
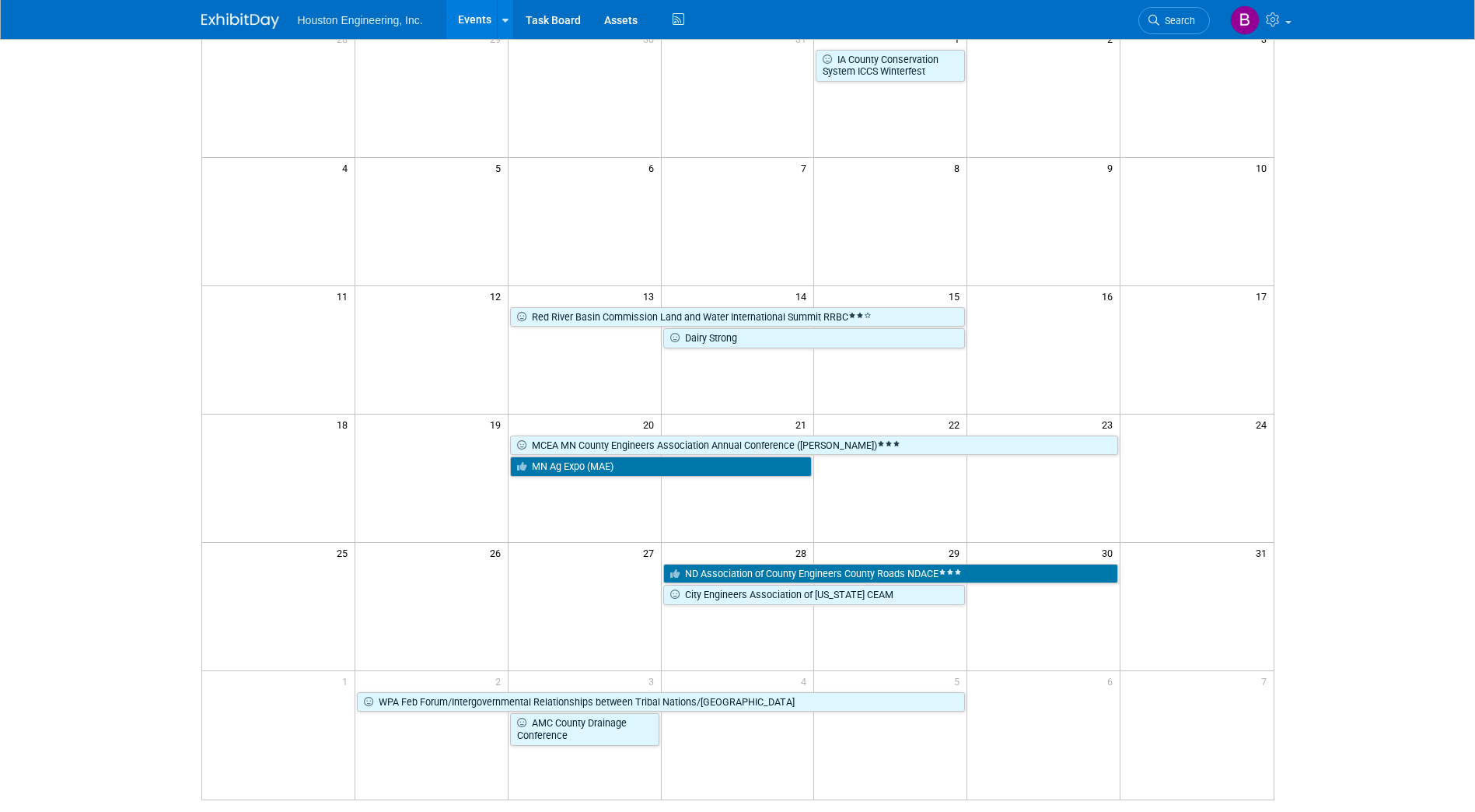
scroll to position [233, 0]
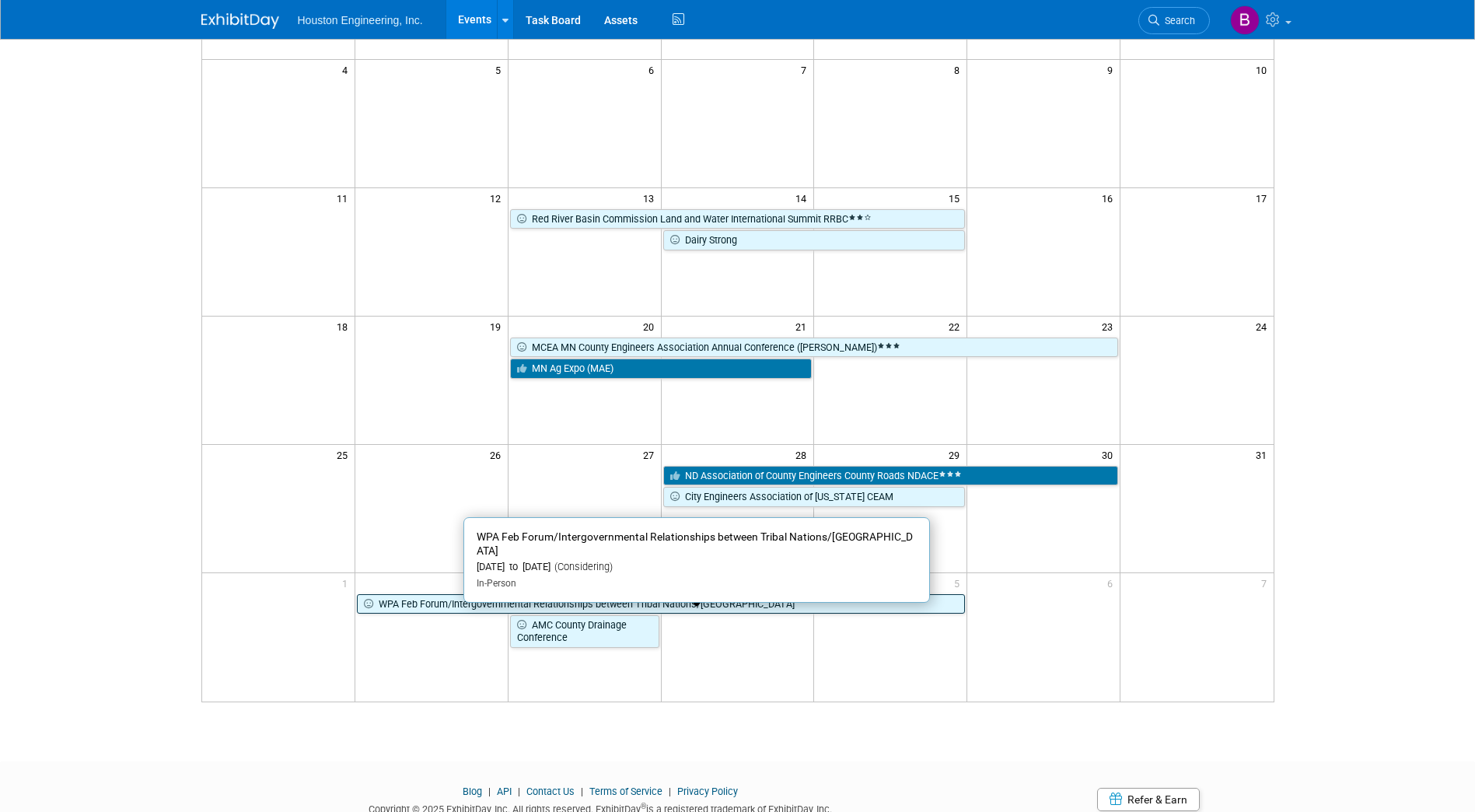
click at [432, 604] on link "WPA Feb Forum/Intergovernmental Relationships between Tribal Nations/MN" at bounding box center [661, 604] width 608 height 20
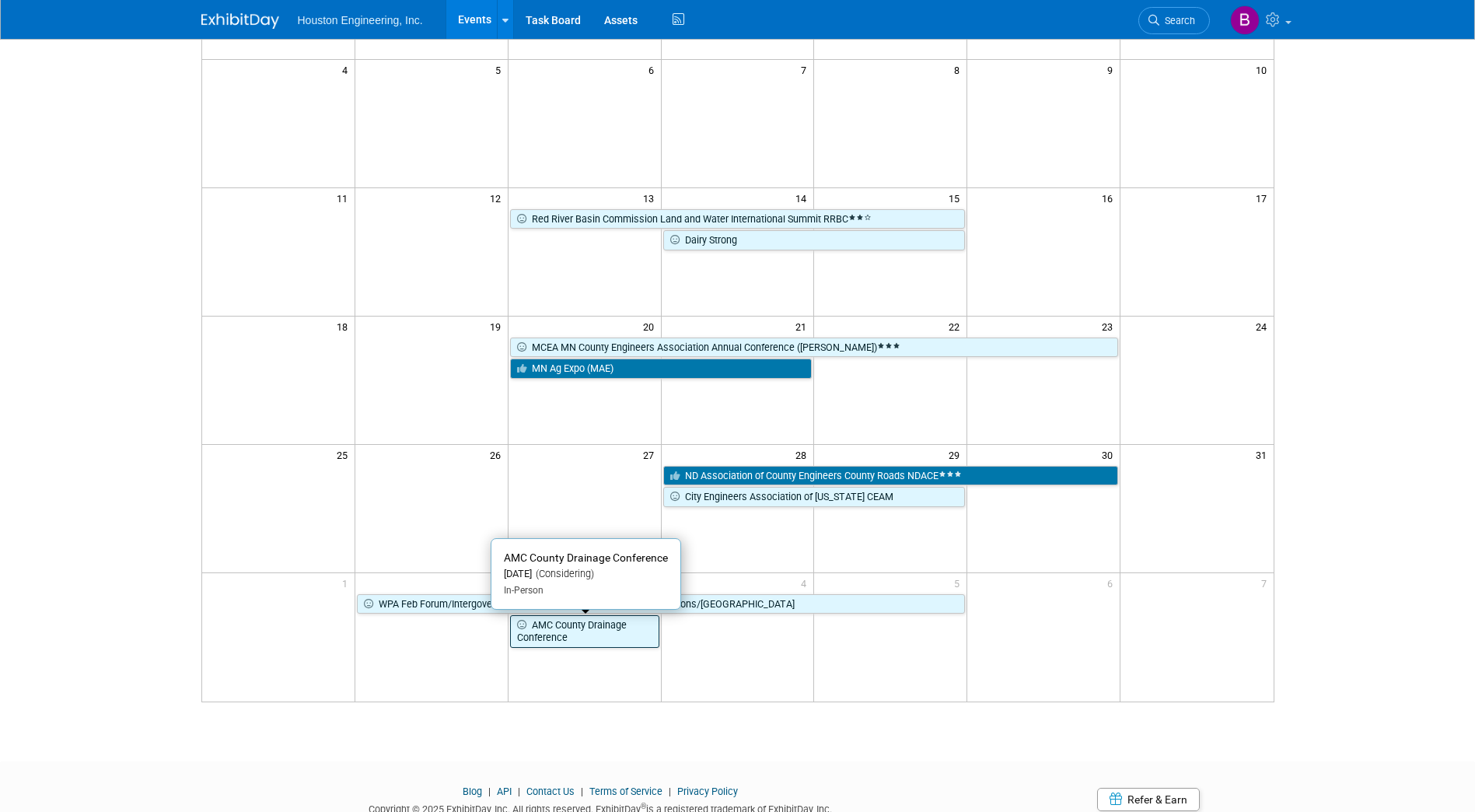
click at [585, 632] on link "AMC County Drainage Conference" at bounding box center [584, 631] width 149 height 32
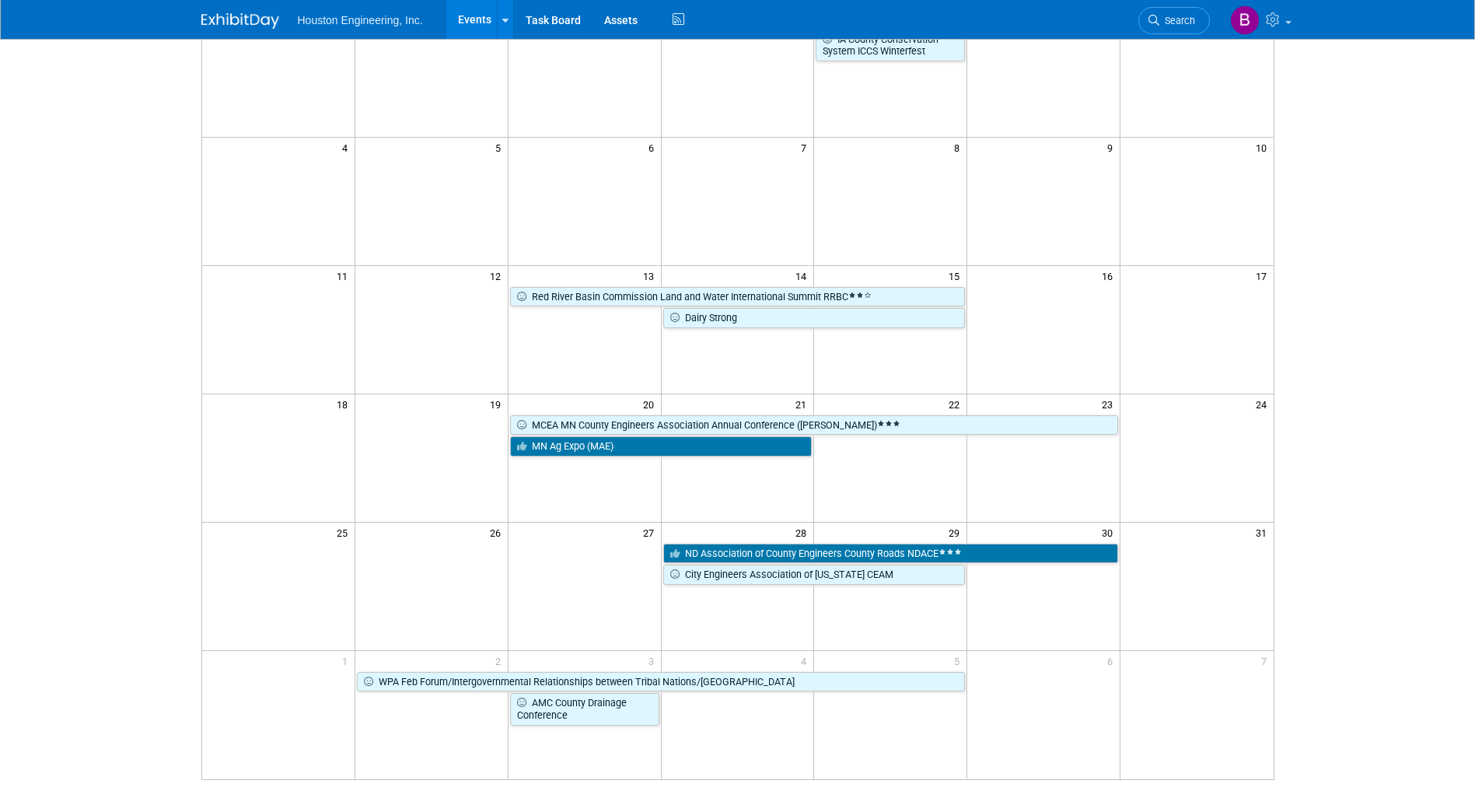
scroll to position [0, 0]
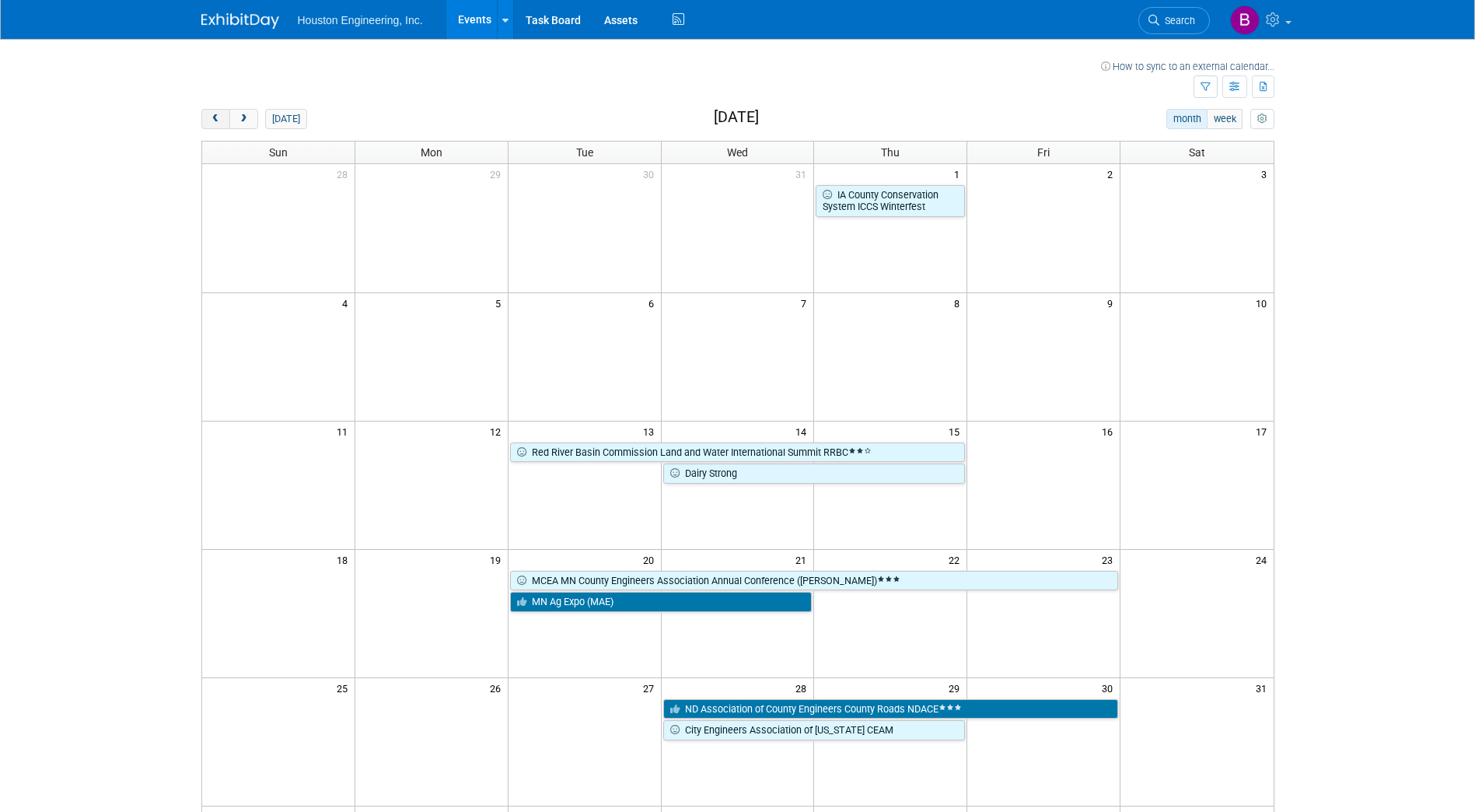
click at [217, 117] on span "prev" at bounding box center [216, 120] width 11 height 10
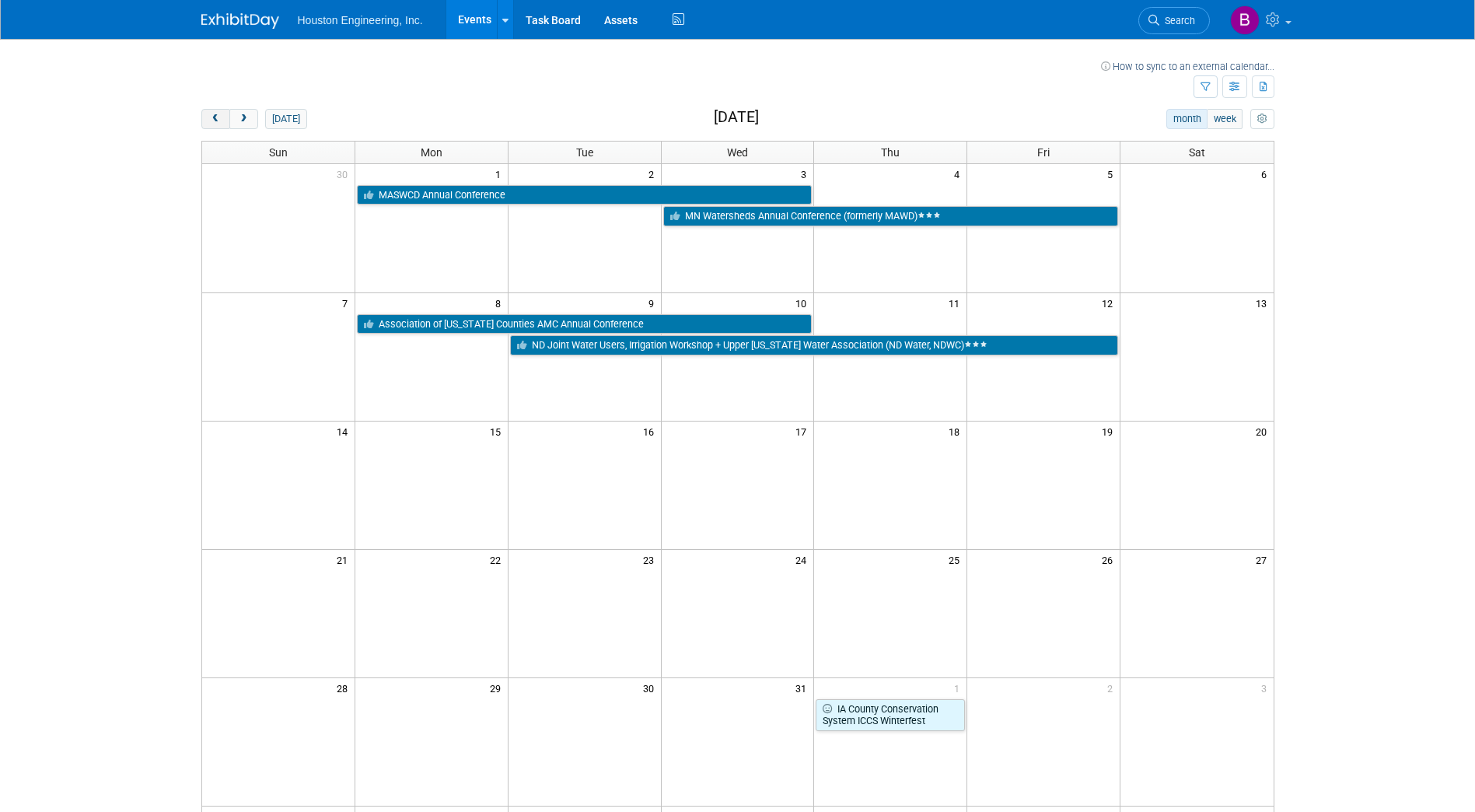
click at [217, 117] on span "prev" at bounding box center [216, 120] width 11 height 10
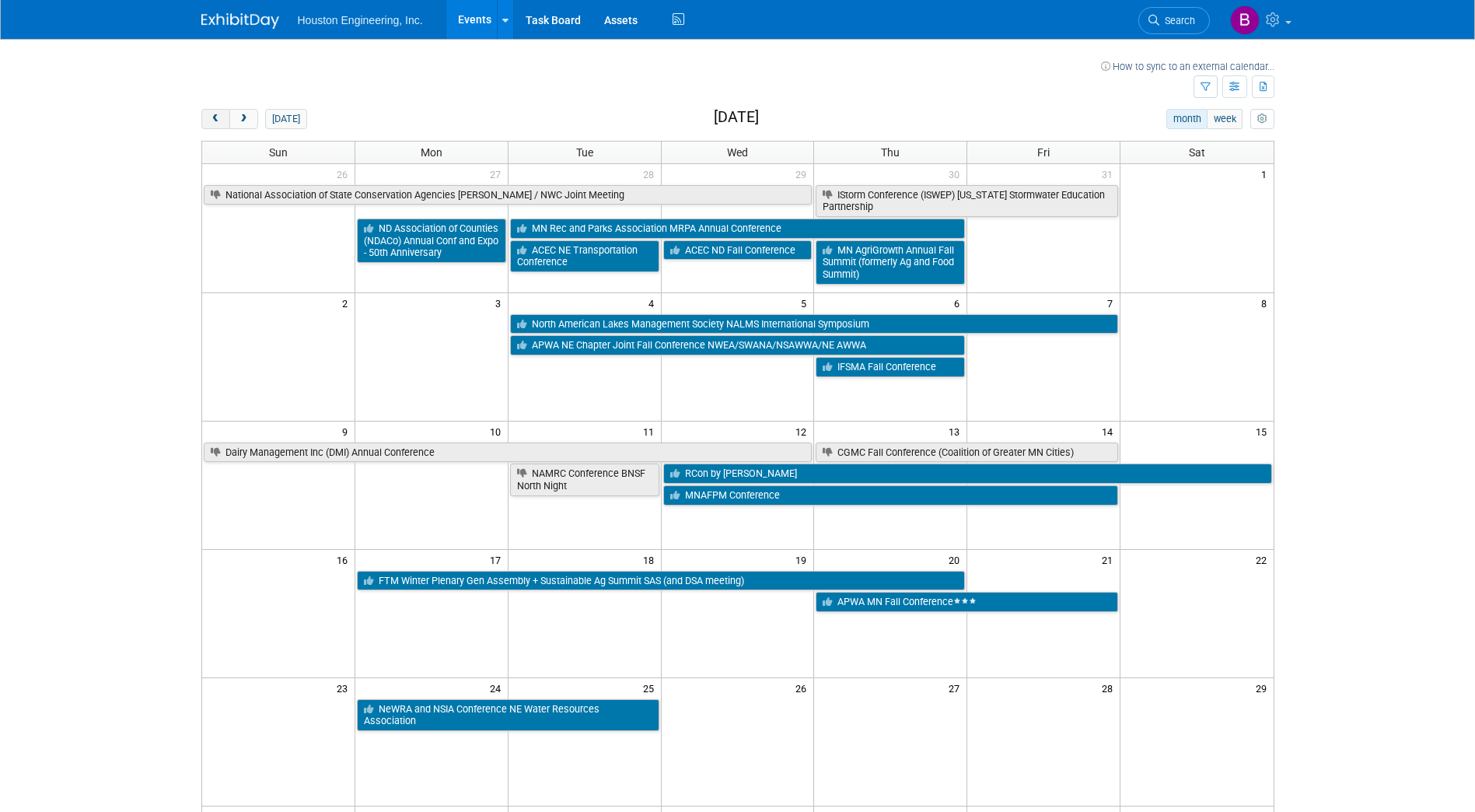
click at [217, 117] on span "prev" at bounding box center [216, 120] width 11 height 10
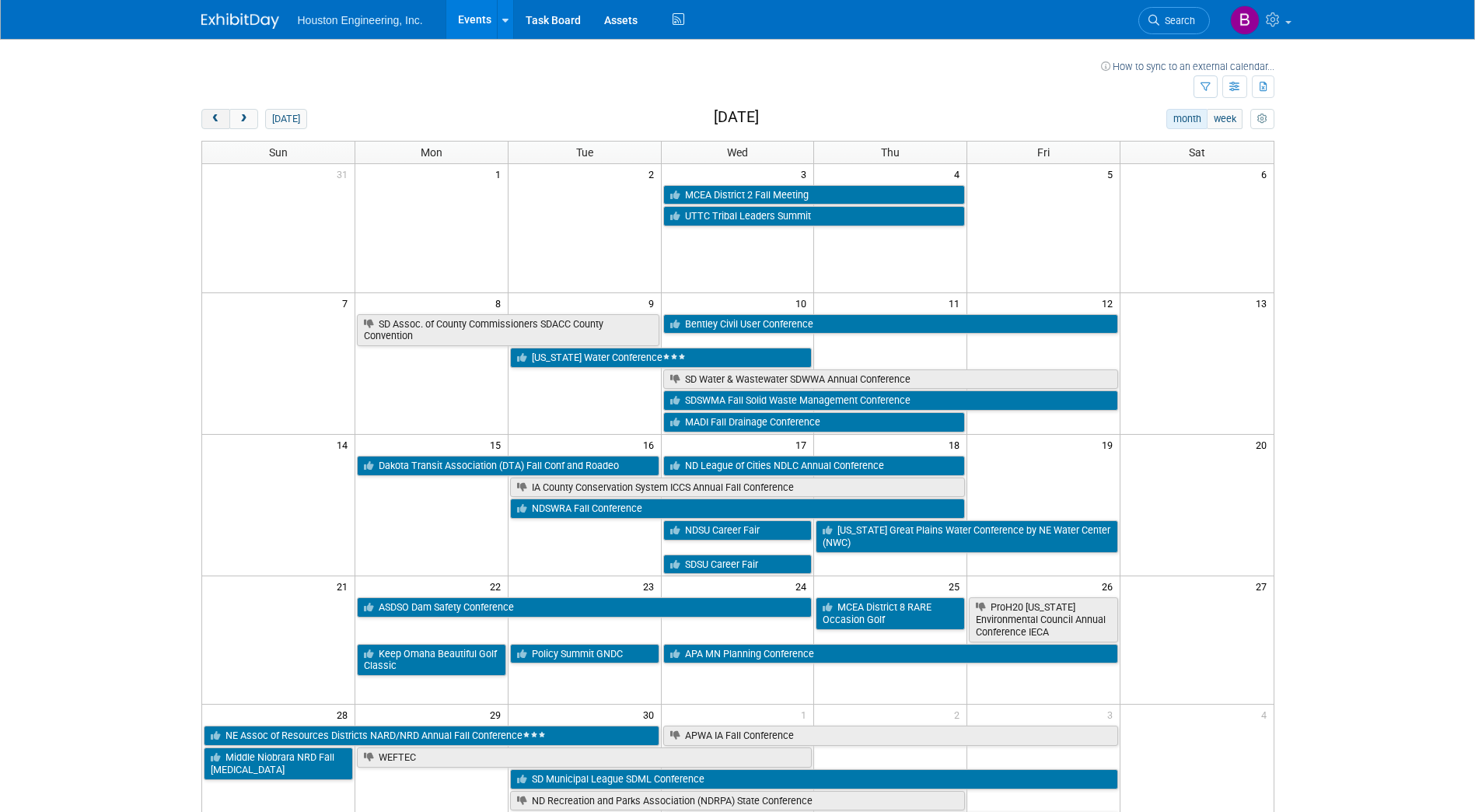
click at [217, 117] on span "prev" at bounding box center [216, 120] width 11 height 10
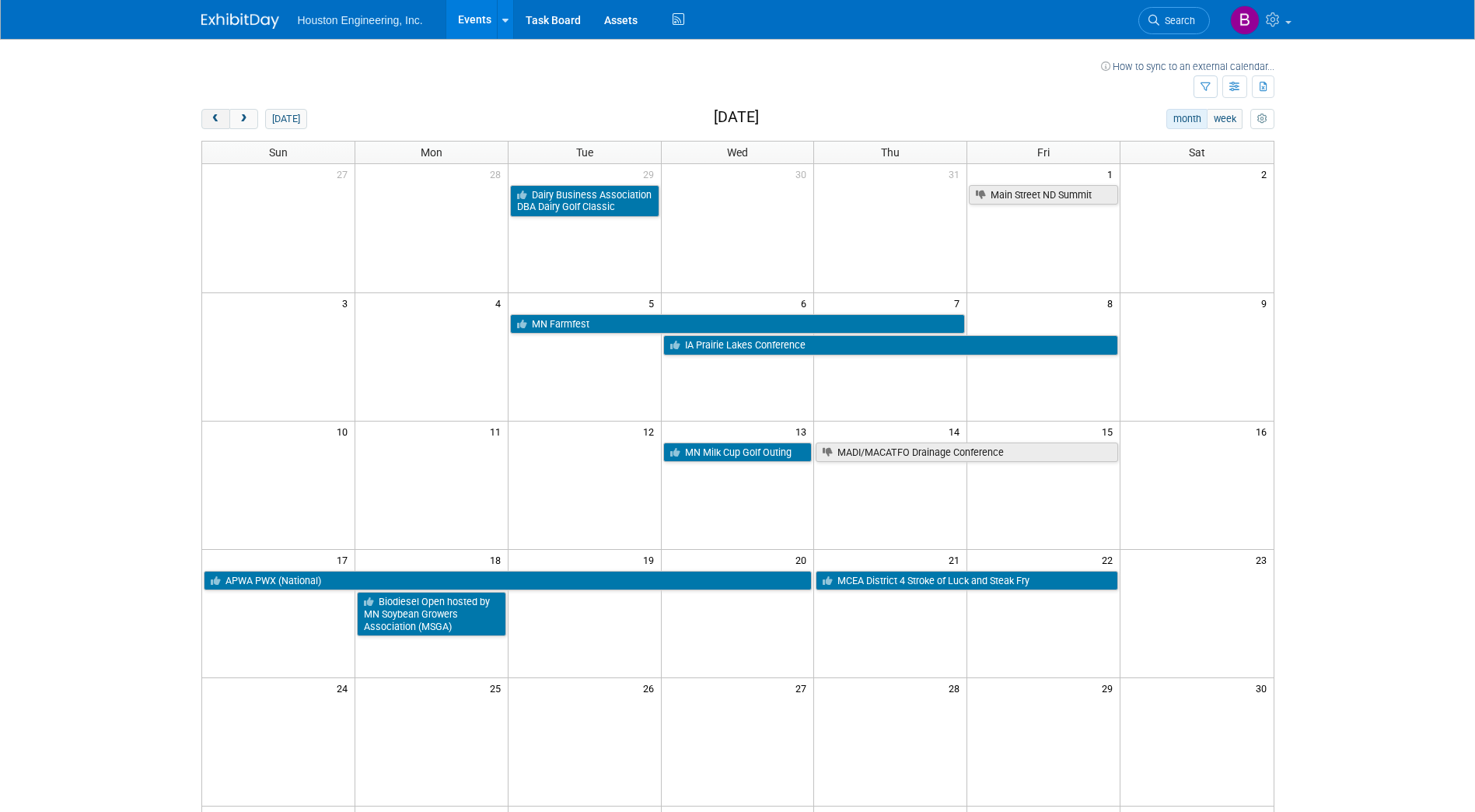
click at [217, 117] on span "prev" at bounding box center [216, 120] width 11 height 10
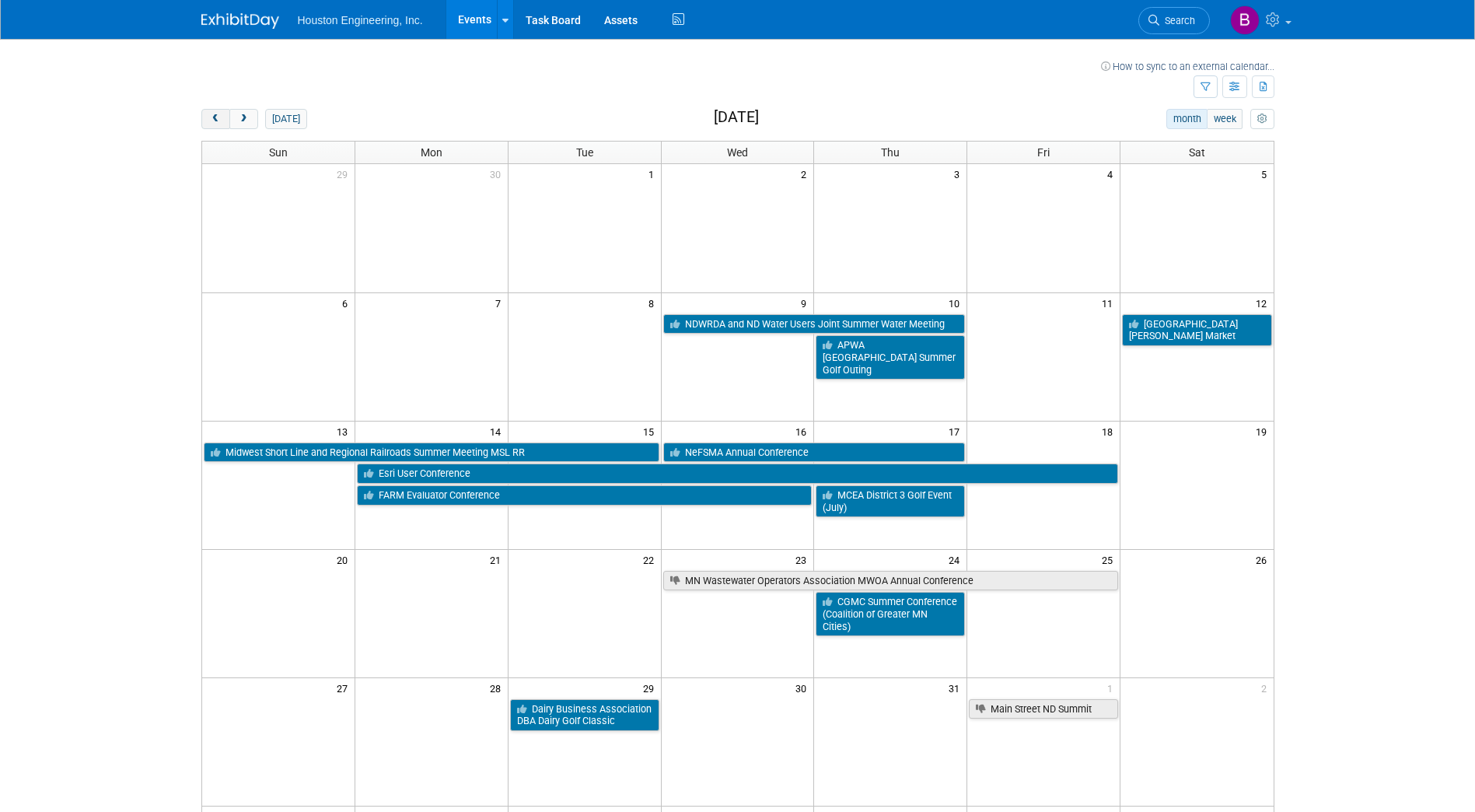
click at [217, 117] on span "prev" at bounding box center [216, 120] width 11 height 10
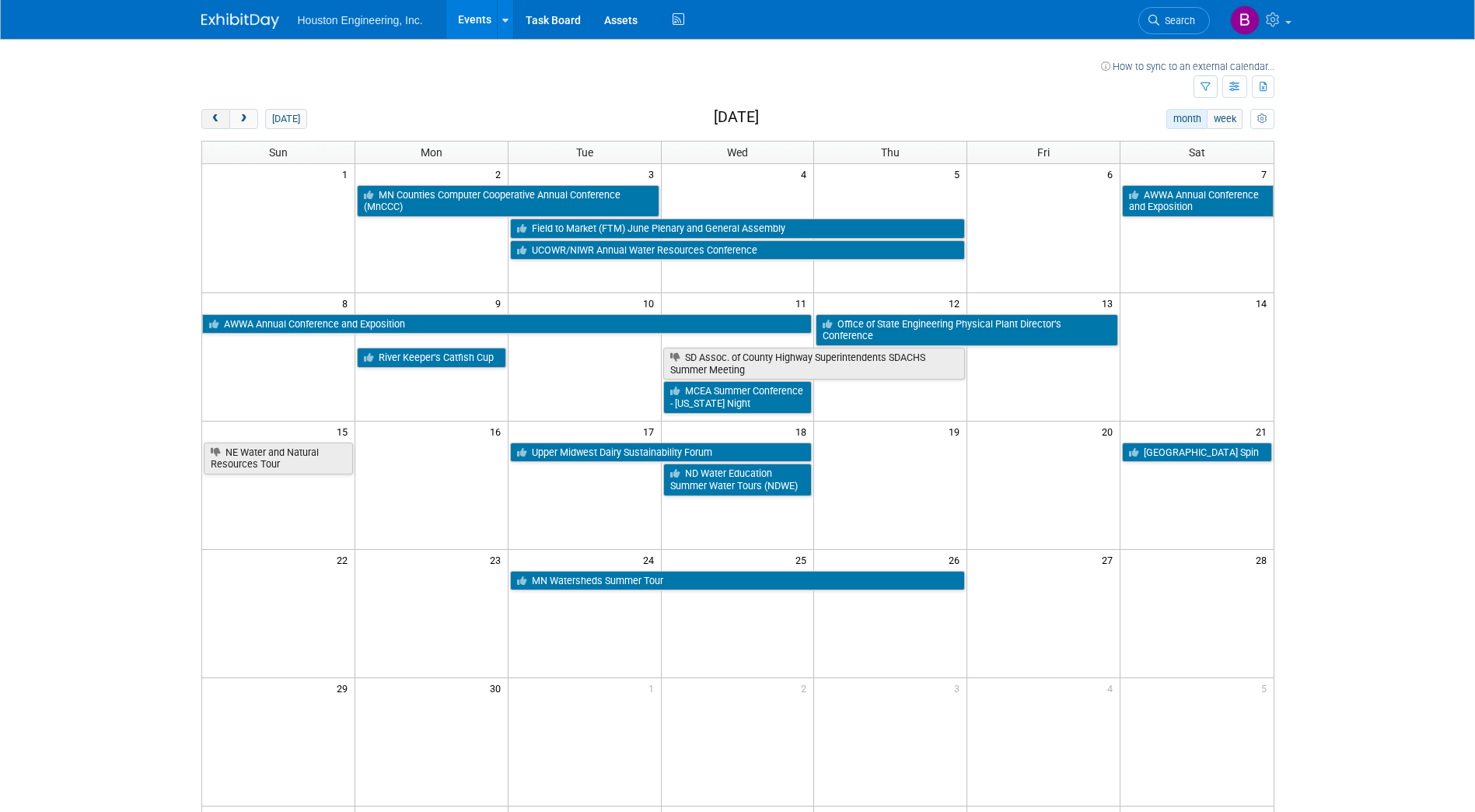
click at [217, 117] on span "prev" at bounding box center [216, 120] width 11 height 10
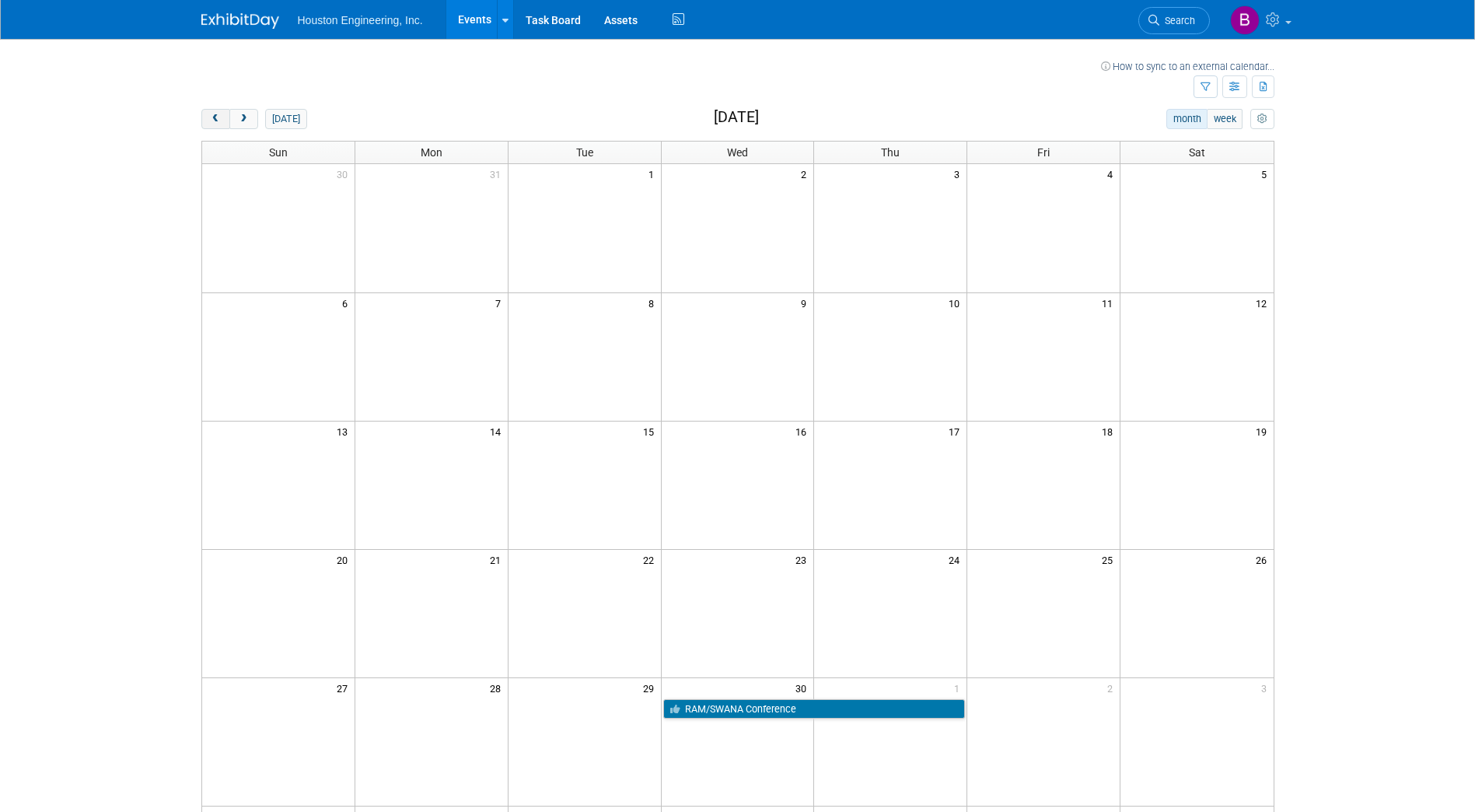
click at [217, 117] on span "prev" at bounding box center [216, 120] width 11 height 10
click at [248, 119] on span "next" at bounding box center [244, 120] width 11 height 10
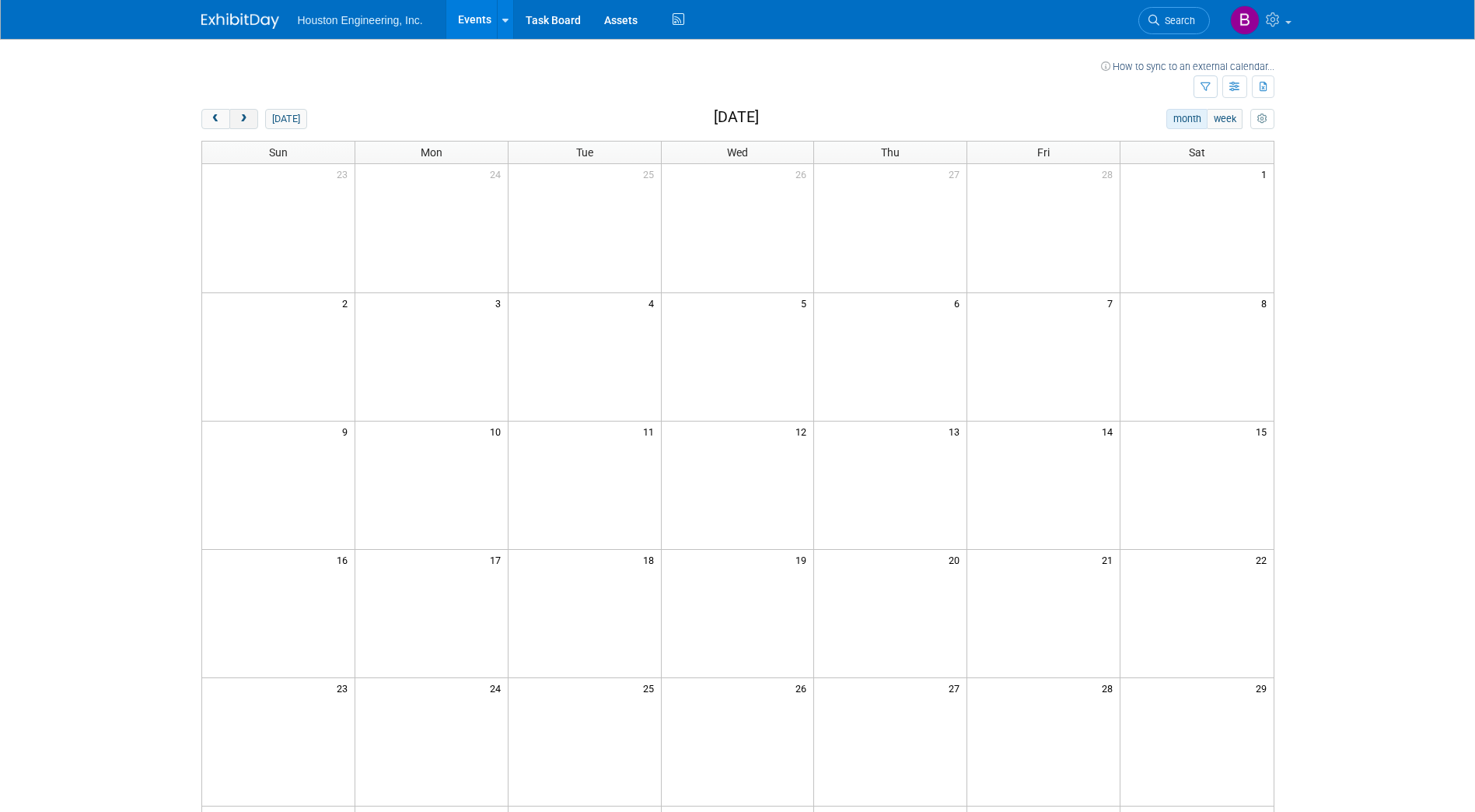
click at [248, 119] on span "next" at bounding box center [244, 120] width 11 height 10
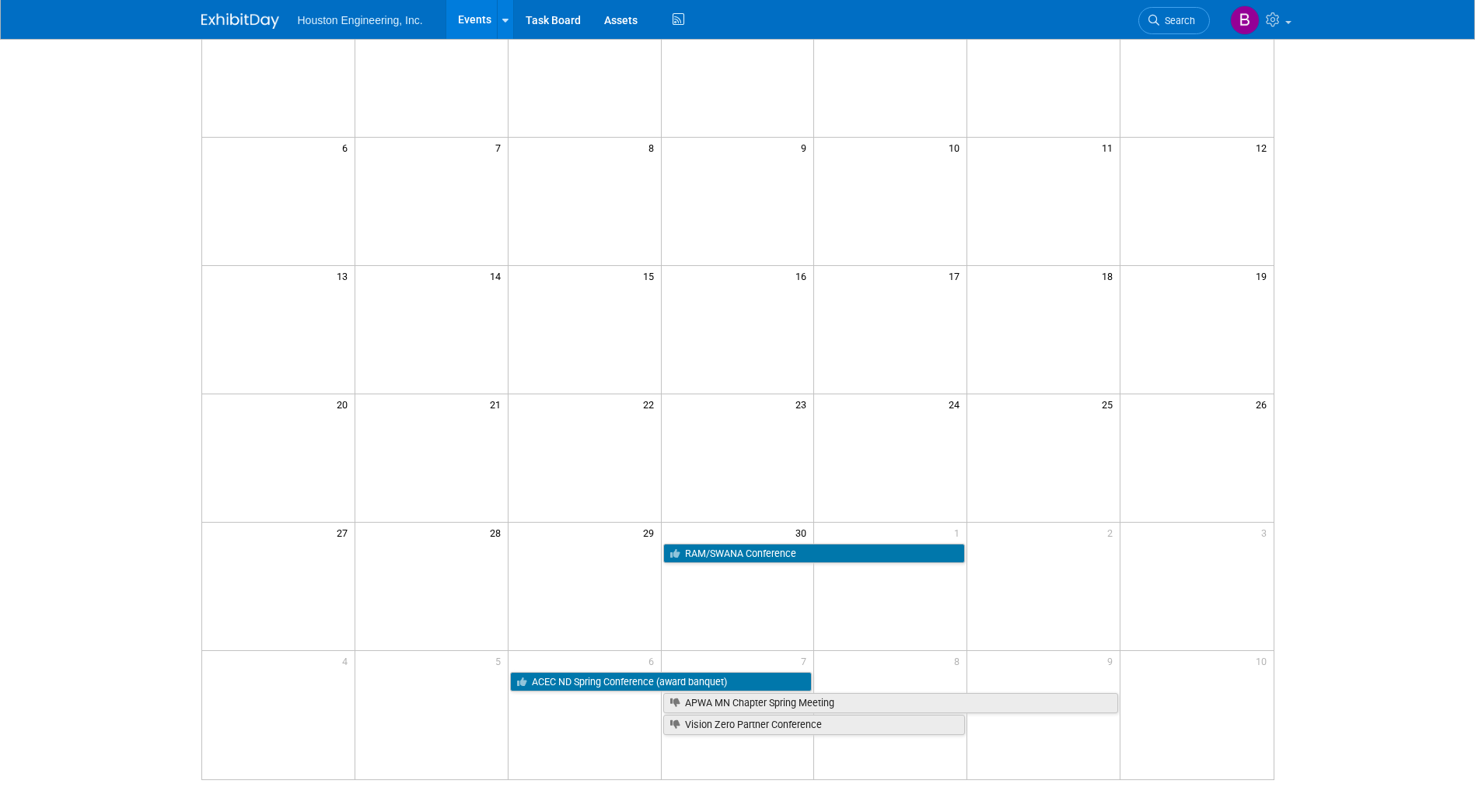
scroll to position [233, 0]
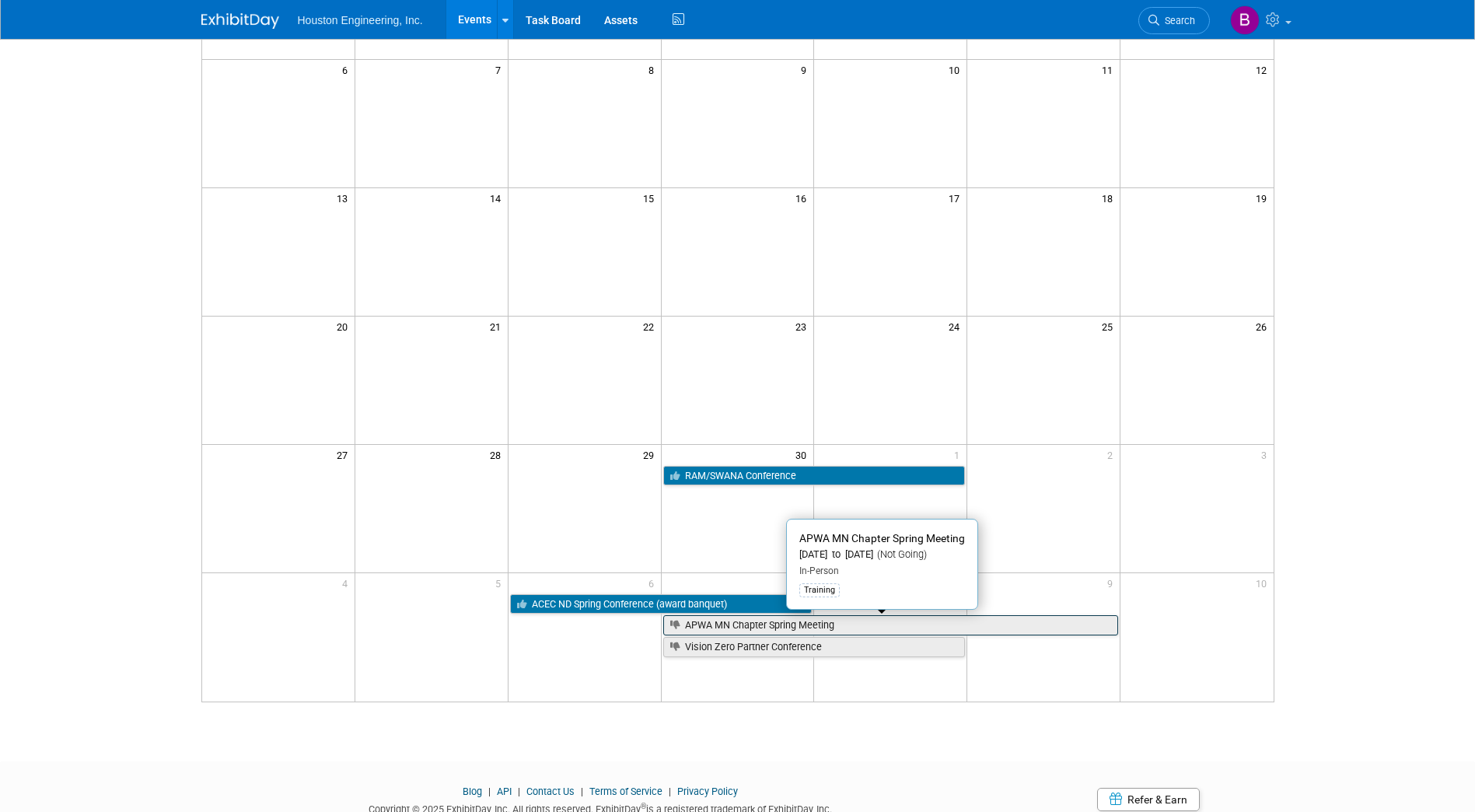
click at [845, 625] on link "APWA MN Chapter Spring Meeting" at bounding box center [891, 625] width 456 height 20
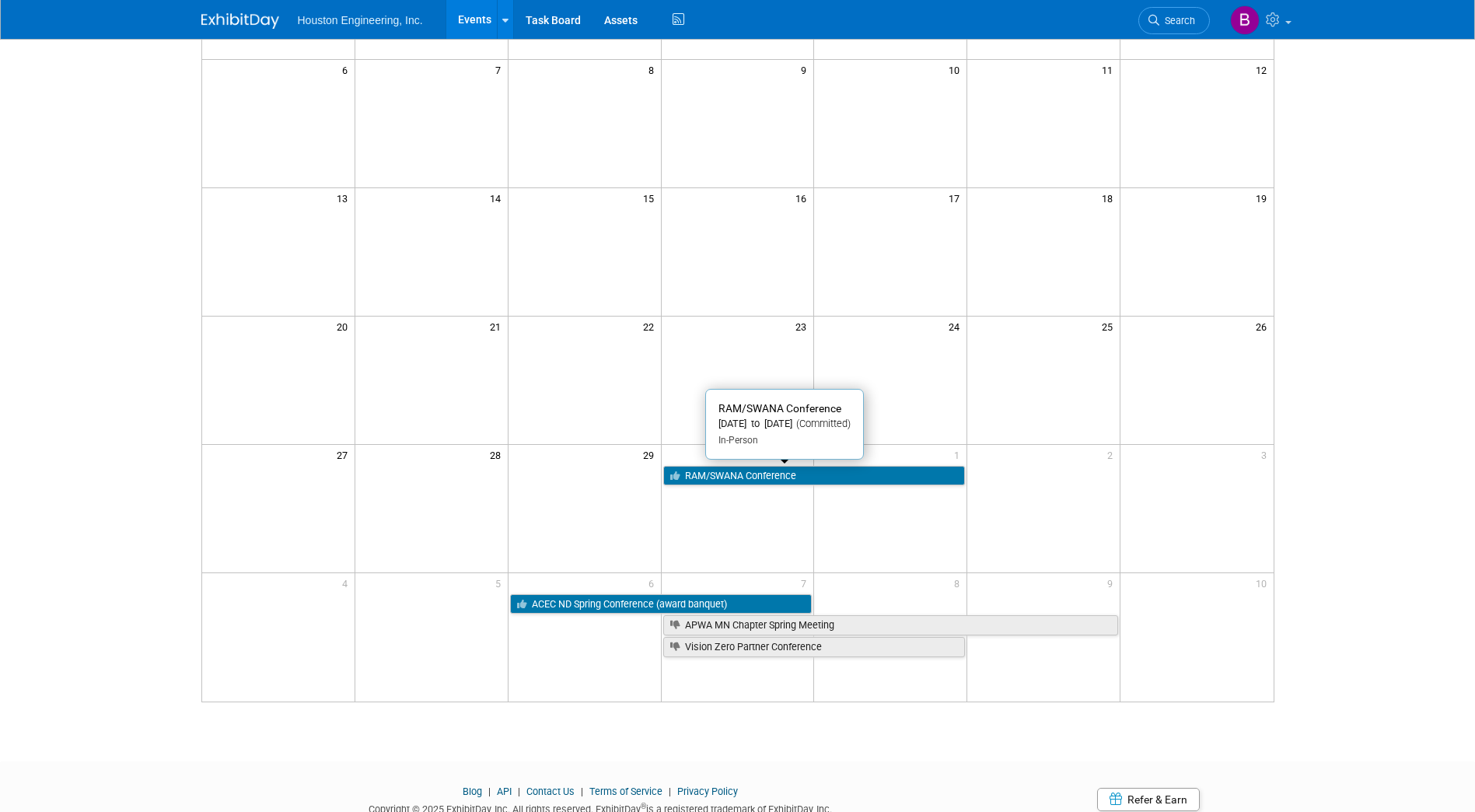
drag, startPoint x: 785, startPoint y: 473, endPoint x: 844, endPoint y: 467, distance: 59.3
click at [785, 473] on link "RAM/SWANA Conference" at bounding box center [814, 476] width 303 height 20
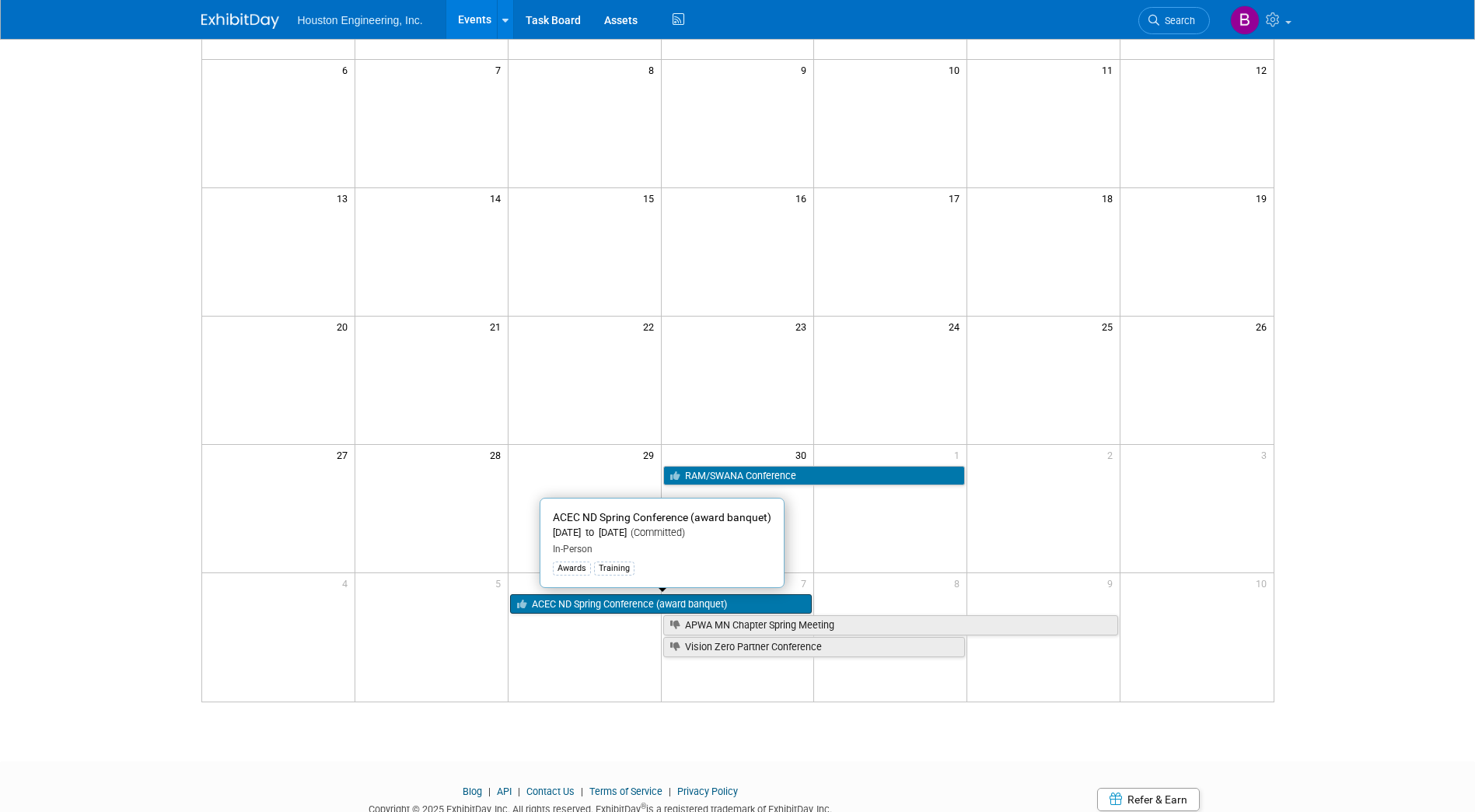
click at [741, 600] on link "ACEC ND Spring Conference (award banquet)" at bounding box center [661, 604] width 303 height 20
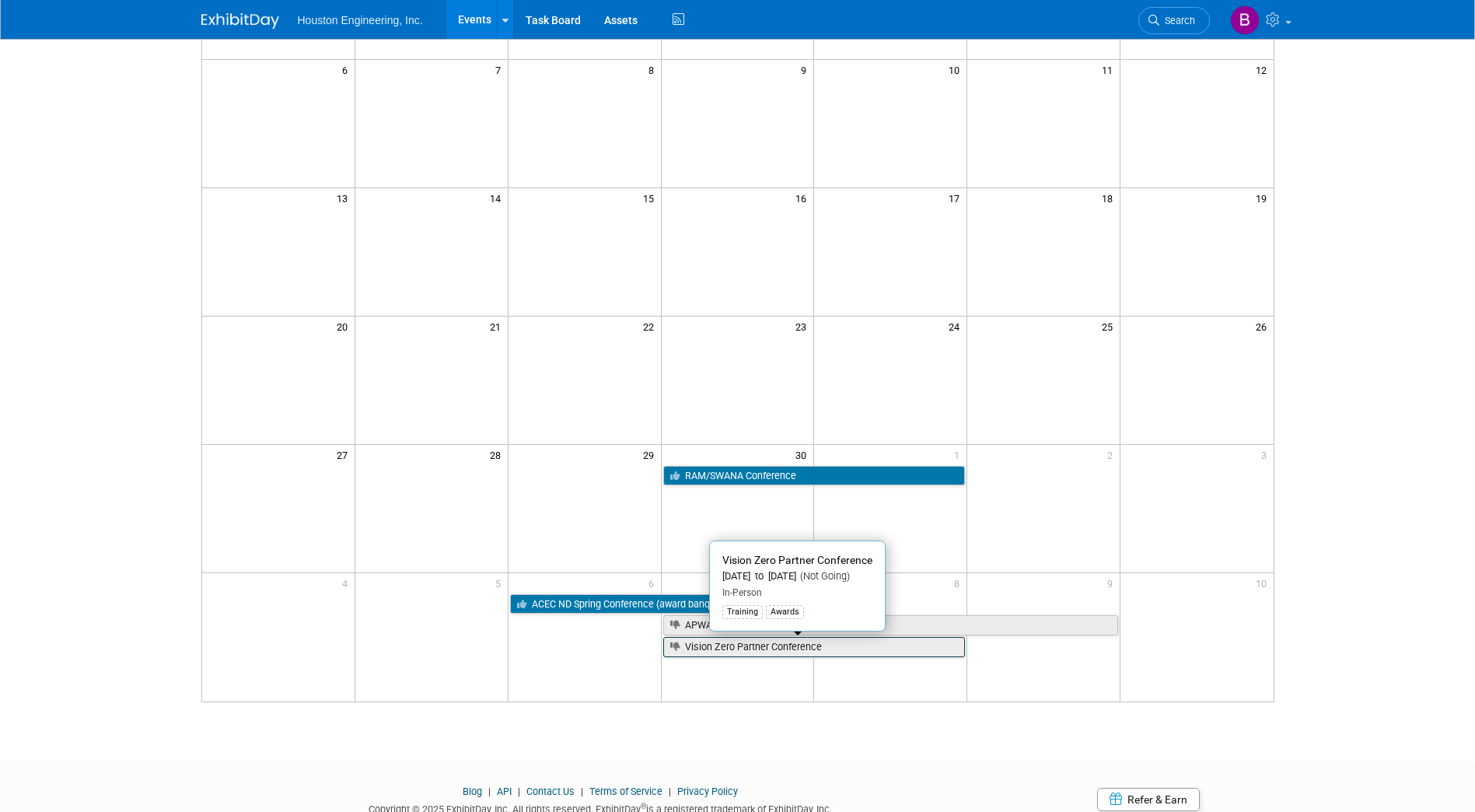
click at [715, 644] on link "Vision Zero Partner Conference" at bounding box center [814, 647] width 303 height 20
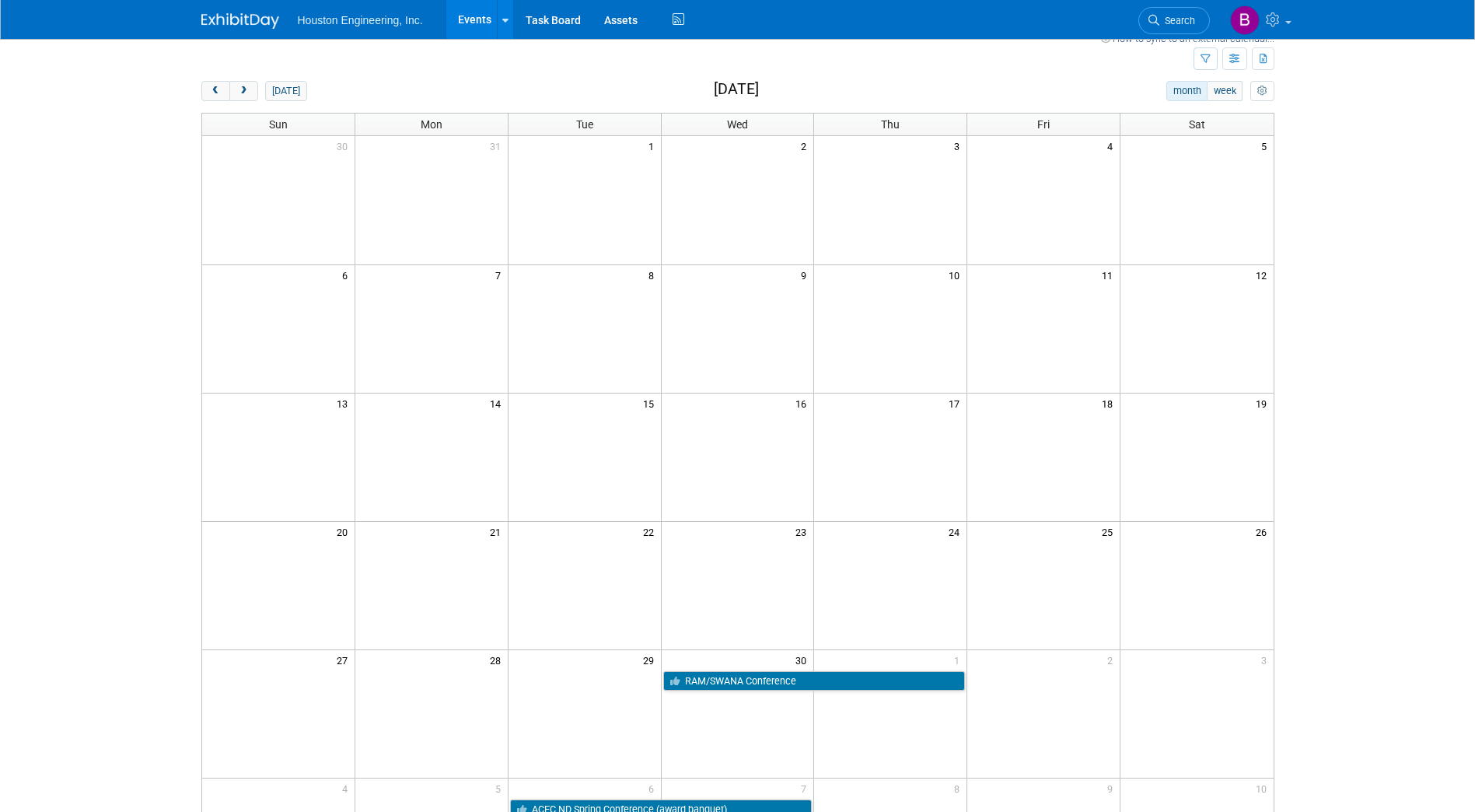
scroll to position [0, 0]
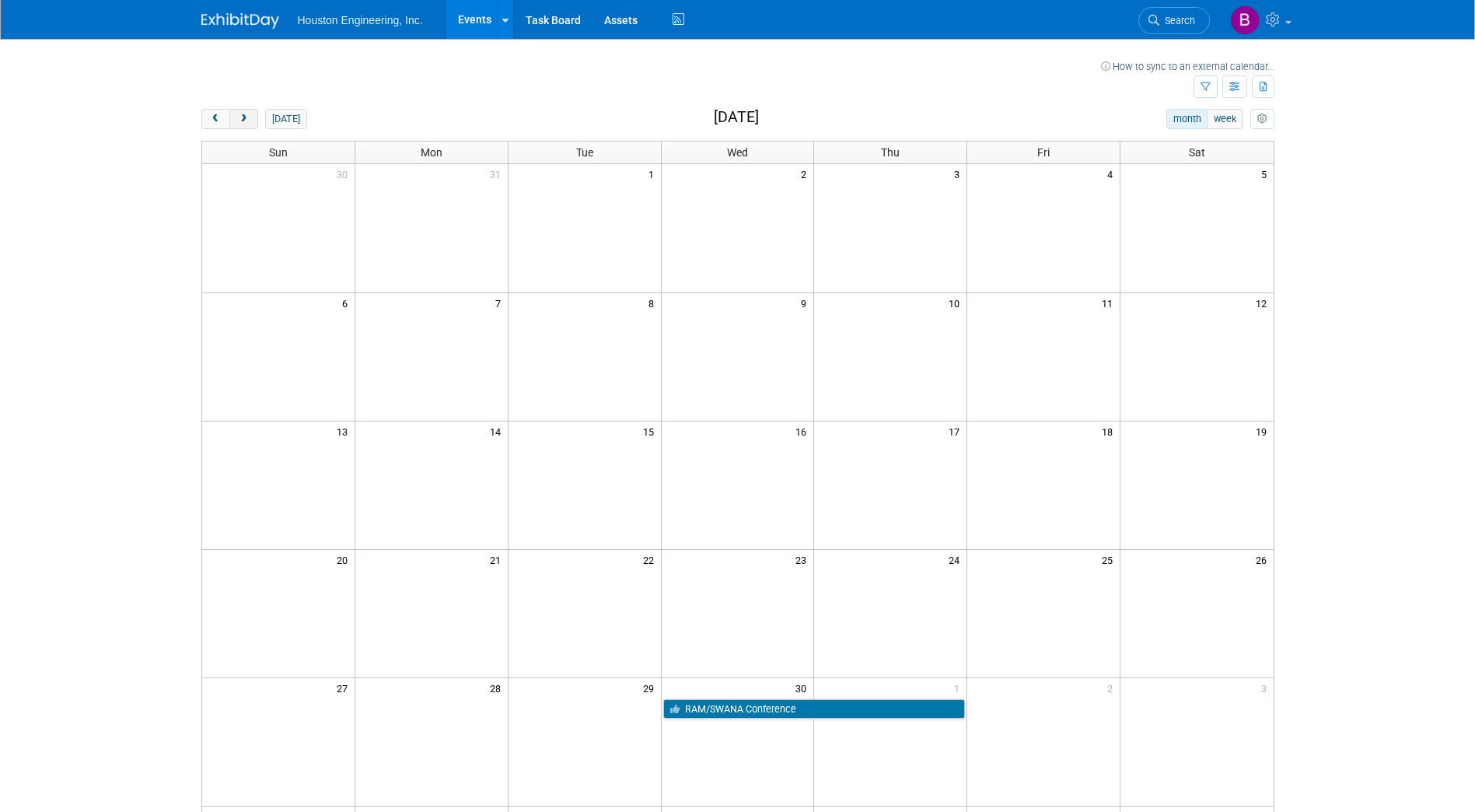
click at [246, 120] on span "next" at bounding box center [244, 120] width 11 height 10
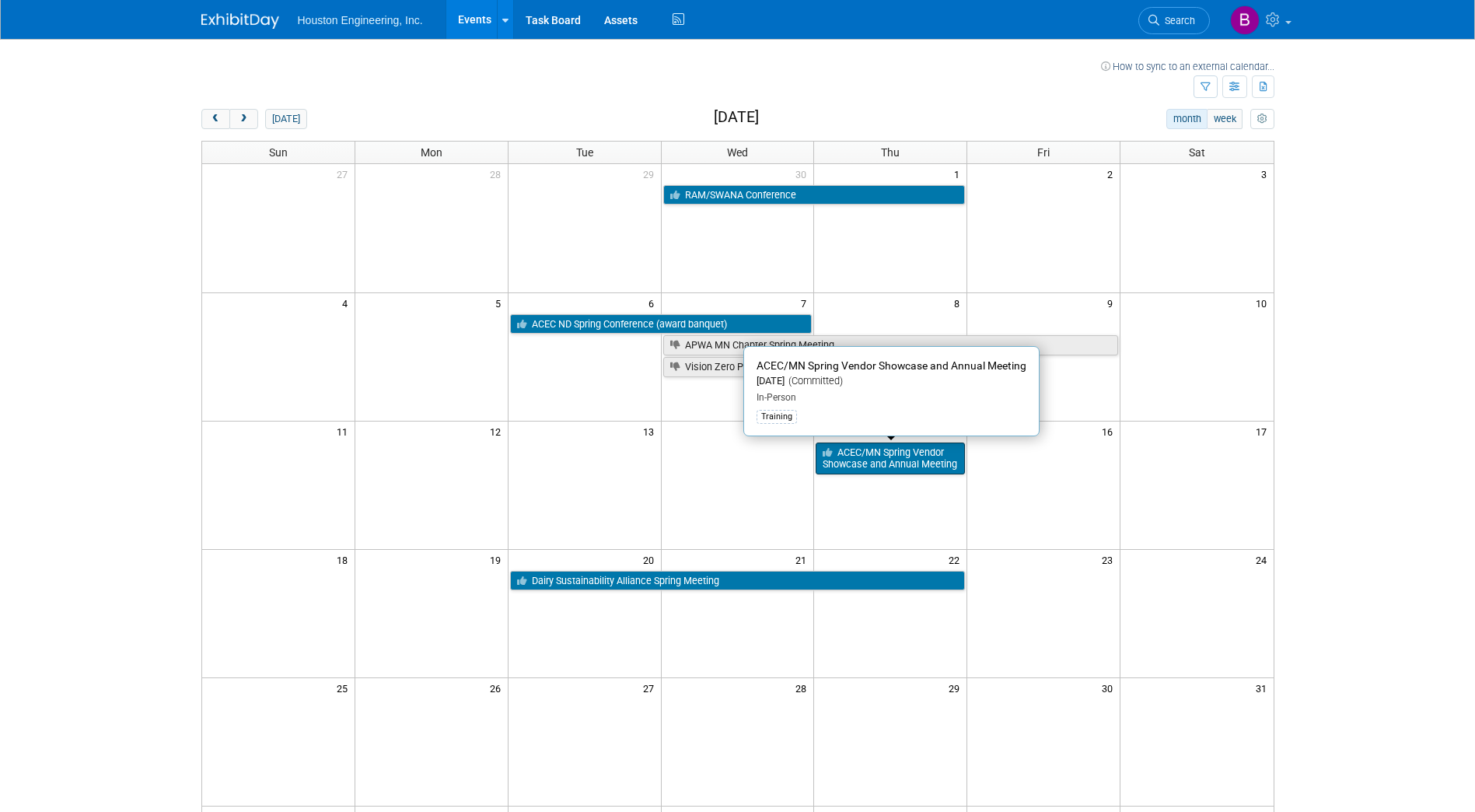
click at [878, 461] on link "ACEC/MN Spring Vendor Showcase and Annual Meeting" at bounding box center [891, 458] width 149 height 32
click at [865, 463] on link "ACEC/MN Spring Vendor Showcase and Annual Meeting" at bounding box center [891, 458] width 149 height 32
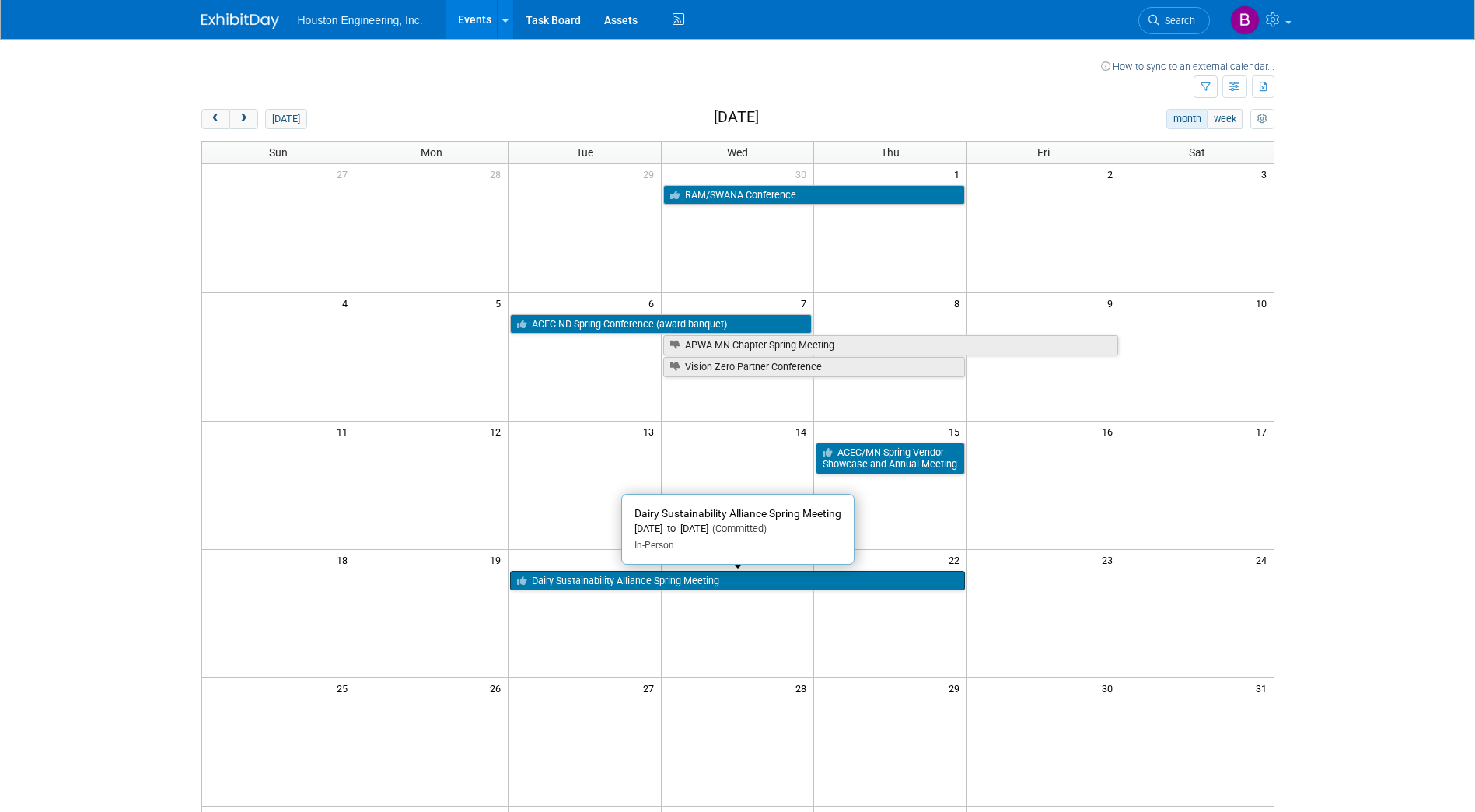
click at [729, 579] on link "Dairy Sustainability Alliance Spring Meeting" at bounding box center [738, 580] width 456 height 20
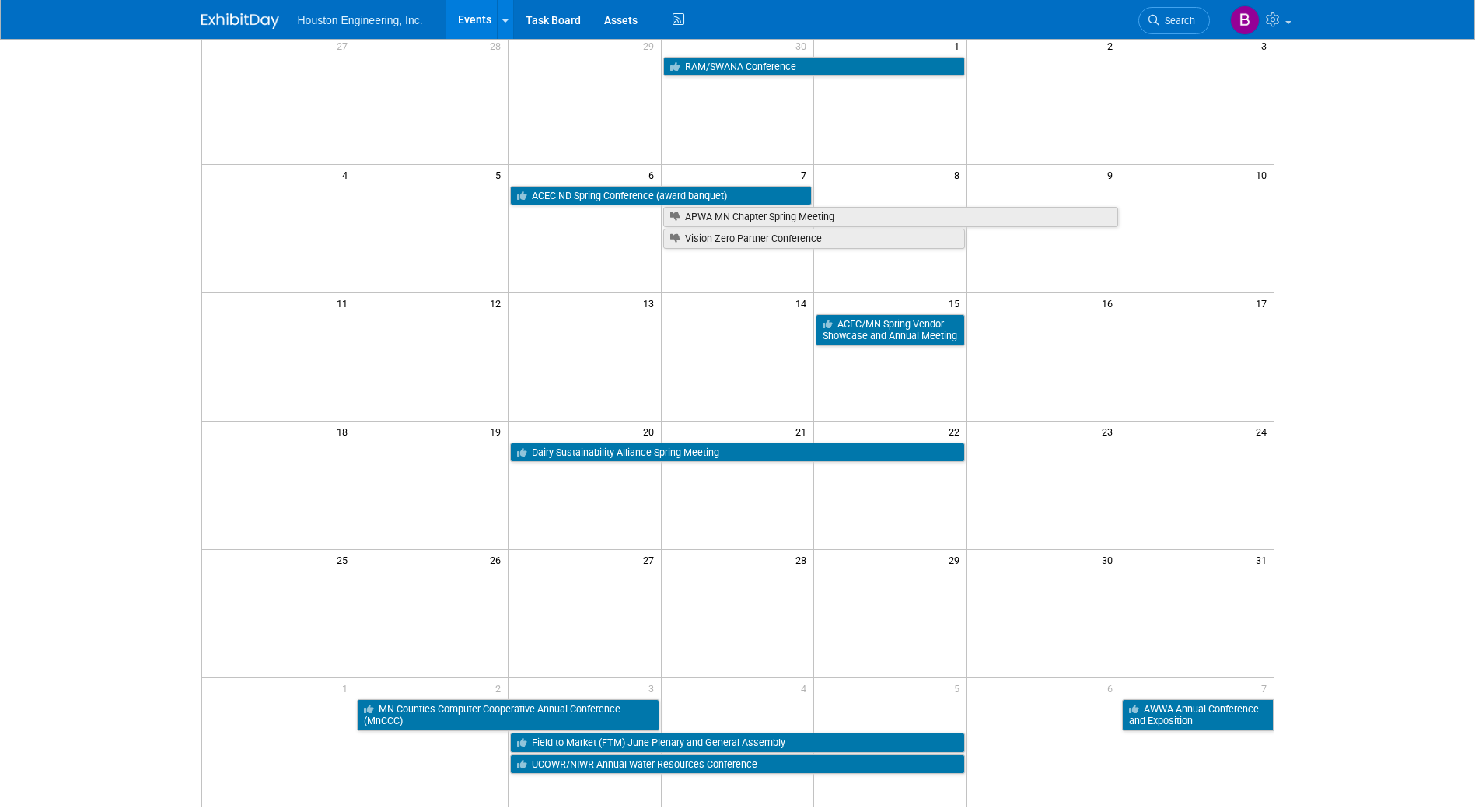
scroll to position [156, 0]
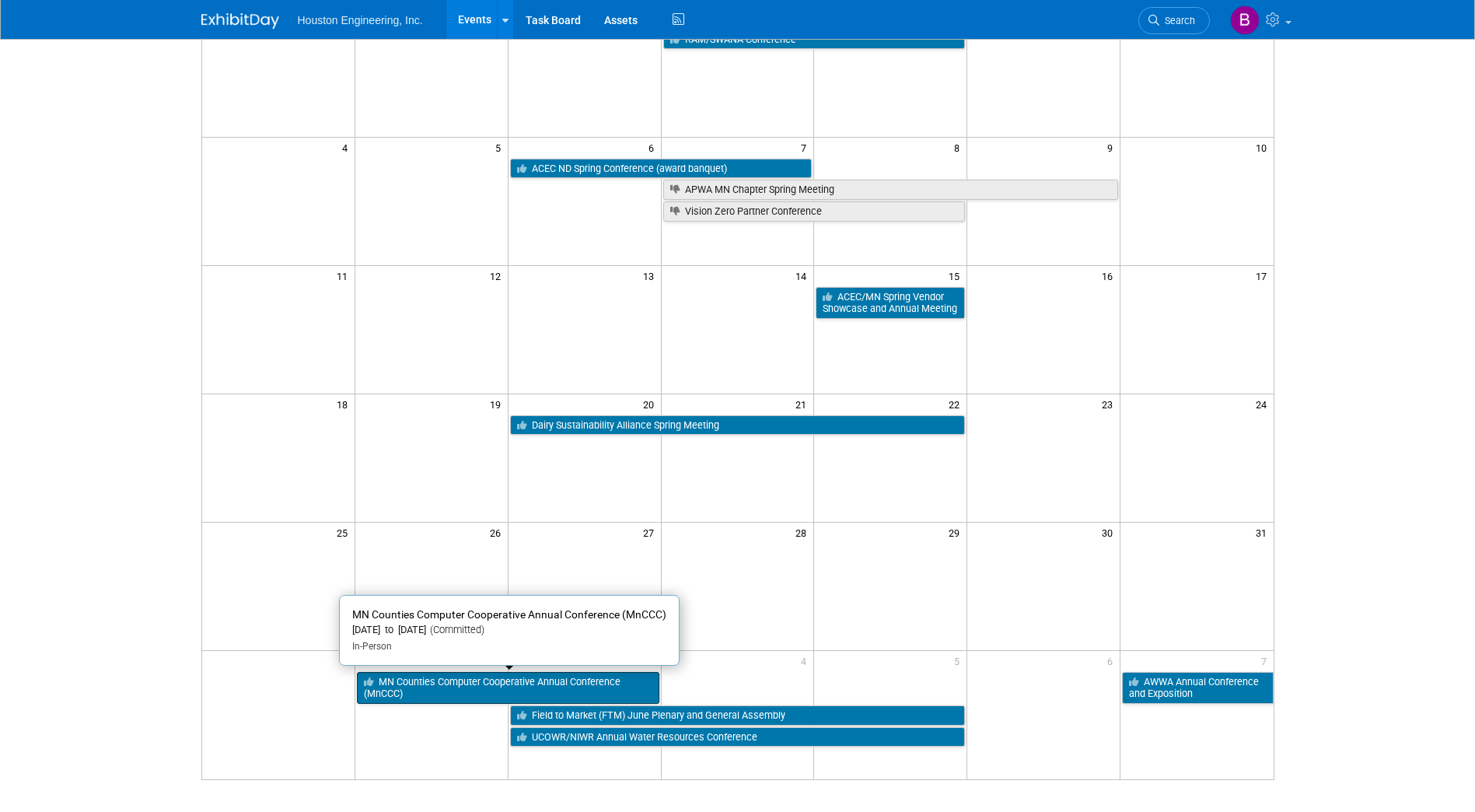
click at [503, 680] on link "MN Counties Computer Cooperative Annual Conference (MnCCC)" at bounding box center [508, 688] width 303 height 32
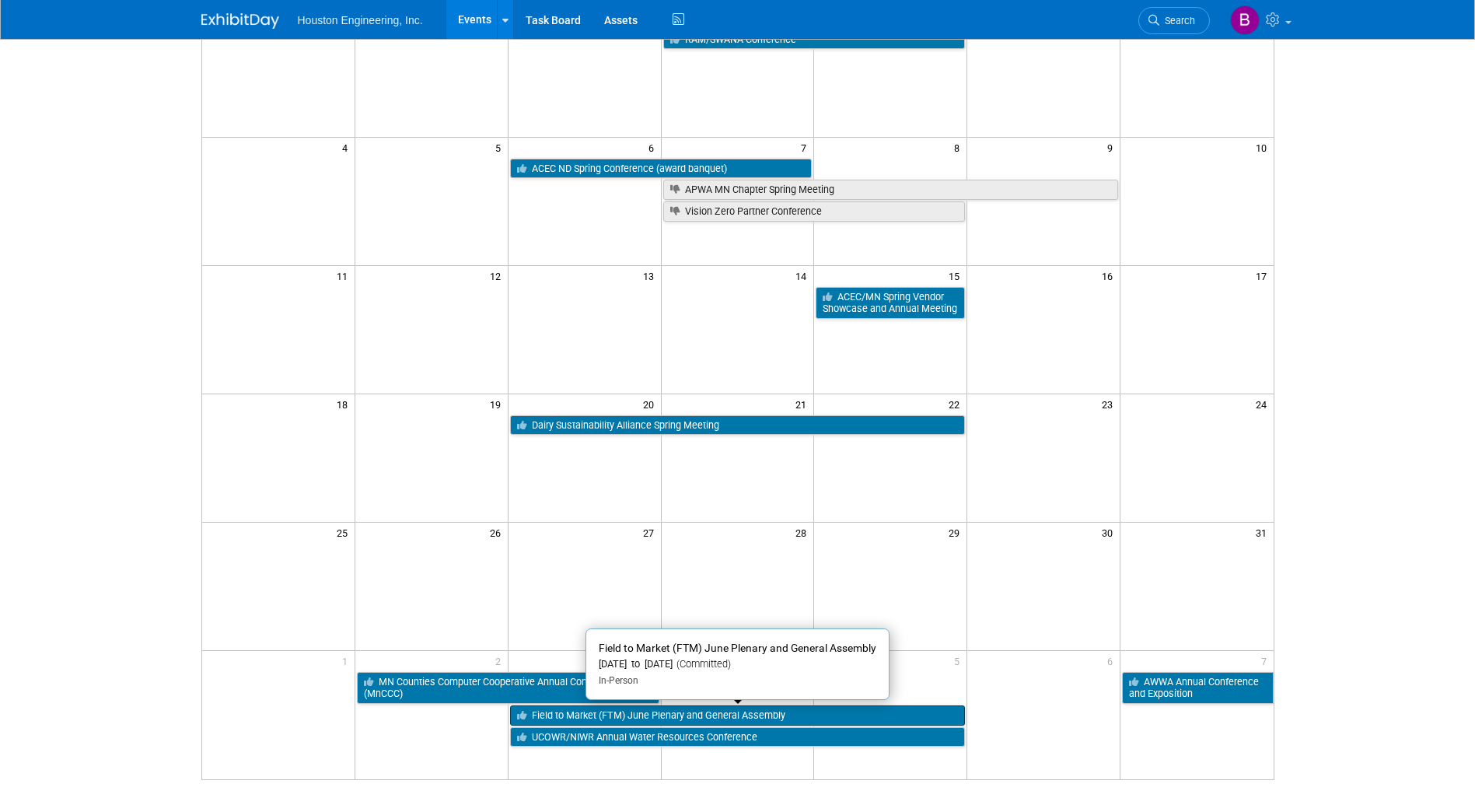
click at [850, 707] on link "Field to Market (FTM) June Plenary and General Assembly" at bounding box center [738, 715] width 456 height 20
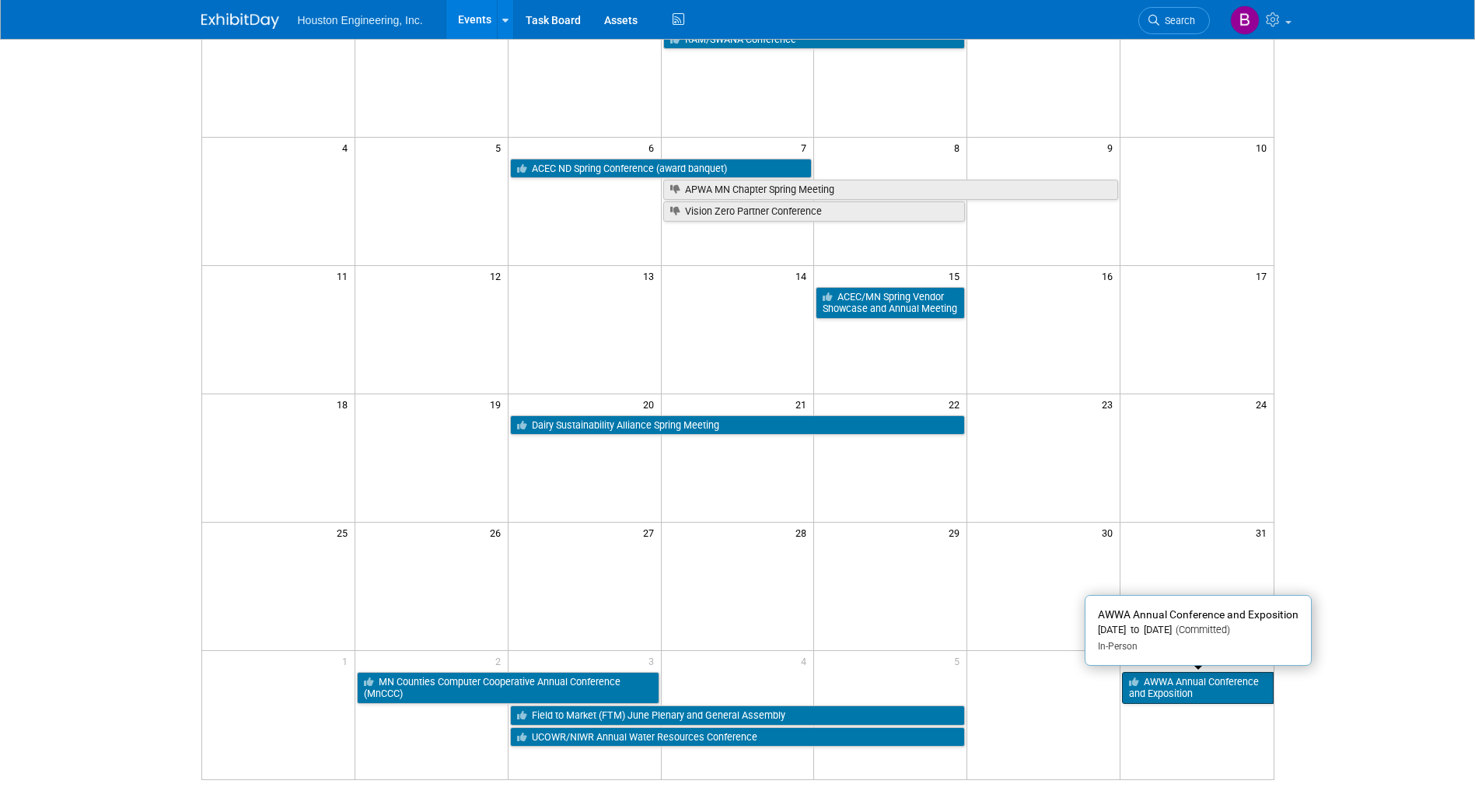
click at [1172, 685] on link "AWWA Annual Conference and Exposition" at bounding box center [1198, 688] width 151 height 32
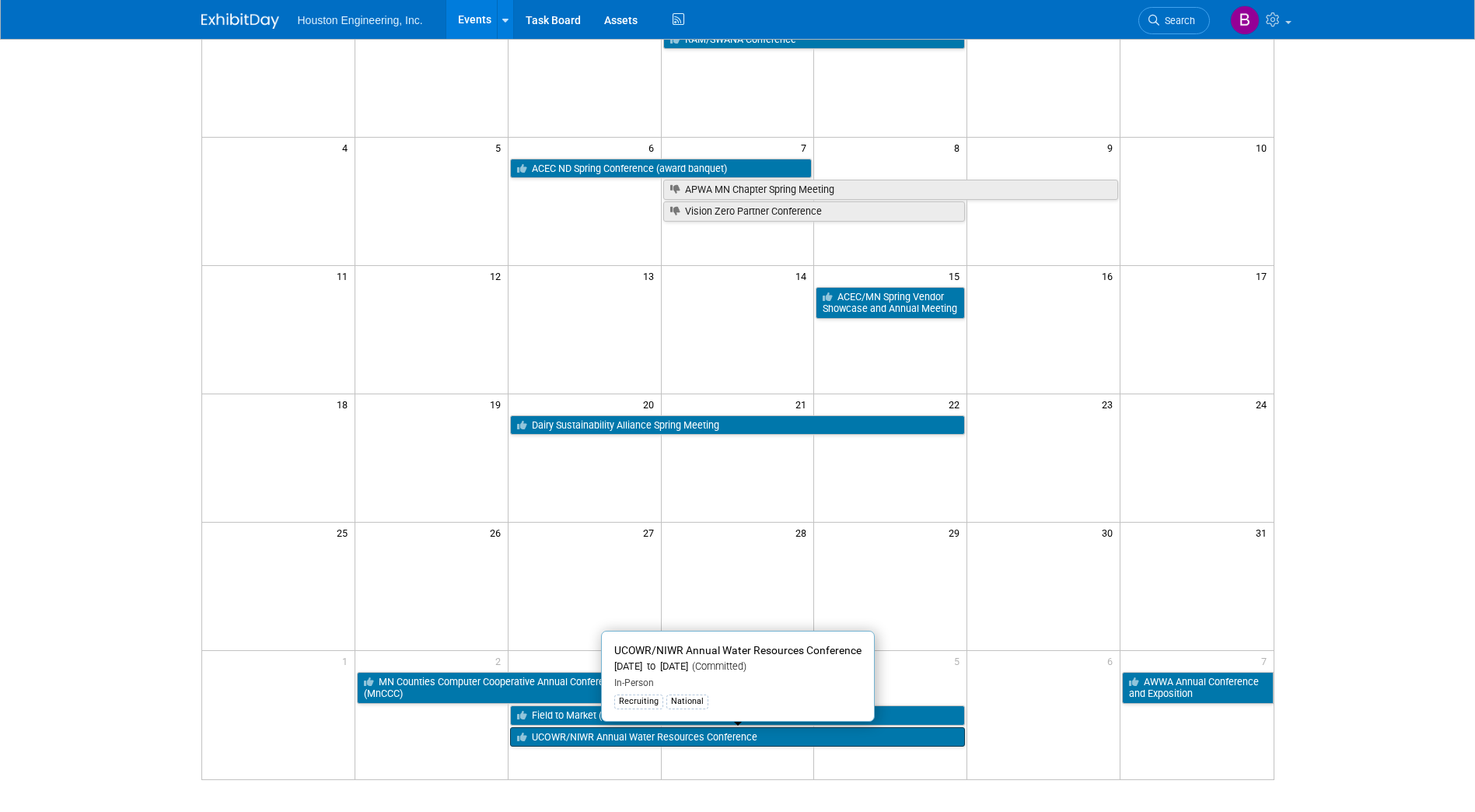
click at [593, 739] on link "UCOWR/NIWR Annual Water Resources Conference" at bounding box center [738, 737] width 456 height 20
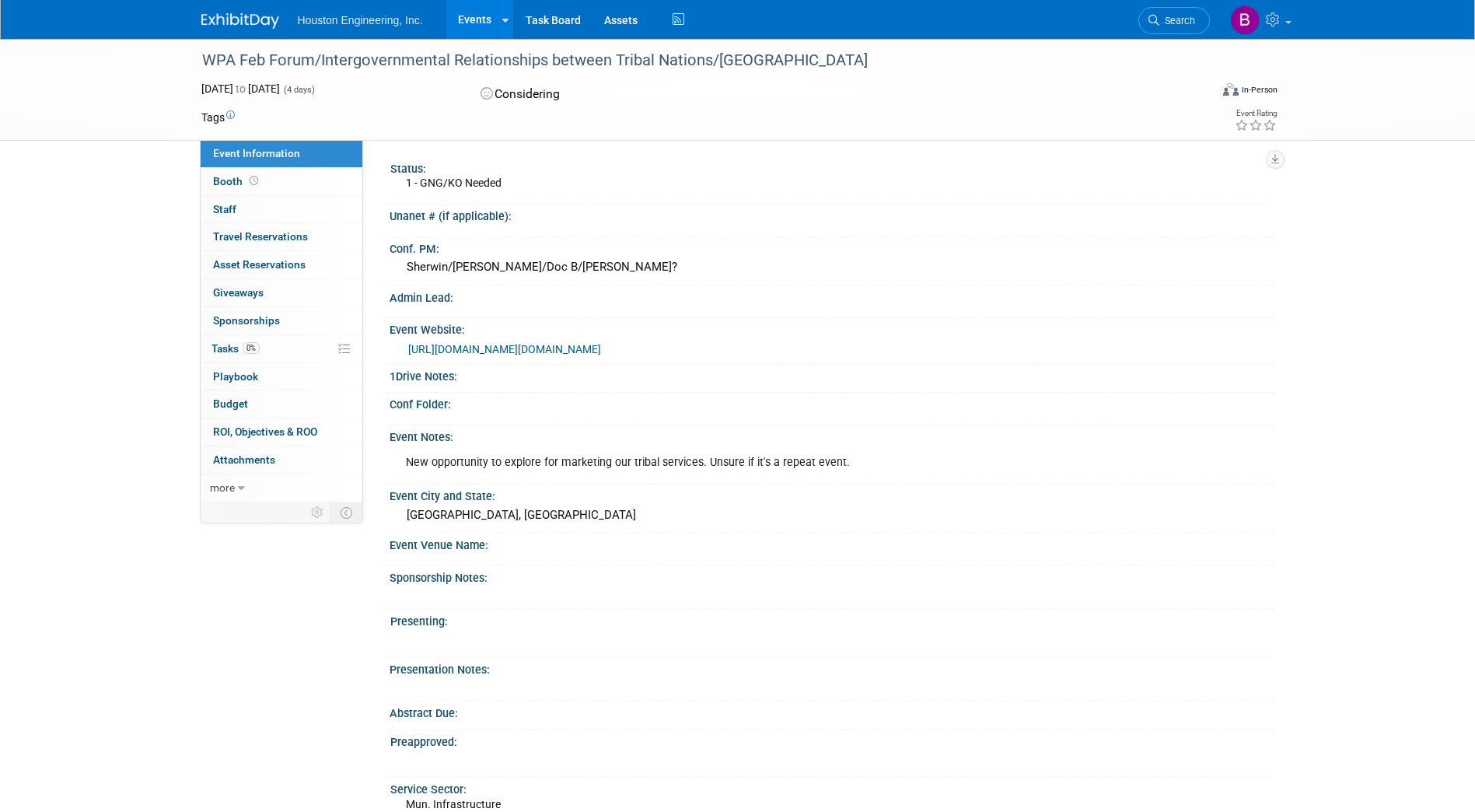
click at [570, 351] on link "https://www.mnwetlandprofessionals.org/events/2025/2/5/wpa-forum?utm_source=cha…" at bounding box center [505, 349] width 193 height 12
click at [723, 64] on div "WPA Feb Forum/Intergovernmental Relationships between Tribal Nations/[GEOGRAPHI…" at bounding box center [692, 61] width 990 height 28
drag, startPoint x: 741, startPoint y: 58, endPoint x: 209, endPoint y: 54, distance: 532.0
click at [209, 54] on div "WPA Feb Forum/Intergovernmental Relationships between Tribal Nations/[GEOGRAPHI…" at bounding box center [692, 61] width 990 height 28
copy div "WPA Feb Forum/Intergovernmental Relationships between Tribal Nations/[GEOGRAPHI…"
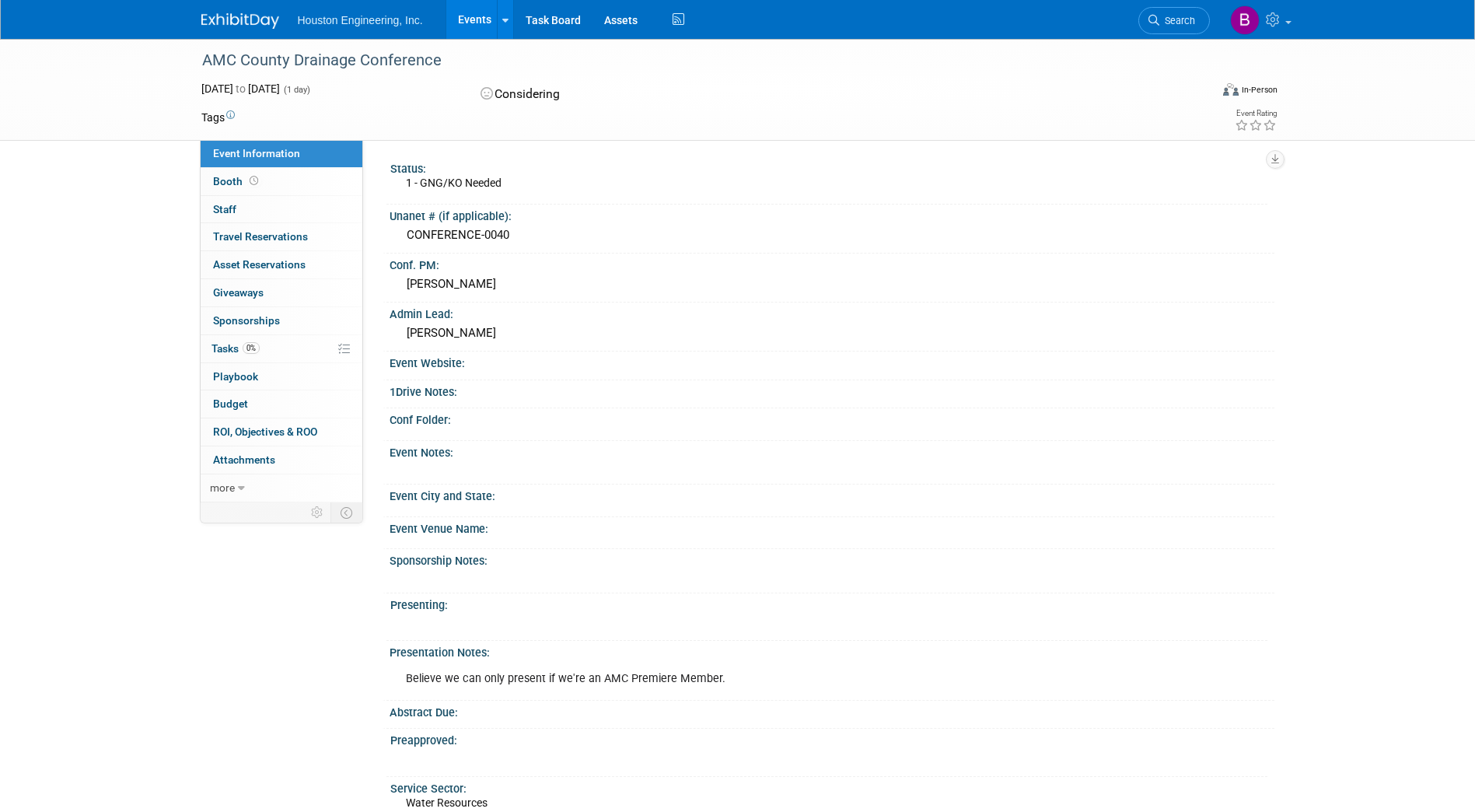
click at [435, 60] on div "AMC County Drainage Conference" at bounding box center [692, 61] width 990 height 28
drag, startPoint x: 444, startPoint y: 56, endPoint x: 278, endPoint y: 79, distance: 167.6
click at [278, 79] on div "AMC County Drainage Conference" at bounding box center [694, 60] width 1008 height 42
copy div "AMC County Drainage Conference"
click at [440, 53] on div "AMC County Drainage Conference" at bounding box center [692, 61] width 990 height 28
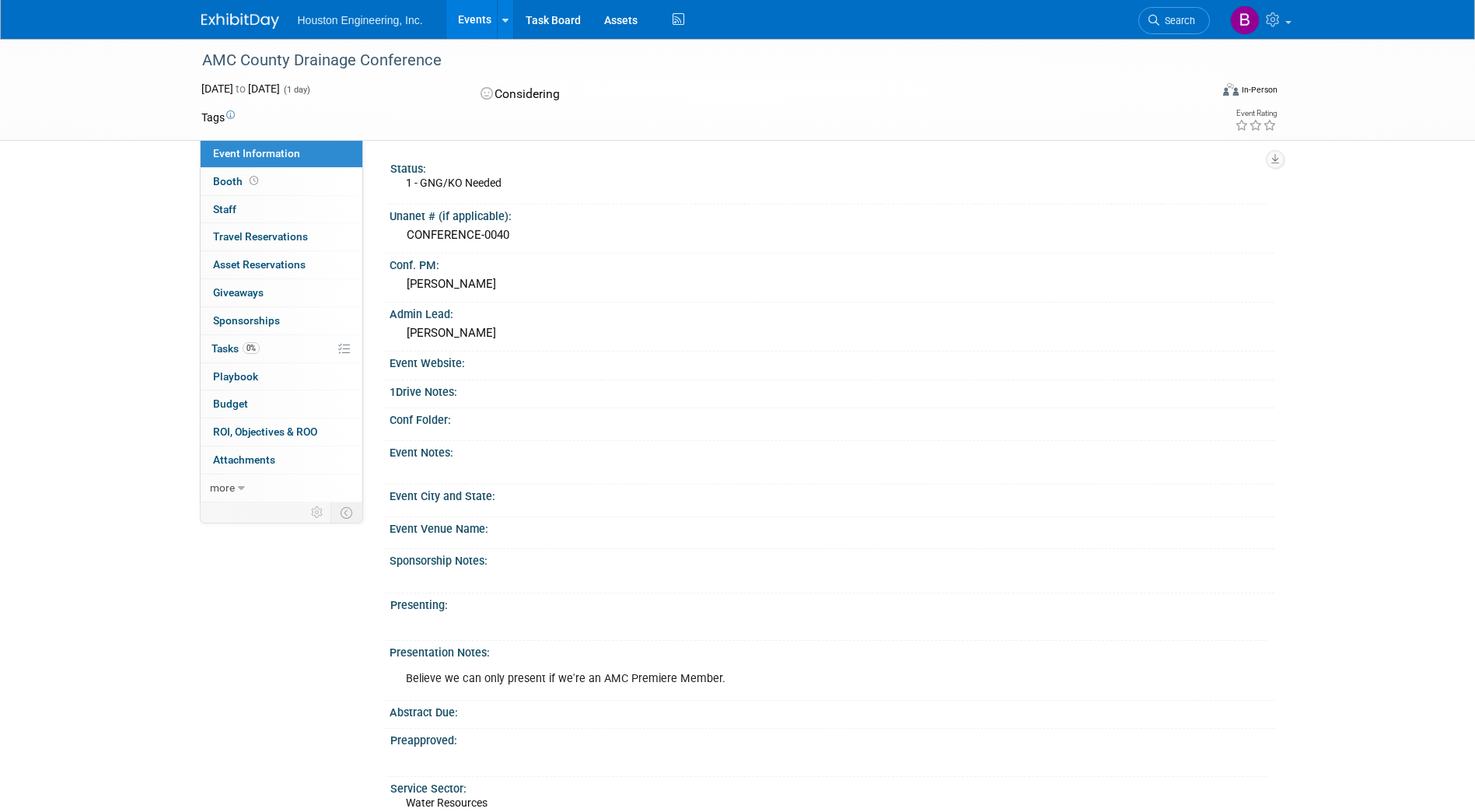
drag, startPoint x: 441, startPoint y: 55, endPoint x: 192, endPoint y: 50, distance: 249.1
click at [192, 50] on div "AMC County Drainage Conference" at bounding box center [694, 60] width 1008 height 42
drag, startPoint x: 192, startPoint y: 50, endPoint x: 403, endPoint y: 54, distance: 211.0
click at [393, 48] on div "AMC County Drainage Conference" at bounding box center [692, 61] width 990 height 28
drag, startPoint x: 440, startPoint y: 57, endPoint x: 205, endPoint y: 67, distance: 235.2
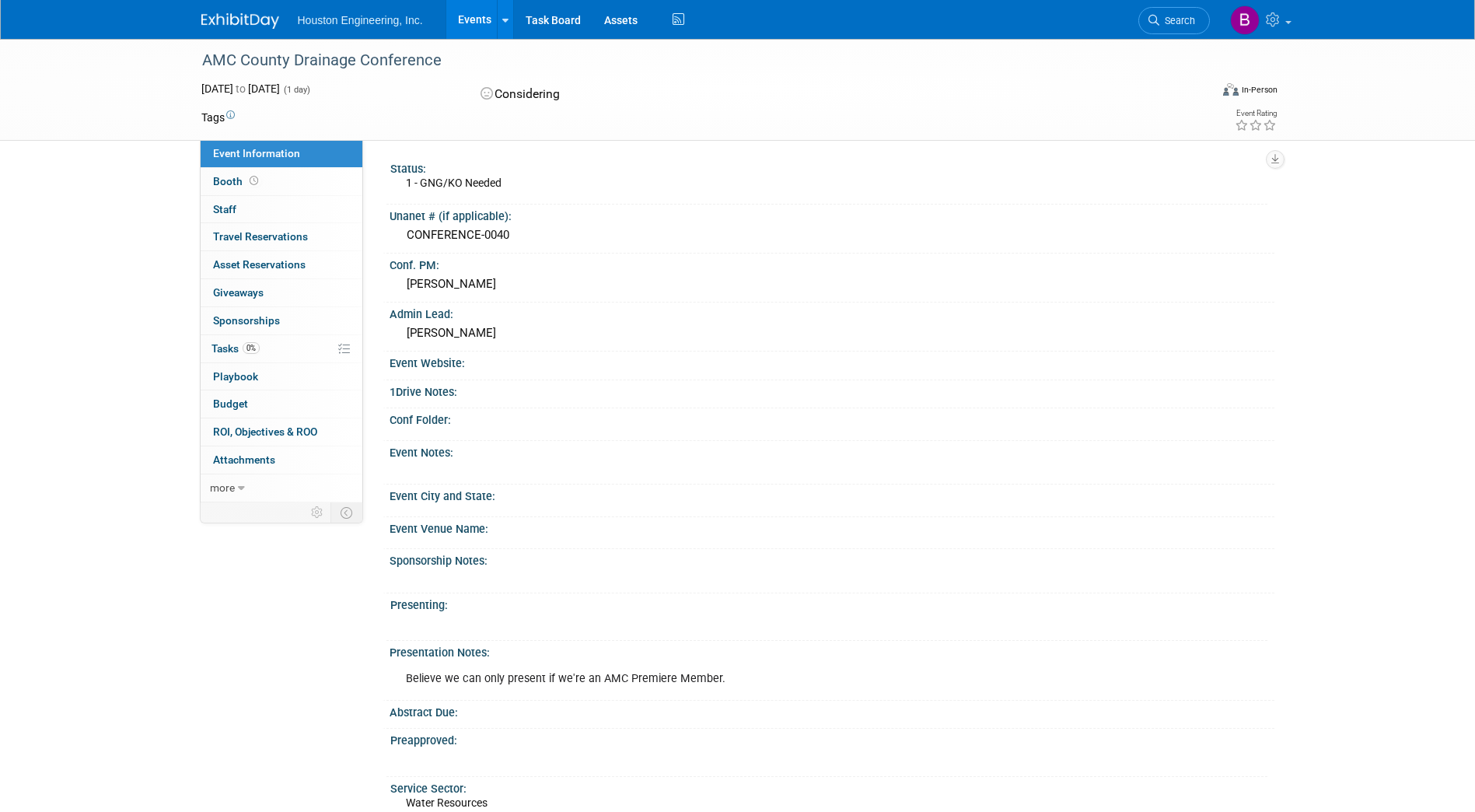
click at [205, 67] on div "AMC County Drainage Conference" at bounding box center [692, 61] width 990 height 28
copy div "AMC County Drainage Conference"
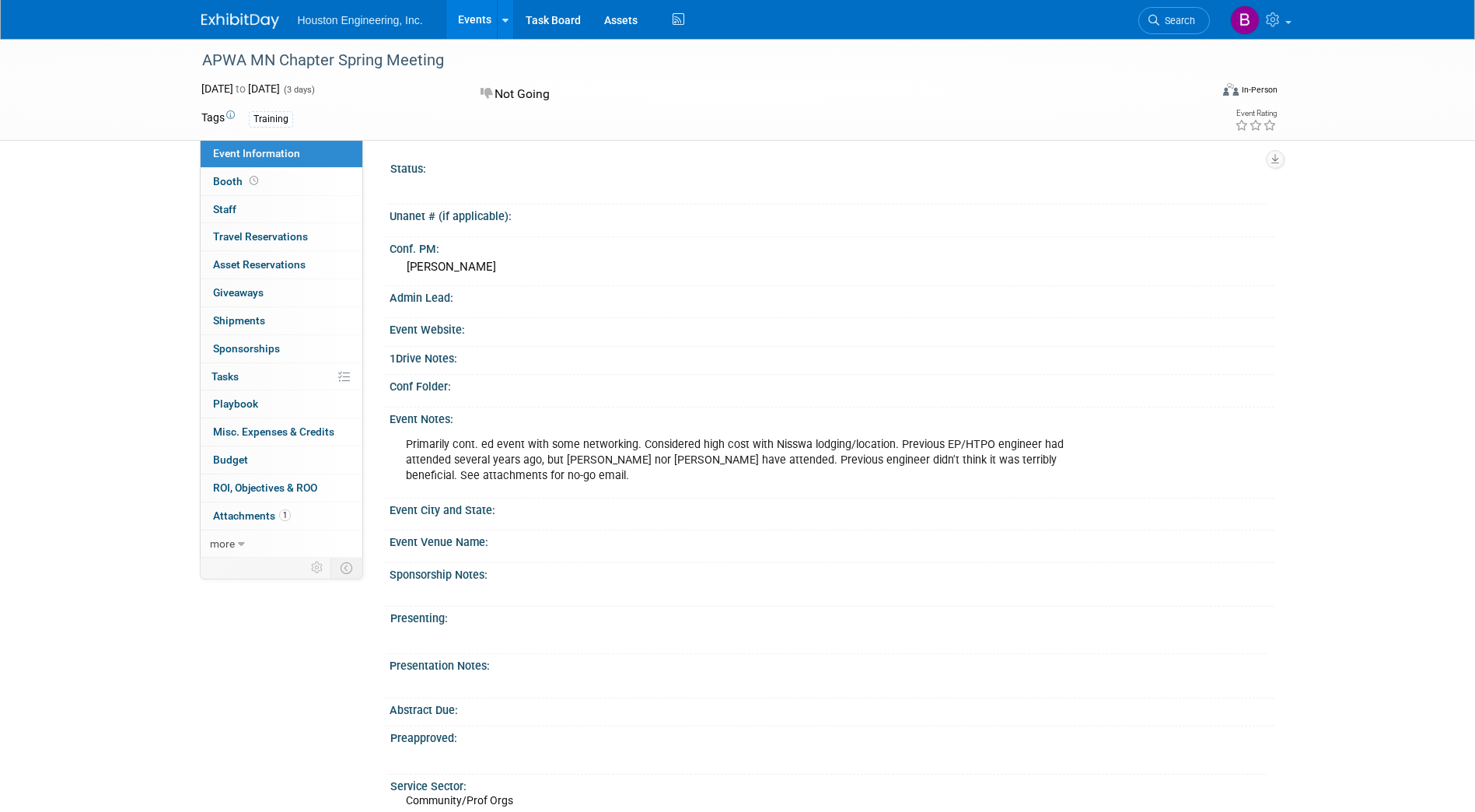
drag, startPoint x: 441, startPoint y: 55, endPoint x: 207, endPoint y: 57, distance: 234.0
click at [207, 57] on div "APWA MN Chapter Spring Meeting" at bounding box center [692, 61] width 990 height 28
copy div "APWA MN Chapter Spring Meeting"
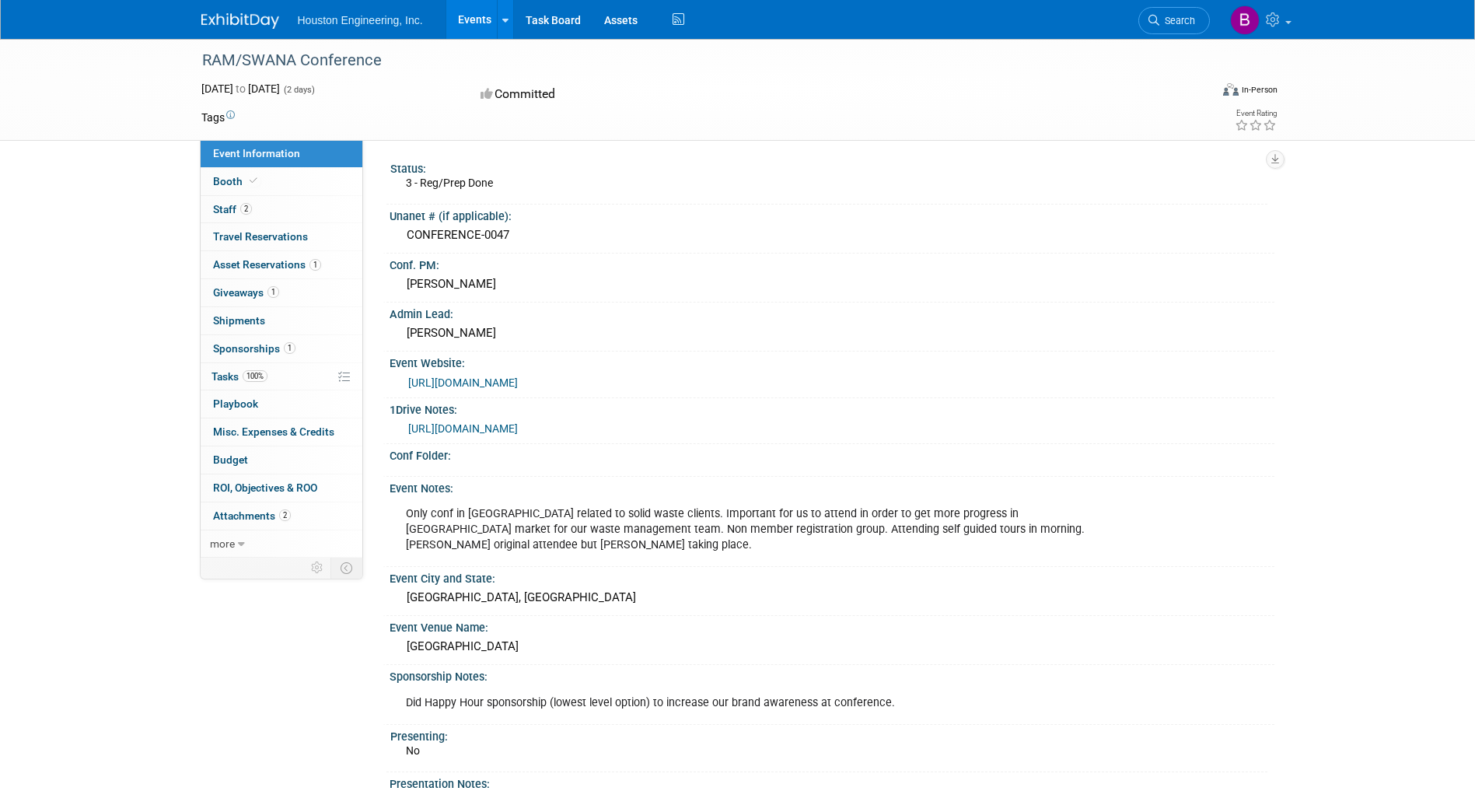
click at [518, 382] on link "https://www.swanamn.org/2024-ramswana-conference-1-1" at bounding box center [463, 382] width 110 height 12
drag, startPoint x: 377, startPoint y: 56, endPoint x: 200, endPoint y: 56, distance: 177.0
click at [200, 56] on div "RAM/SWANA Conference" at bounding box center [692, 61] width 990 height 28
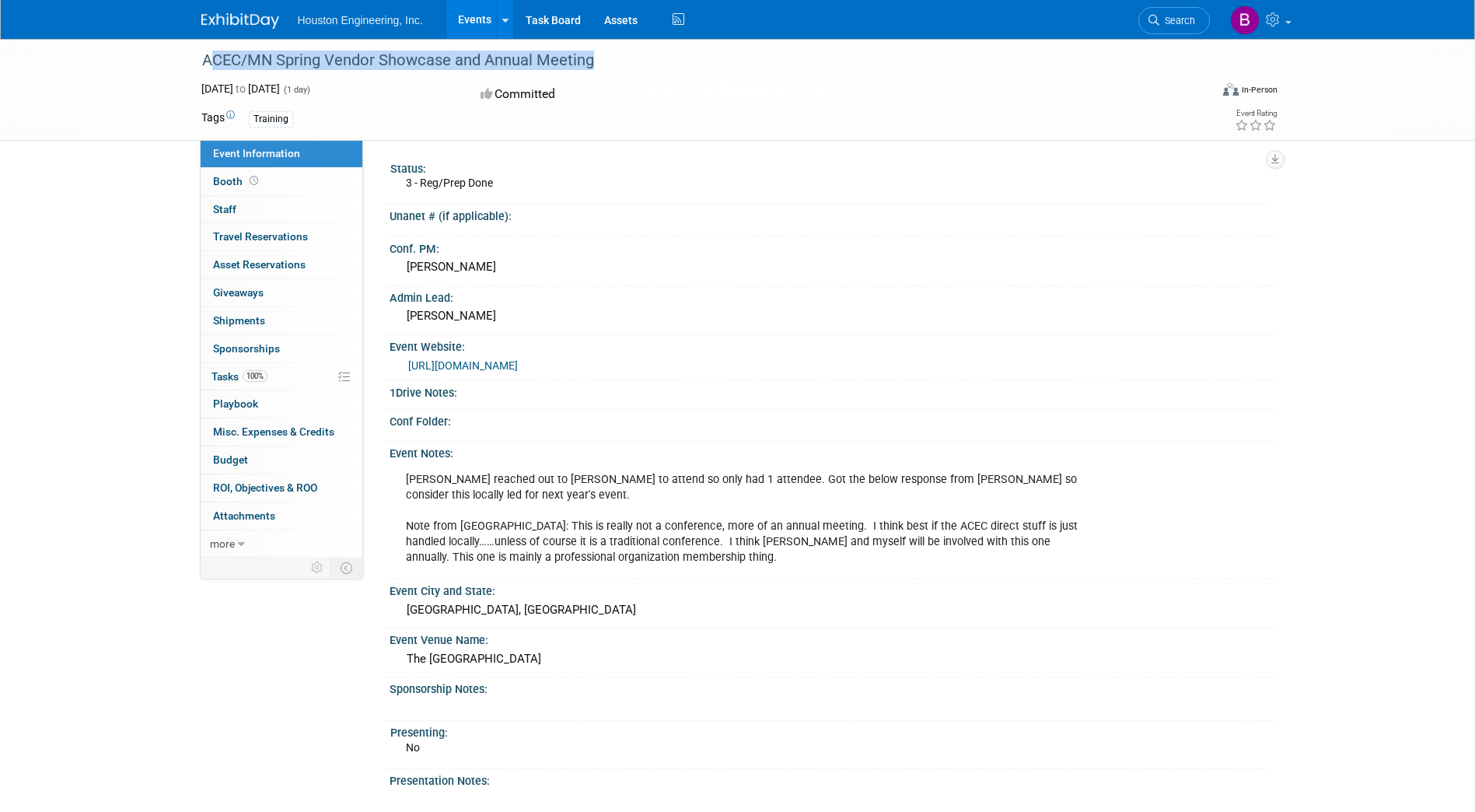
drag, startPoint x: 589, startPoint y: 61, endPoint x: 196, endPoint y: 70, distance: 393.1
click at [196, 70] on div "ACEC/MN Spring Vendor Showcase and Annual Meeting" at bounding box center [692, 61] width 990 height 28
drag, startPoint x: 602, startPoint y: 55, endPoint x: 204, endPoint y: 64, distance: 398.1
click at [204, 64] on div "ACEC/MN Spring Vendor Showcase and Annual Meeting" at bounding box center [692, 61] width 990 height 28
copy div "ACEC/MN Spring Vendor Showcase and Annual Meeting"
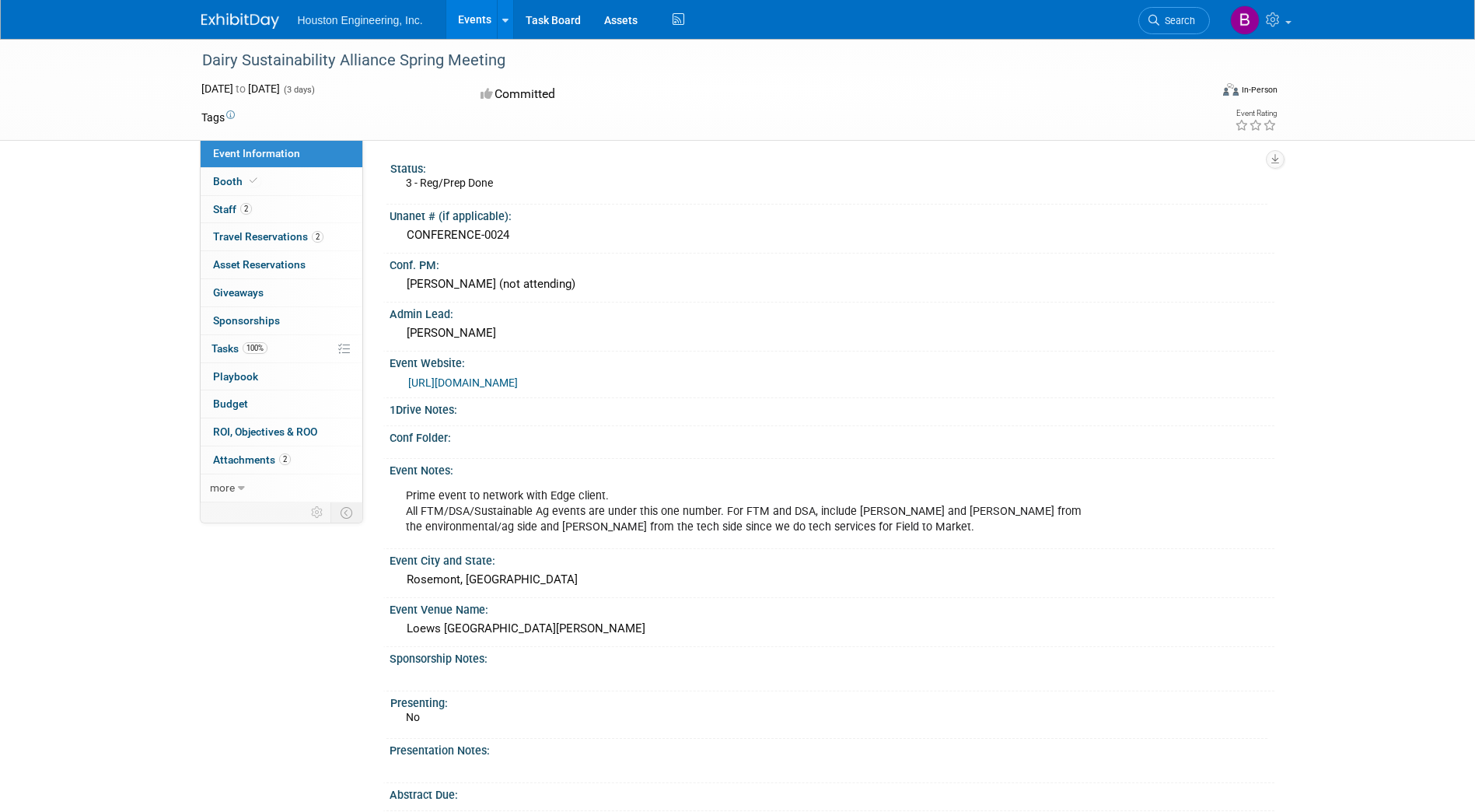
drag, startPoint x: 488, startPoint y: 61, endPoint x: 210, endPoint y: 42, distance: 278.6
click at [210, 42] on div "Dairy Sustainability Alliance Spring Meeting" at bounding box center [694, 60] width 1008 height 42
copy div "Dairy Sustainability Alliance Spring Meeting"
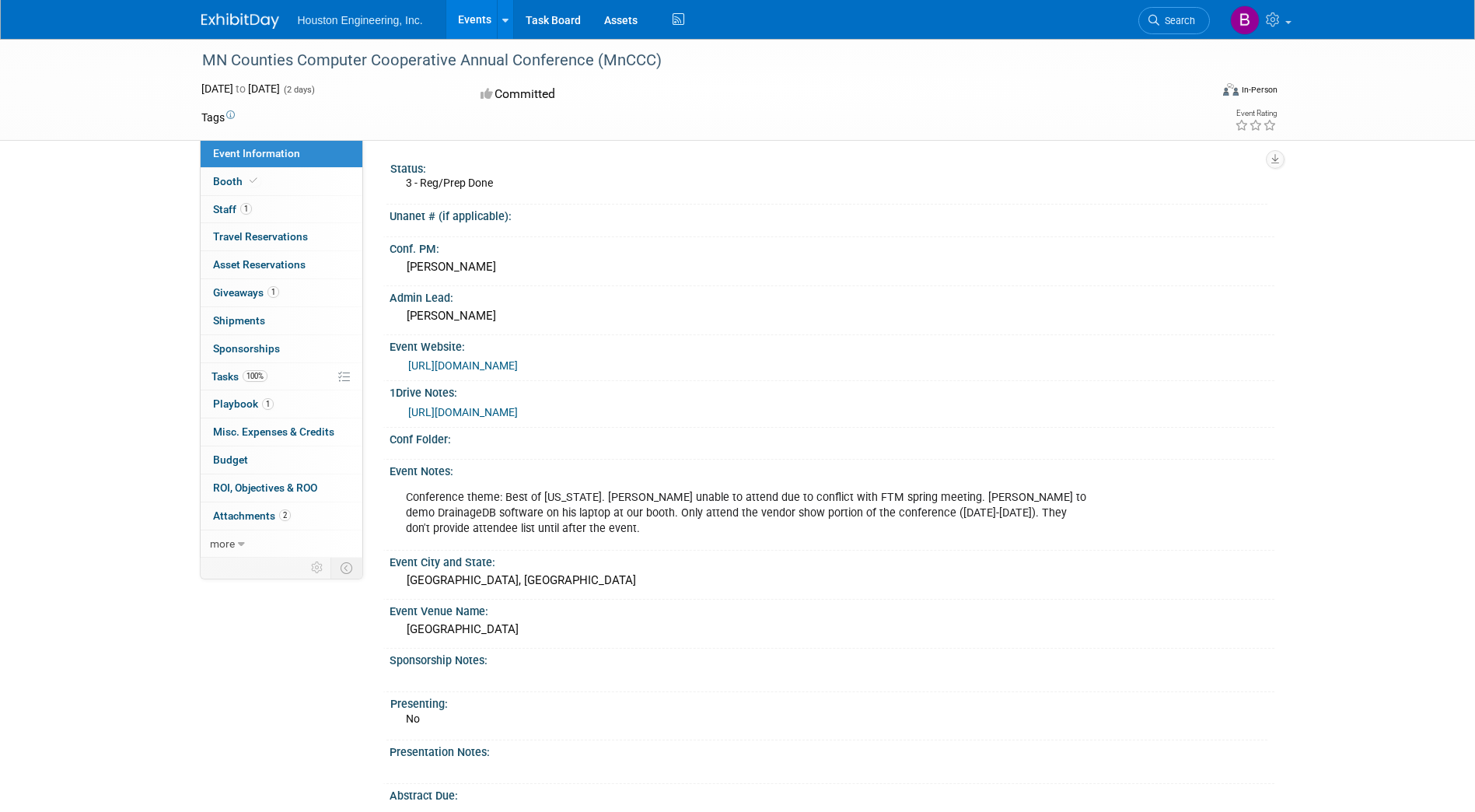
drag, startPoint x: 663, startPoint y: 56, endPoint x: 205, endPoint y: 63, distance: 458.1
click at [205, 63] on div "MN Counties Computer Cooperative Annual Conference (MnCCC)" at bounding box center [692, 61] width 990 height 28
copy div "MN Counties Computer Cooperative Annual Conference (MnCCC)"
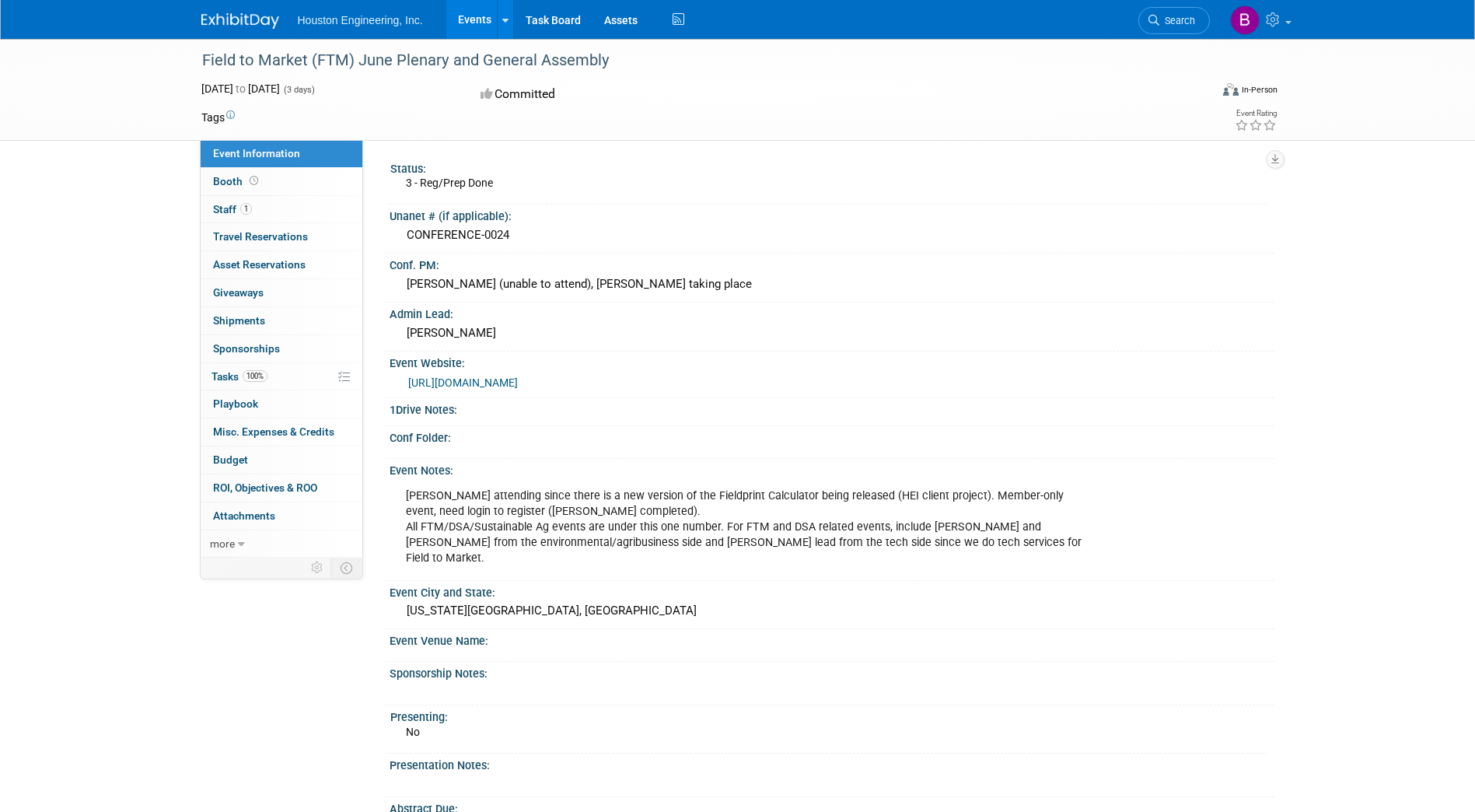
drag, startPoint x: 603, startPoint y: 57, endPoint x: 203, endPoint y: 57, distance: 400.0
click at [203, 57] on div "Field to Market (FTM) June Plenary and General Assembly" at bounding box center [692, 61] width 990 height 28
copy div "Field to Market (FTM) June Plenary and General Assembly"
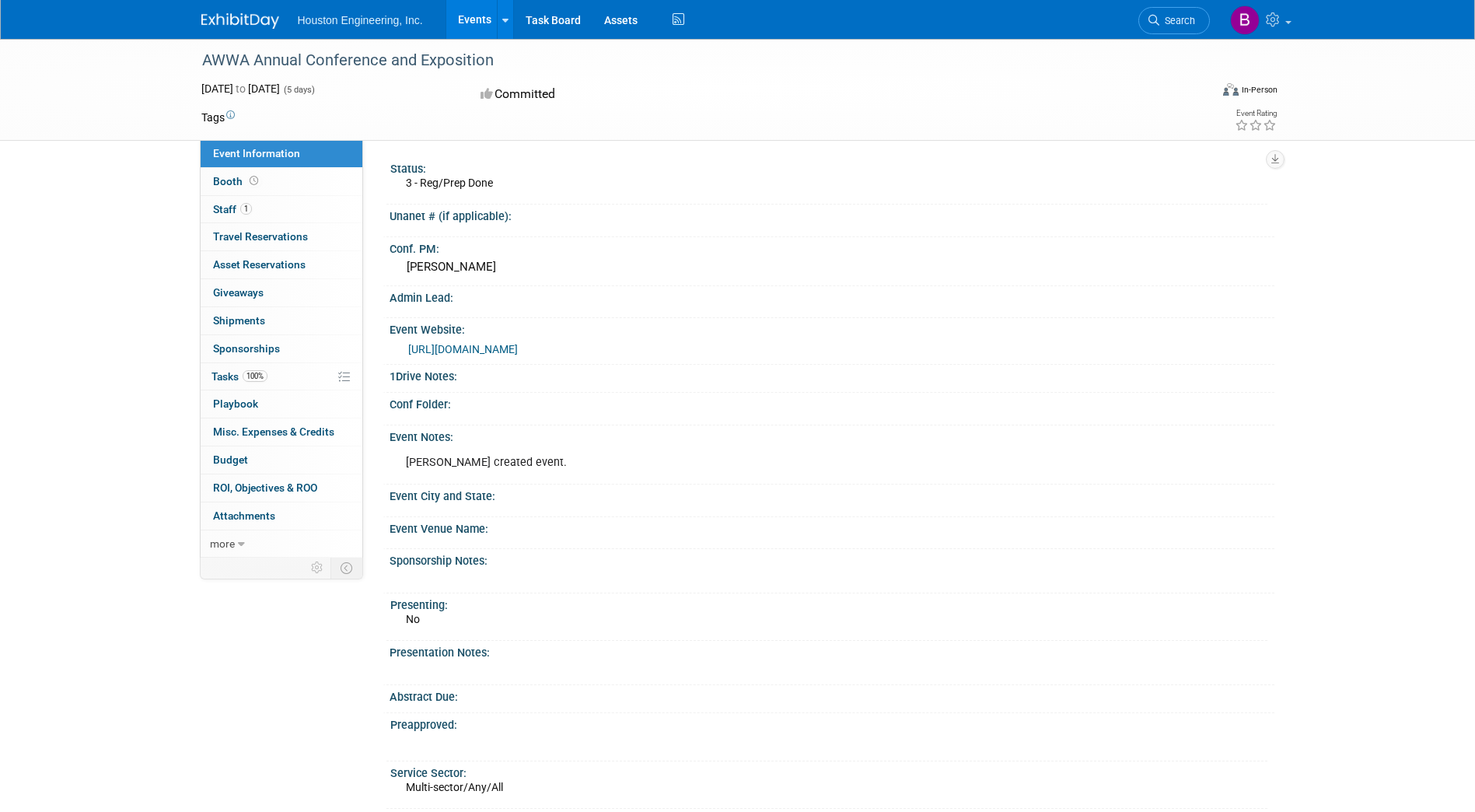
click at [518, 346] on link "https://www.awwa.org/AWWA-Articles/ace25-to-elevate-future-of-water-in-denver/" at bounding box center [463, 349] width 110 height 12
drag, startPoint x: 493, startPoint y: 55, endPoint x: 205, endPoint y: 63, distance: 288.1
click at [205, 63] on div "AWWA Annual Conference and Exposition" at bounding box center [692, 61] width 990 height 28
copy div "AWWA Annual Conference and Exposition"
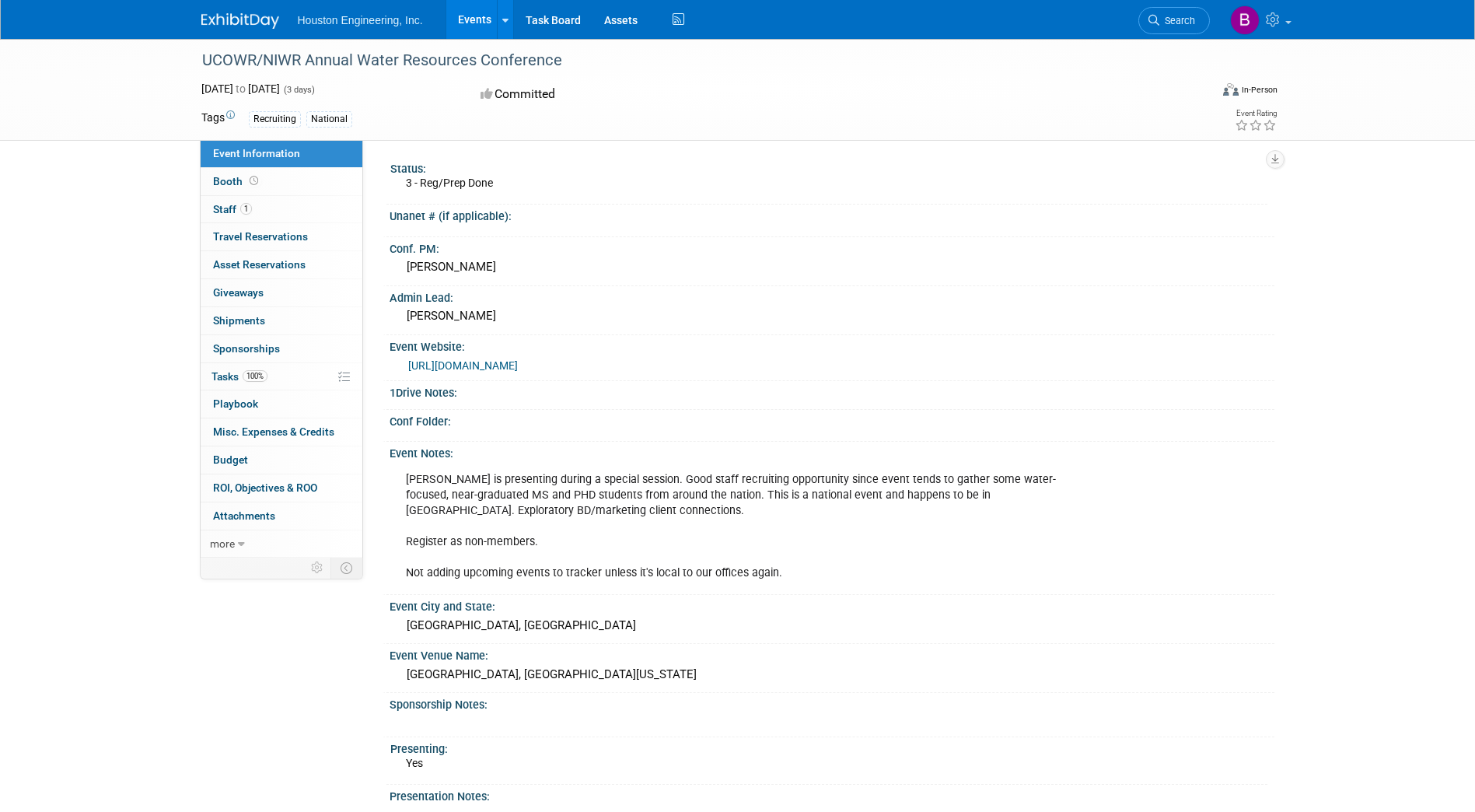
click at [518, 367] on link "https://ucowr.org/conference/" at bounding box center [463, 365] width 110 height 12
drag, startPoint x: 561, startPoint y: 55, endPoint x: 197, endPoint y: 47, distance: 364.1
click at [197, 47] on div "UCOWR/NIWR Annual Water Resources Conference" at bounding box center [692, 61] width 990 height 28
copy div "UCOWR/NIWR Annual Water Resources Conference"
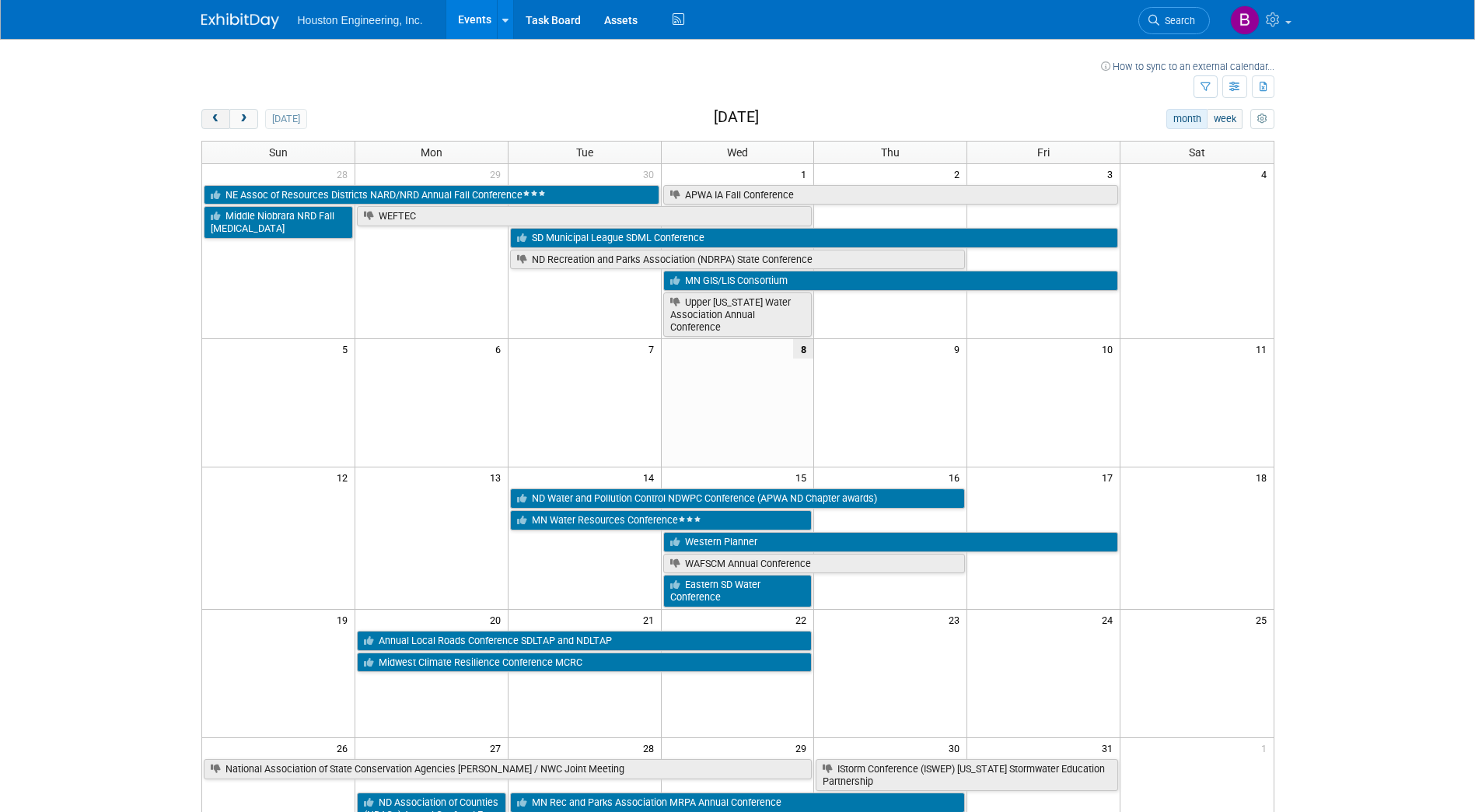
click at [219, 126] on button "prev" at bounding box center [215, 119] width 29 height 20
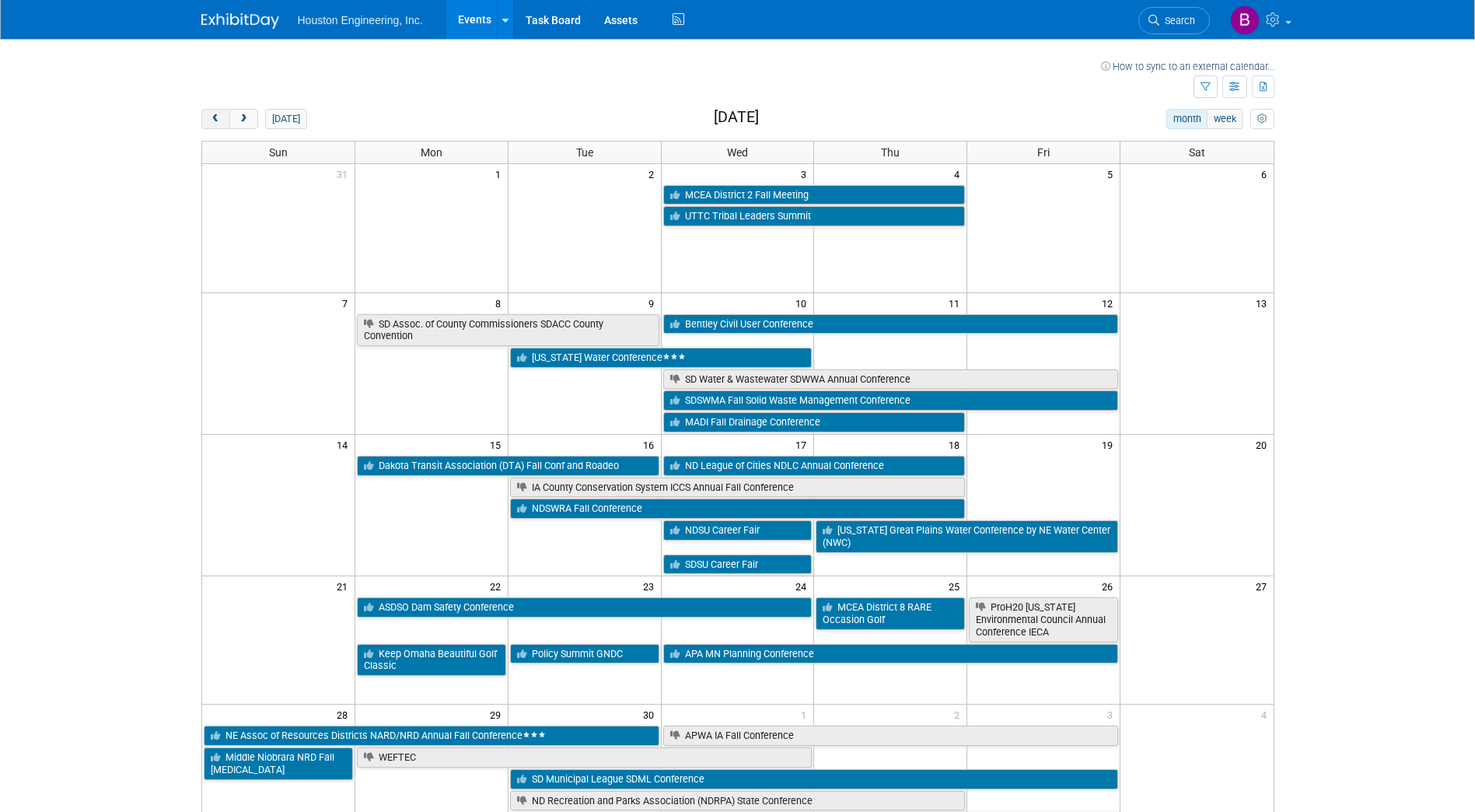
click at [219, 126] on button "prev" at bounding box center [215, 119] width 29 height 20
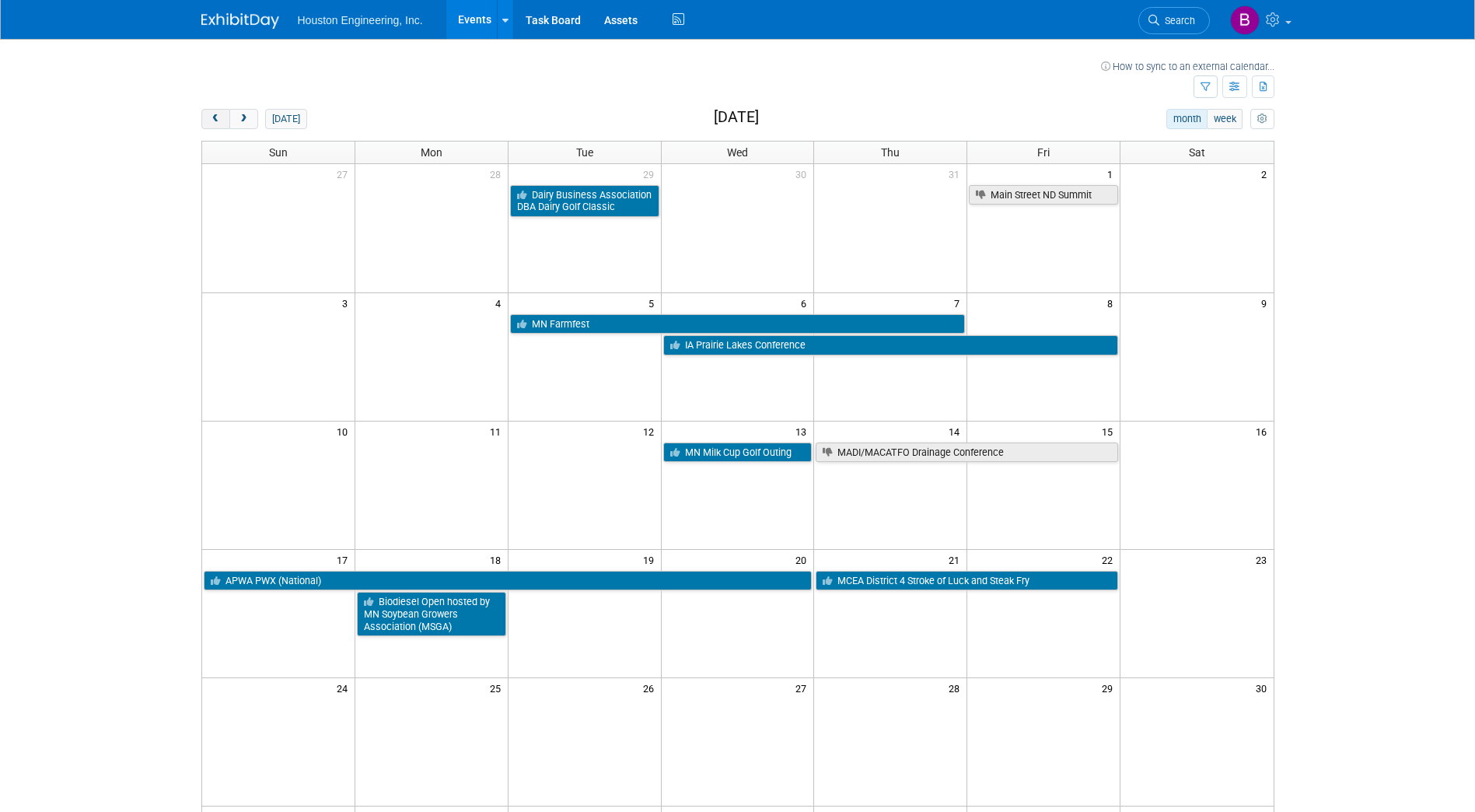
click at [219, 126] on button "prev" at bounding box center [215, 119] width 29 height 20
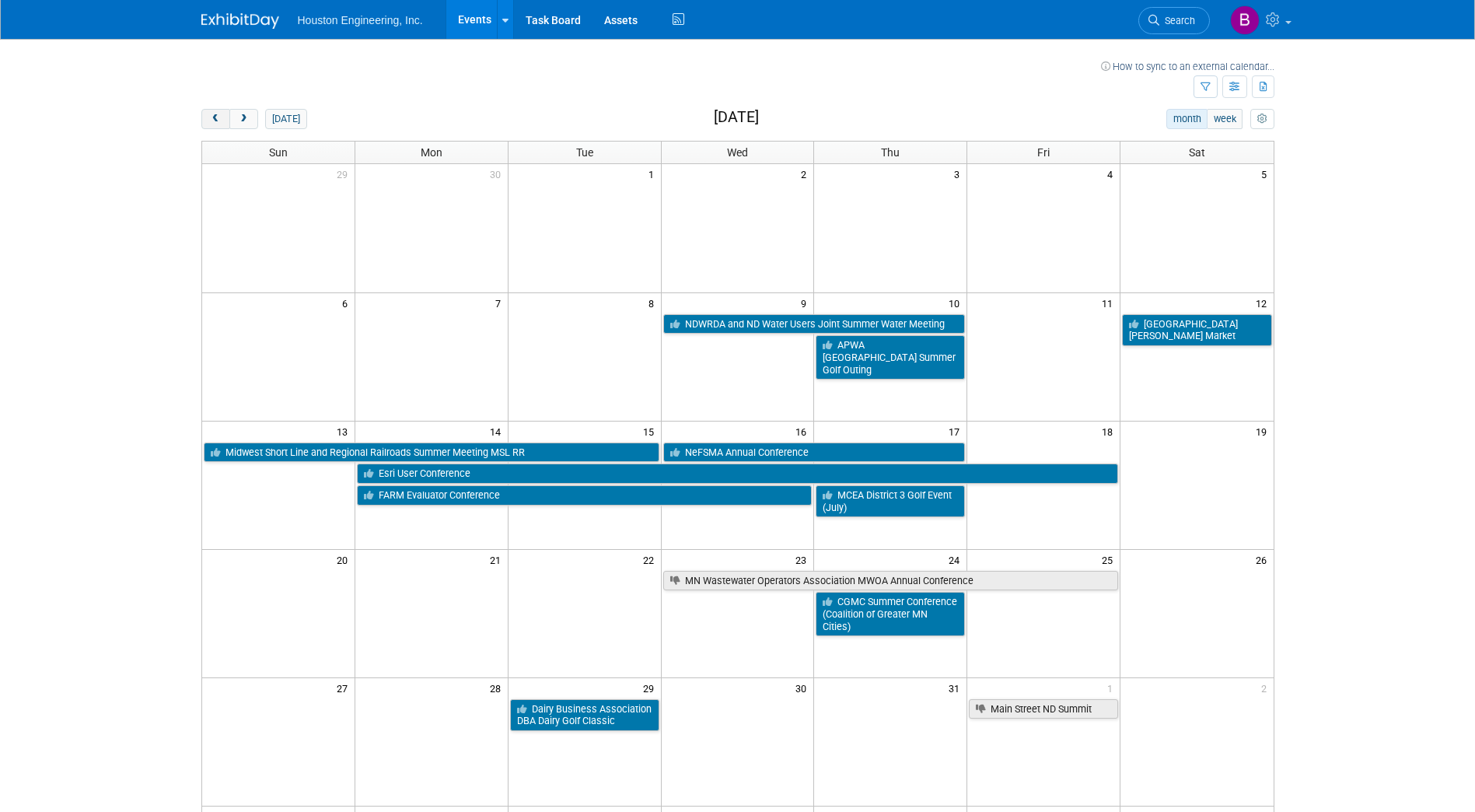
click at [219, 126] on button "prev" at bounding box center [215, 119] width 29 height 20
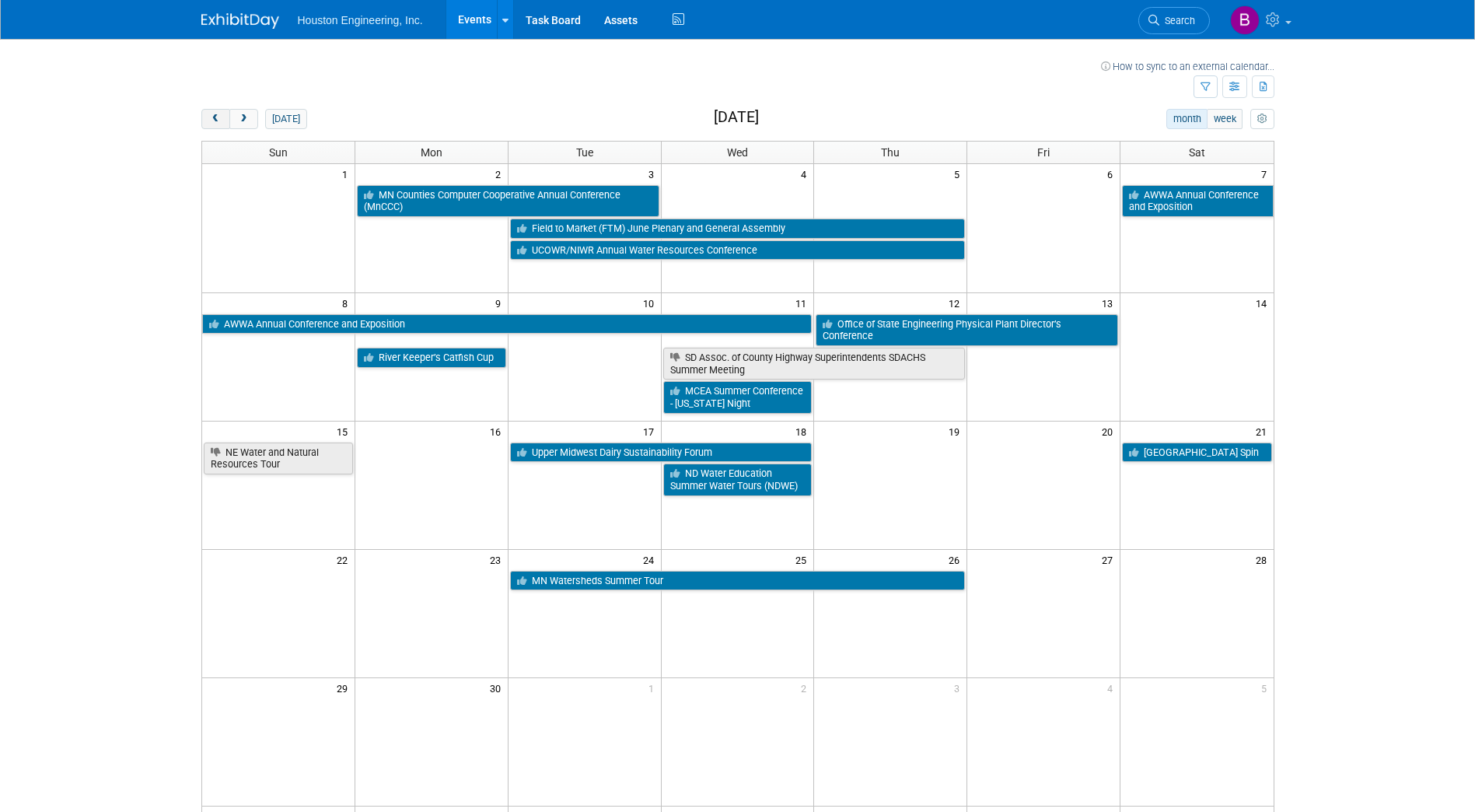
click at [219, 126] on button "prev" at bounding box center [215, 119] width 29 height 20
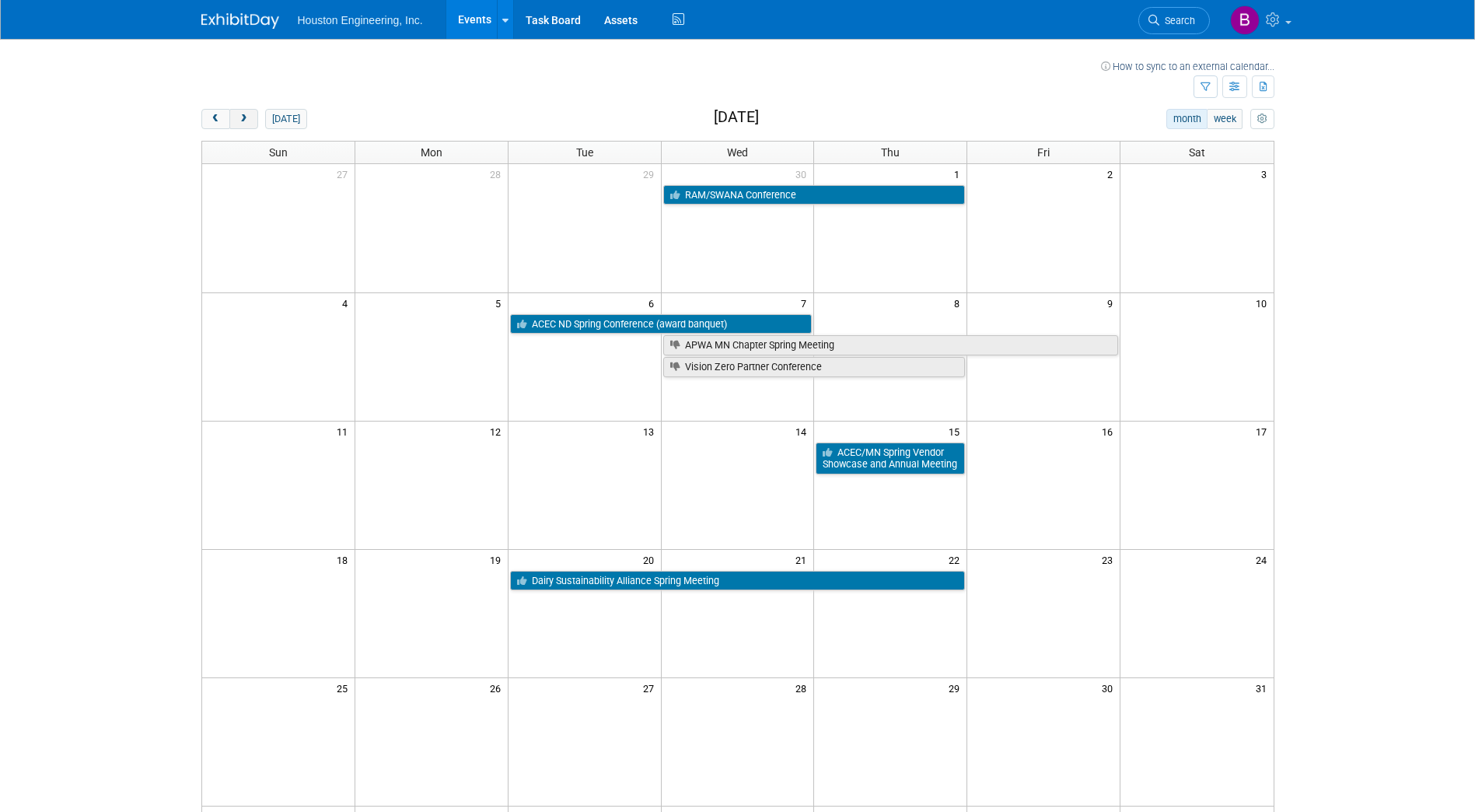
click at [241, 121] on span "next" at bounding box center [244, 120] width 11 height 10
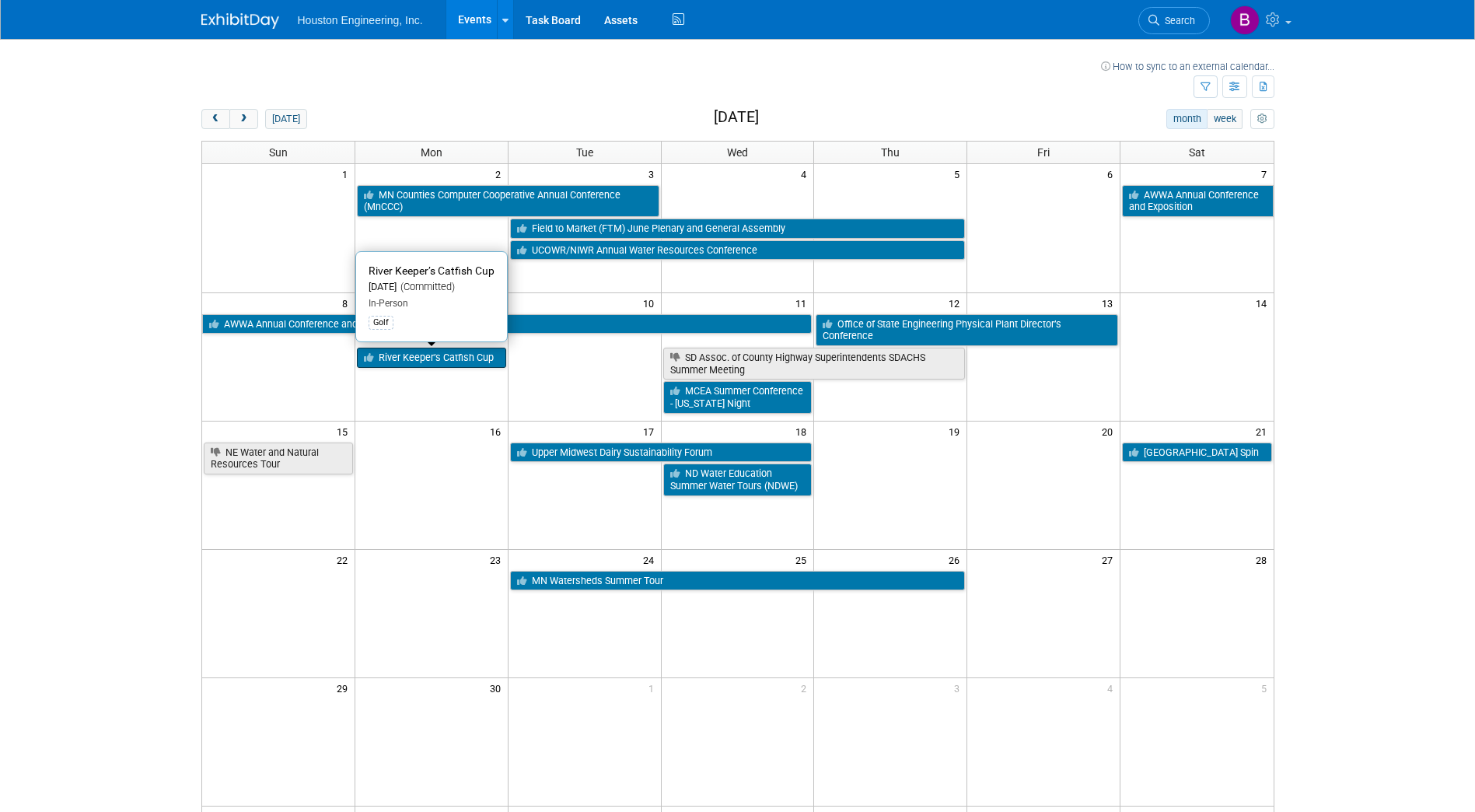
click at [440, 356] on link "River Keeper’s Catfish Cup" at bounding box center [431, 358] width 149 height 20
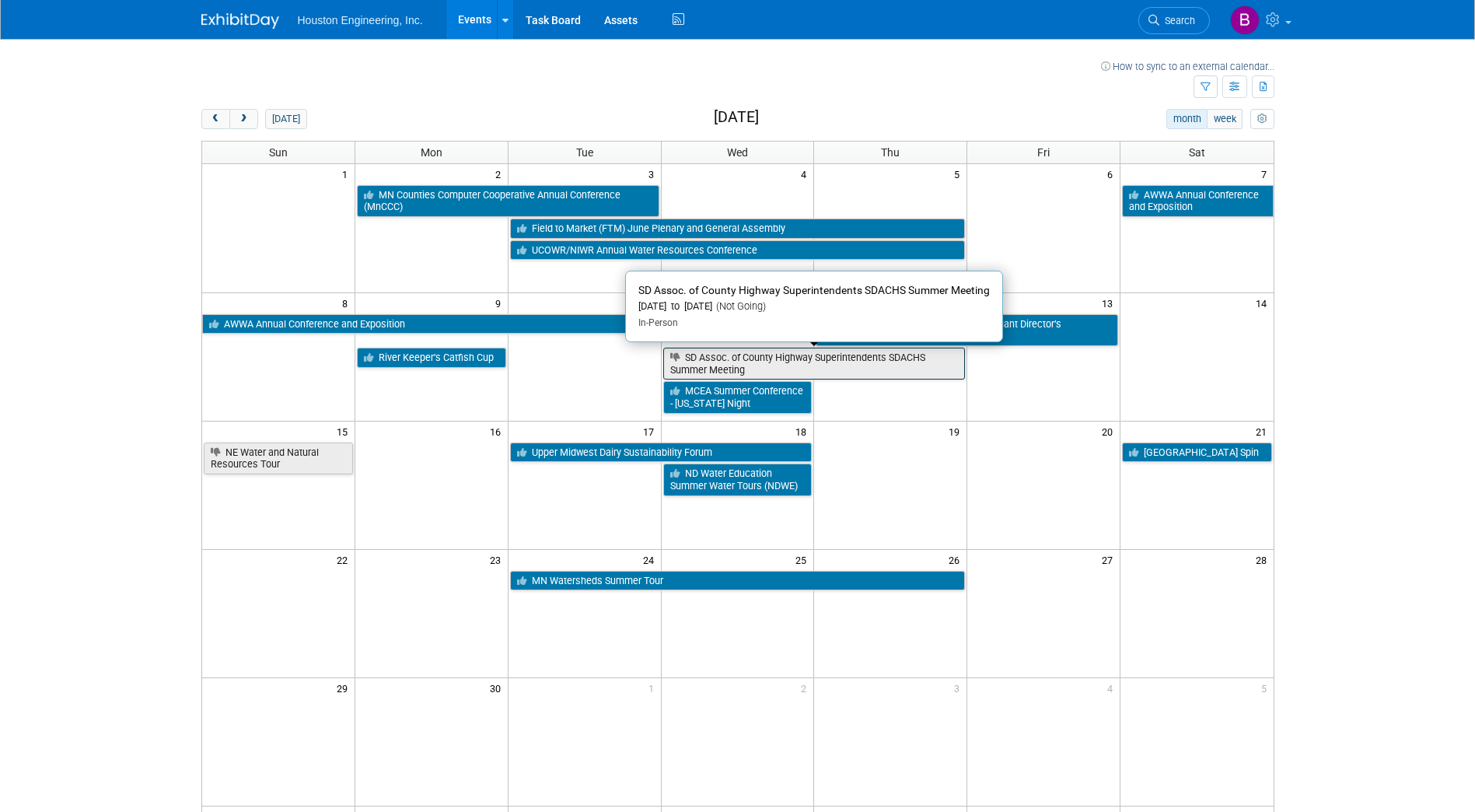
click at [868, 357] on link "SD Assoc. of County Highway Superintendents SDACHS Summer Meeting" at bounding box center [814, 363] width 303 height 32
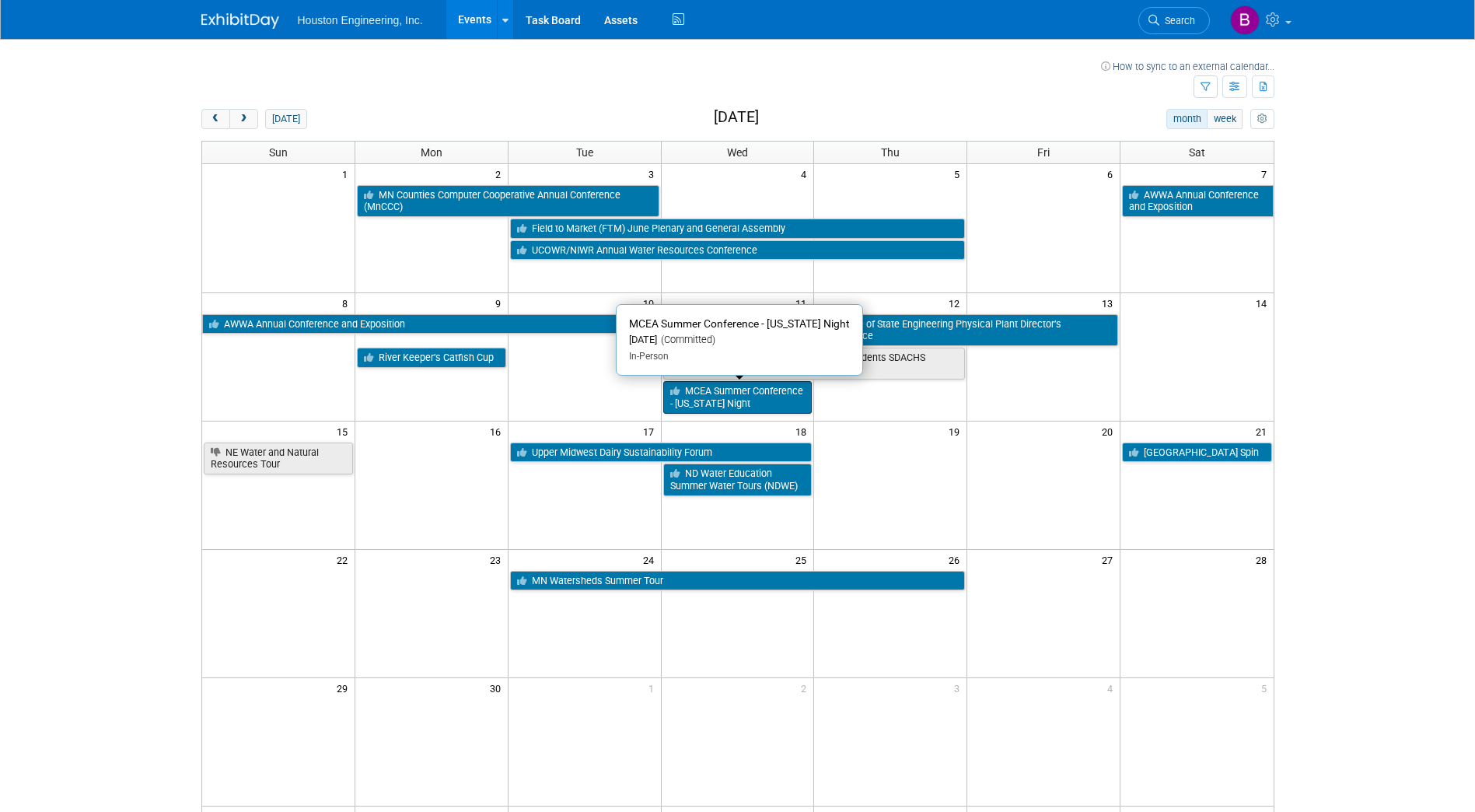
click at [753, 394] on link "MCEA Summer Conference - [US_STATE] Night" at bounding box center [738, 397] width 149 height 32
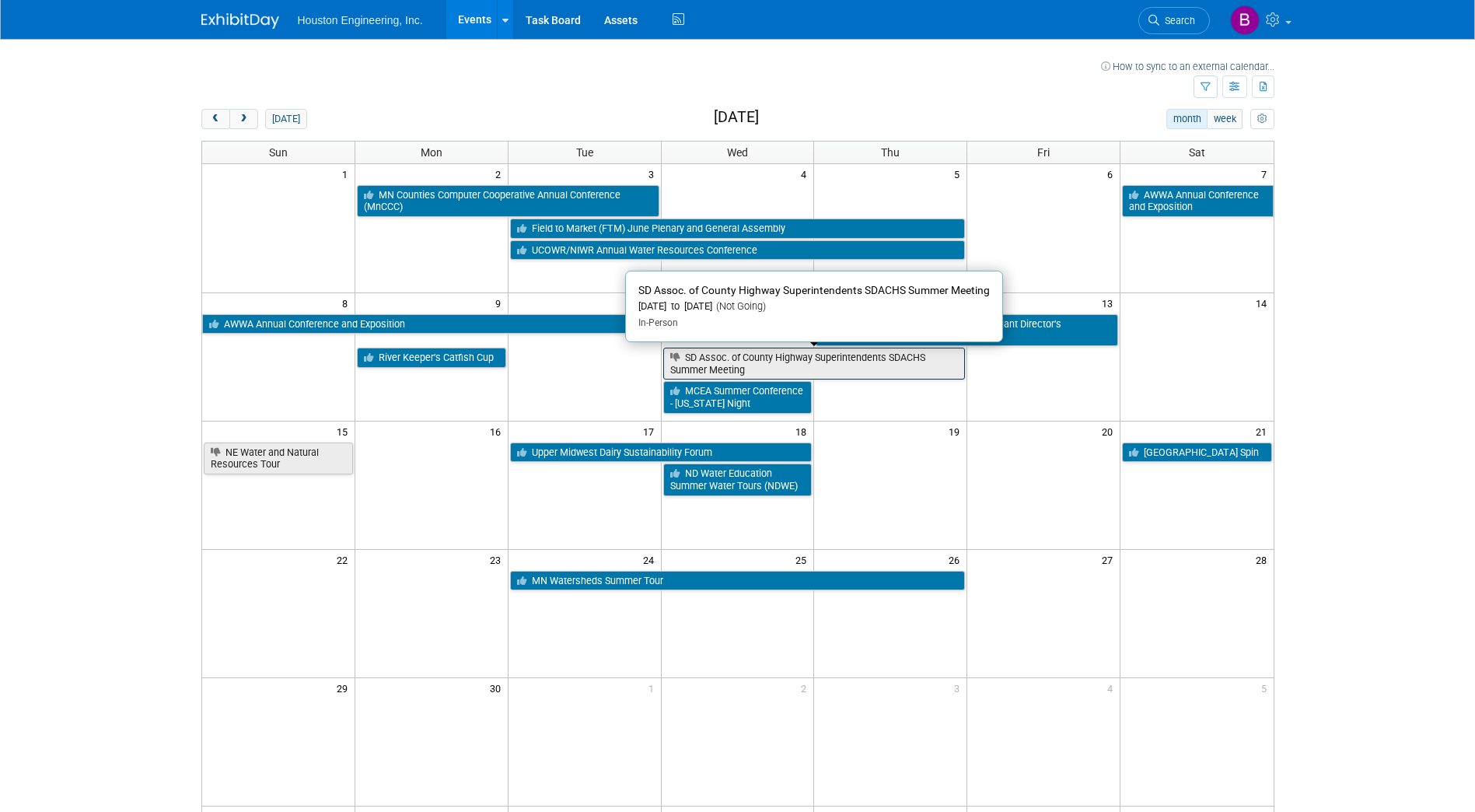
click at [795, 355] on link "SD Assoc. of County Highway Superintendents SDACHS Summer Meeting" at bounding box center [814, 363] width 303 height 32
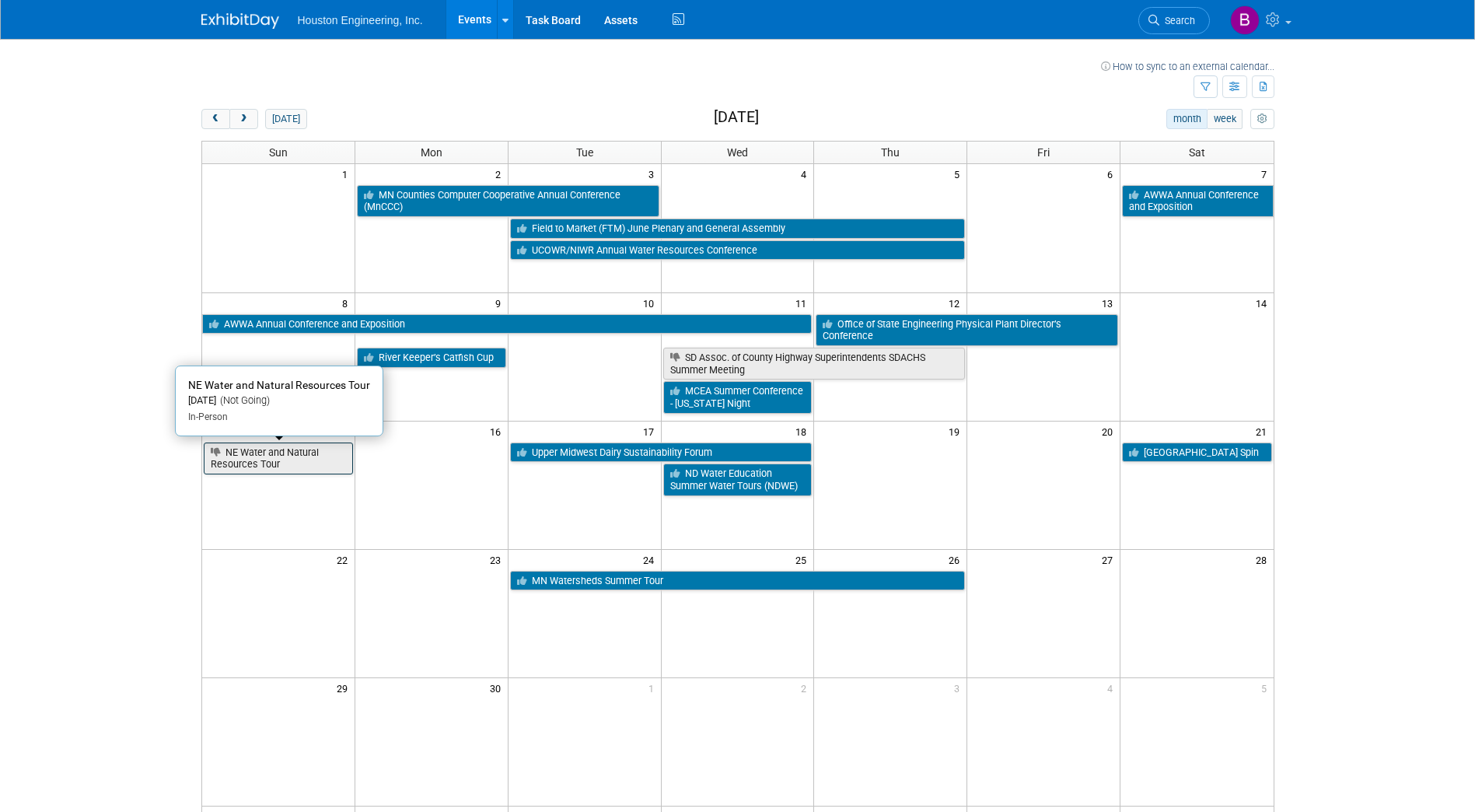
click at [313, 456] on link "NE Water and Natural Resources Tour" at bounding box center [278, 458] width 149 height 32
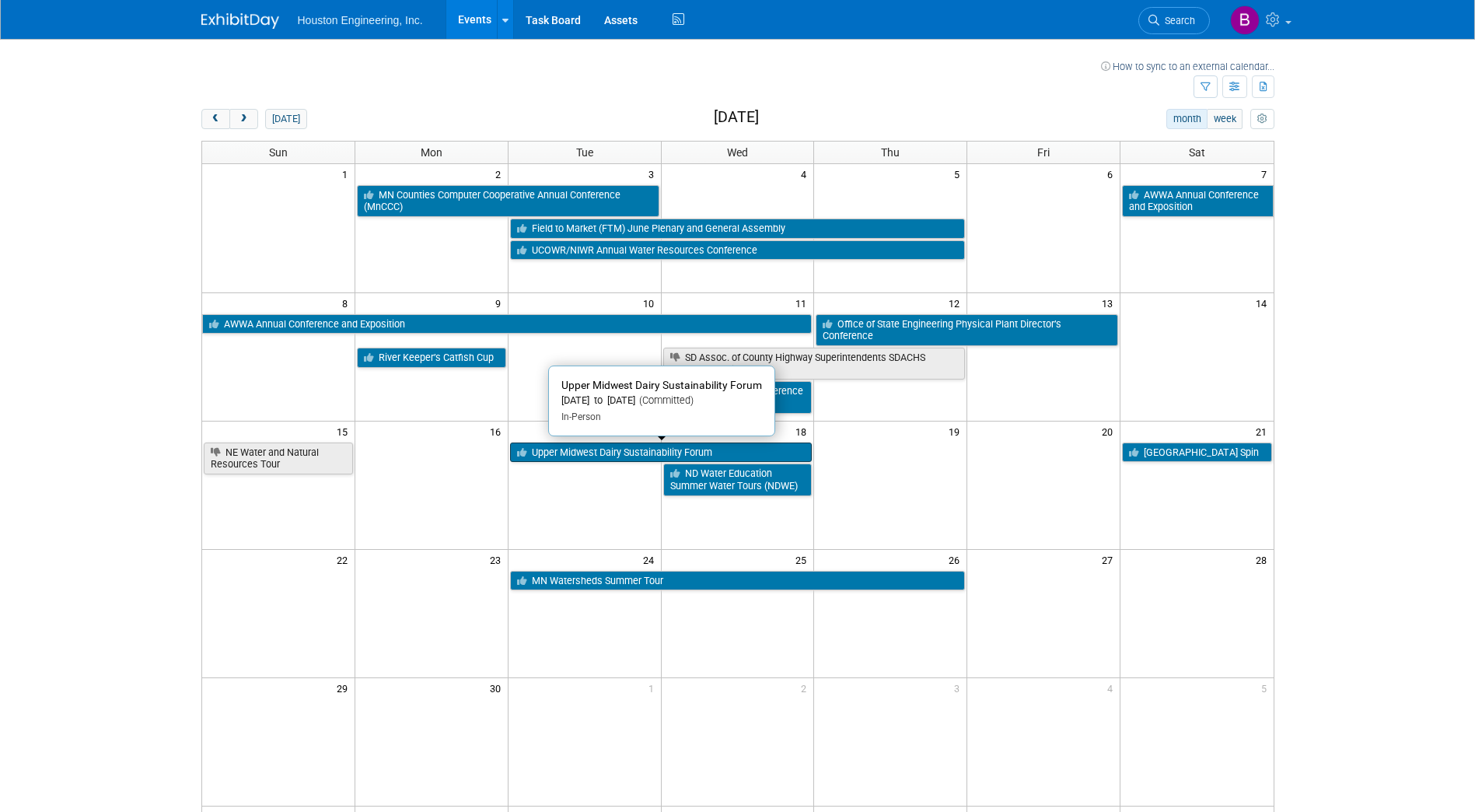
click at [555, 453] on link "Upper Midwest Dairy Sustainability Forum" at bounding box center [661, 453] width 303 height 20
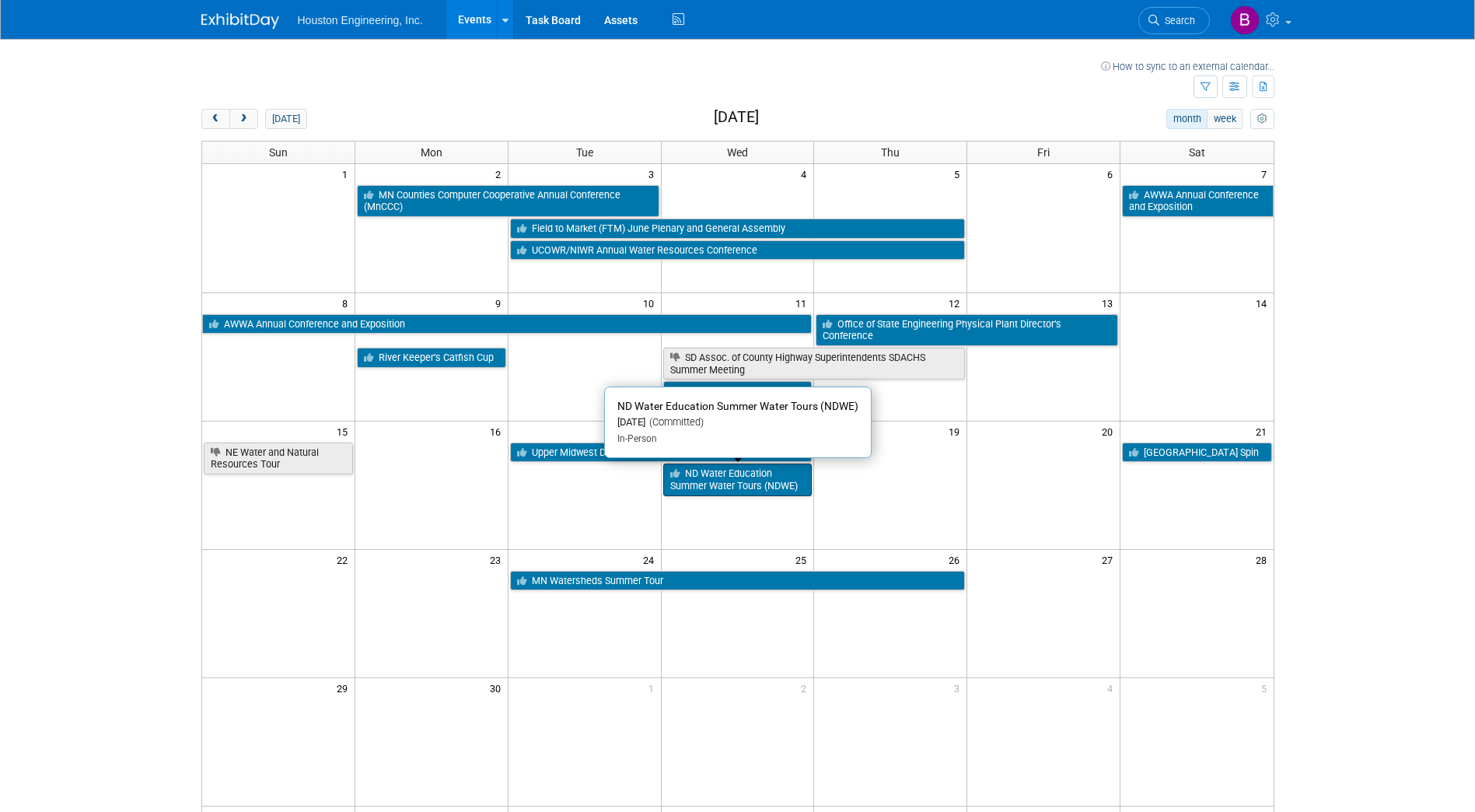
click at [723, 476] on link "ND Water Education Summer Water Tours (NDWE)" at bounding box center [738, 479] width 149 height 32
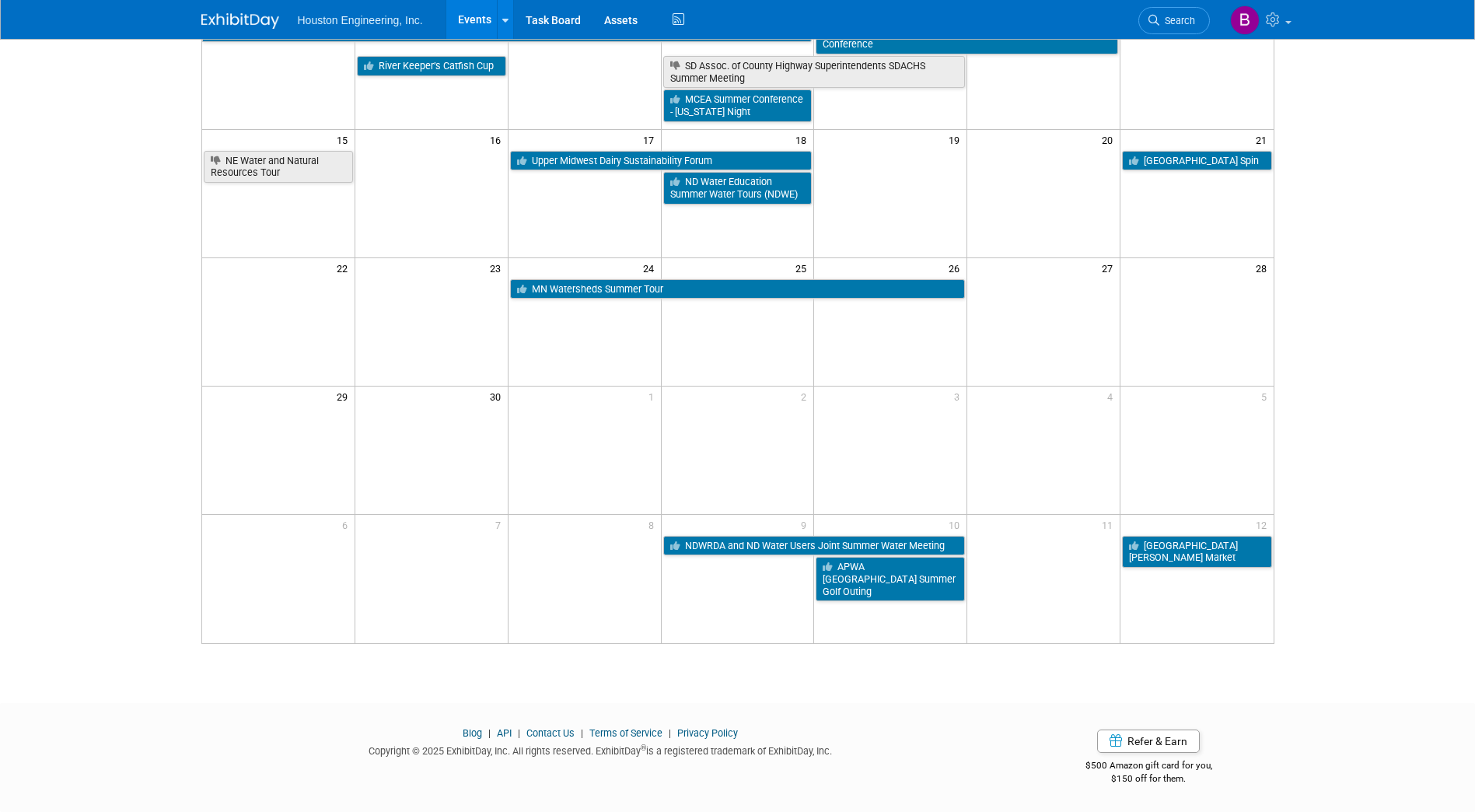
scroll to position [292, 0]
click at [1204, 160] on link "[GEOGRAPHIC_DATA] Spin" at bounding box center [1197, 160] width 149 height 20
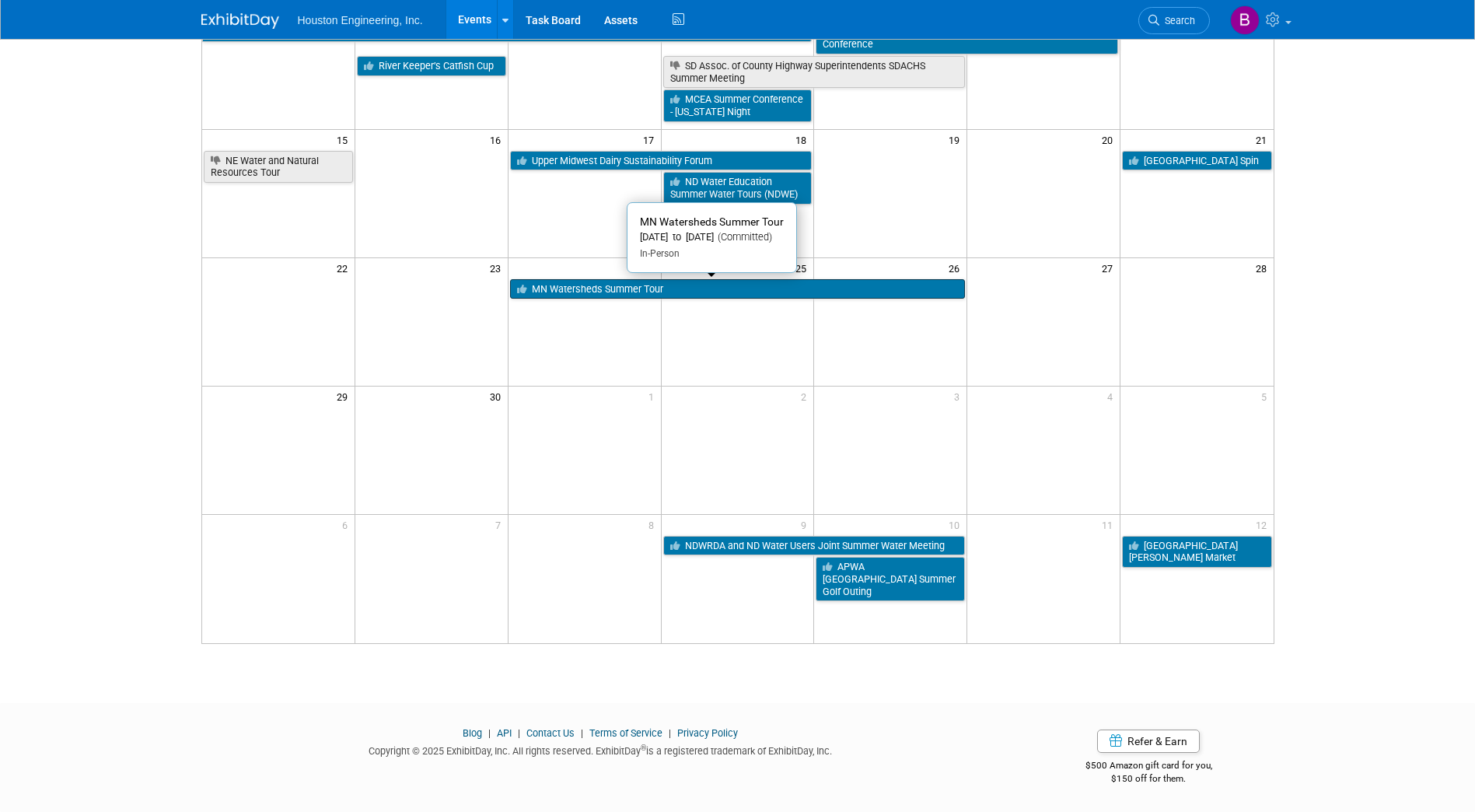
click at [647, 284] on link "MN Watersheds Summer Tour" at bounding box center [738, 289] width 456 height 20
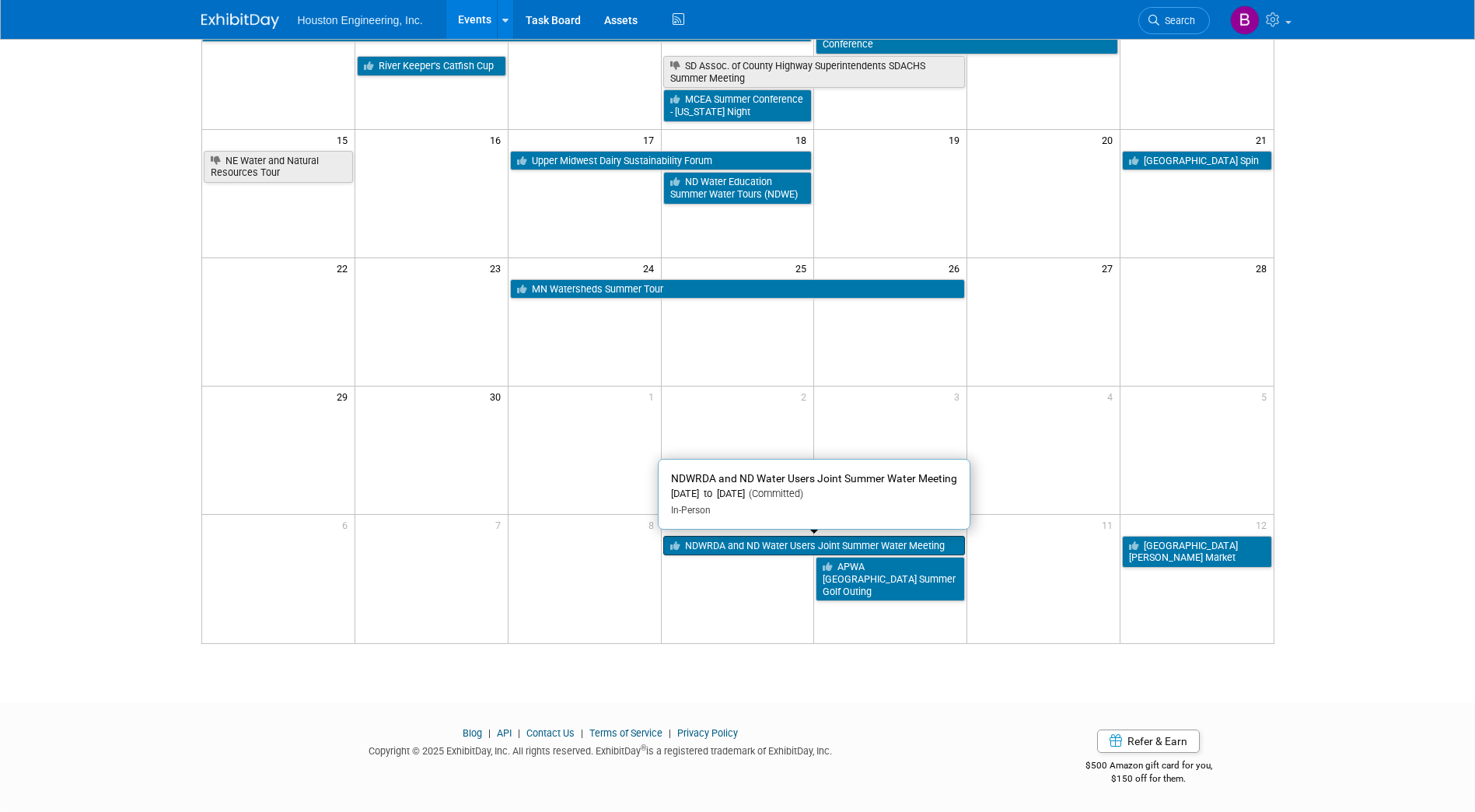
click at [767, 539] on link "NDWRDA and ND Water Users Joint Summer Water Meeting" at bounding box center [814, 546] width 303 height 20
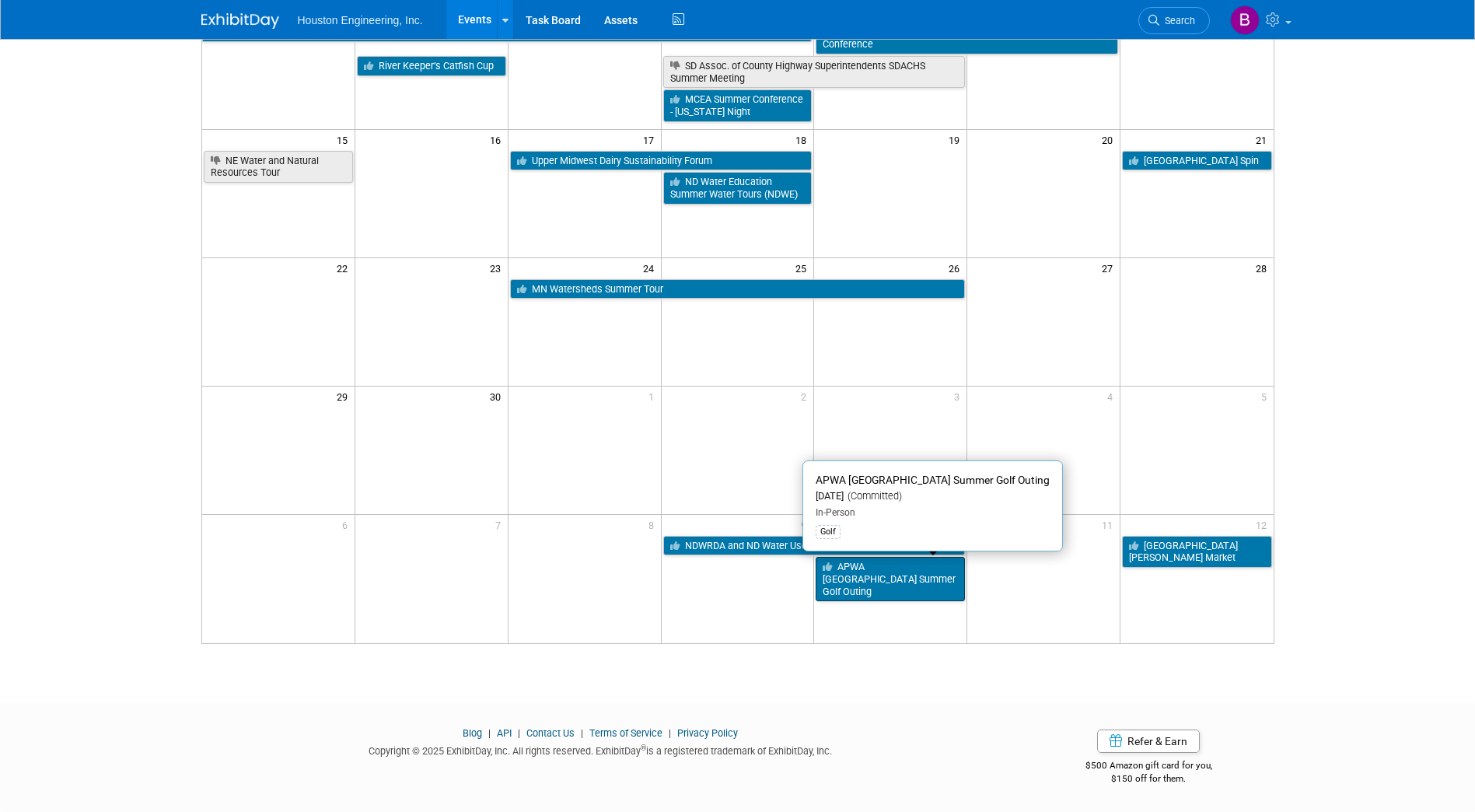
click at [885, 570] on link "APWA MN Summer Golf Outing" at bounding box center [891, 579] width 149 height 44
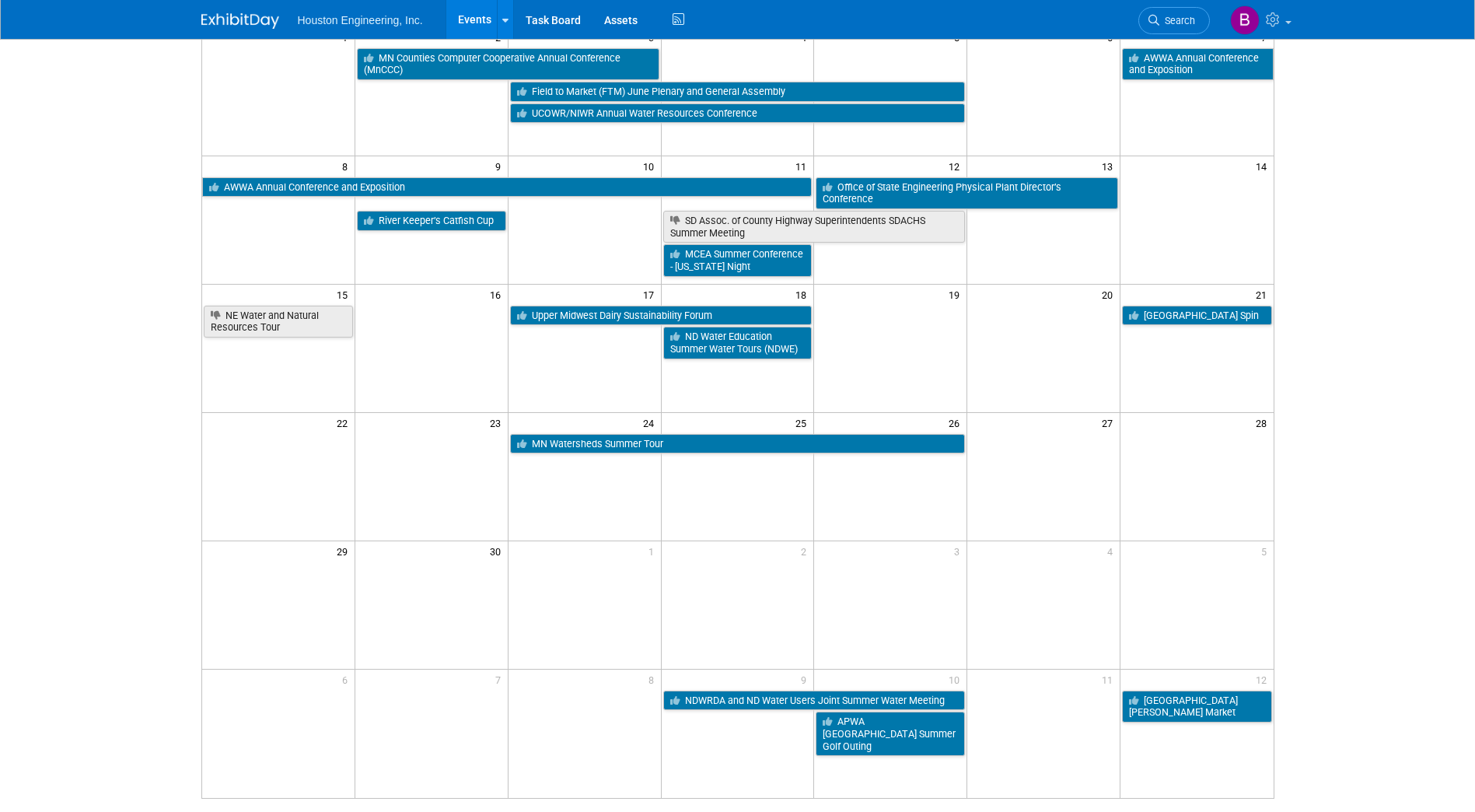
scroll to position [0, 0]
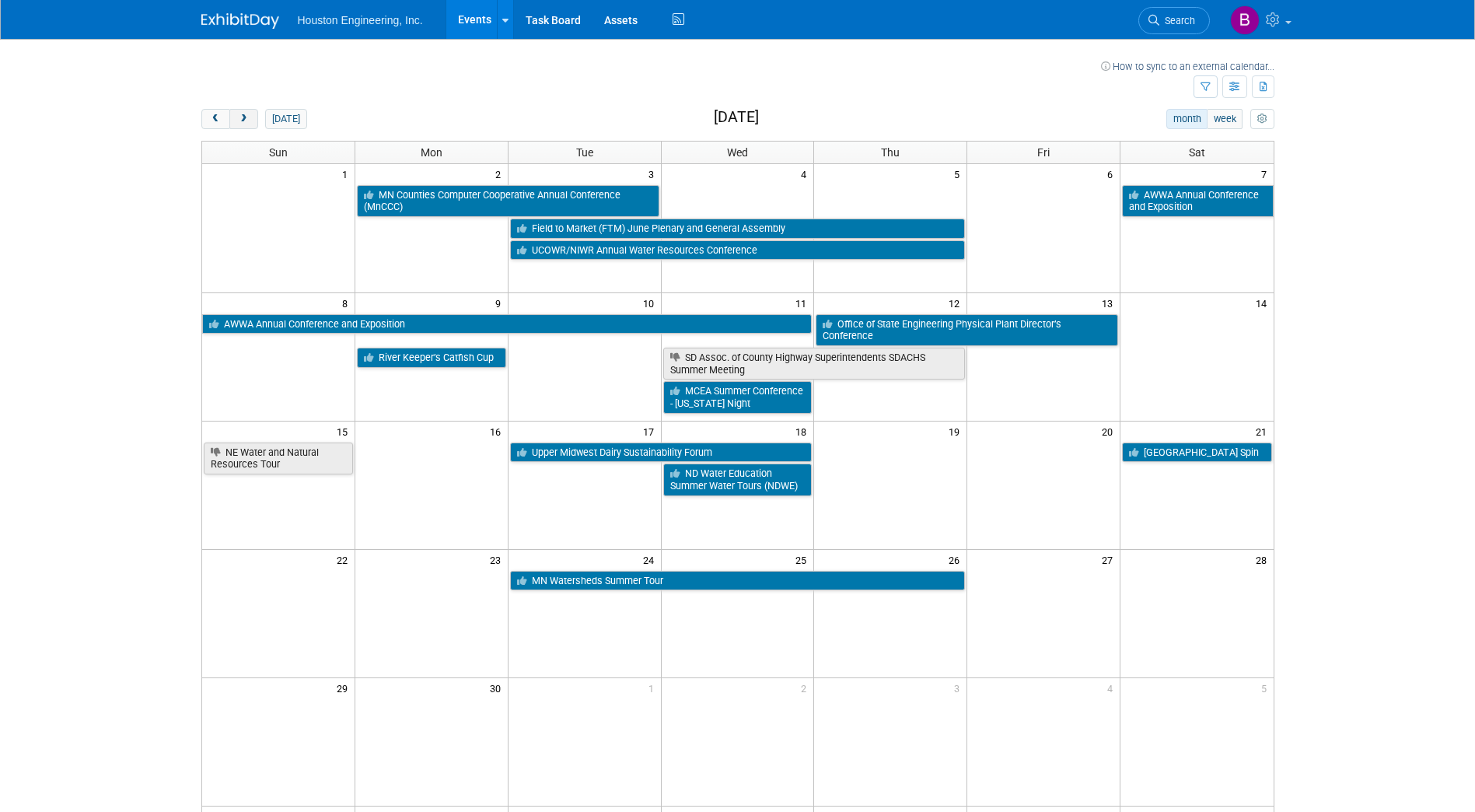
click at [241, 124] on button "next" at bounding box center [243, 119] width 29 height 20
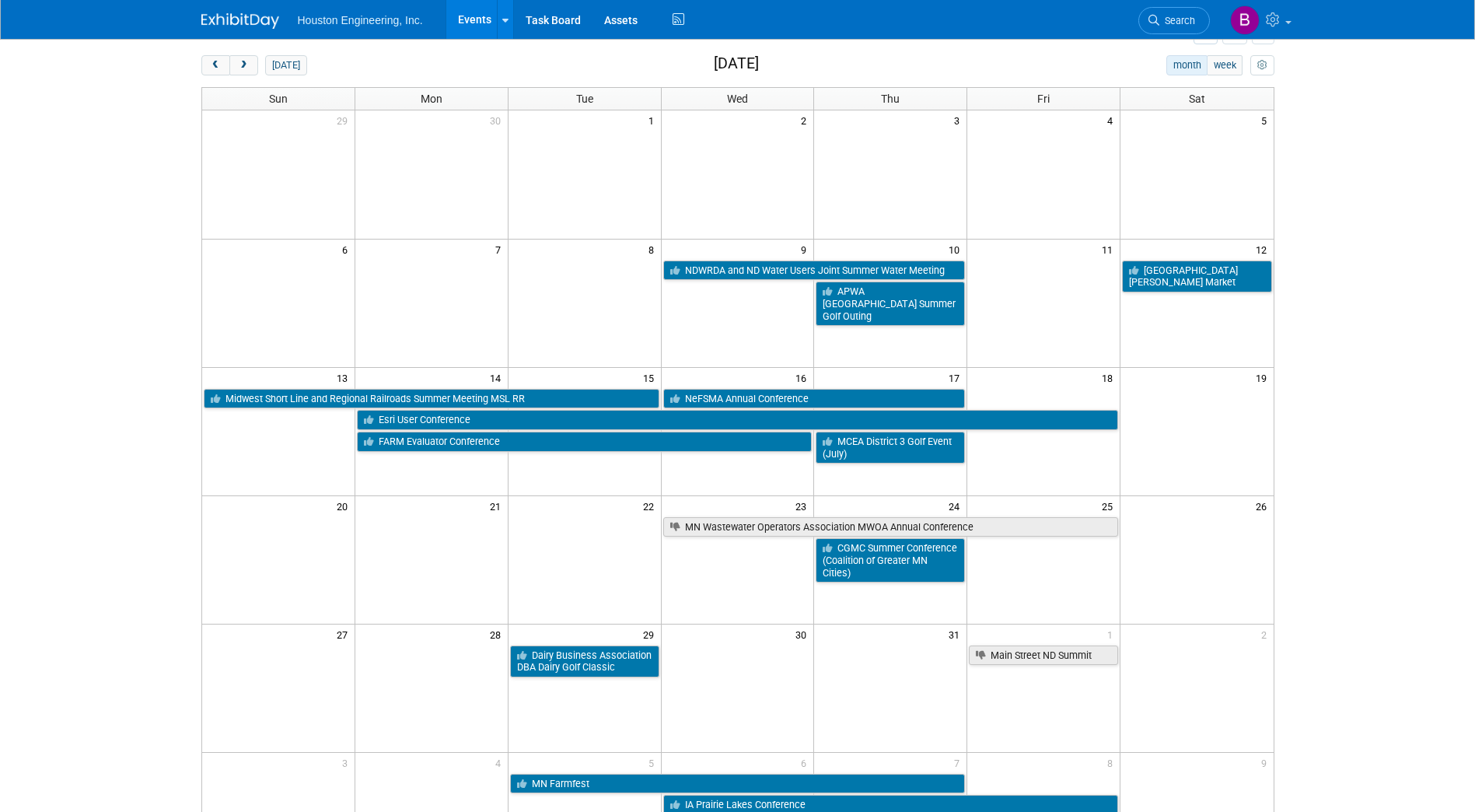
scroll to position [78, 0]
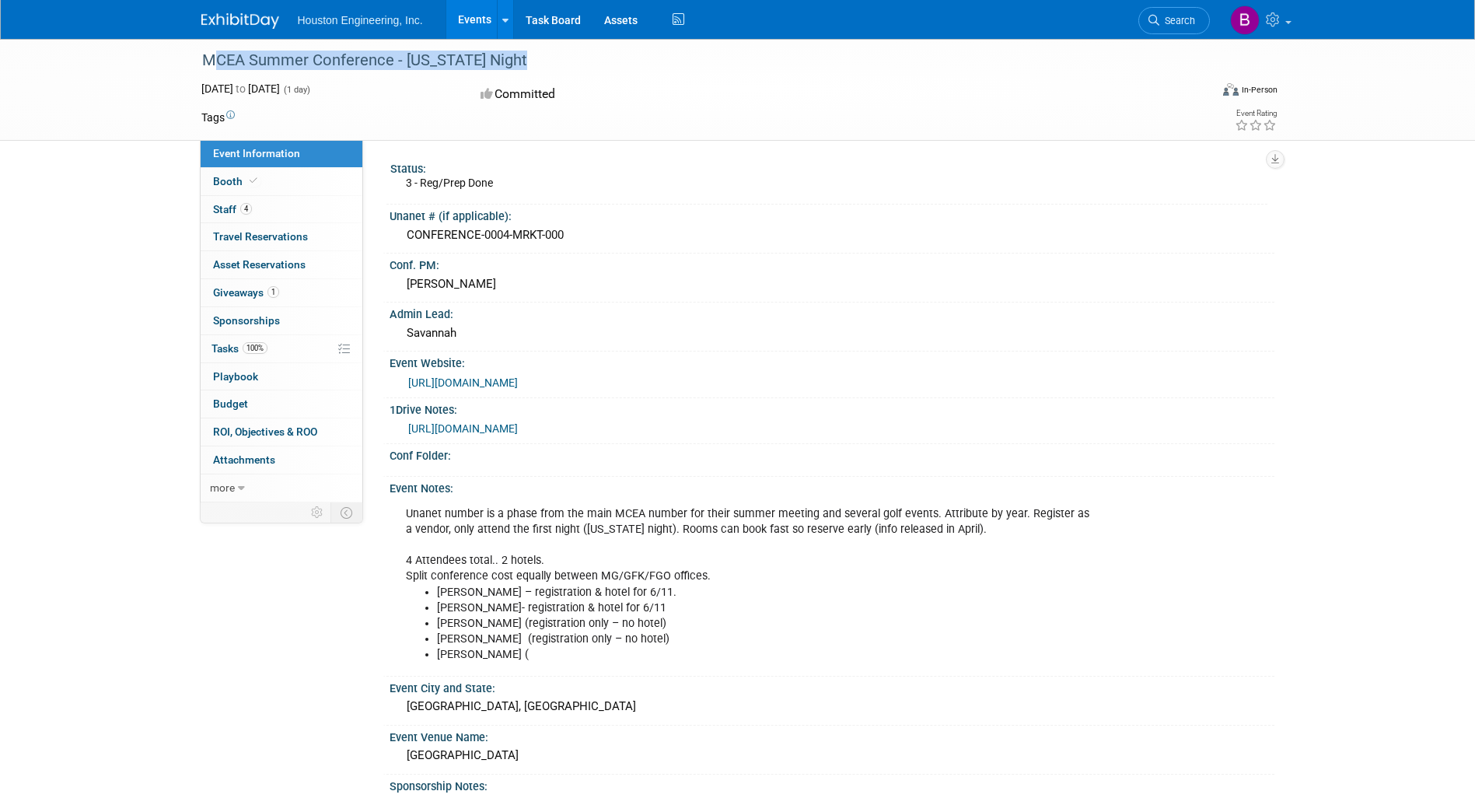
drag, startPoint x: 503, startPoint y: 66, endPoint x: 201, endPoint y: 55, distance: 302.2
click at [201, 55] on div "MCEA Summer Conference - [US_STATE] Night" at bounding box center [692, 61] width 990 height 28
copy div "MCEA Summer Conference - [US_STATE] Night"
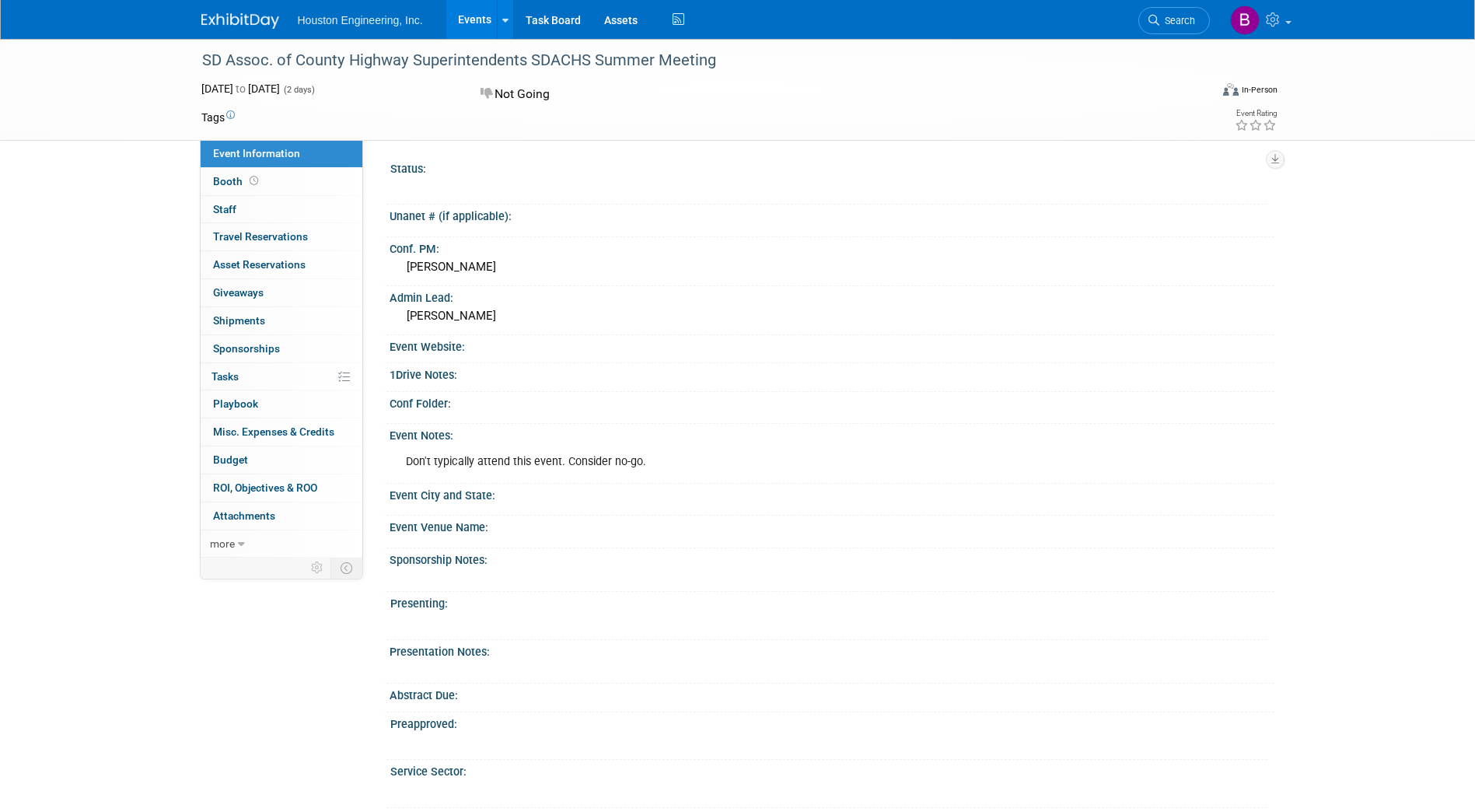
drag, startPoint x: 713, startPoint y: 57, endPoint x: 196, endPoint y: 56, distance: 517.0
click at [196, 56] on div "SD Assoc. of County Highway Superintendents SDACHS Summer Meeting" at bounding box center [692, 61] width 990 height 28
copy div "SD Assoc. of County Highway Superintendents SDACHS Summer Meeting"
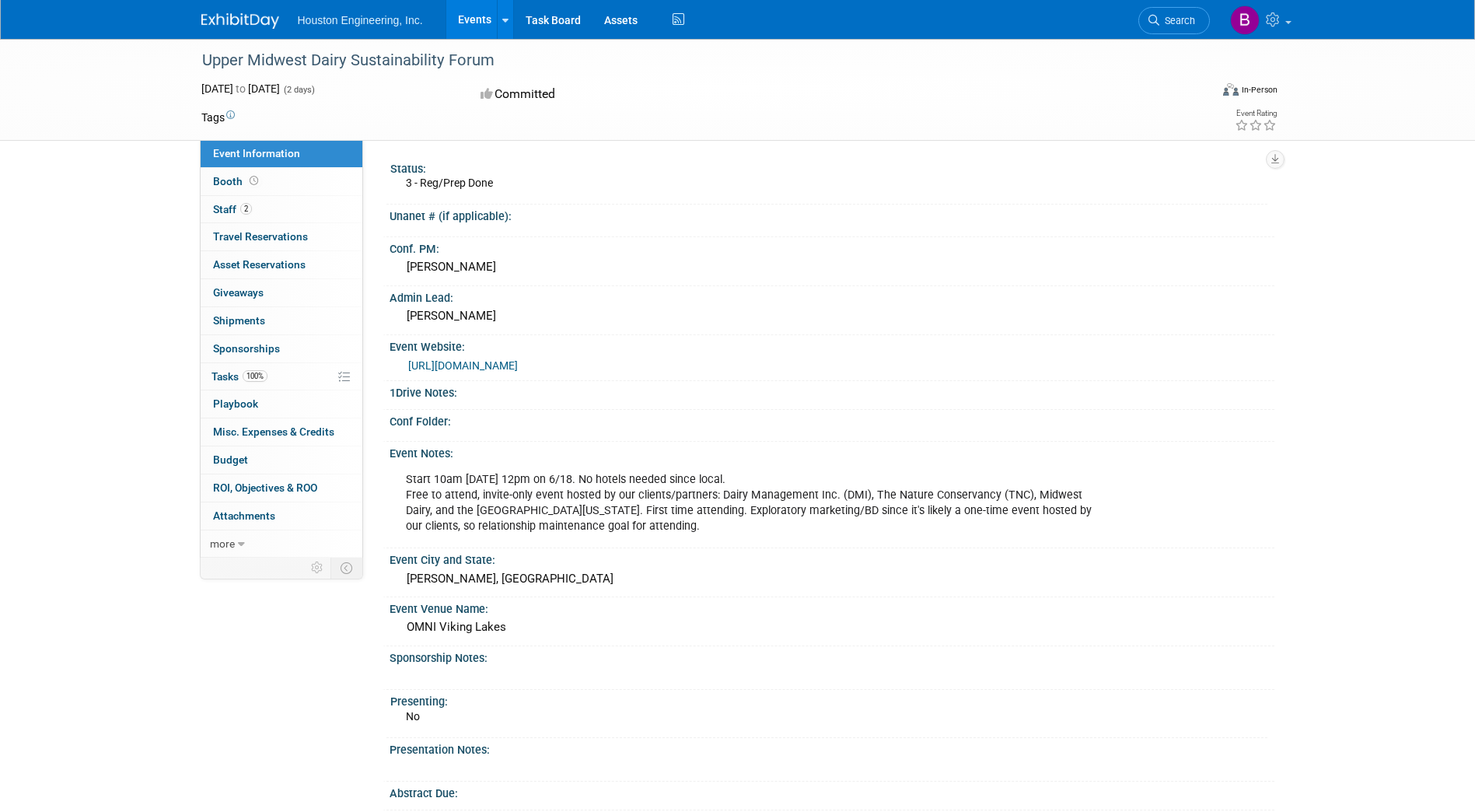
drag, startPoint x: 491, startPoint y: 55, endPoint x: 204, endPoint y: 58, distance: 287.0
click at [204, 58] on div "Upper Midwest Dairy Sustainability Forum" at bounding box center [692, 61] width 990 height 28
copy div "Upper Midwest Dairy Sustainability Forum"
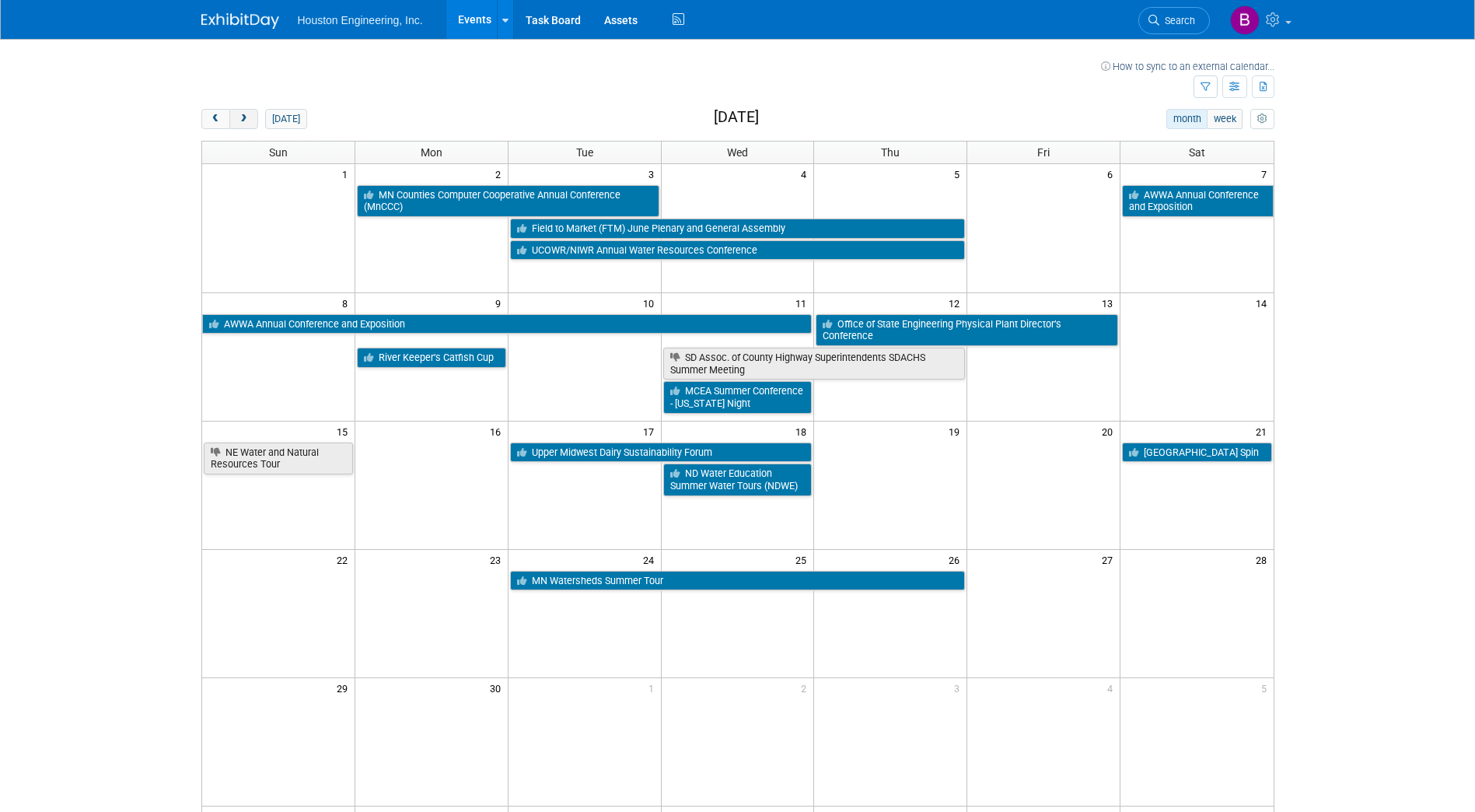
click at [244, 124] on span "next" at bounding box center [244, 120] width 11 height 10
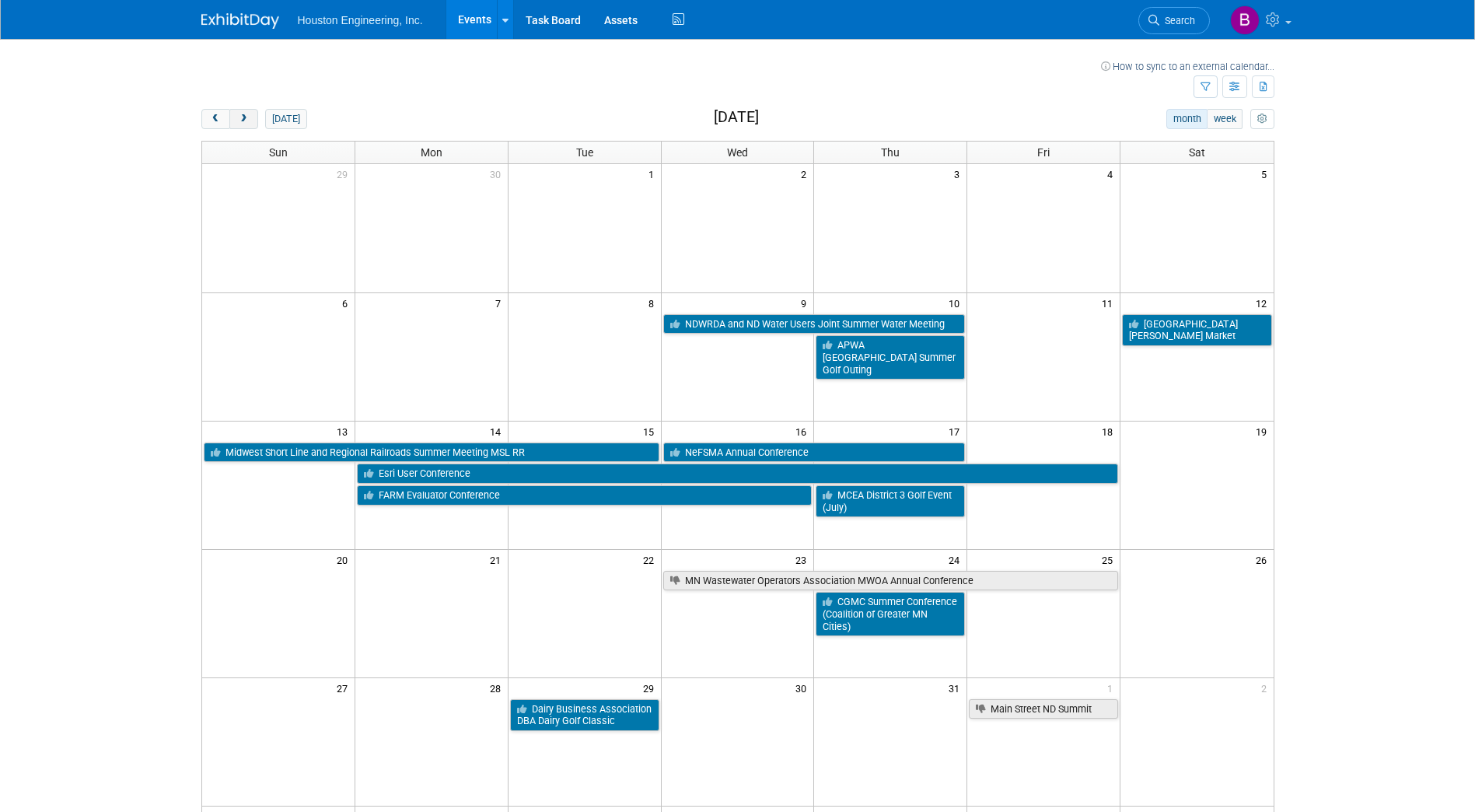
click at [244, 124] on span "next" at bounding box center [244, 120] width 11 height 10
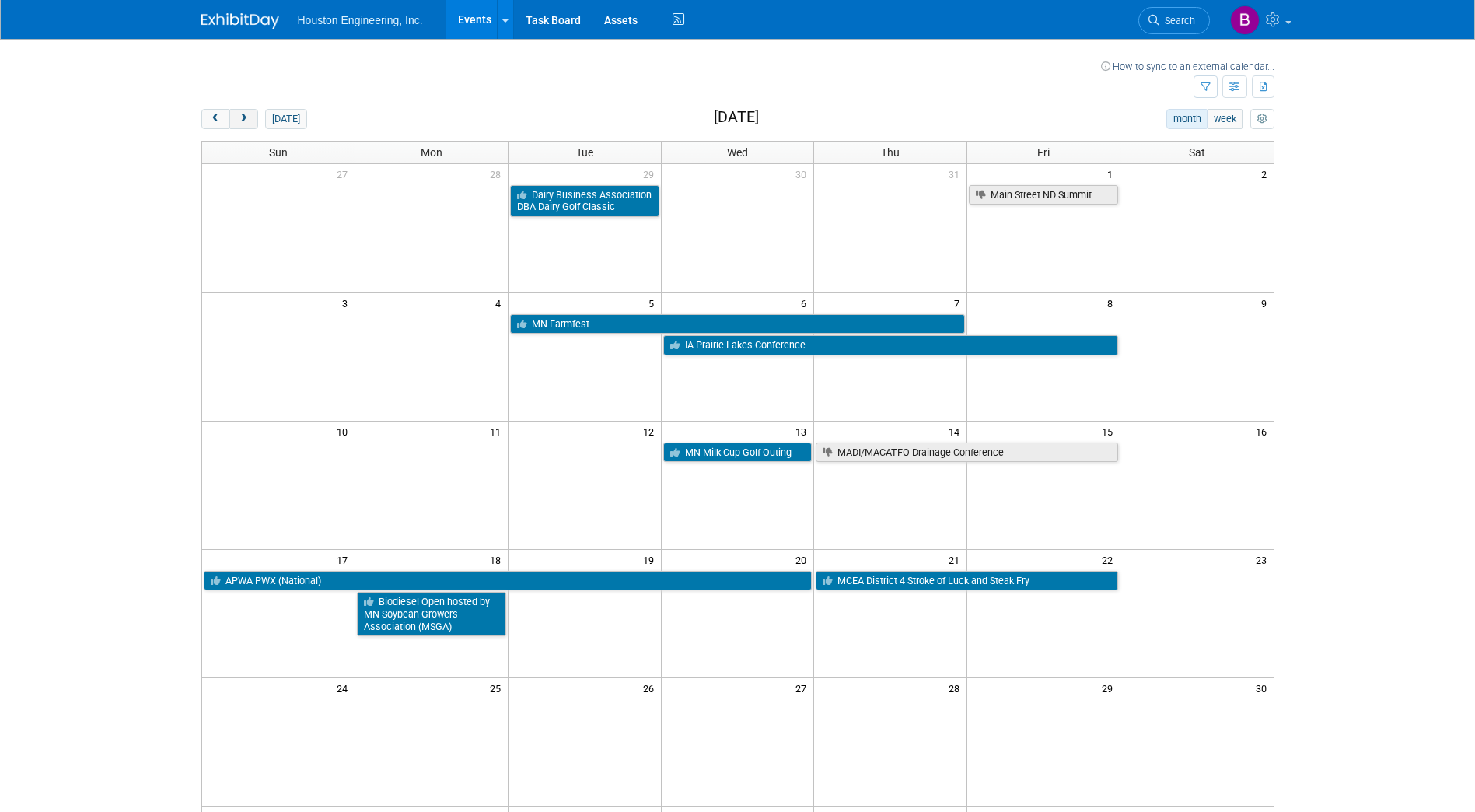
click at [244, 124] on span "next" at bounding box center [244, 120] width 11 height 10
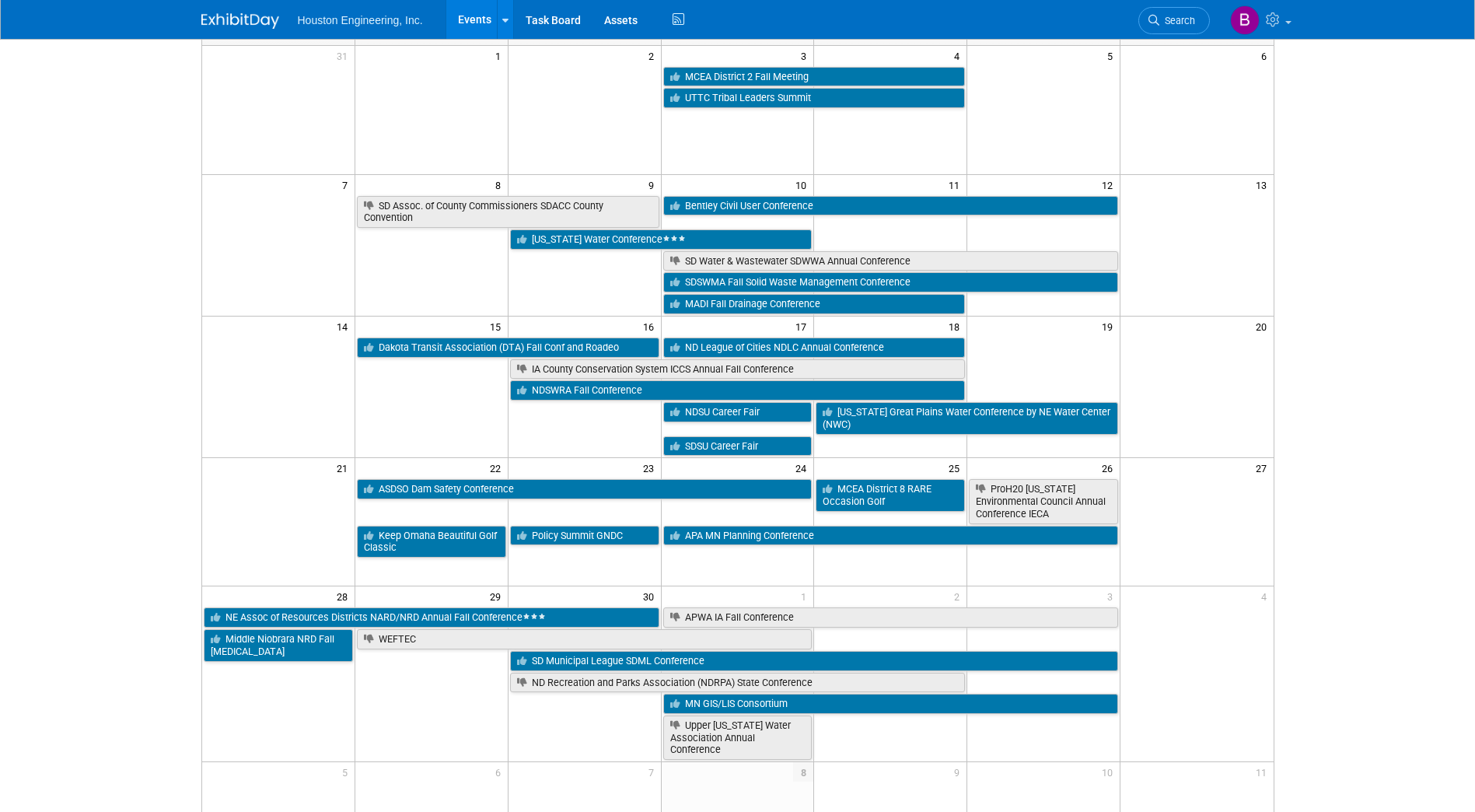
scroll to position [156, 0]
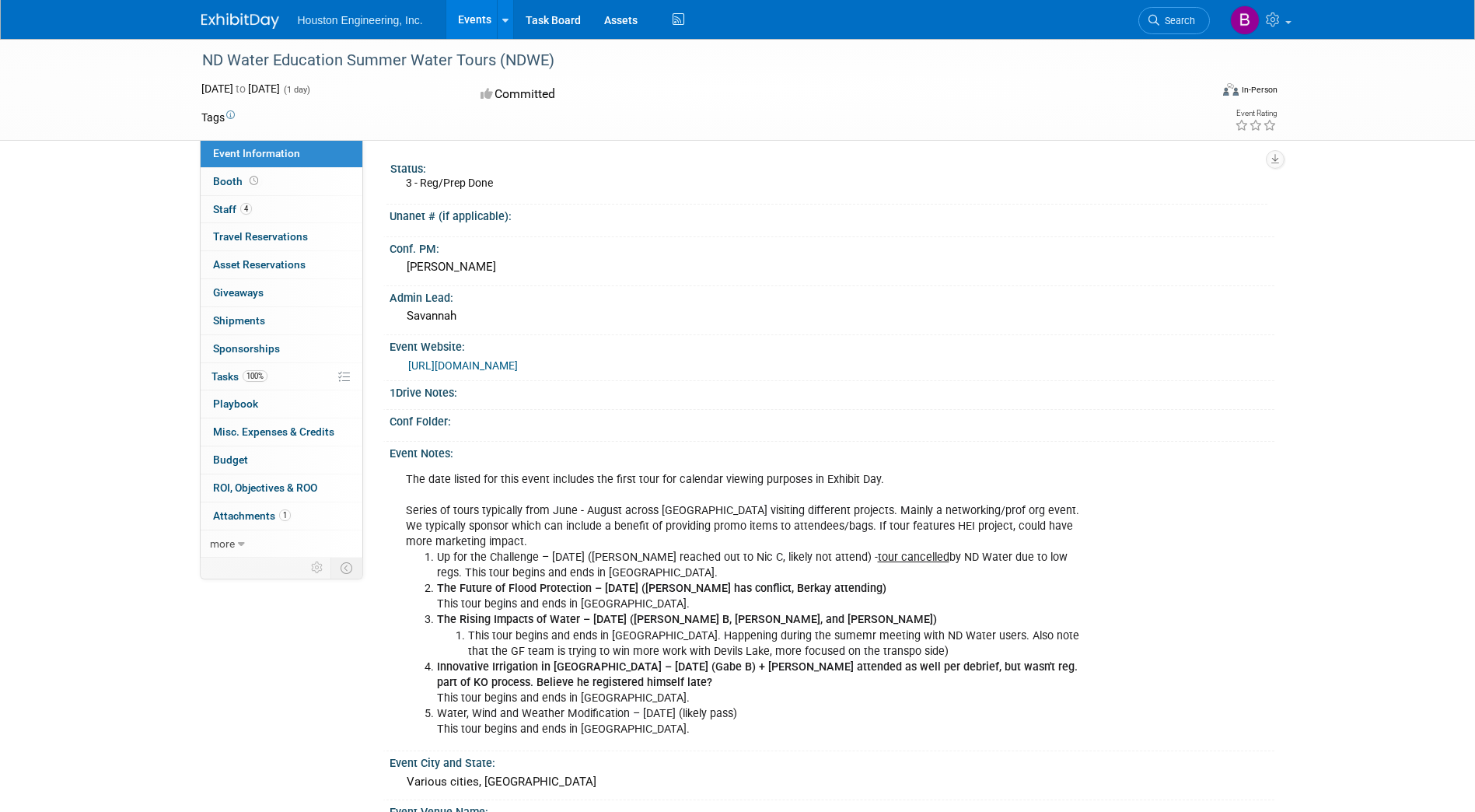
click at [467, 363] on link "[URL][DOMAIN_NAME]" at bounding box center [463, 365] width 110 height 12
drag, startPoint x: 549, startPoint y: 55, endPoint x: 196, endPoint y: 61, distance: 353.1
click at [196, 61] on div "ND Water Education Summer Water Tours (NDWE)" at bounding box center [692, 61] width 990 height 28
copy div "ND Water Education Summer Water Tours (NDWE)"
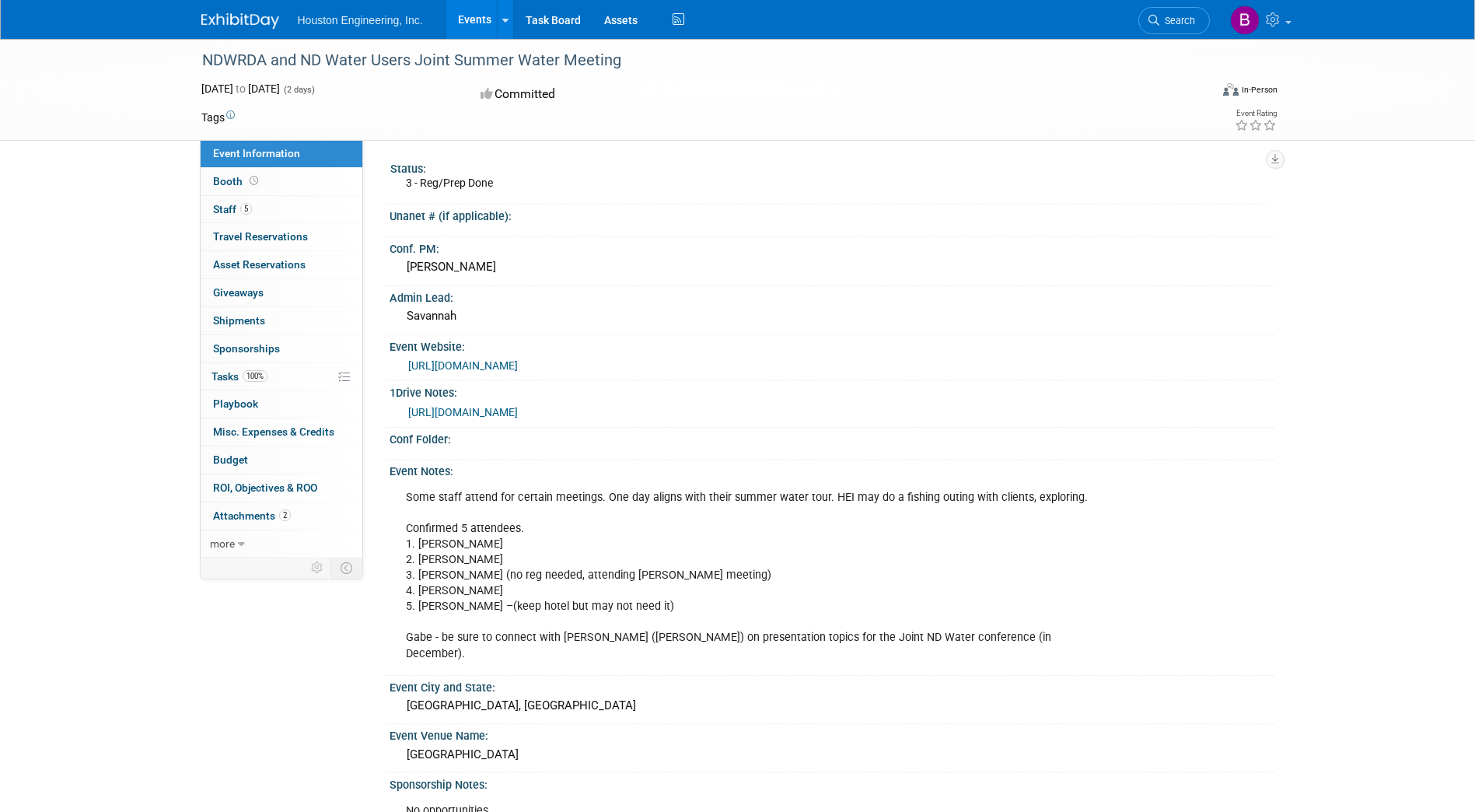
click at [500, 364] on link "https://ndwater.org/events/2025summermeeting/" at bounding box center [463, 365] width 110 height 12
drag, startPoint x: 619, startPoint y: 58, endPoint x: 203, endPoint y: 63, distance: 416.0
click at [203, 63] on div "NDWRDA and ND Water Users Joint Summer Water Meeting" at bounding box center [692, 61] width 990 height 28
copy div "NDWRDA and ND Water Users Joint Summer Water Meeting"
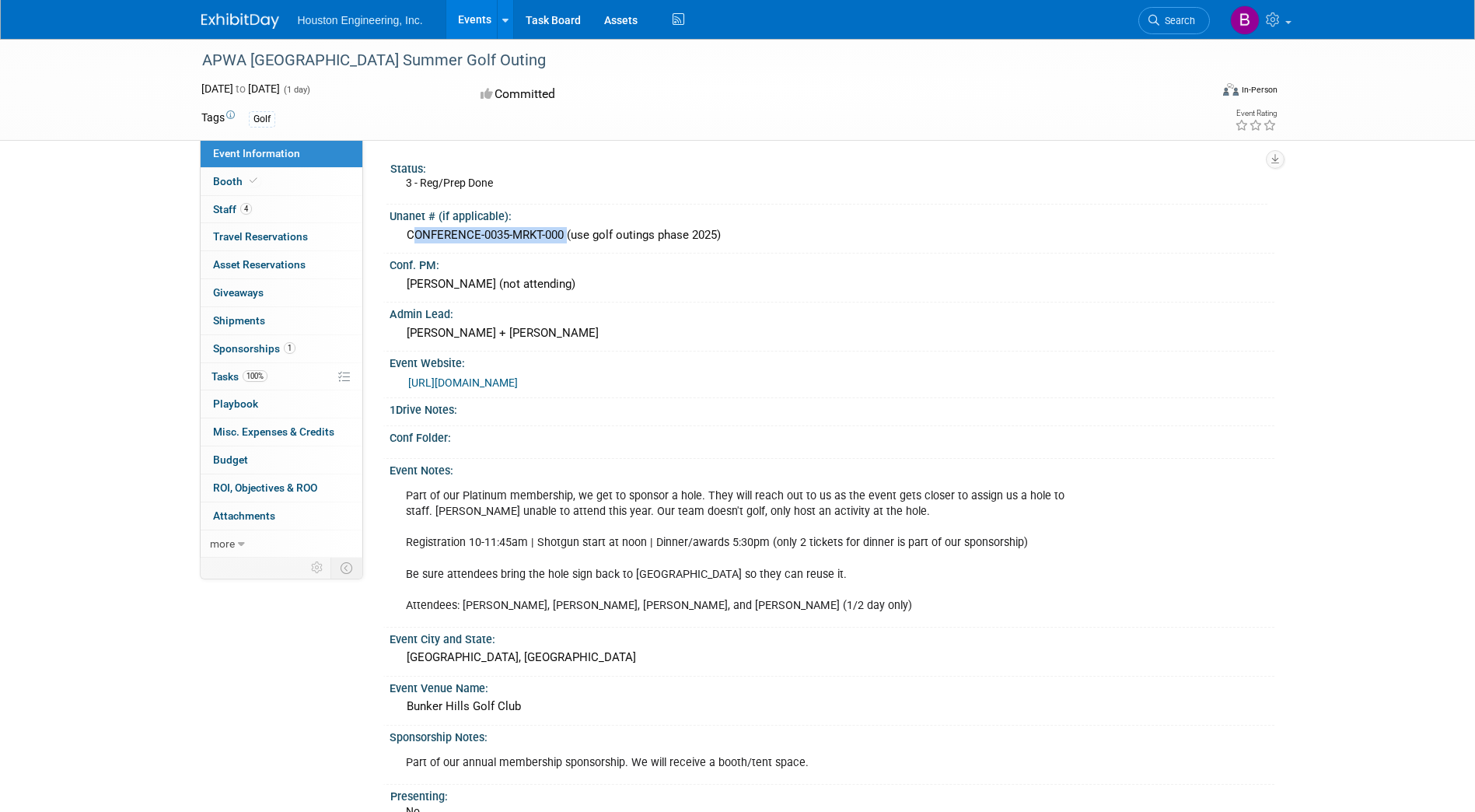
drag, startPoint x: 406, startPoint y: 233, endPoint x: 565, endPoint y: 236, distance: 159.0
click at [565, 236] on div "CONFERENCE-0035-MRKT-000 (use golf outings phase 2025)" at bounding box center [832, 235] width 862 height 24
copy div "CONFERENCE-0035-MRKT-000"
drag, startPoint x: 383, startPoint y: 55, endPoint x: 206, endPoint y: 56, distance: 177.0
click at [206, 56] on div "APWA [GEOGRAPHIC_DATA] Summer Golf Outing" at bounding box center [692, 61] width 990 height 28
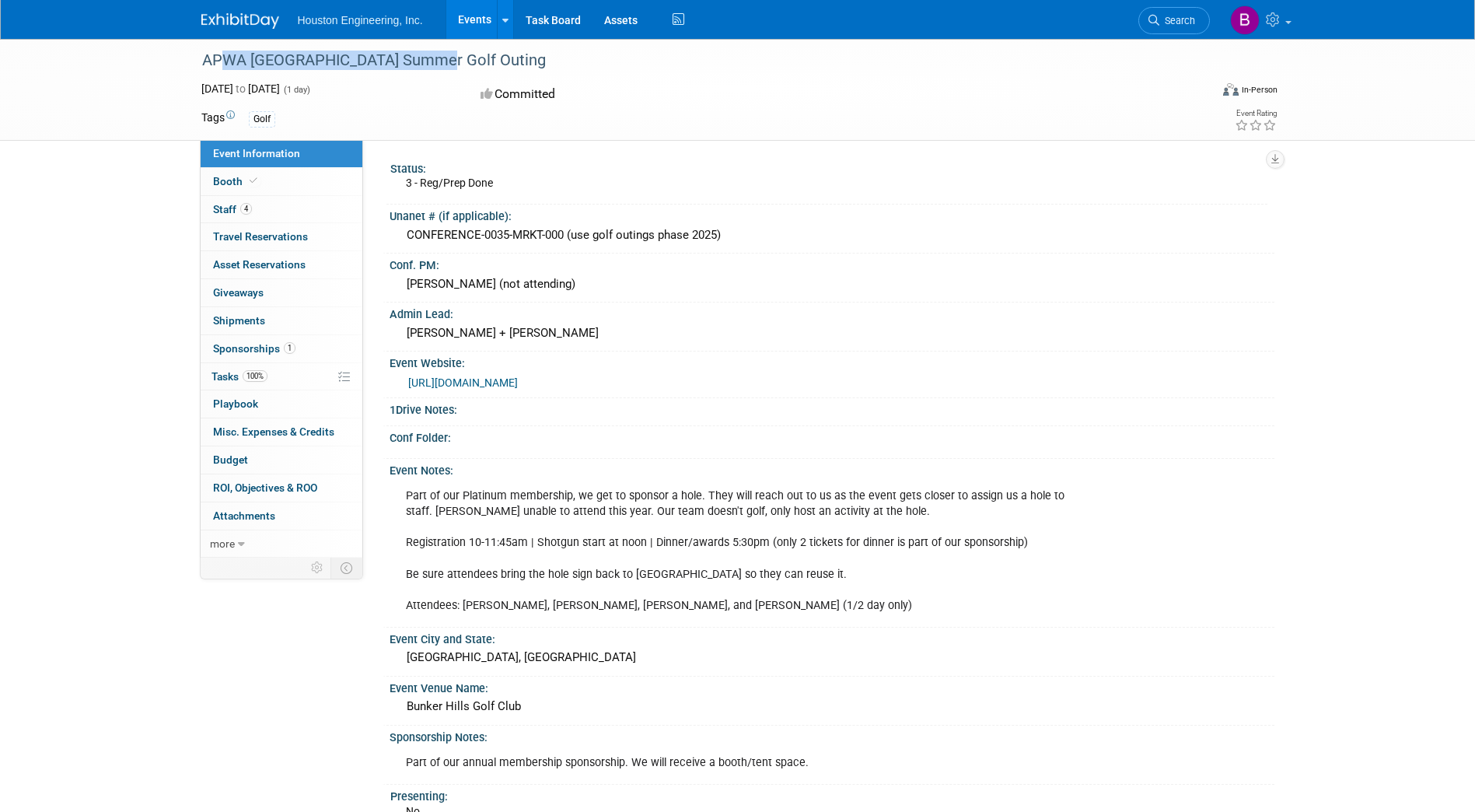
copy div "APWA [GEOGRAPHIC_DATA] Summer Golf Outing"
